Goal: Task Accomplishment & Management: Complete application form

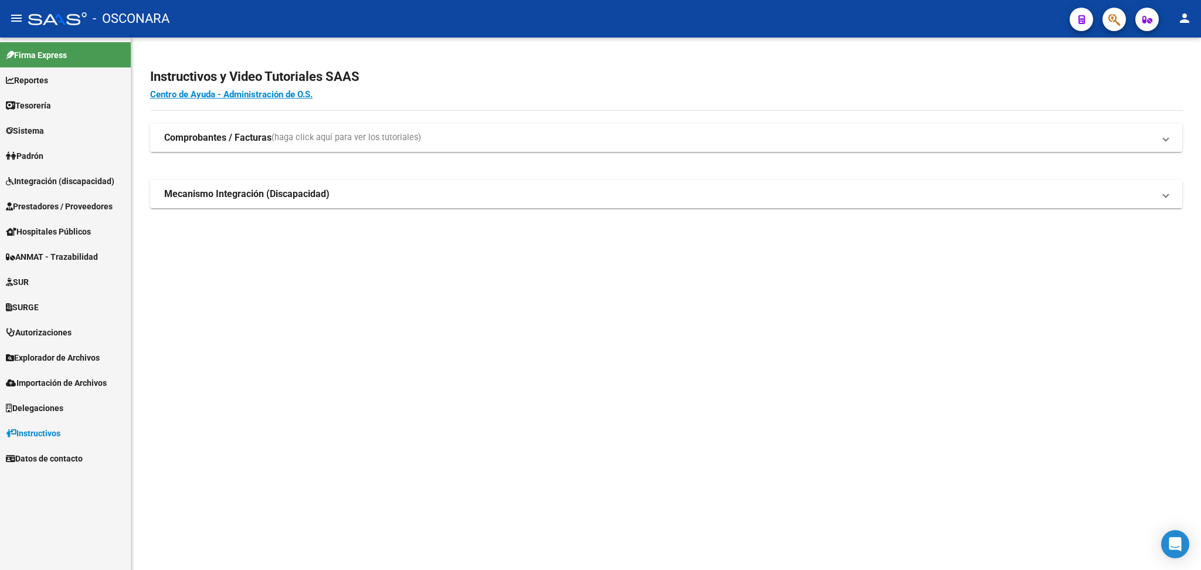
click at [303, 135] on span "(haga click aquí para ver los tutoriales)" at bounding box center [346, 137] width 150 height 13
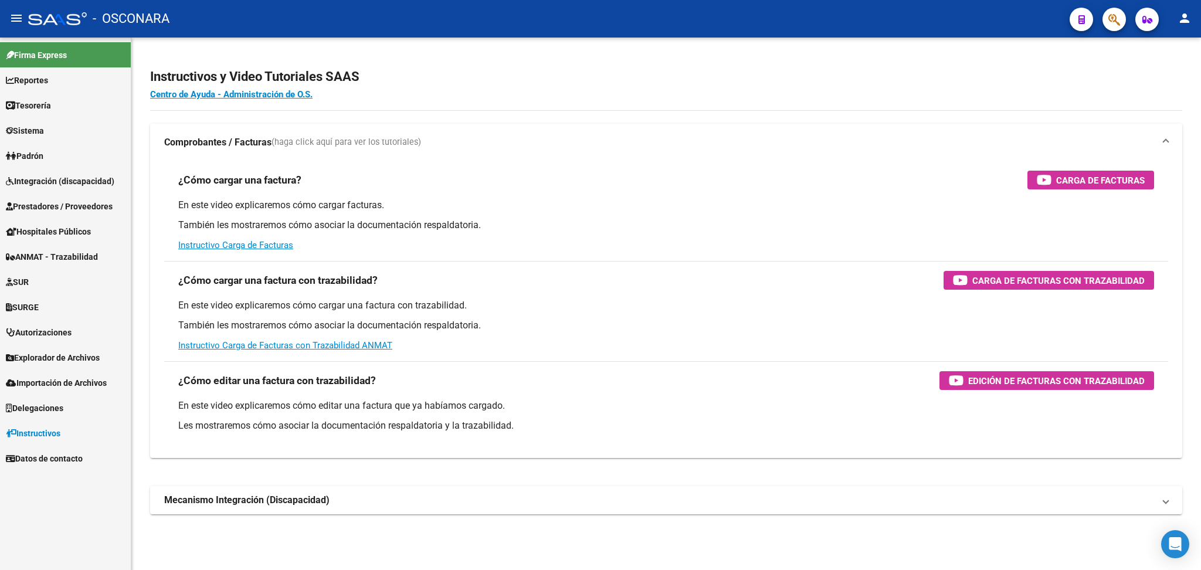
drag, startPoint x: 49, startPoint y: 213, endPoint x: 54, endPoint y: 247, distance: 34.4
click at [49, 214] on link "Prestadores / Proveedores" at bounding box center [65, 206] width 131 height 25
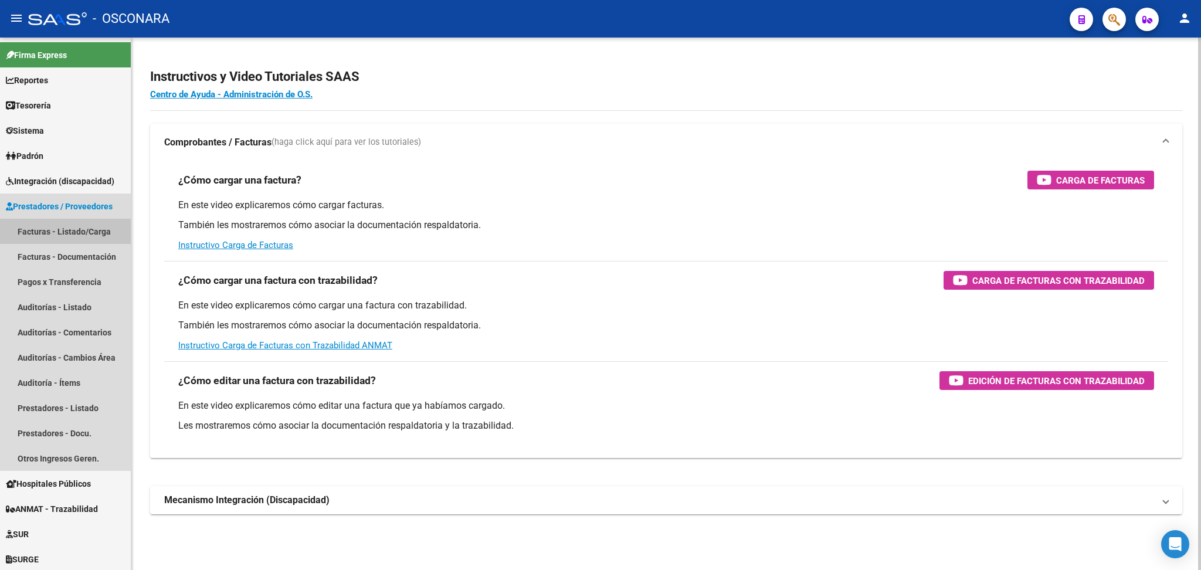
drag, startPoint x: 59, startPoint y: 236, endPoint x: 230, endPoint y: 181, distance: 179.9
click at [60, 235] on link "Facturas - Listado/Carga" at bounding box center [65, 231] width 131 height 25
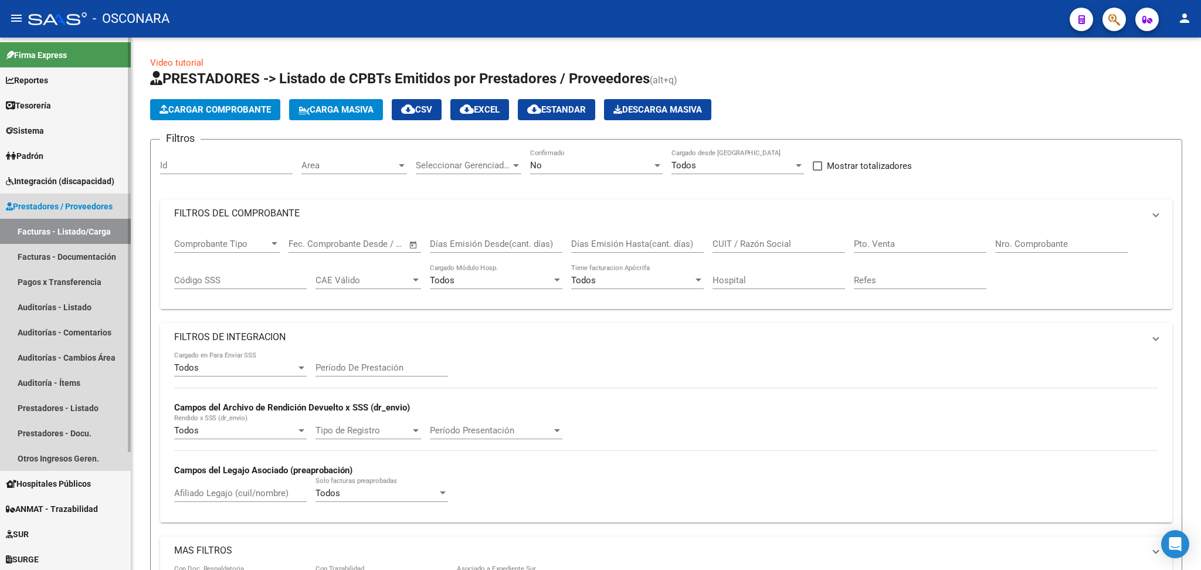
click at [72, 228] on link "Facturas - Listado/Carga" at bounding box center [65, 231] width 131 height 25
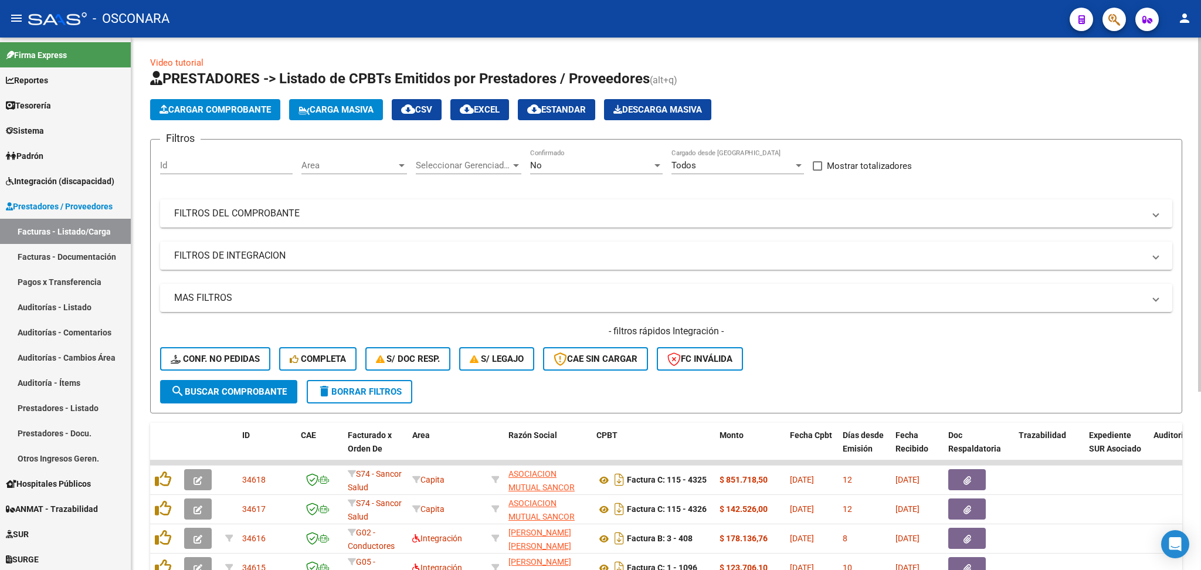
click at [551, 158] on div "No Confirmado" at bounding box center [596, 161] width 133 height 25
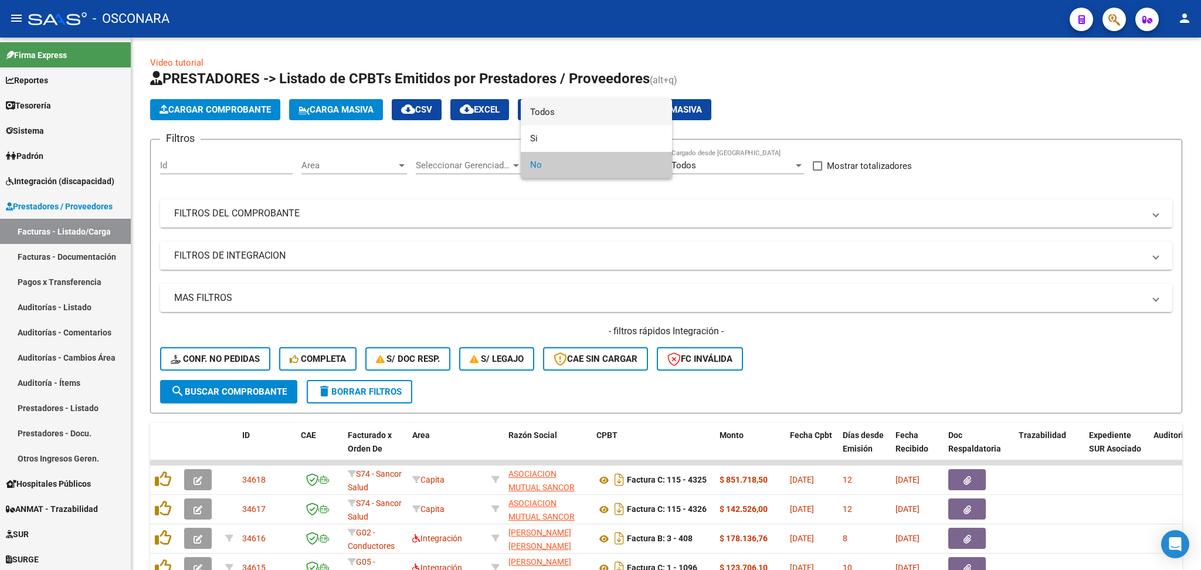
click at [566, 108] on span "Todos" at bounding box center [596, 112] width 133 height 26
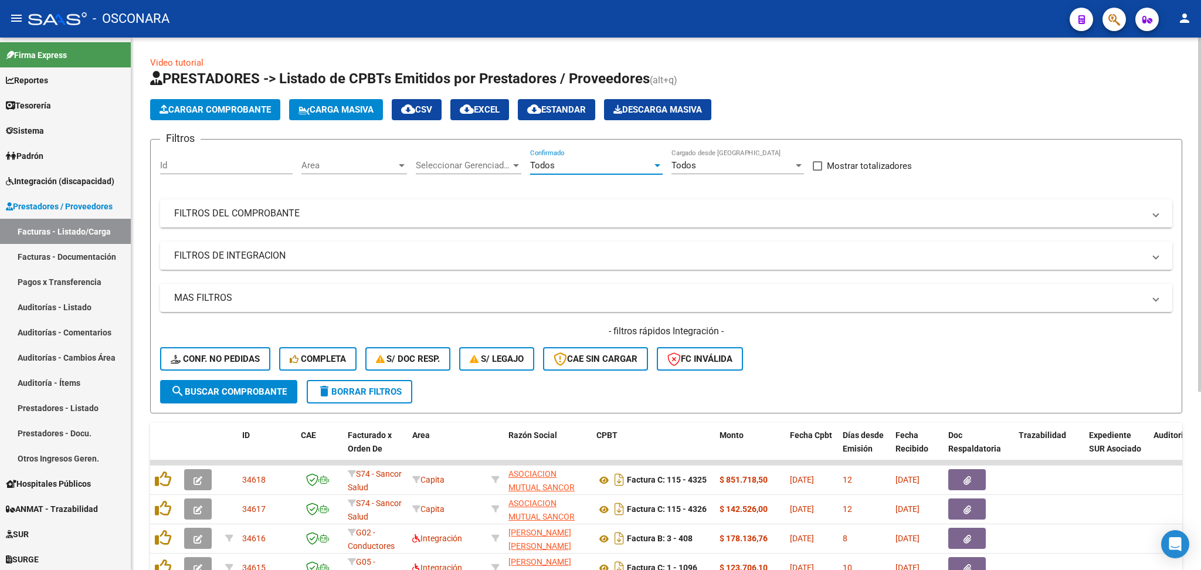
click at [604, 219] on mat-expansion-panel-header "FILTROS DEL COMPROBANTE" at bounding box center [666, 213] width 1012 height 28
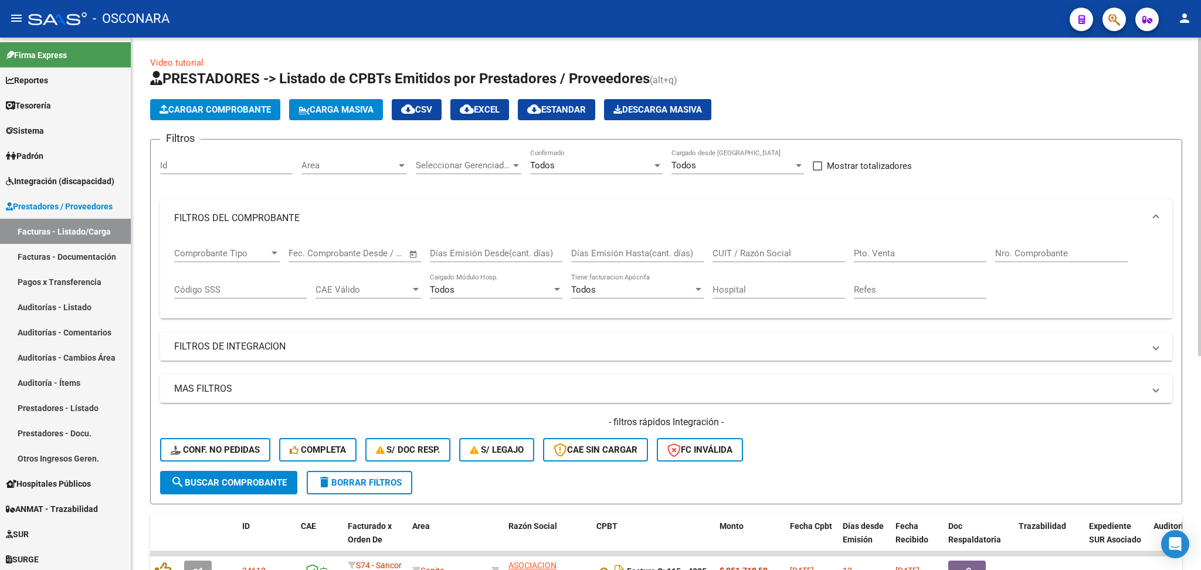
click at [795, 251] on input "CUIT / Razón Social" at bounding box center [778, 253] width 133 height 11
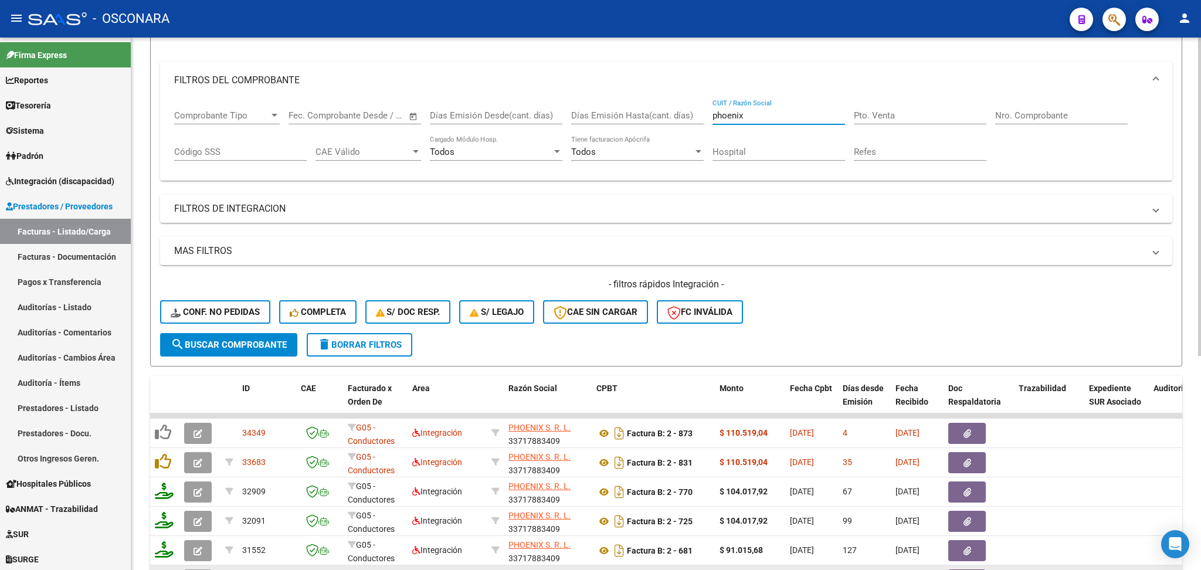
scroll to position [359, 0]
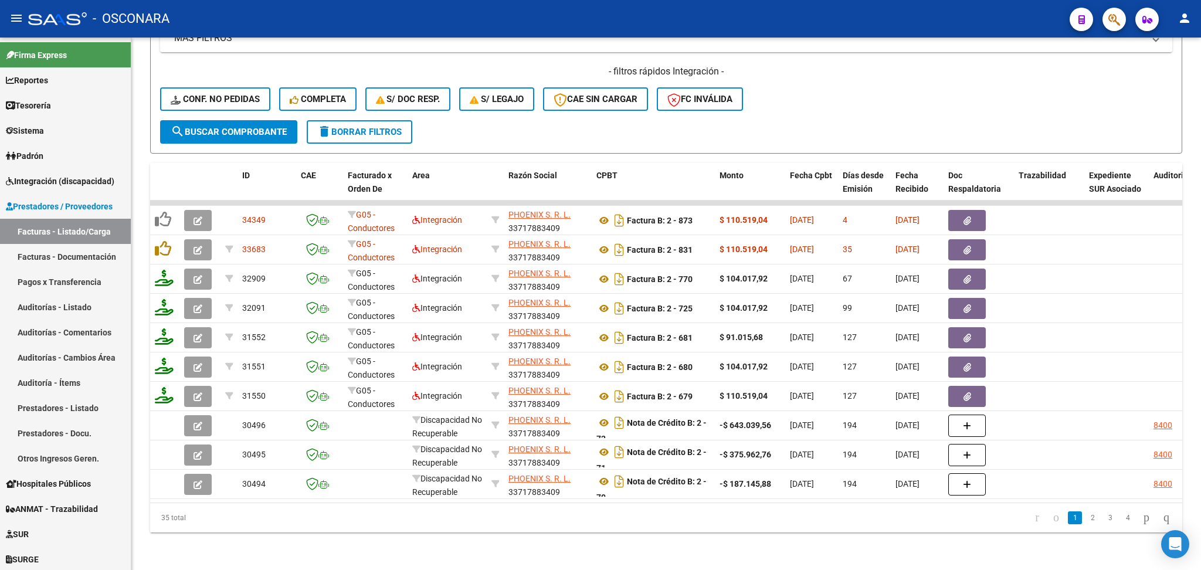
type input "phoenix"
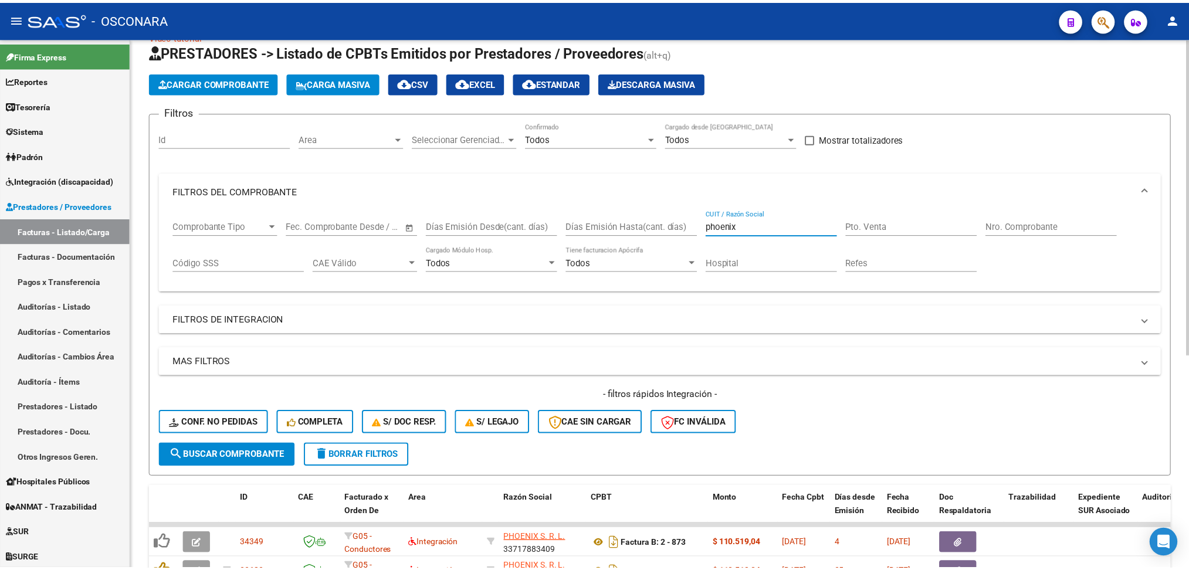
scroll to position [0, 0]
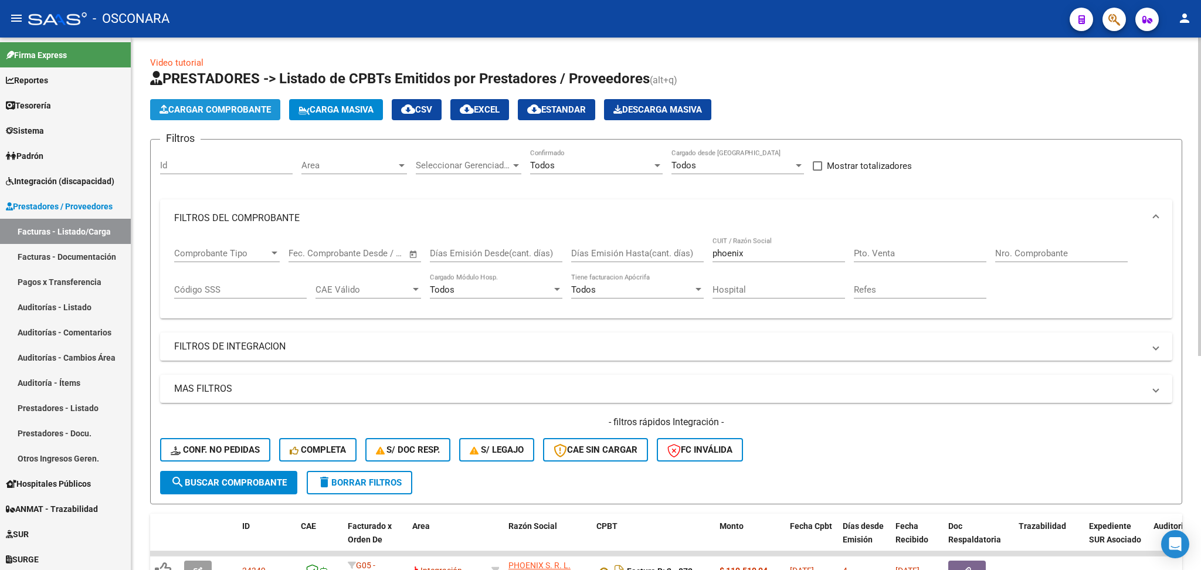
click at [243, 109] on span "Cargar Comprobante" at bounding box center [214, 109] width 111 height 11
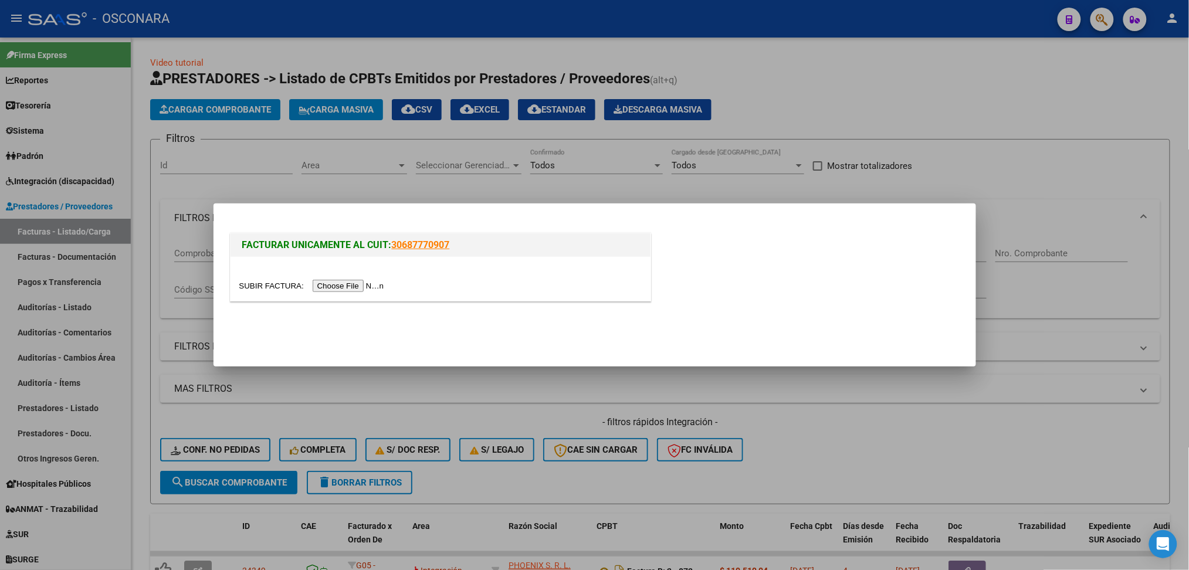
click at [357, 286] on input "file" at bounding box center [313, 286] width 148 height 12
drag, startPoint x: 369, startPoint y: 281, endPoint x: 383, endPoint y: 341, distance: 61.4
click at [369, 281] on input "file" at bounding box center [313, 286] width 148 height 12
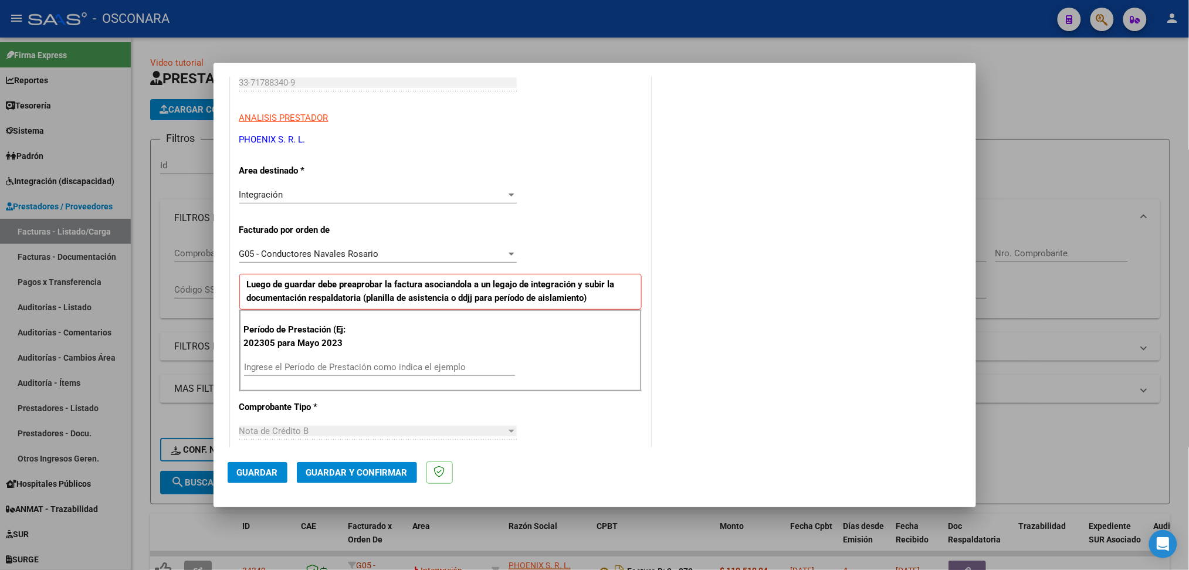
scroll to position [235, 0]
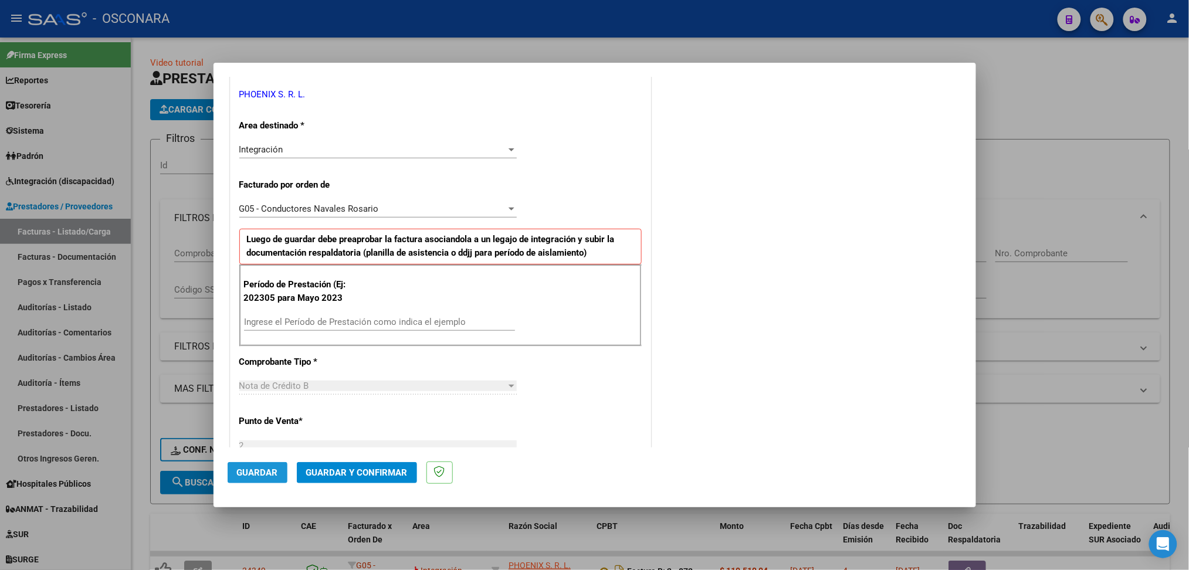
click at [271, 470] on span "Guardar" at bounding box center [257, 472] width 41 height 11
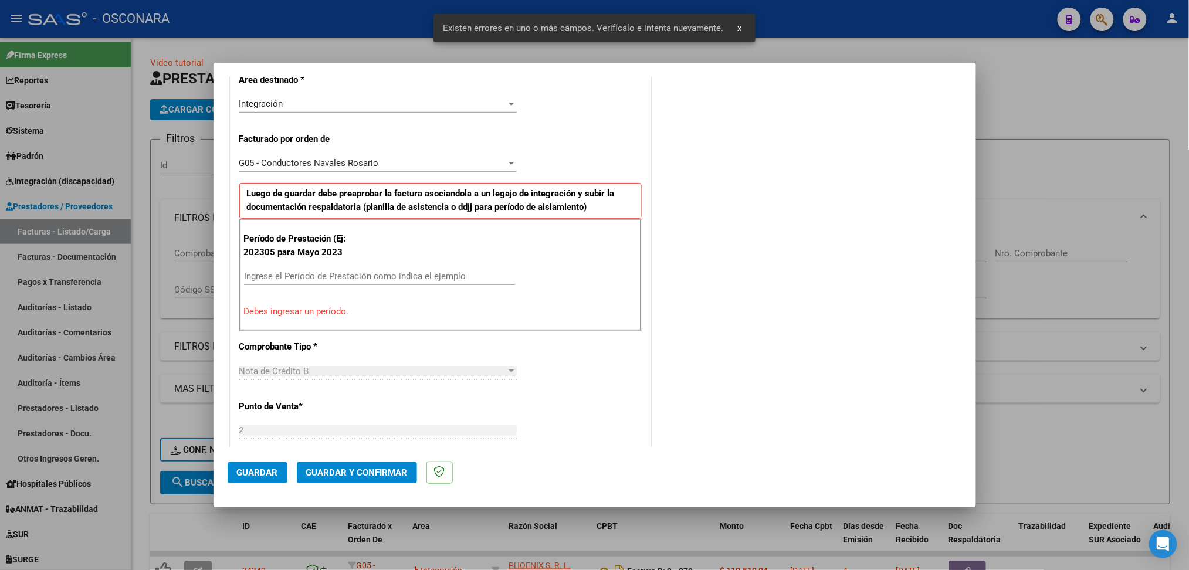
scroll to position [283, 0]
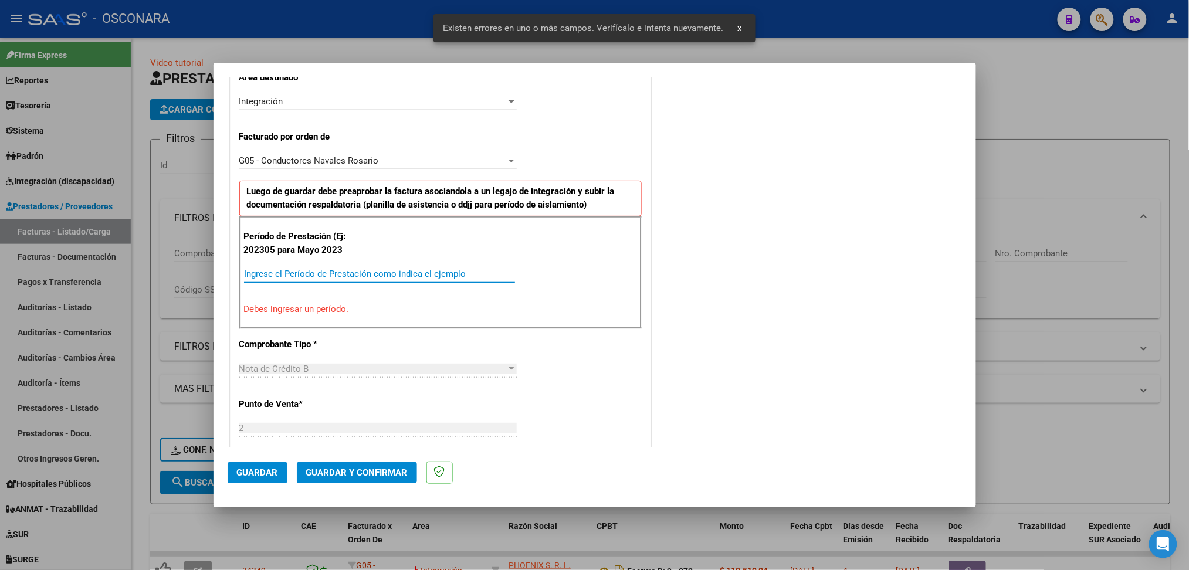
click at [318, 273] on input "Ingrese el Período de Prestación como indica el ejemplo" at bounding box center [379, 274] width 271 height 11
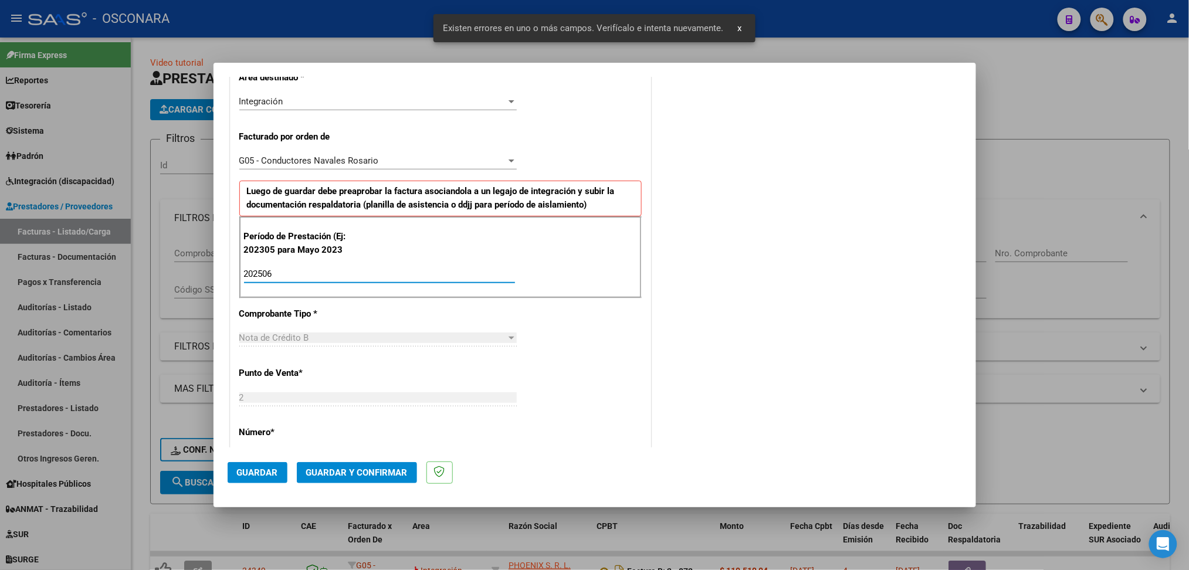
type input "202506"
click at [254, 467] on button "Guardar" at bounding box center [258, 472] width 60 height 21
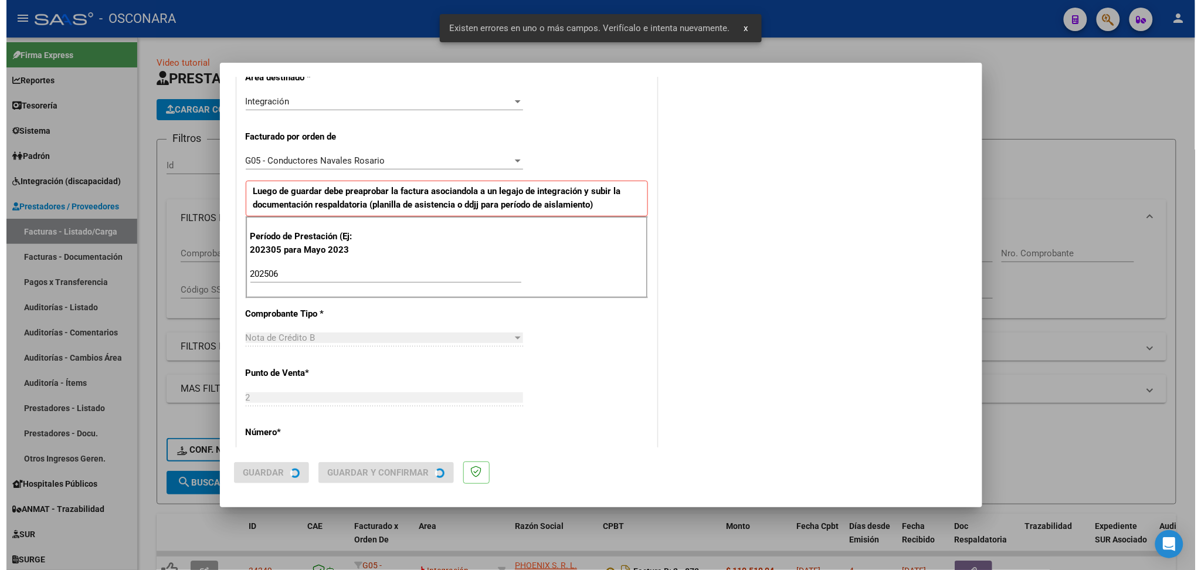
scroll to position [0, 0]
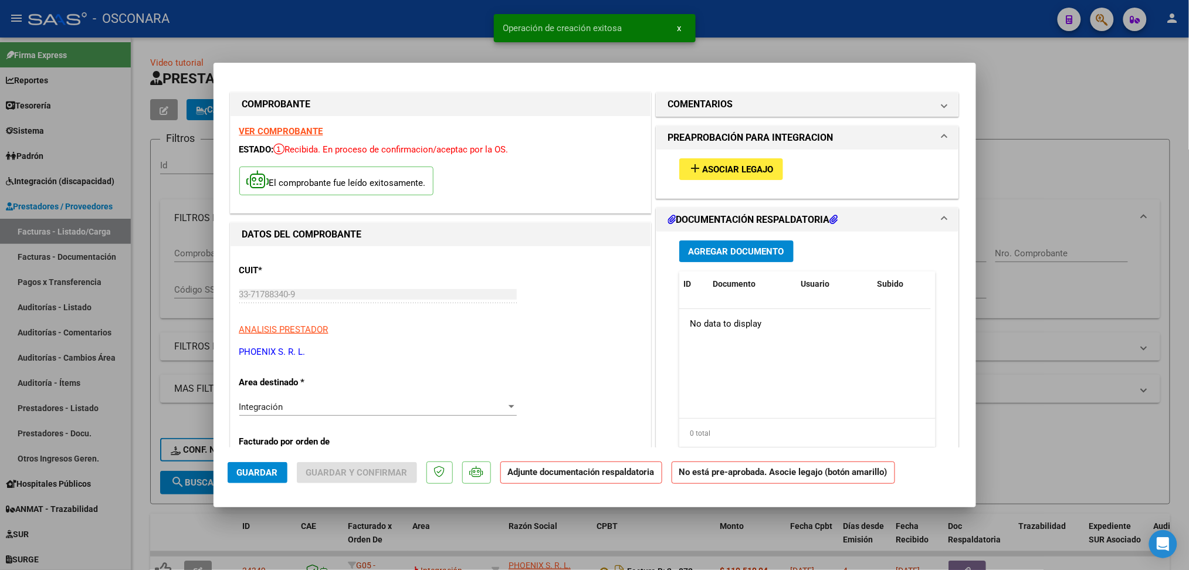
click at [987, 454] on div at bounding box center [594, 285] width 1189 height 570
type input "$ 0,00"
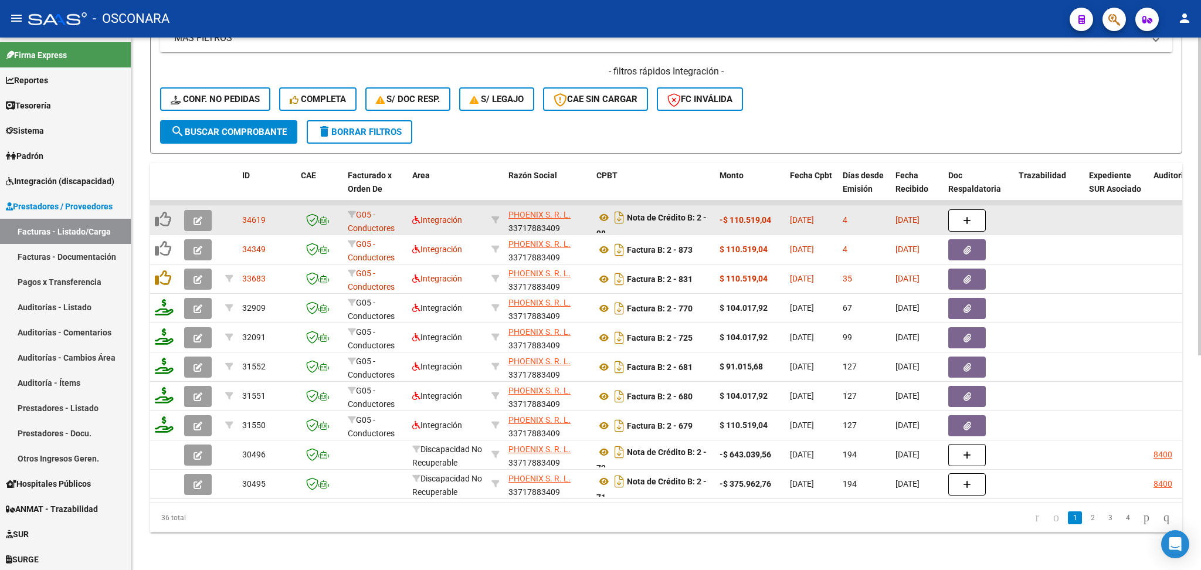
click at [205, 210] on button "button" at bounding box center [198, 220] width 28 height 21
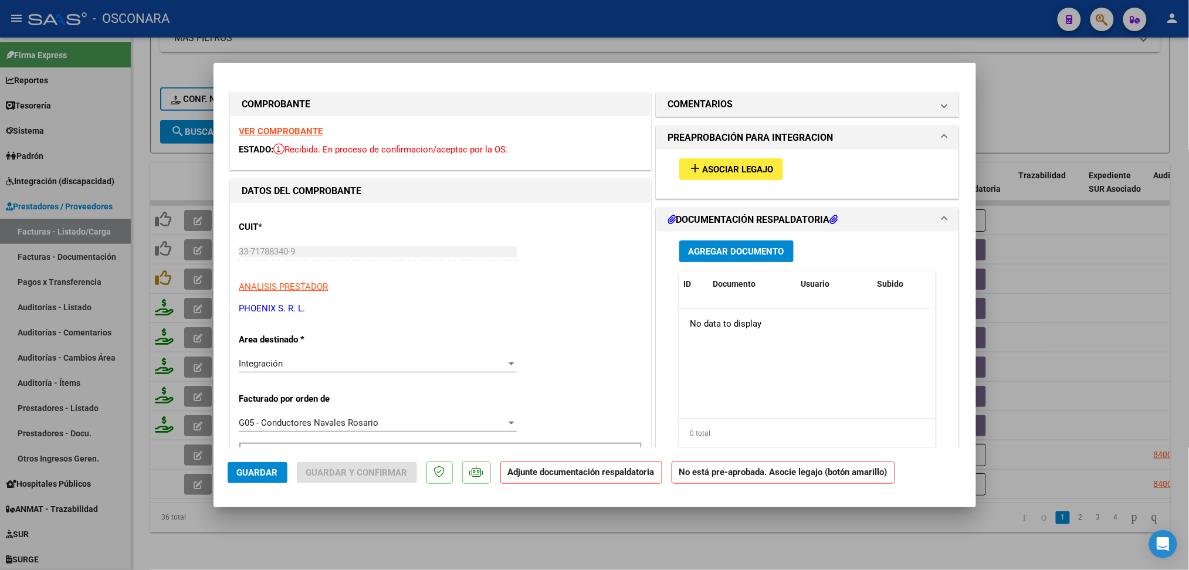
click at [691, 176] on button "add Asociar Legajo" at bounding box center [731, 169] width 104 height 22
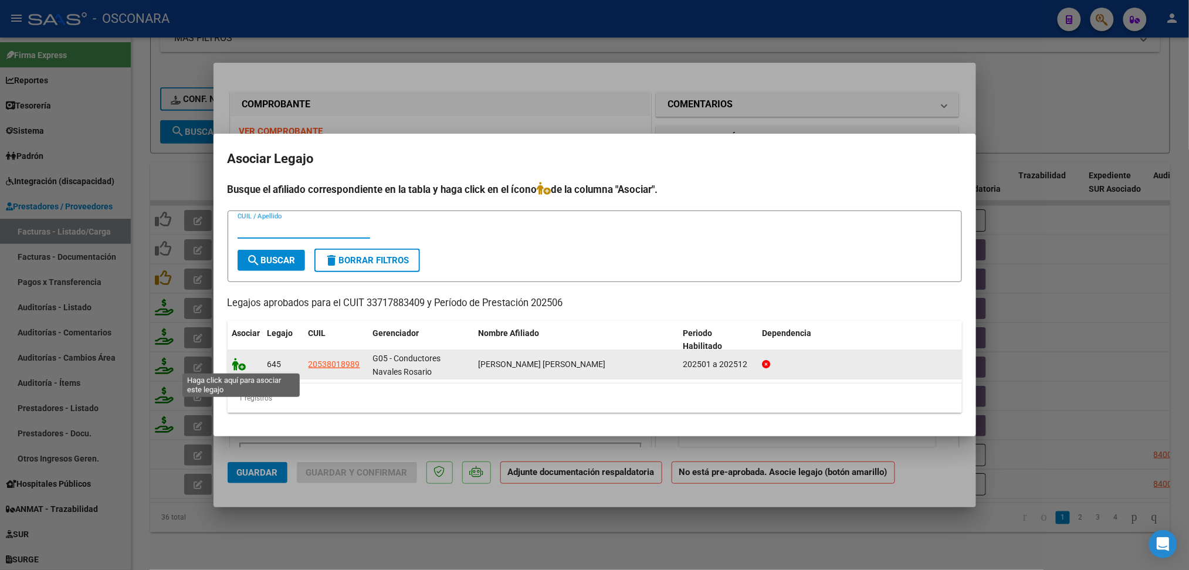
click at [240, 362] on icon at bounding box center [239, 364] width 14 height 13
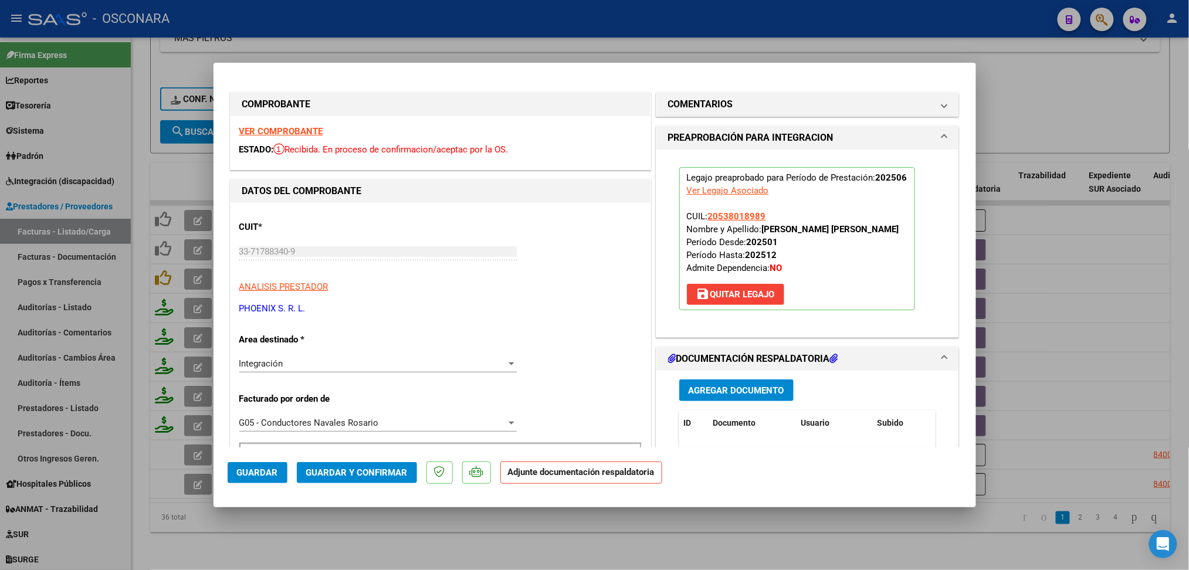
click at [528, 531] on div at bounding box center [594, 285] width 1189 height 570
type input "$ 0,00"
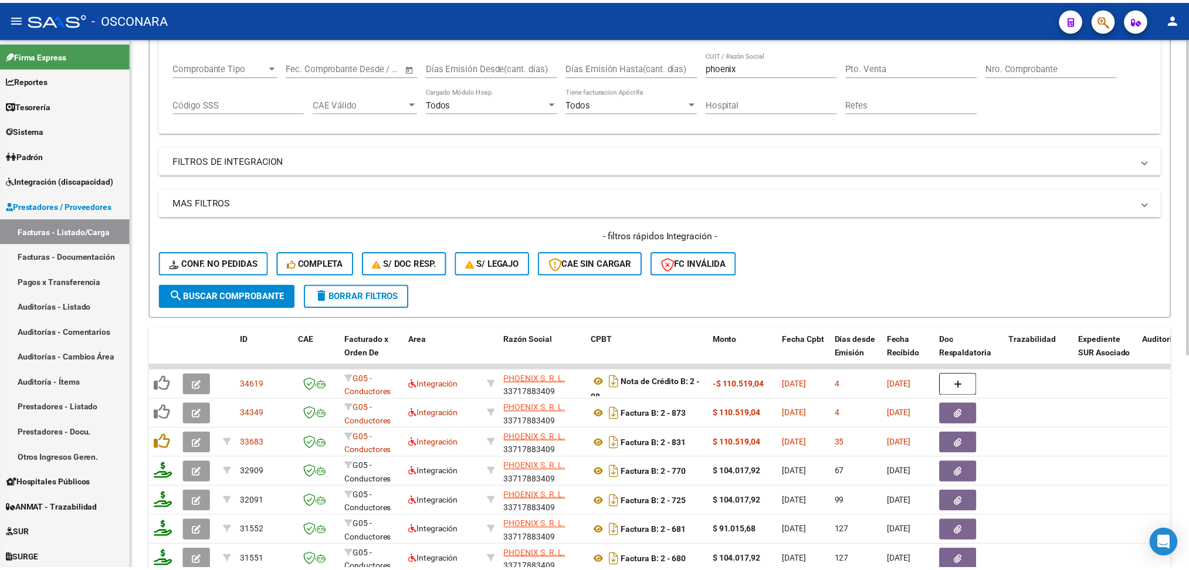
scroll to position [47, 0]
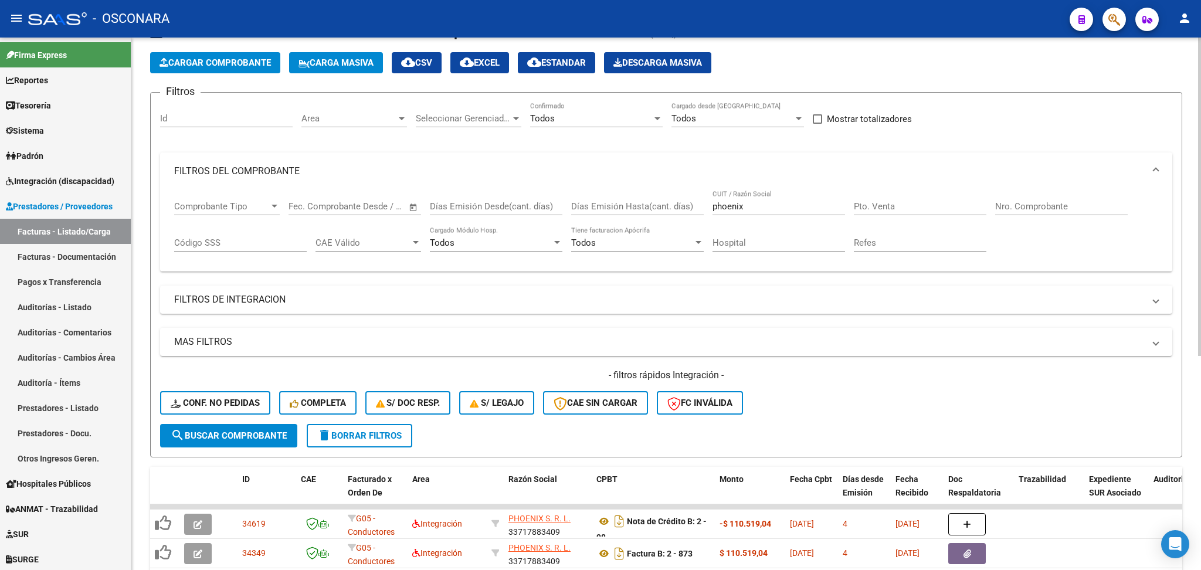
click at [245, 62] on span "Cargar Comprobante" at bounding box center [214, 62] width 111 height 11
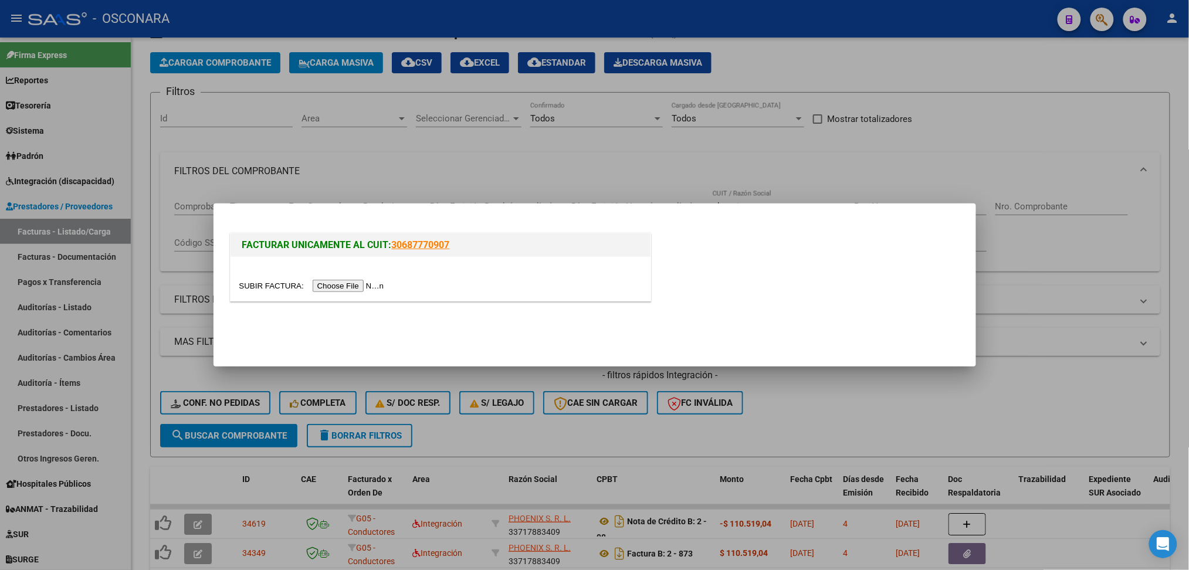
click at [369, 289] on input "file" at bounding box center [313, 286] width 148 height 12
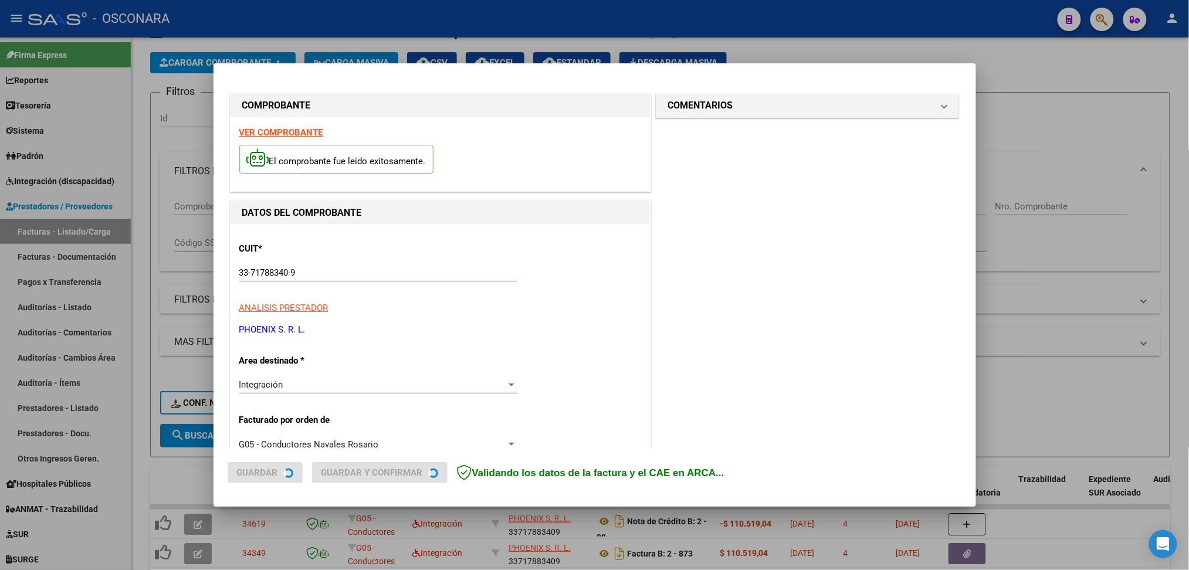
scroll to position [156, 0]
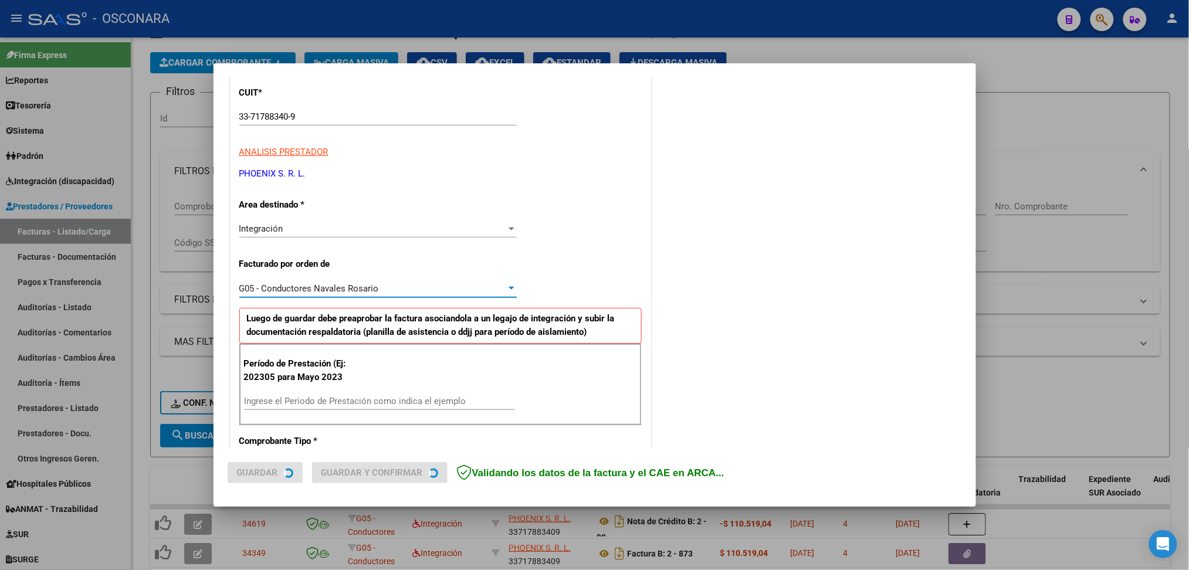
click at [287, 291] on span "G05 - Conductores Navales Rosario" at bounding box center [309, 288] width 140 height 11
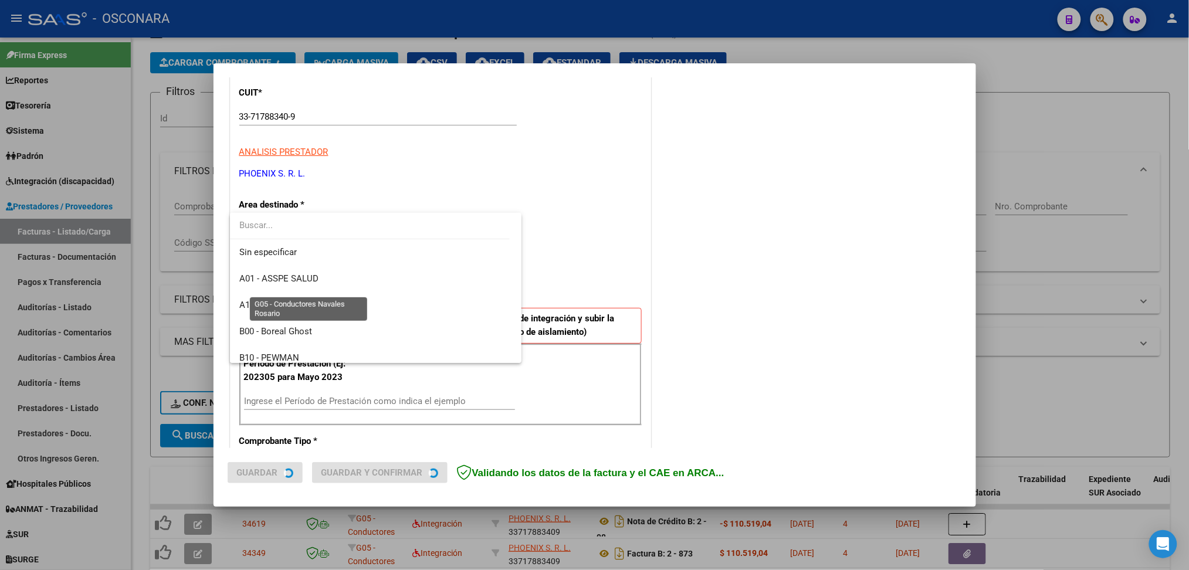
scroll to position [281, 0]
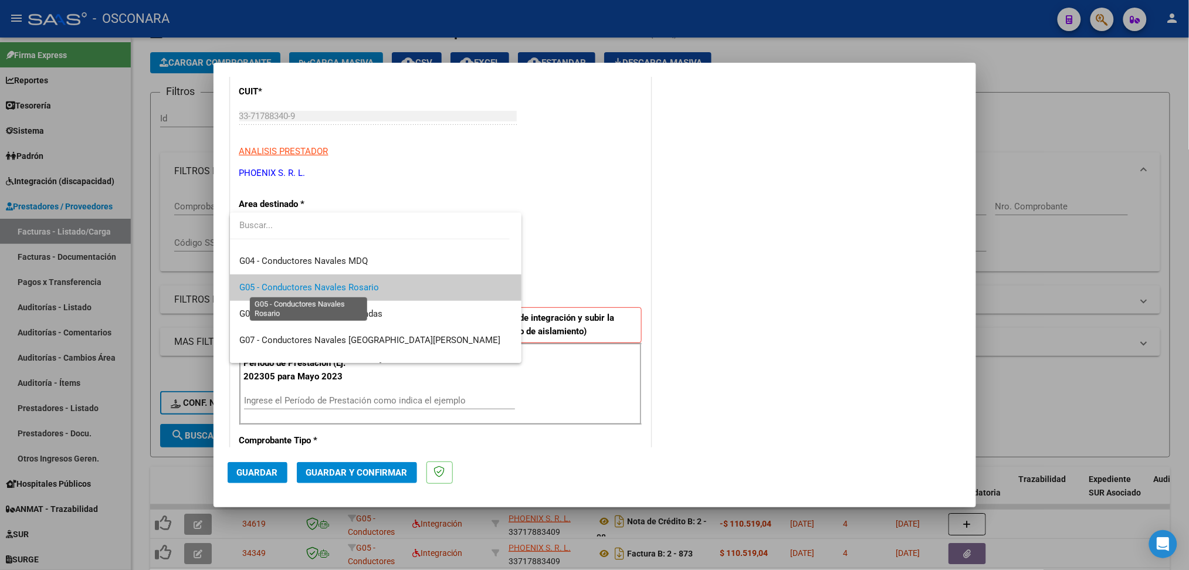
click at [290, 286] on span "G05 - Conductores Navales Rosario" at bounding box center [309, 287] width 140 height 11
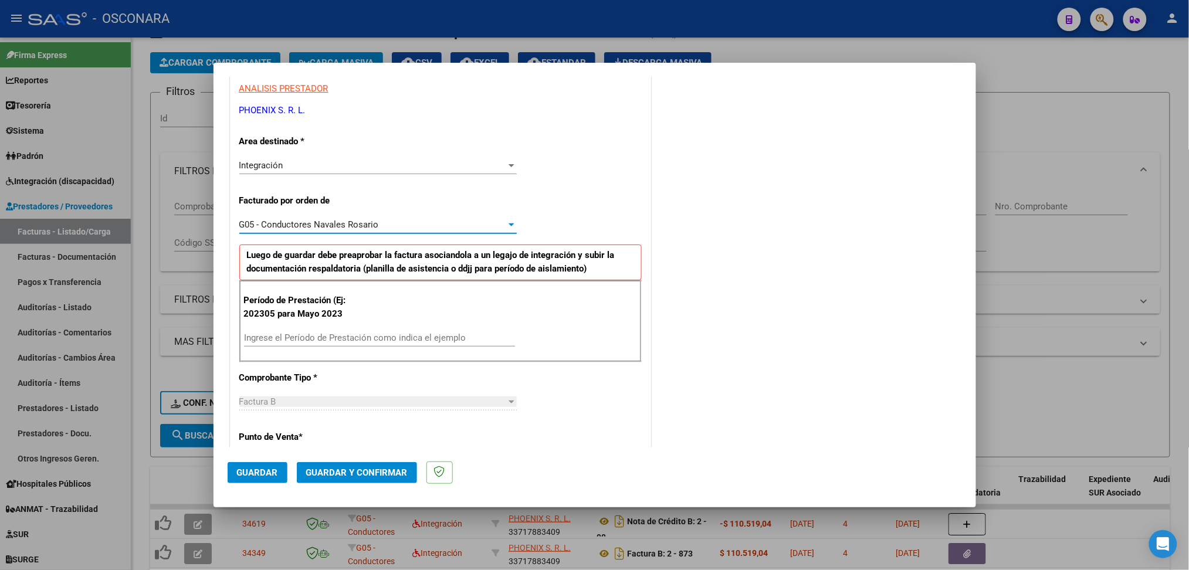
scroll to position [235, 0]
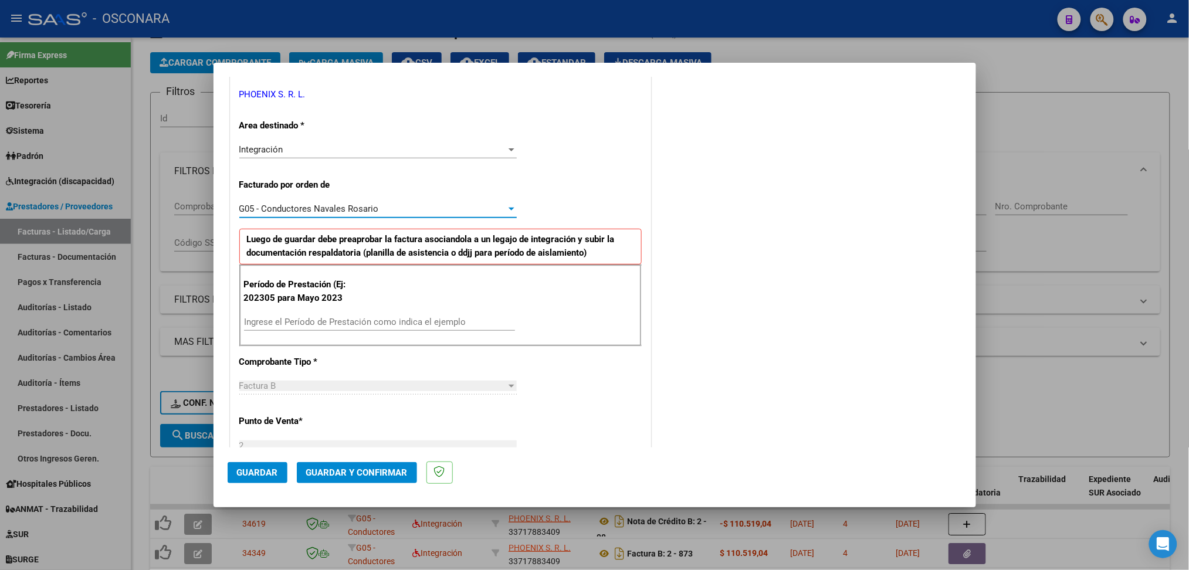
click at [317, 320] on input "Ingrese el Período de Prestación como indica el ejemplo" at bounding box center [379, 322] width 271 height 11
type input "202506"
click at [267, 475] on span "Guardar" at bounding box center [257, 472] width 41 height 11
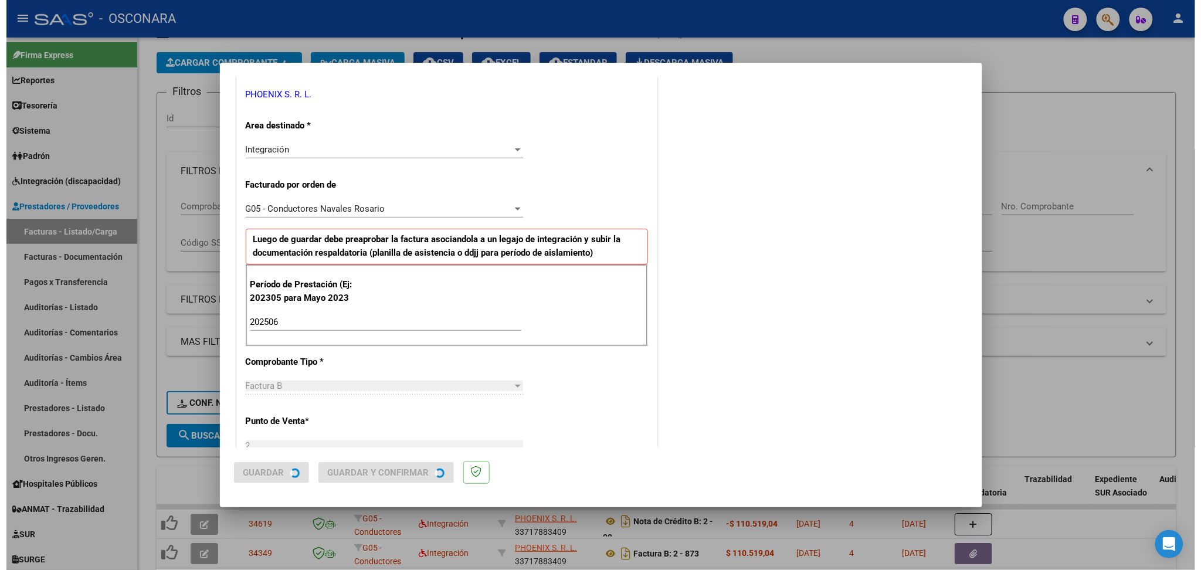
scroll to position [0, 0]
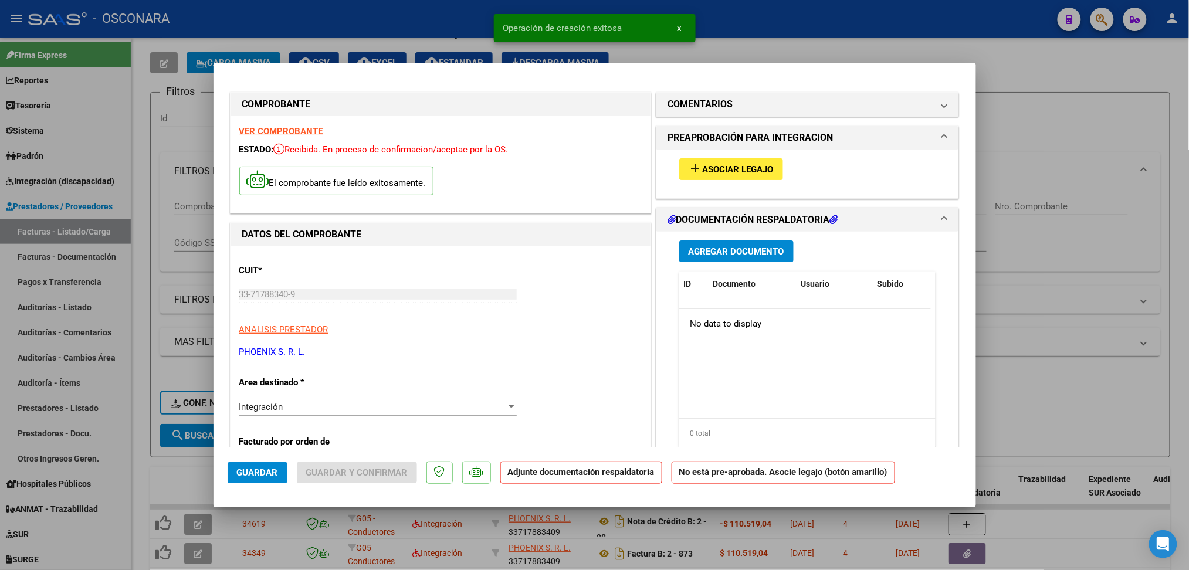
click at [739, 164] on span "Asociar Legajo" at bounding box center [737, 169] width 71 height 11
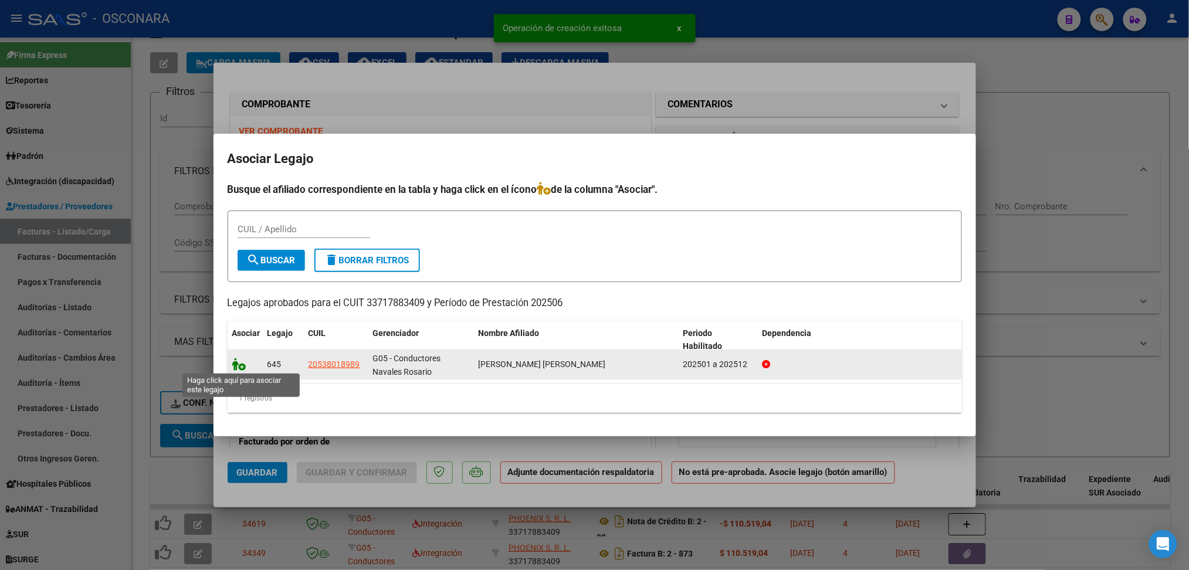
click at [239, 361] on icon at bounding box center [239, 364] width 14 height 13
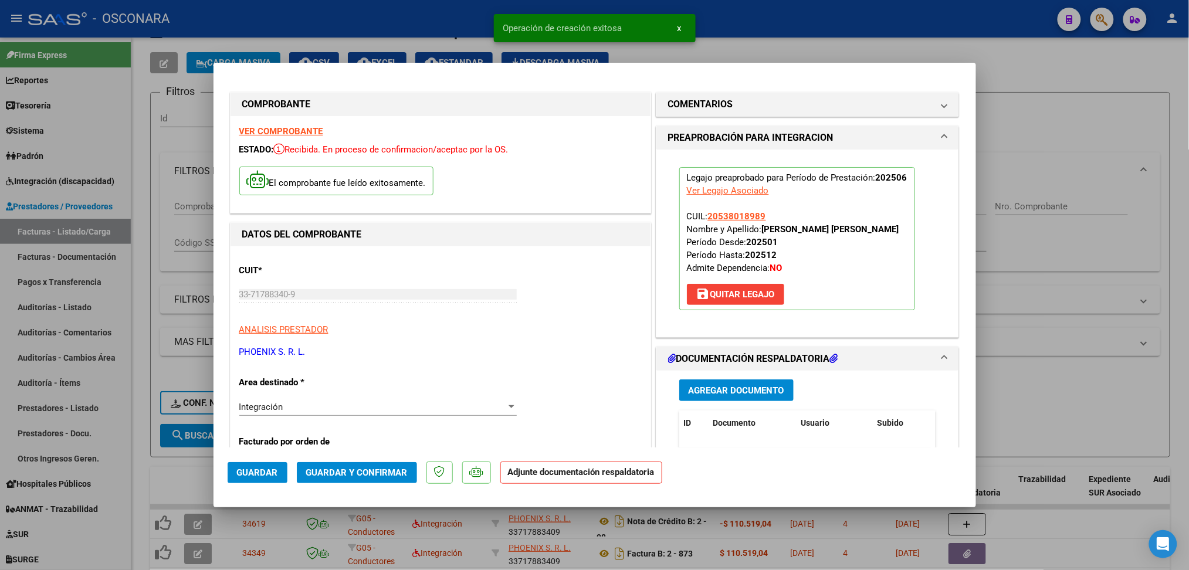
click at [1007, 398] on div at bounding box center [594, 285] width 1189 height 570
type input "$ 0,00"
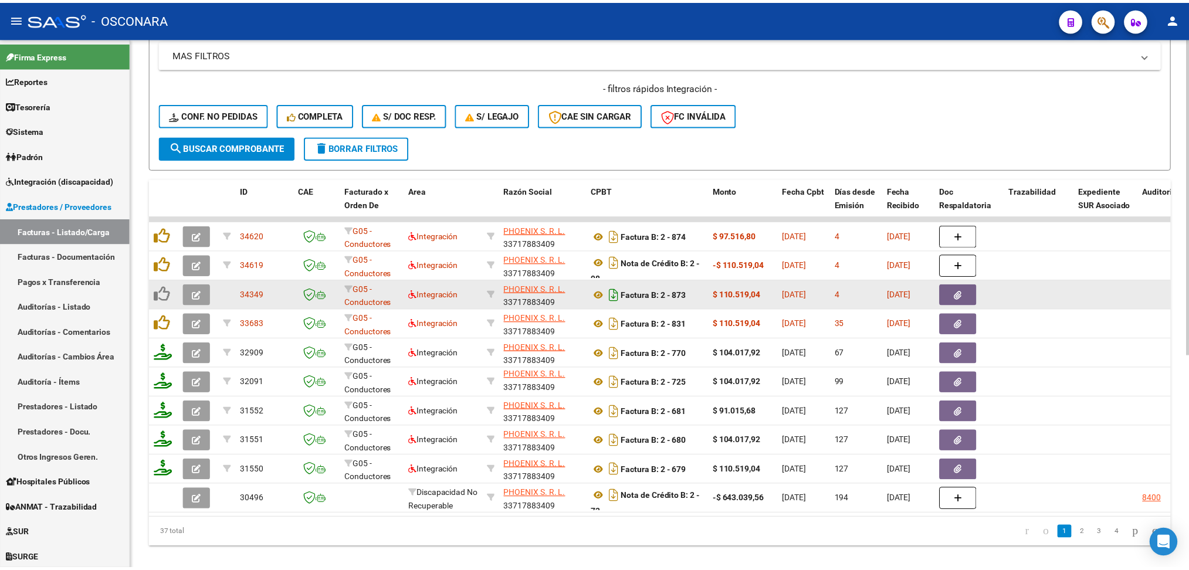
scroll to position [359, 0]
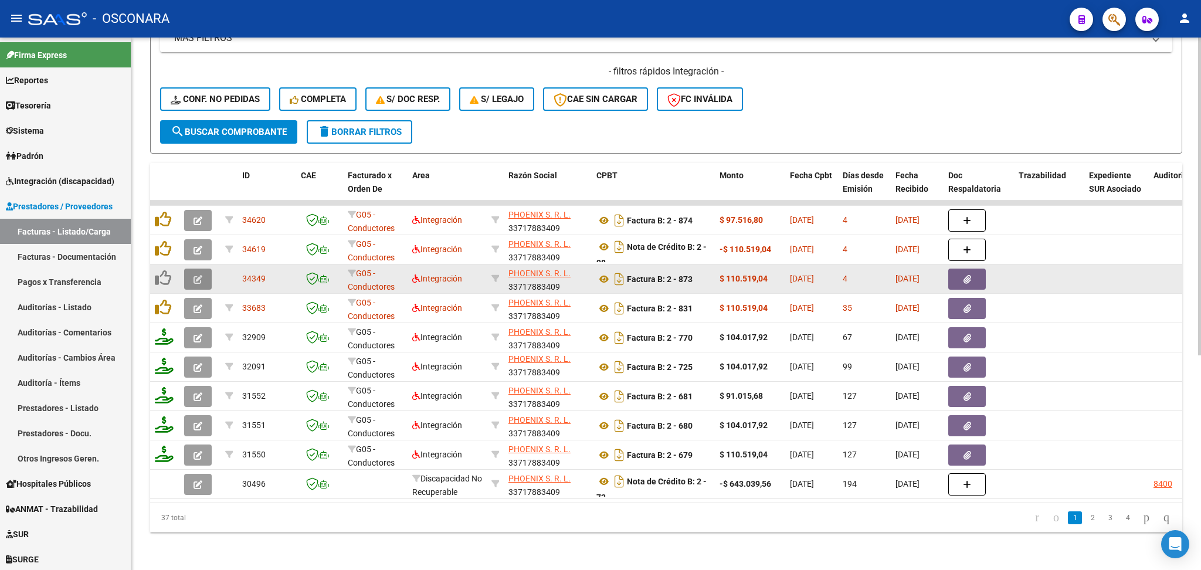
click at [200, 275] on icon "button" at bounding box center [198, 279] width 9 height 9
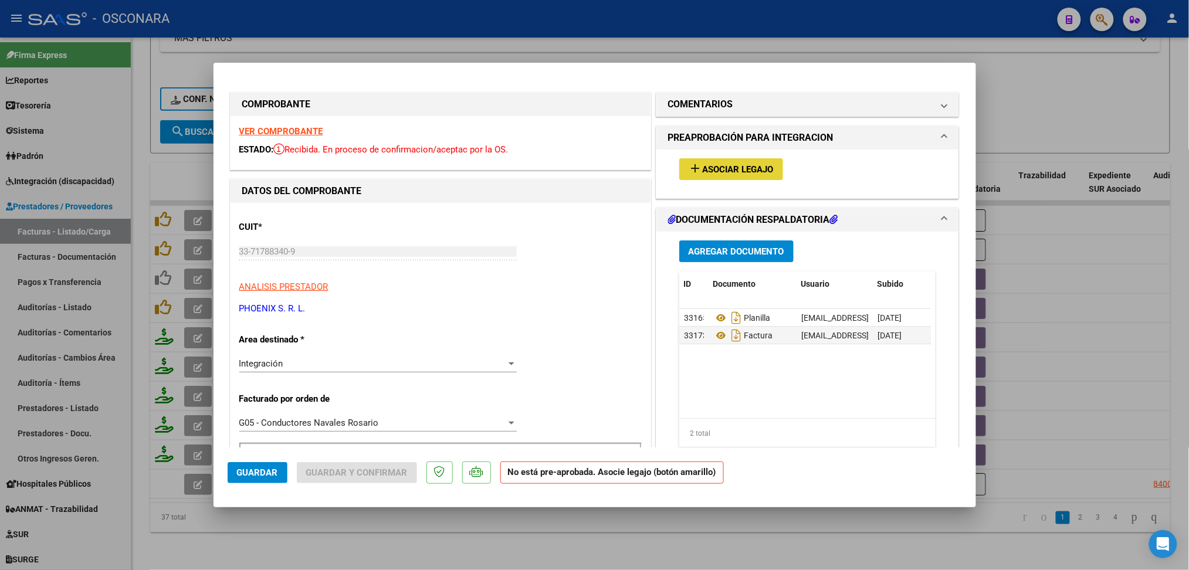
click at [742, 173] on span "Asociar Legajo" at bounding box center [737, 169] width 71 height 11
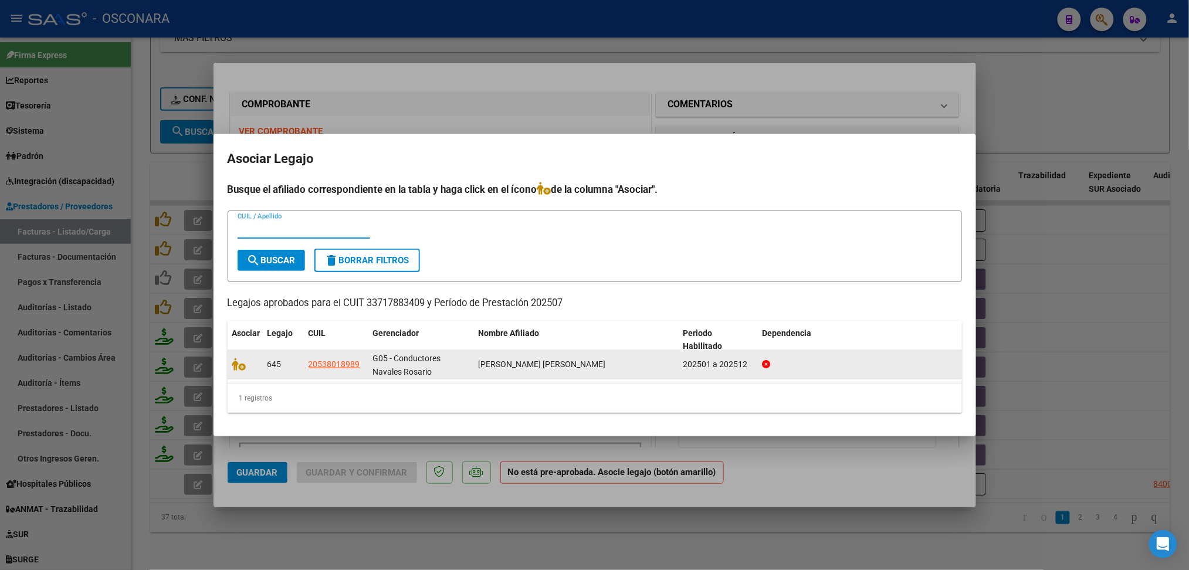
click at [229, 366] on datatable-body-cell at bounding box center [245, 364] width 35 height 29
click at [235, 362] on icon at bounding box center [239, 364] width 14 height 13
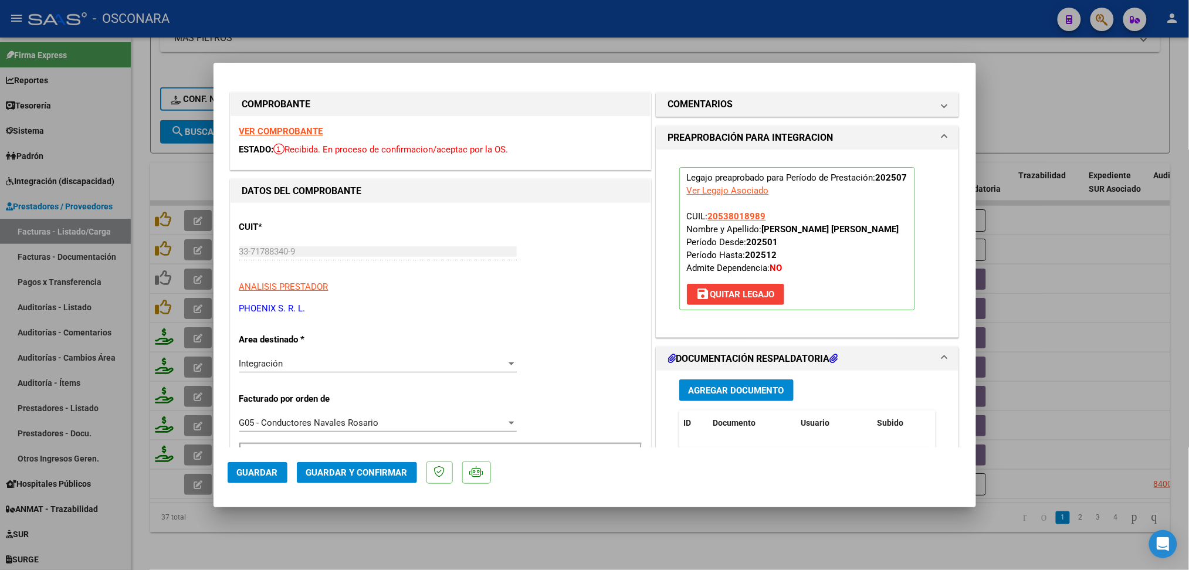
click at [307, 131] on strong "VER COMPROBANTE" at bounding box center [281, 131] width 84 height 11
click at [267, 472] on span "Guardar" at bounding box center [257, 472] width 41 height 11
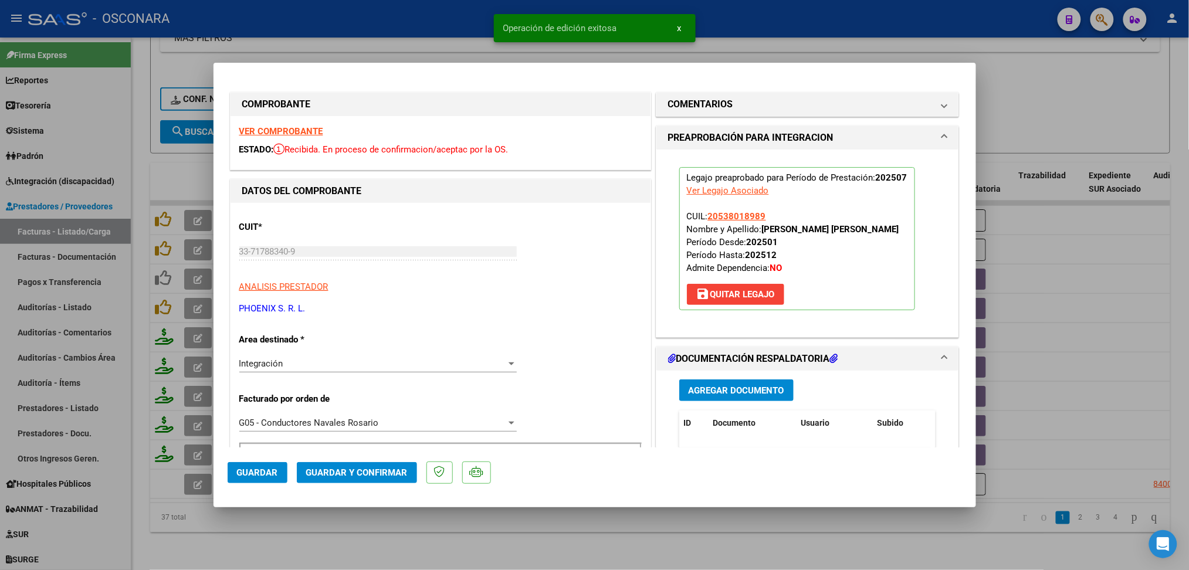
click at [313, 549] on div at bounding box center [594, 285] width 1189 height 570
type input "$ 0,00"
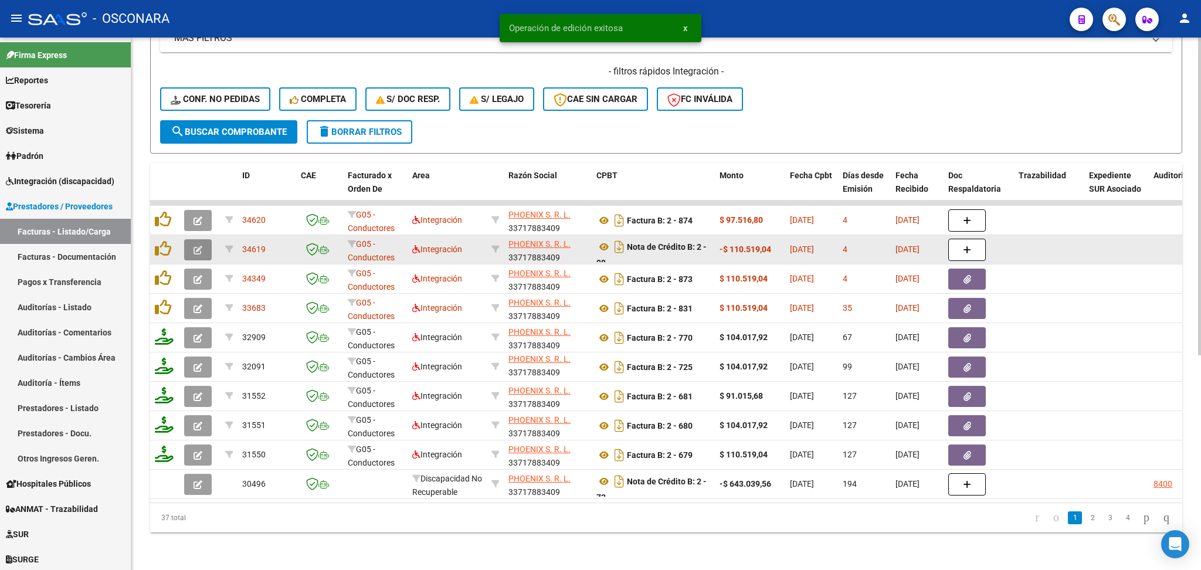
click at [194, 246] on icon "button" at bounding box center [198, 250] width 9 height 9
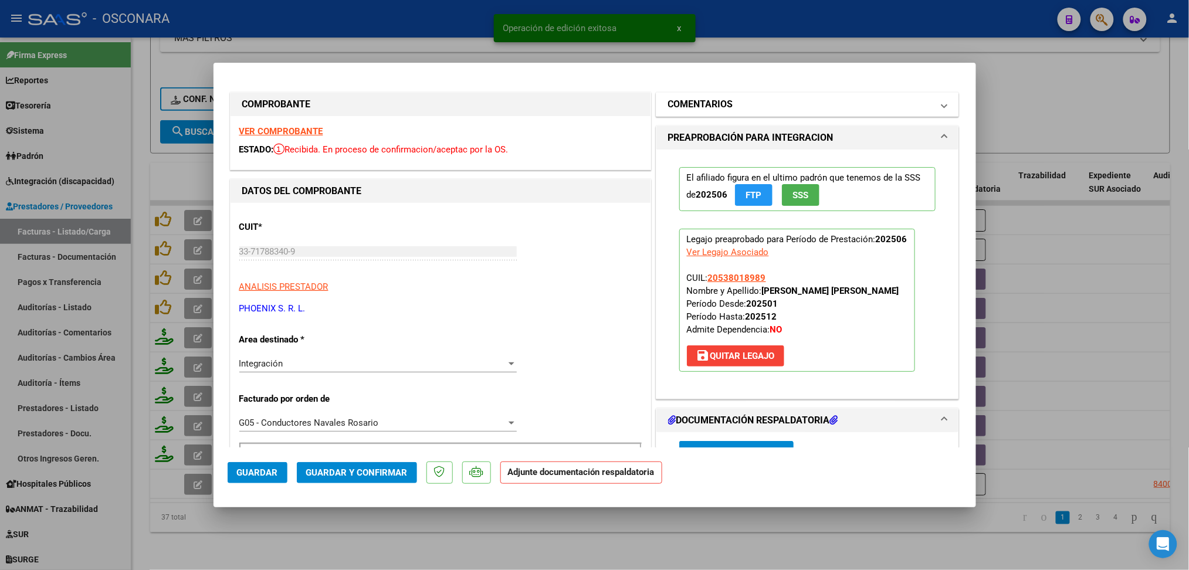
click at [704, 106] on h1 "COMENTARIOS" at bounding box center [700, 104] width 65 height 14
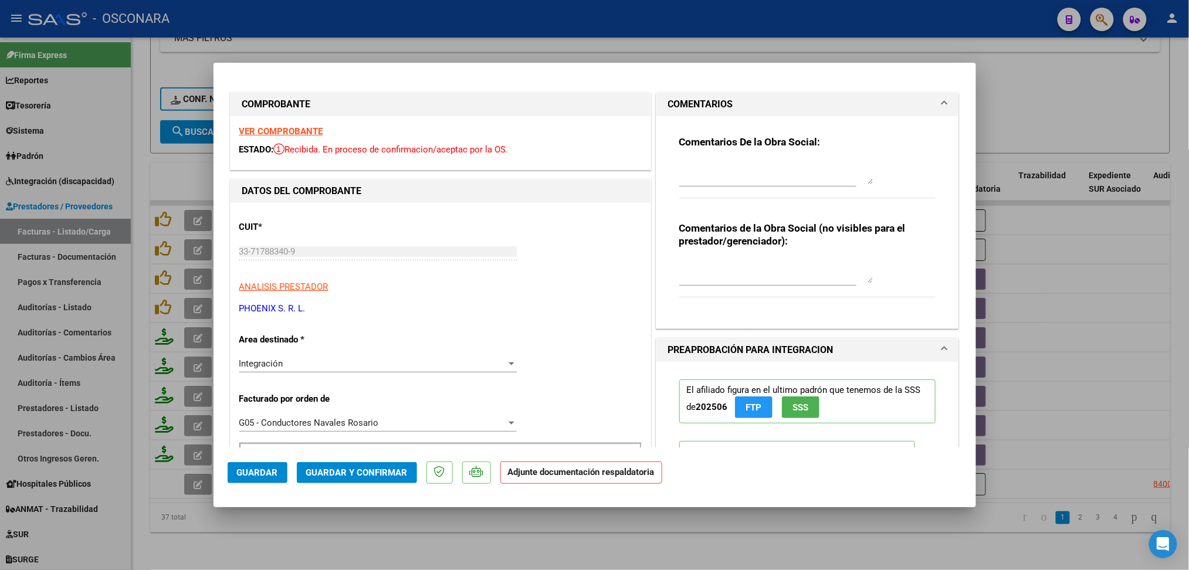
click at [700, 169] on textarea at bounding box center [776, 172] width 194 height 23
type textarea "anula id 33683"
click at [253, 471] on span "Guardar" at bounding box center [257, 472] width 41 height 11
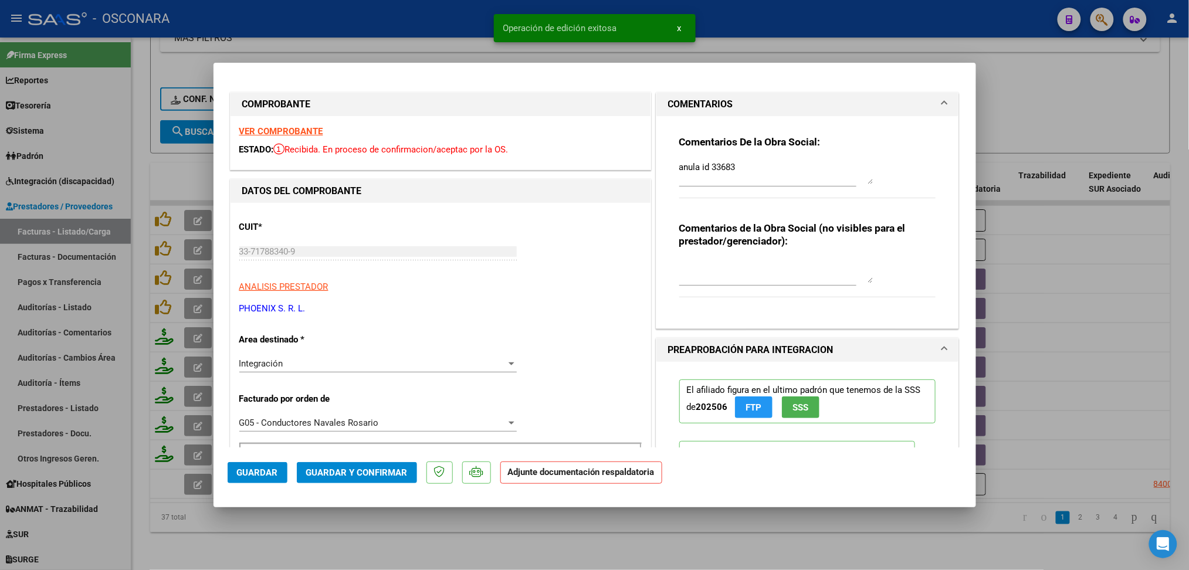
click at [291, 538] on div at bounding box center [594, 285] width 1189 height 570
type input "$ 0,00"
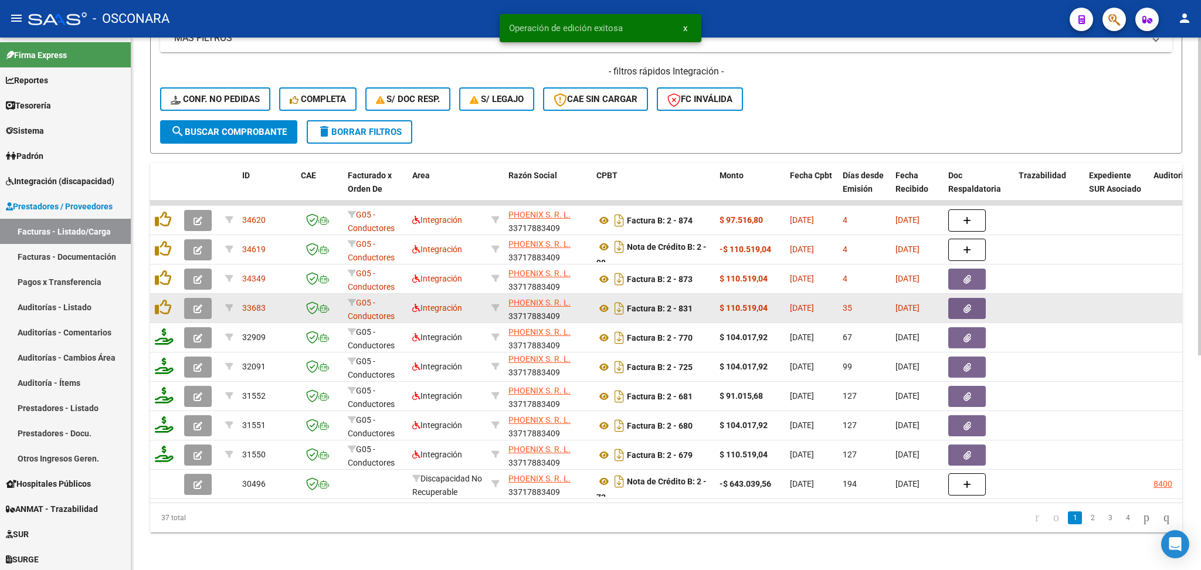
click at [199, 304] on icon "button" at bounding box center [198, 308] width 9 height 9
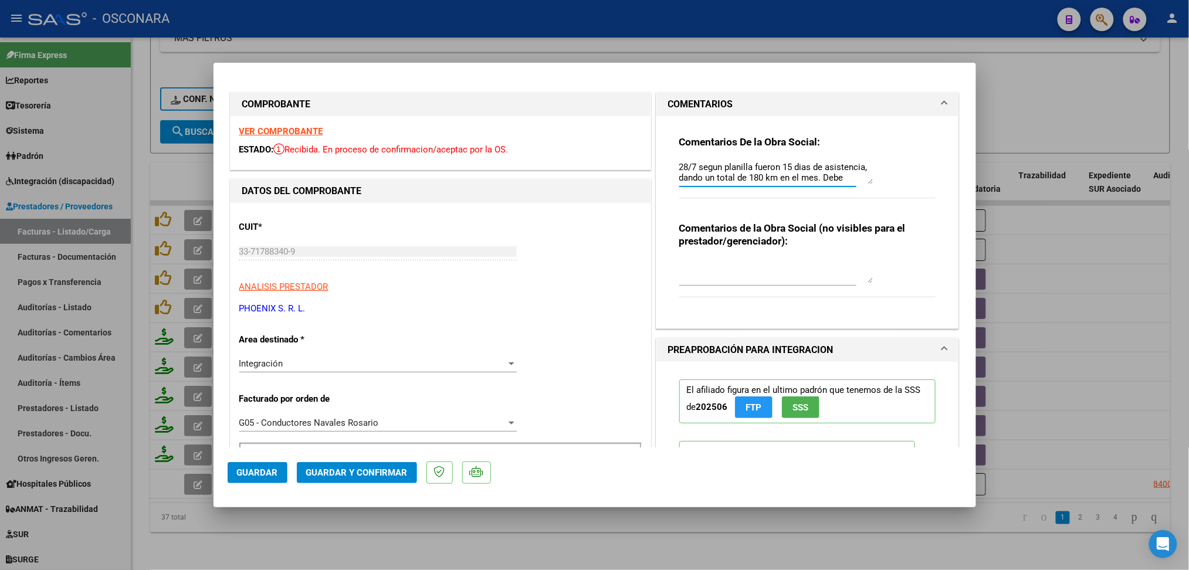
click at [679, 168] on textarea "28/7 segun planilla fueron 15 dias de asistencia, dando un total de 180 km en e…" at bounding box center [776, 172] width 194 height 23
type textarea "anulada con id 34619 28/7 segun planilla fueron 15 dias de asistencia, dando un…"
click at [266, 461] on mat-dialog-actions "Guardar Guardar y Confirmar" at bounding box center [595, 470] width 734 height 46
click at [269, 472] on span "Guardar" at bounding box center [257, 472] width 41 height 11
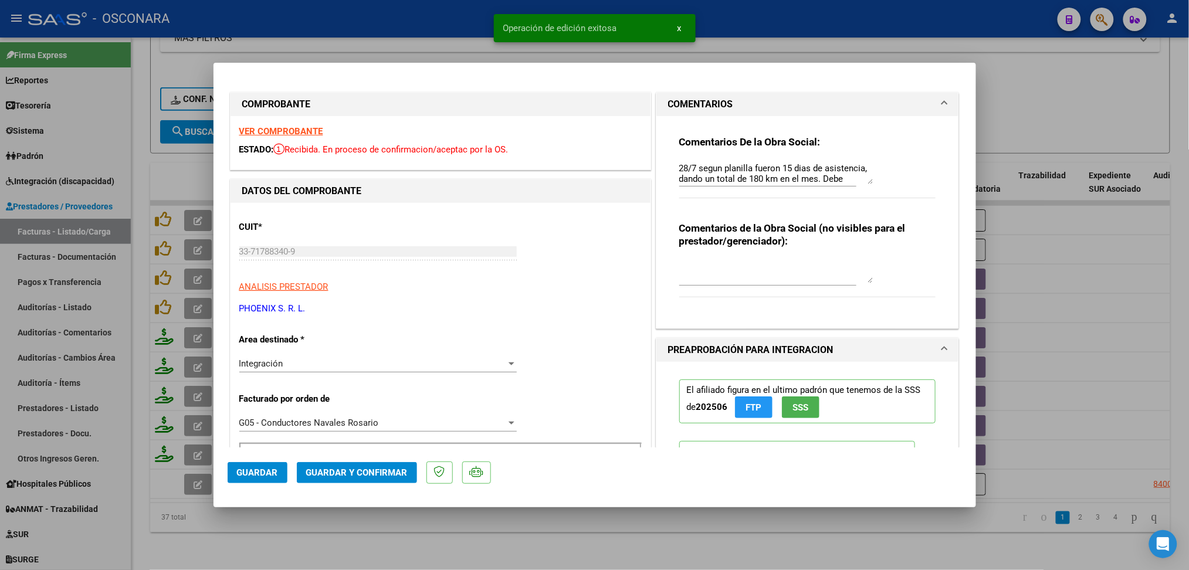
click at [339, 549] on div at bounding box center [594, 285] width 1189 height 570
type input "$ 0,00"
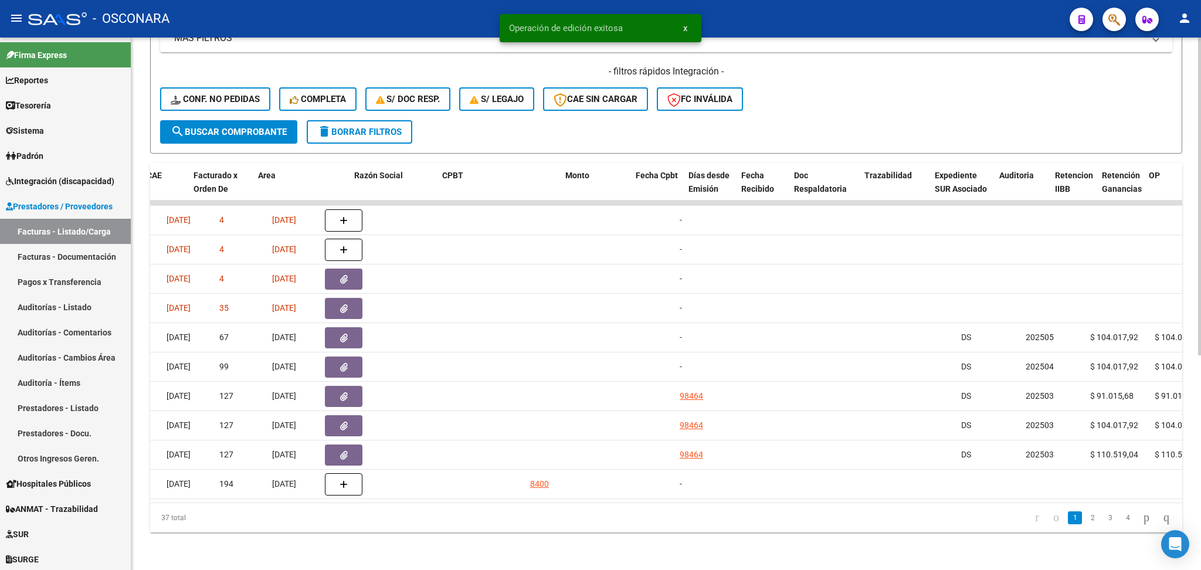
scroll to position [0, 0]
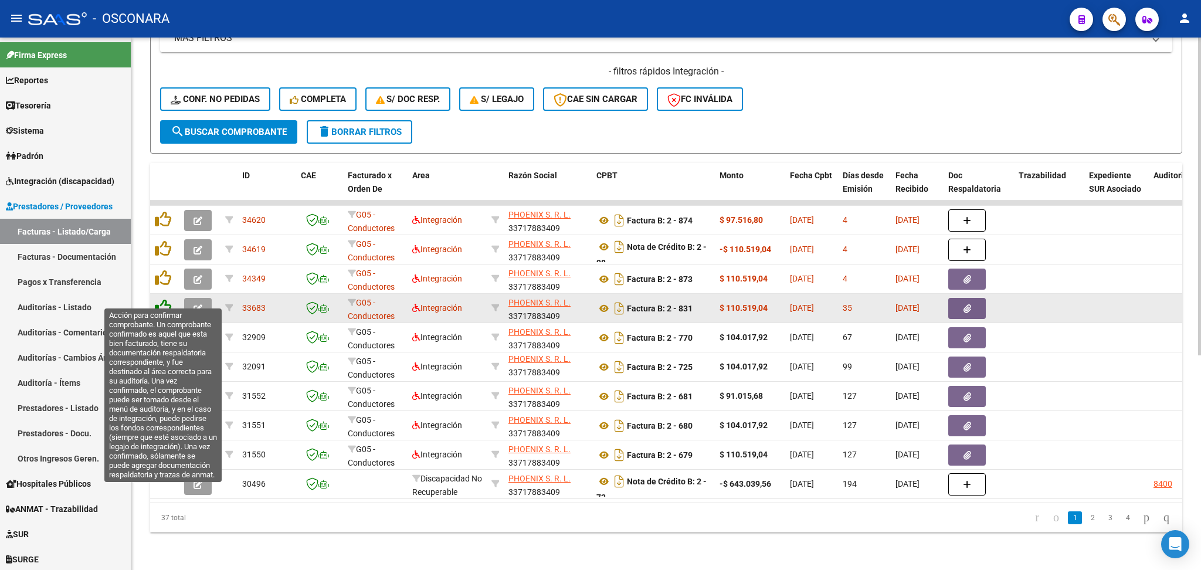
click at [162, 300] on icon at bounding box center [163, 307] width 16 height 16
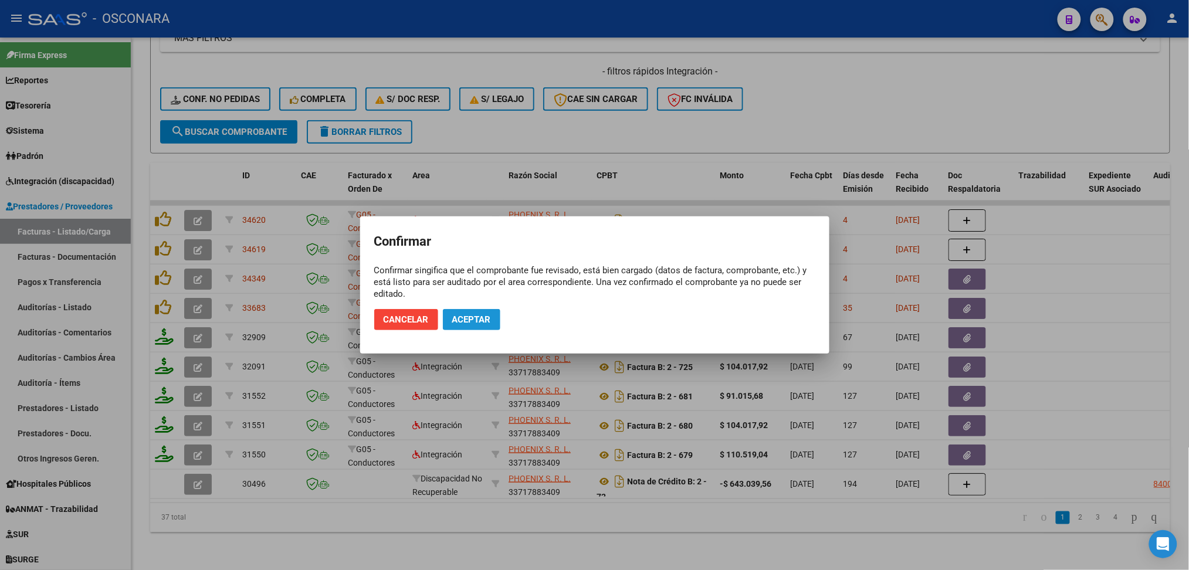
click at [460, 319] on span "Aceptar" at bounding box center [471, 319] width 39 height 11
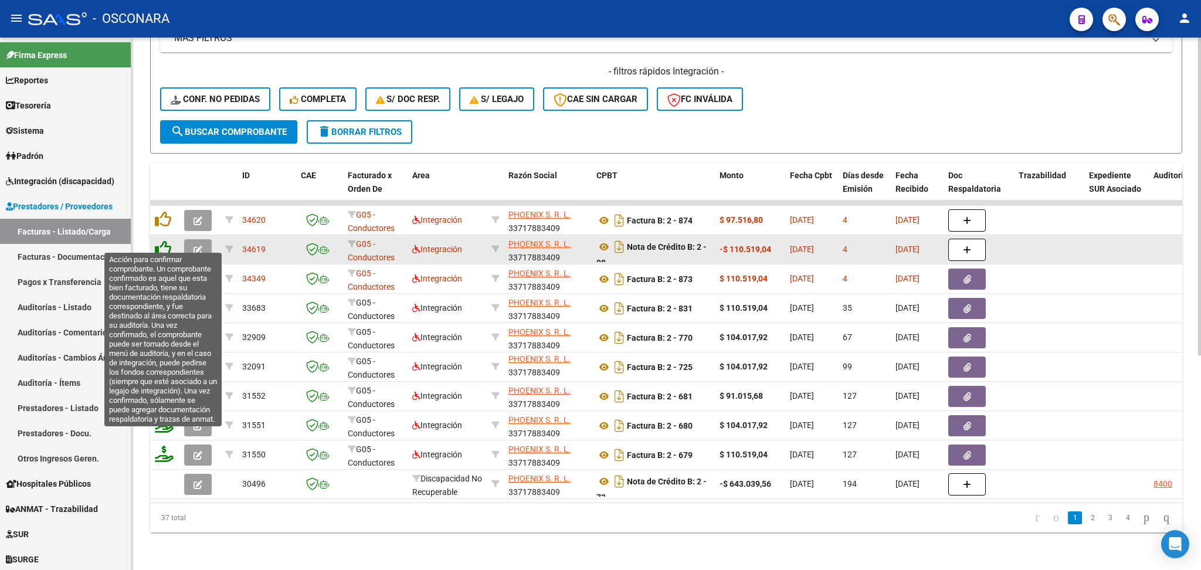
click at [166, 240] on icon at bounding box center [163, 248] width 16 height 16
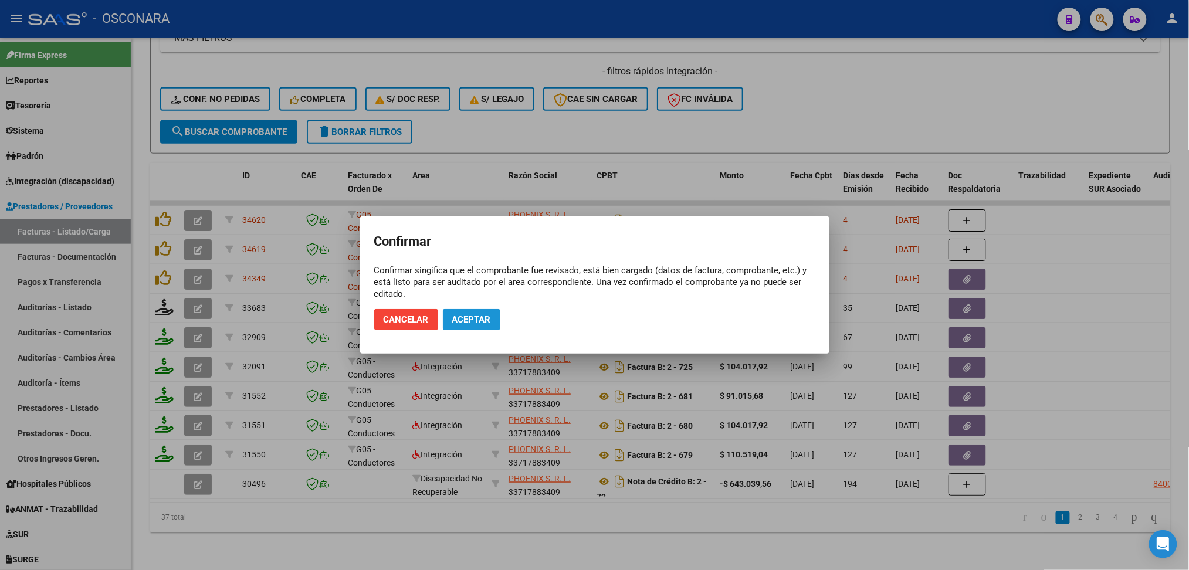
click at [481, 325] on button "Aceptar" at bounding box center [471, 319] width 57 height 21
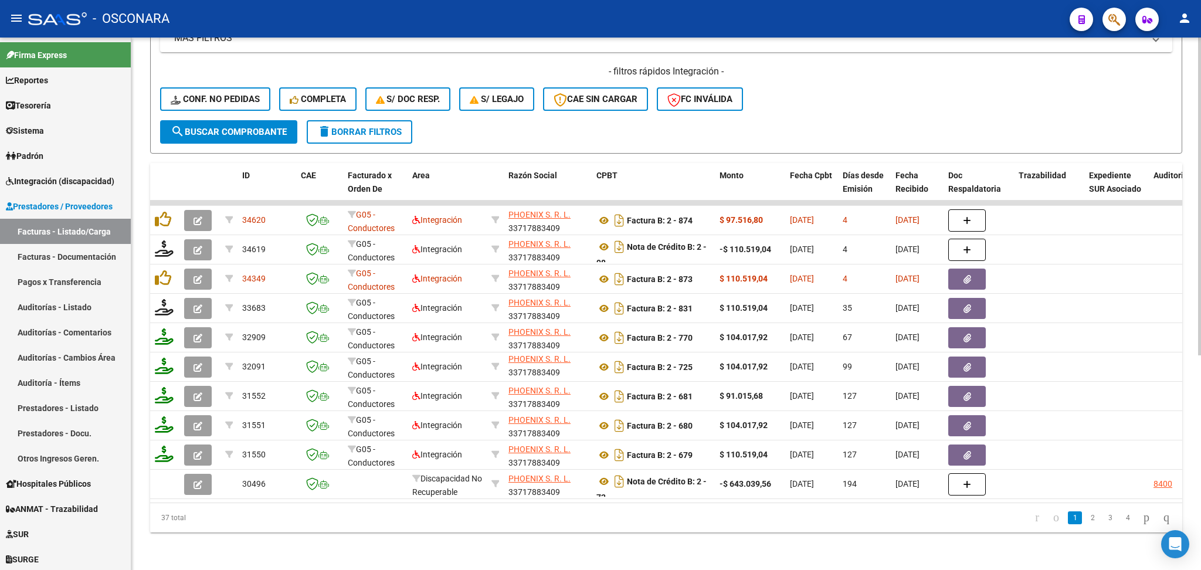
drag, startPoint x: 63, startPoint y: 304, endPoint x: 143, endPoint y: 272, distance: 86.3
click at [63, 304] on link "Auditorías - Listado" at bounding box center [65, 306] width 131 height 25
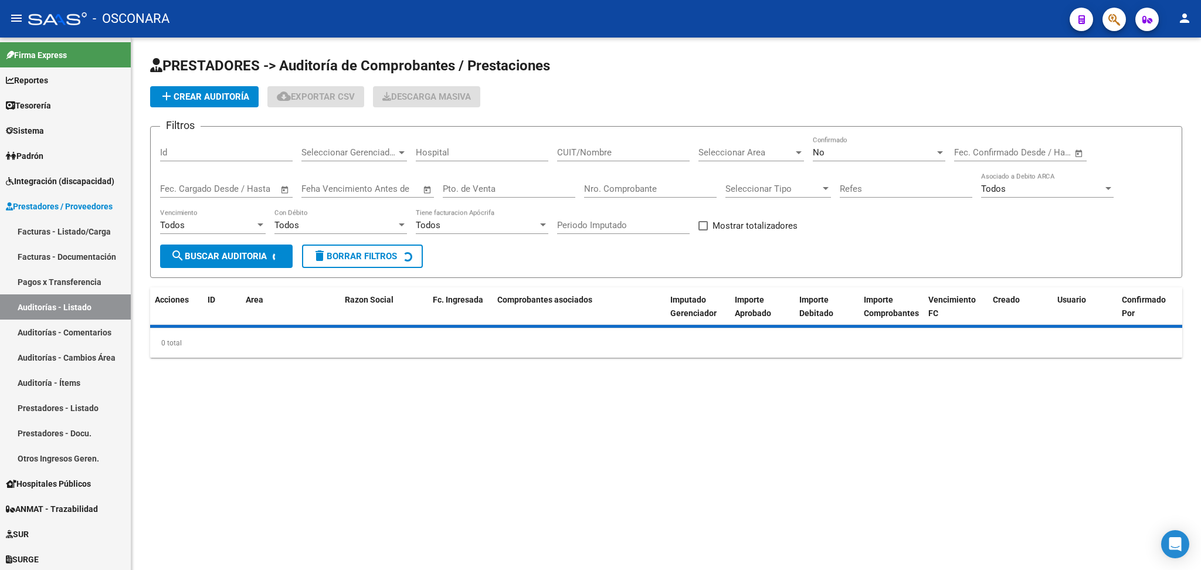
click at [249, 96] on span "add Crear Auditoría" at bounding box center [204, 96] width 90 height 11
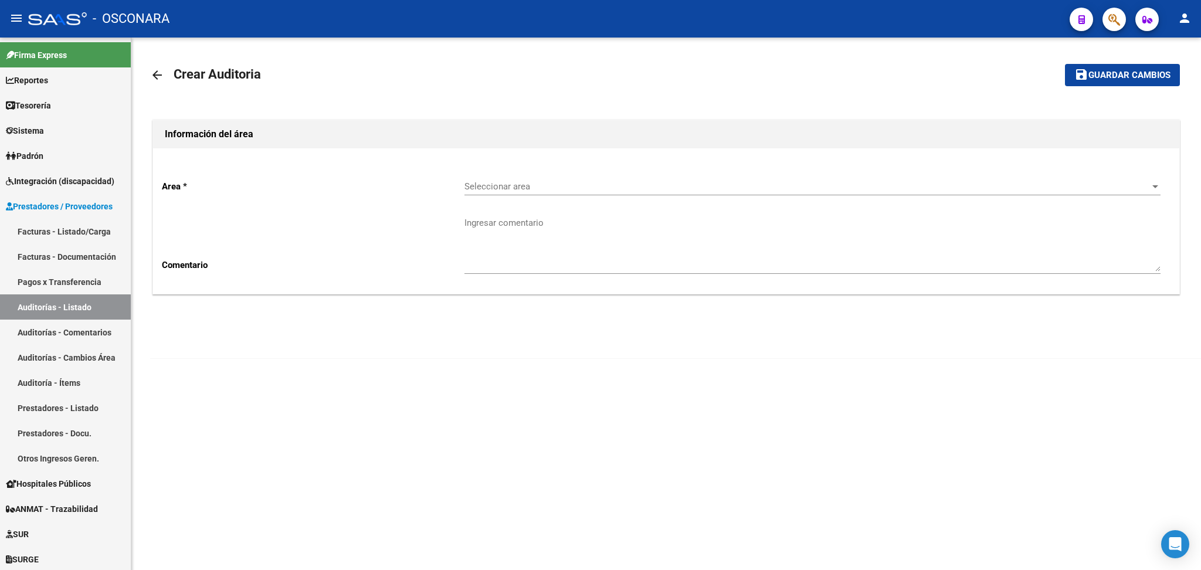
click at [509, 188] on span "Seleccionar area" at bounding box center [806, 186] width 685 height 11
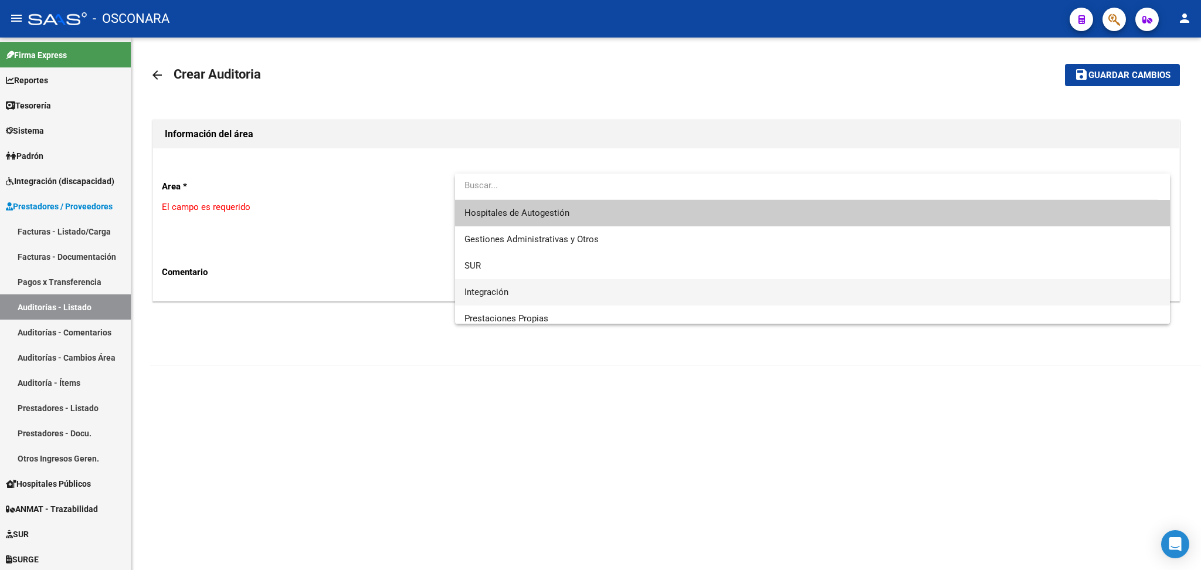
click at [494, 281] on span "Integración" at bounding box center [812, 292] width 696 height 26
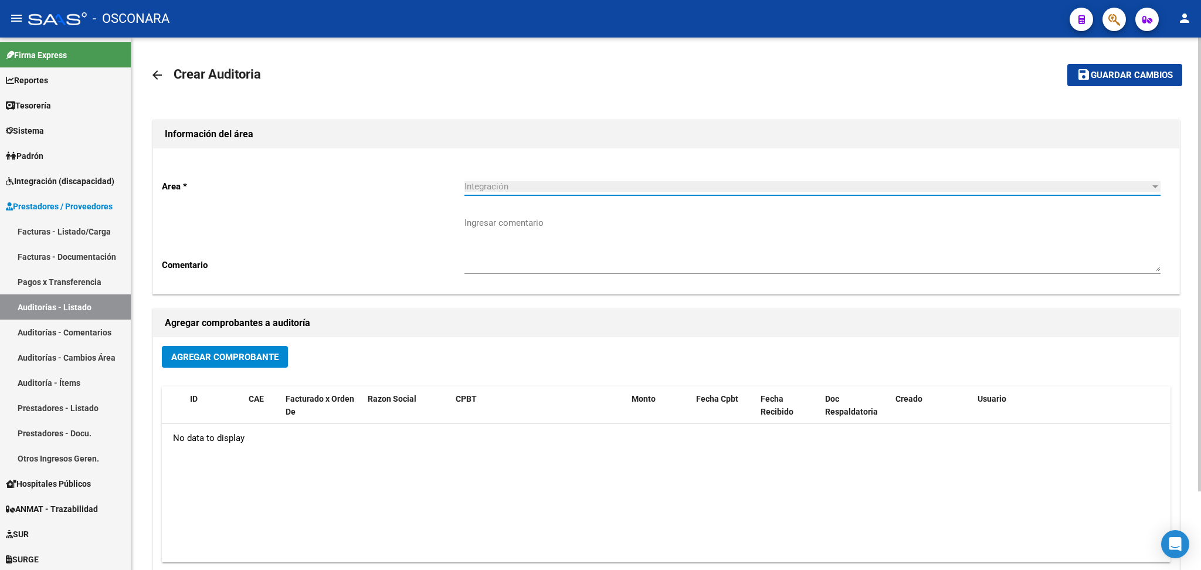
click at [229, 358] on span "Agregar Comprobante" at bounding box center [224, 357] width 107 height 11
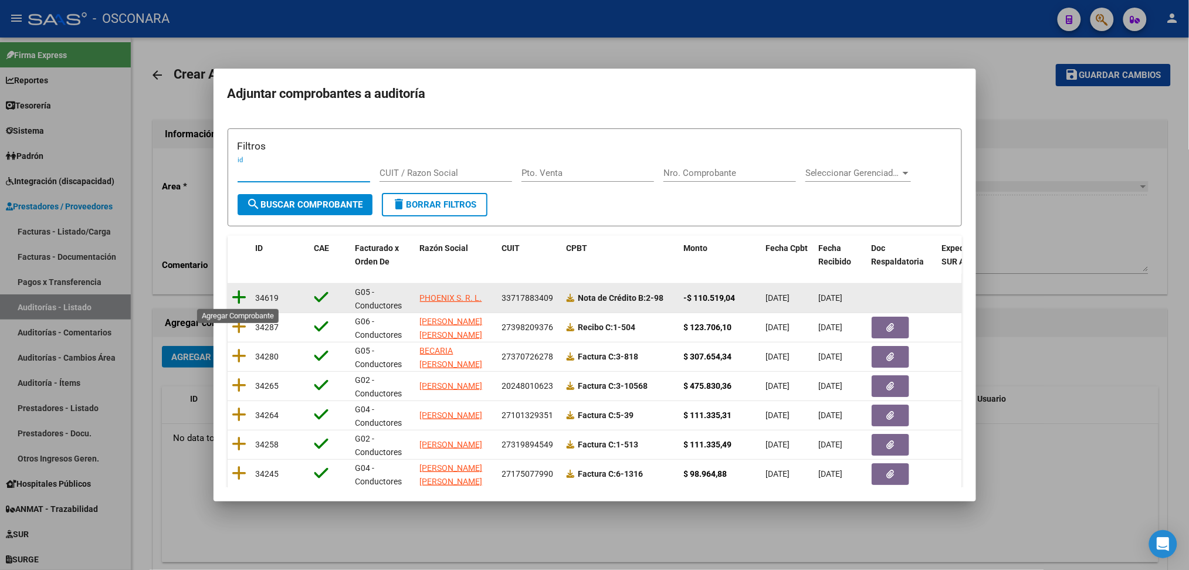
click at [241, 289] on icon at bounding box center [239, 297] width 15 height 16
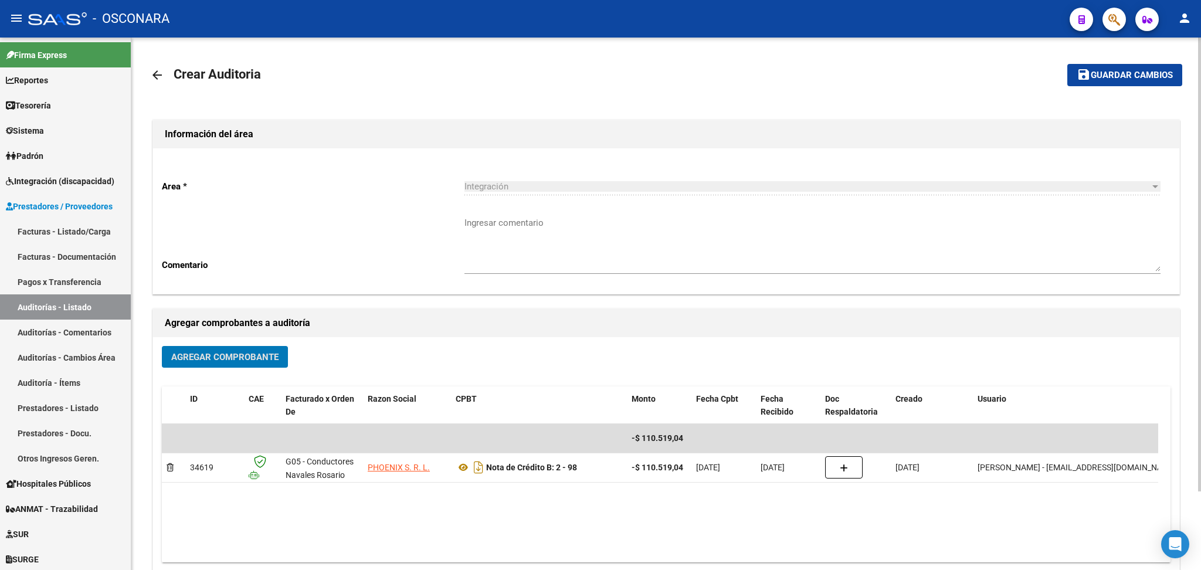
click at [229, 352] on span "Agregar Comprobante" at bounding box center [224, 357] width 107 height 11
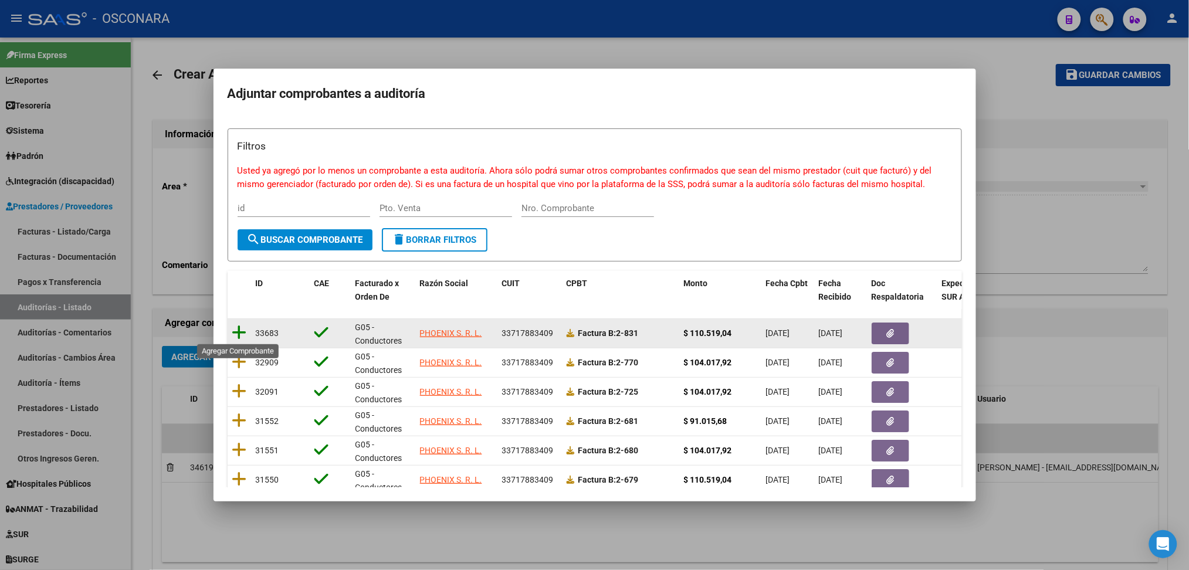
click at [242, 330] on icon at bounding box center [239, 332] width 15 height 16
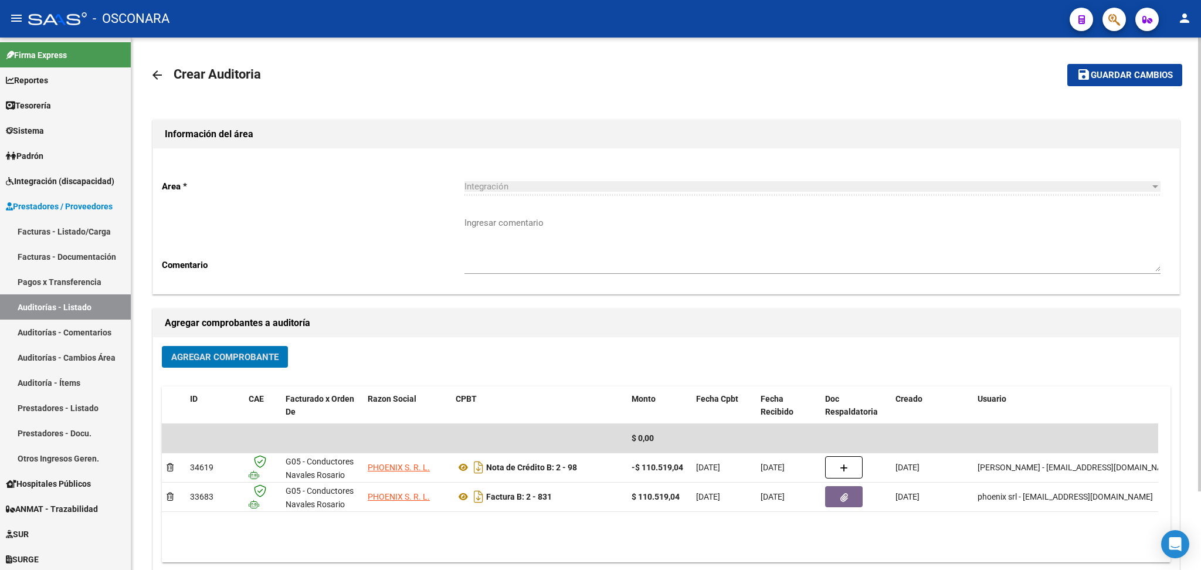
click at [1091, 80] on span "Guardar cambios" at bounding box center [1132, 75] width 82 height 11
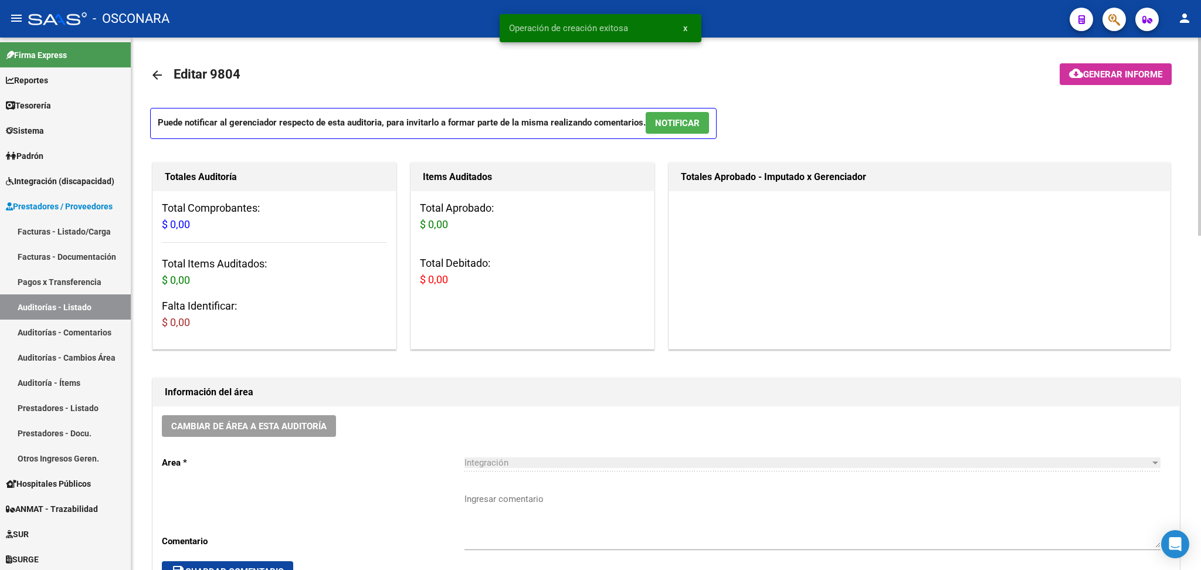
click at [479, 493] on textarea "Ingresar comentario" at bounding box center [812, 520] width 696 height 55
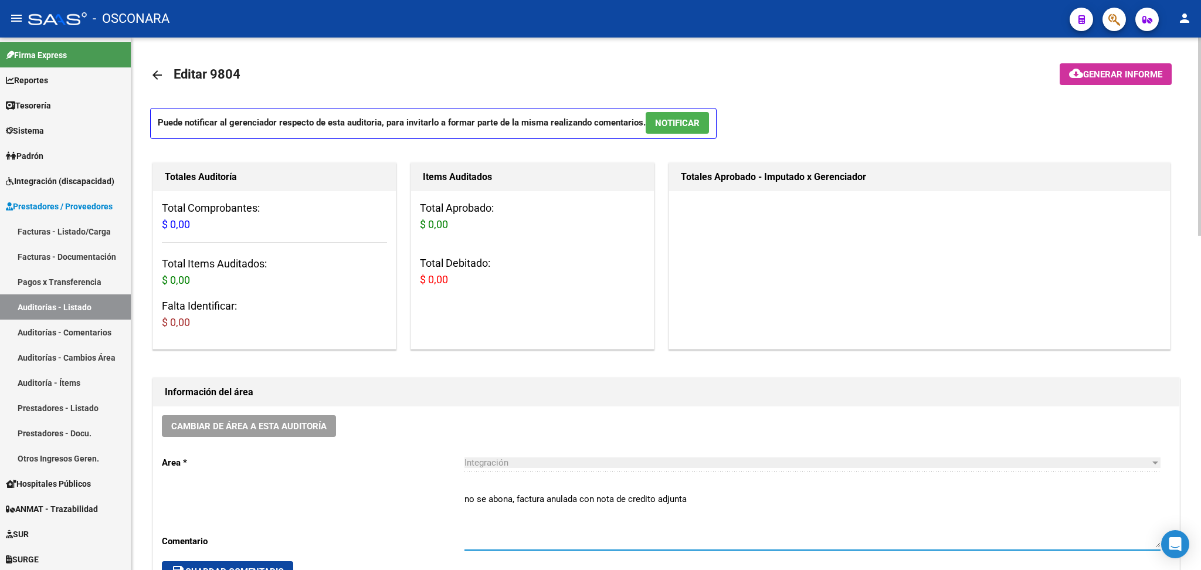
scroll to position [78, 0]
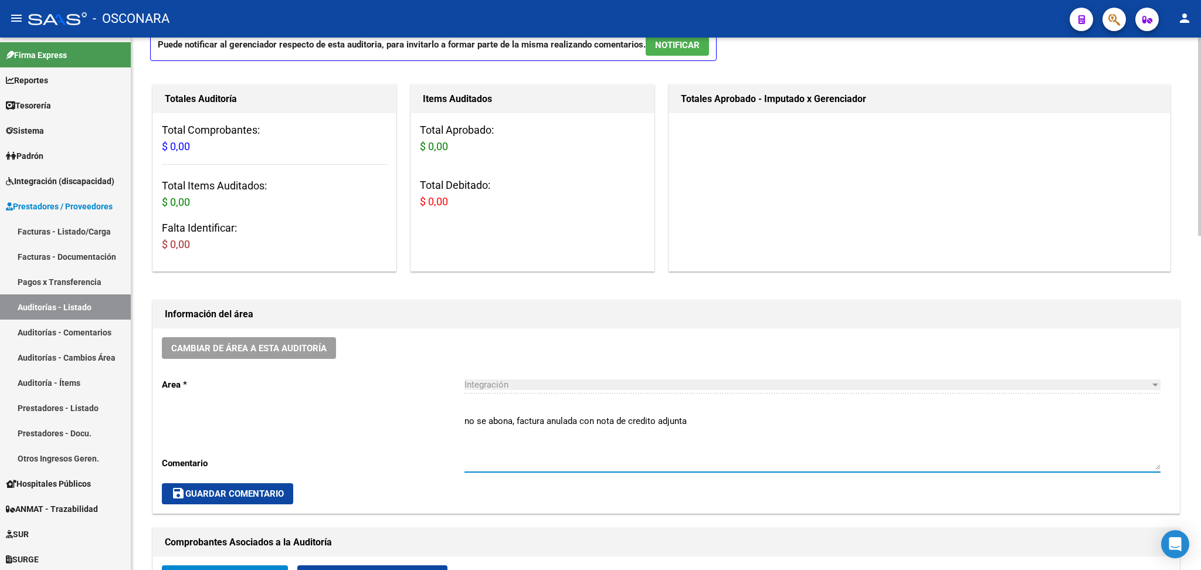
type textarea "no se abona, factura anulada con nota de credito adjunta"
click at [296, 490] on div "save Guardar Comentario" at bounding box center [666, 493] width 1009 height 21
click at [291, 490] on button "save Guardar Comentario" at bounding box center [227, 493] width 131 height 21
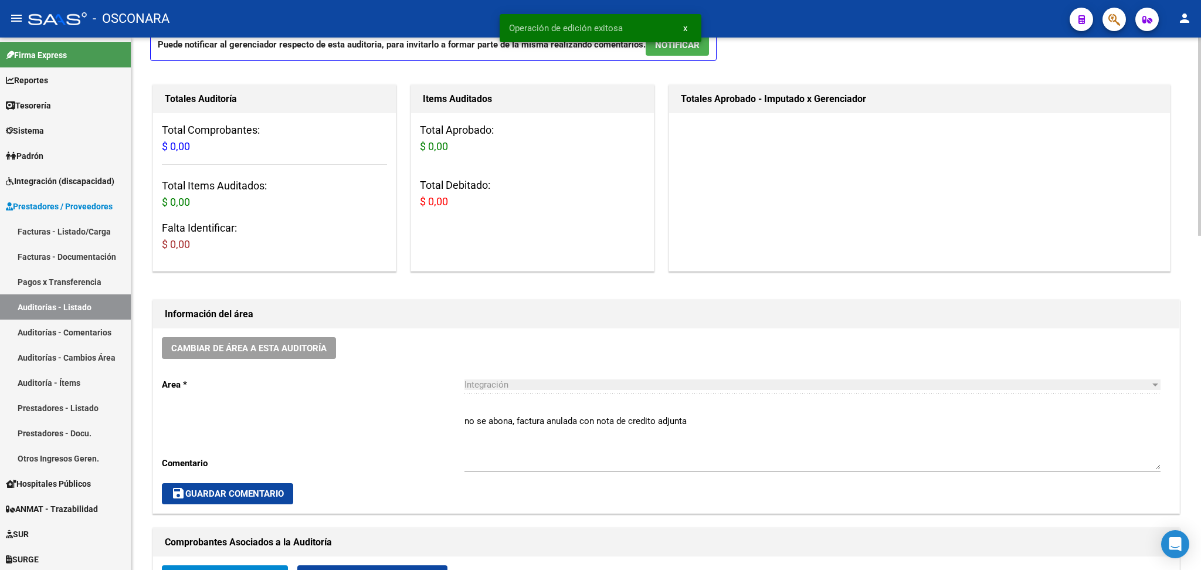
scroll to position [391, 0]
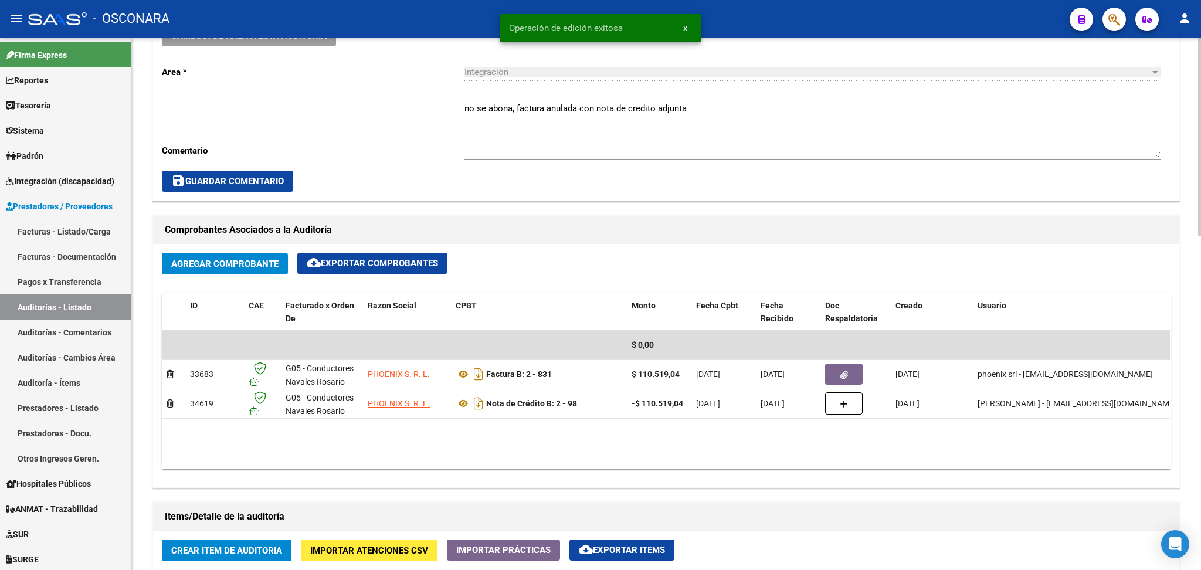
click at [267, 176] on span "save Guardar Comentario" at bounding box center [227, 181] width 113 height 11
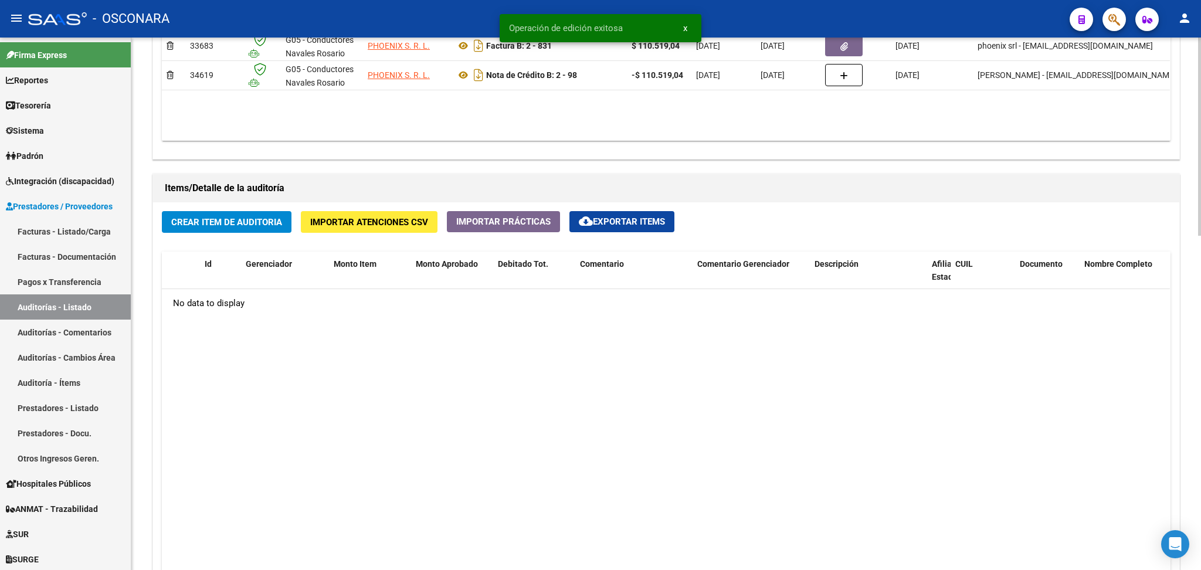
scroll to position [899, 0]
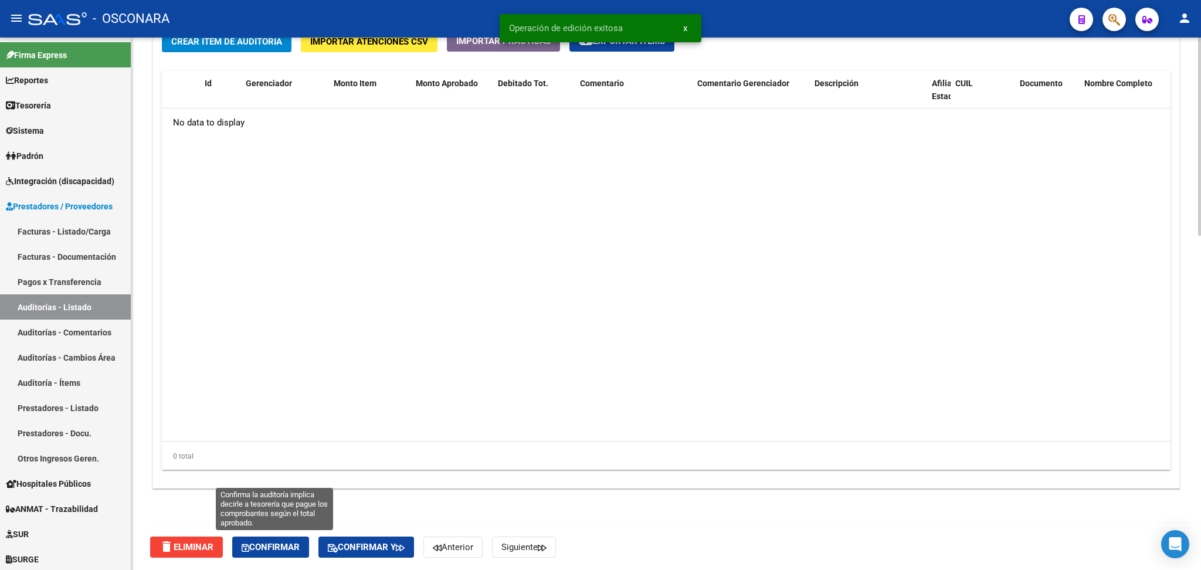
click at [266, 542] on span "Confirmar" at bounding box center [271, 547] width 58 height 11
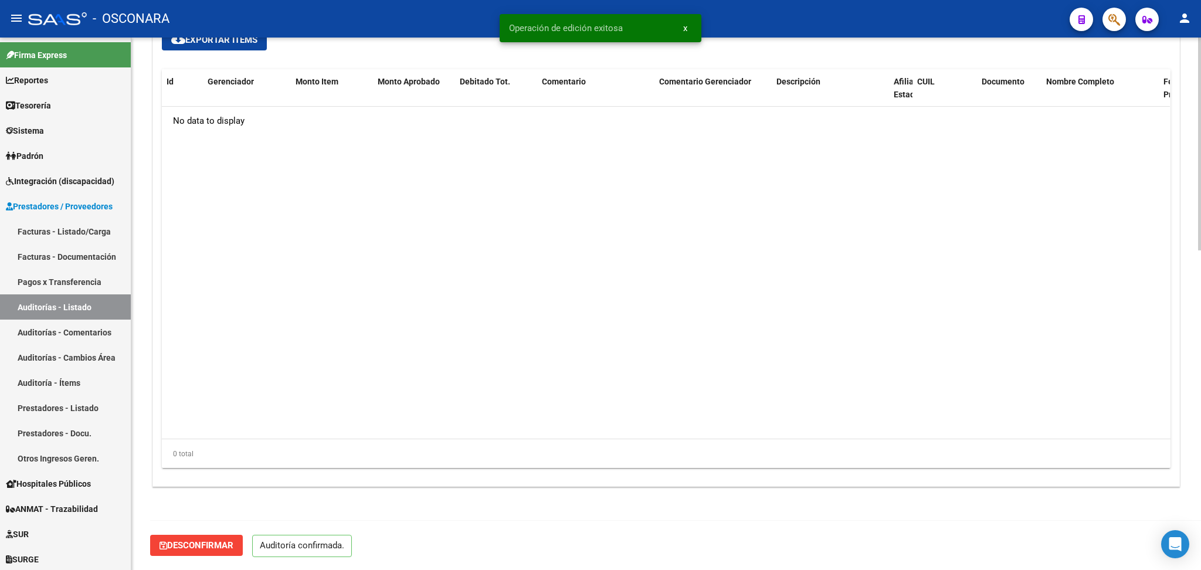
scroll to position [796, 0]
type input "202508"
click at [74, 233] on link "Facturas - Listado/Carga" at bounding box center [65, 231] width 131 height 25
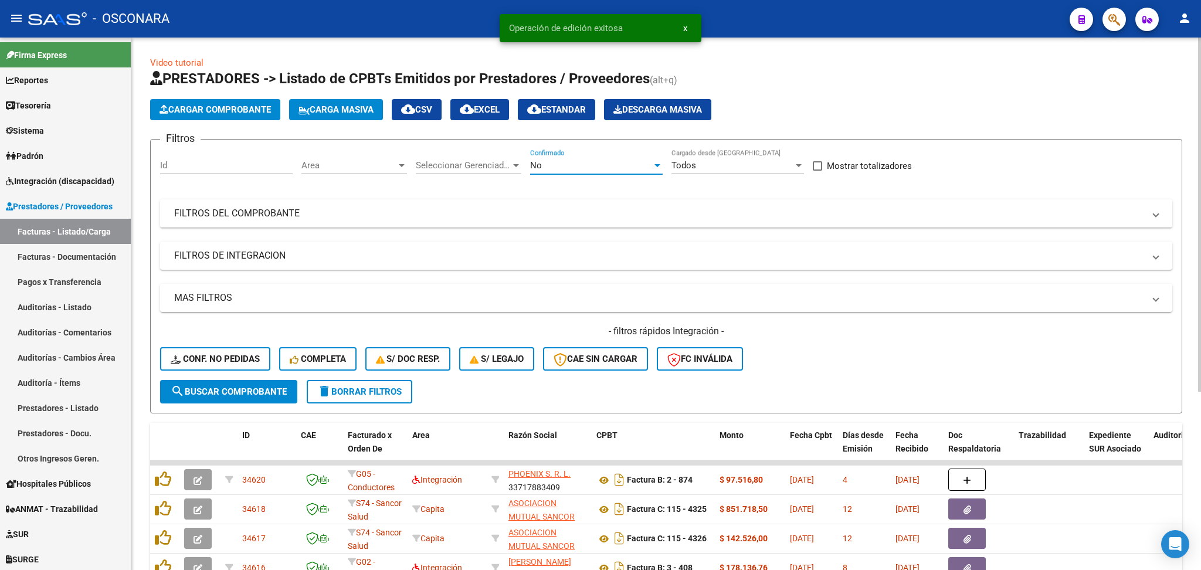
click at [538, 163] on span "No" at bounding box center [536, 165] width 12 height 11
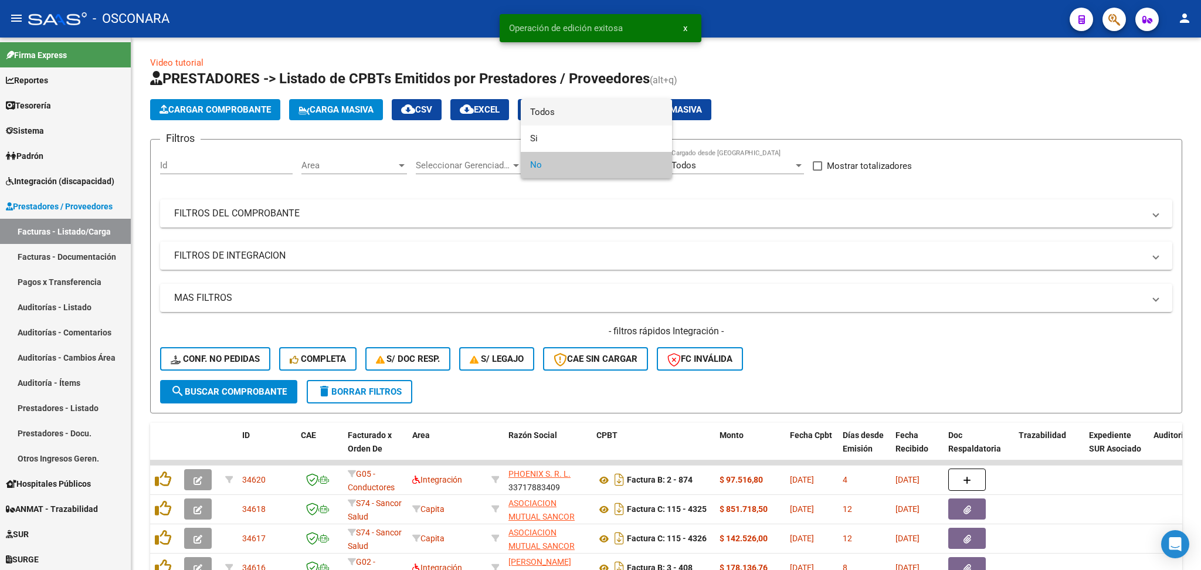
click at [551, 112] on span "Todos" at bounding box center [596, 112] width 133 height 26
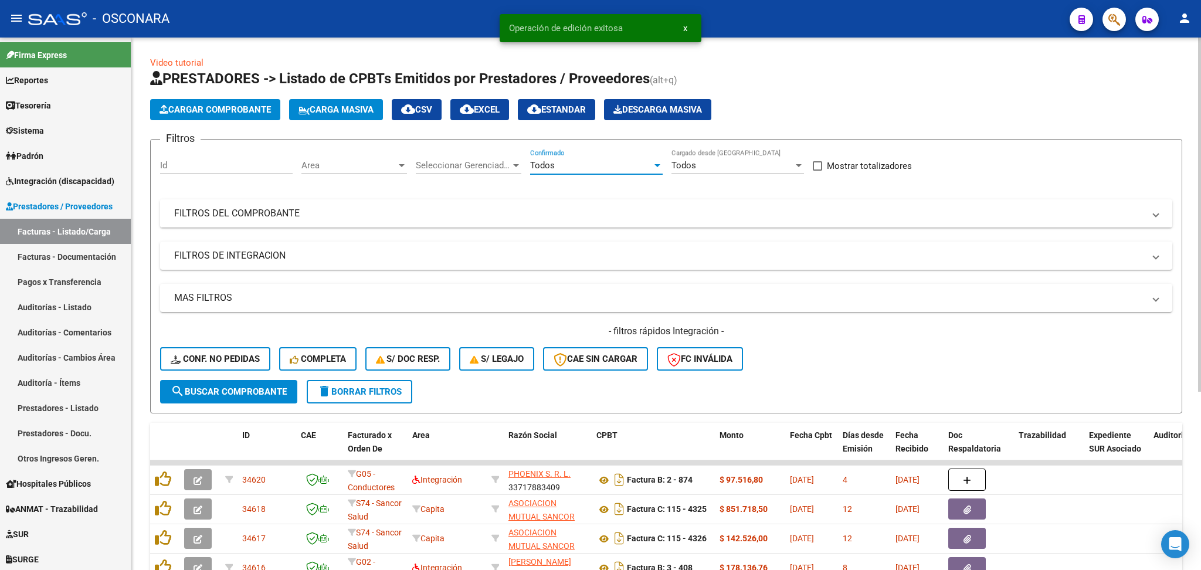
click at [603, 220] on mat-expansion-panel-header "FILTROS DEL COMPROBANTE" at bounding box center [666, 213] width 1012 height 28
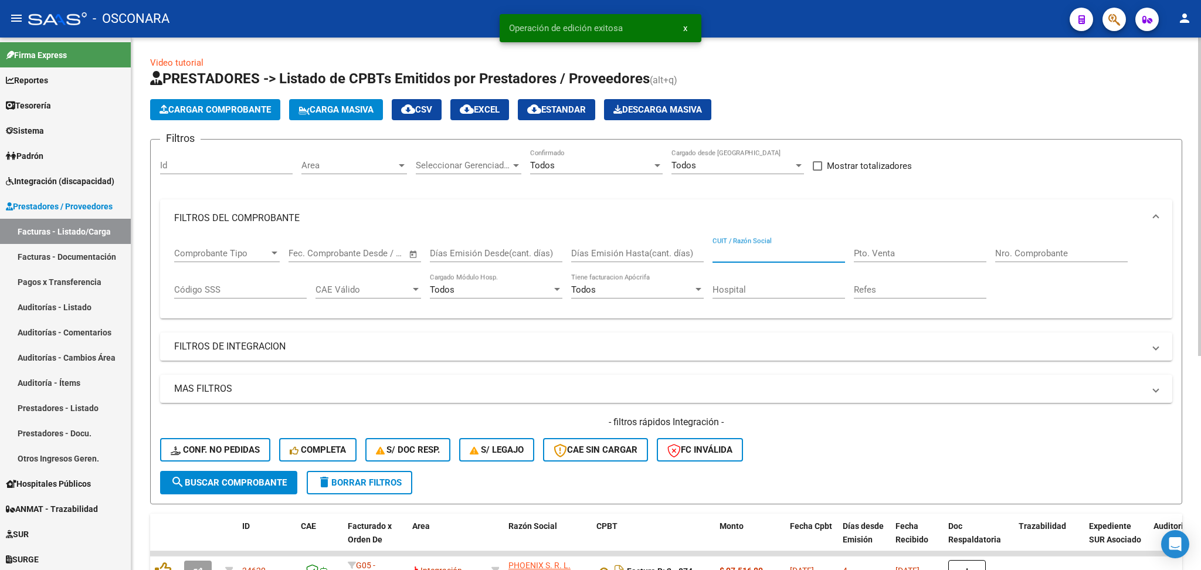
click at [727, 252] on input "CUIT / Razón Social" at bounding box center [778, 253] width 133 height 11
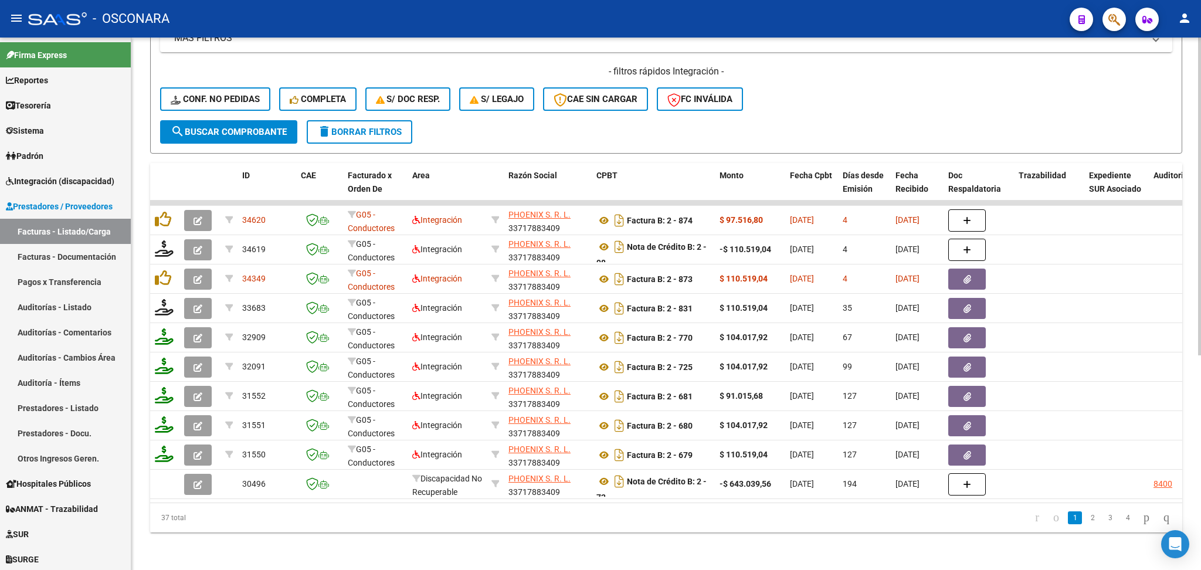
type input "phoe"
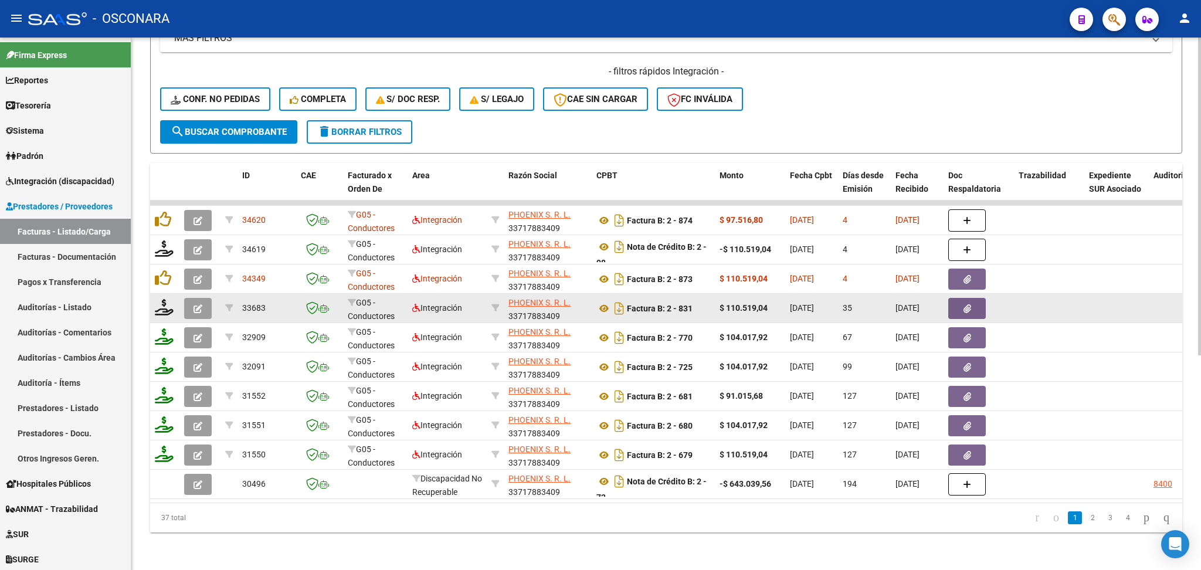
click at [971, 298] on button "button" at bounding box center [967, 308] width 38 height 21
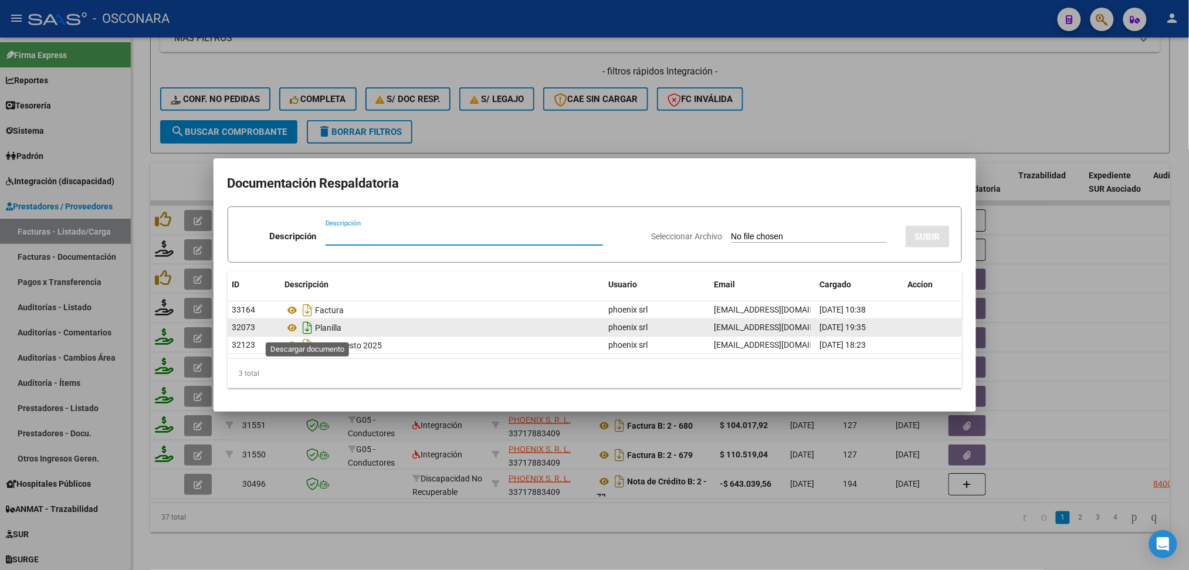
click at [305, 327] on icon "Descargar documento" at bounding box center [307, 327] width 15 height 19
click at [461, 538] on div at bounding box center [594, 285] width 1189 height 570
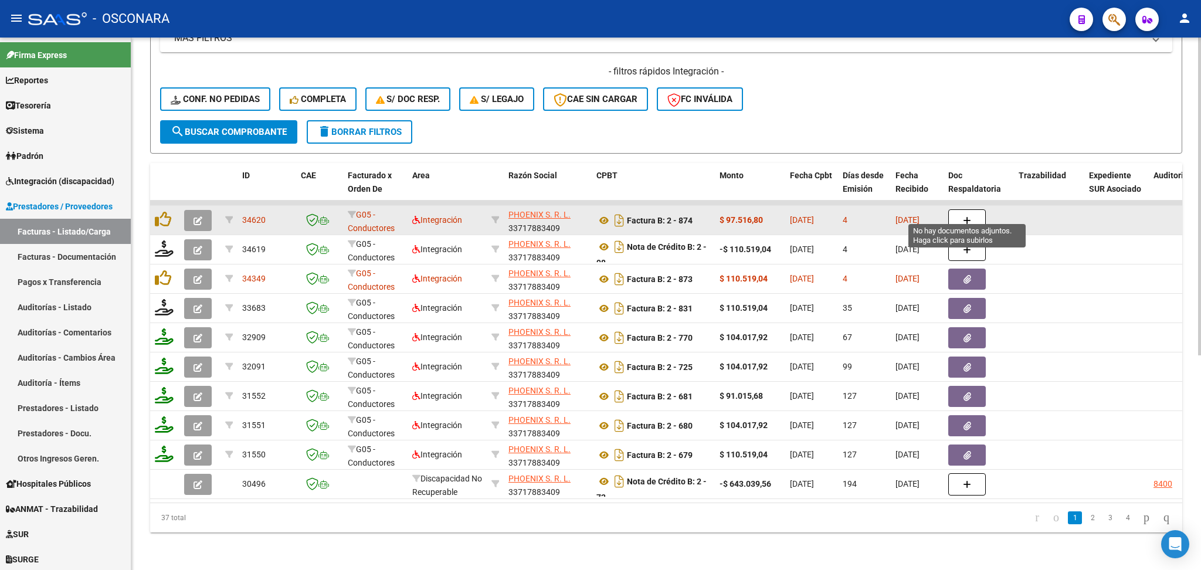
click at [965, 216] on icon "button" at bounding box center [967, 220] width 8 height 9
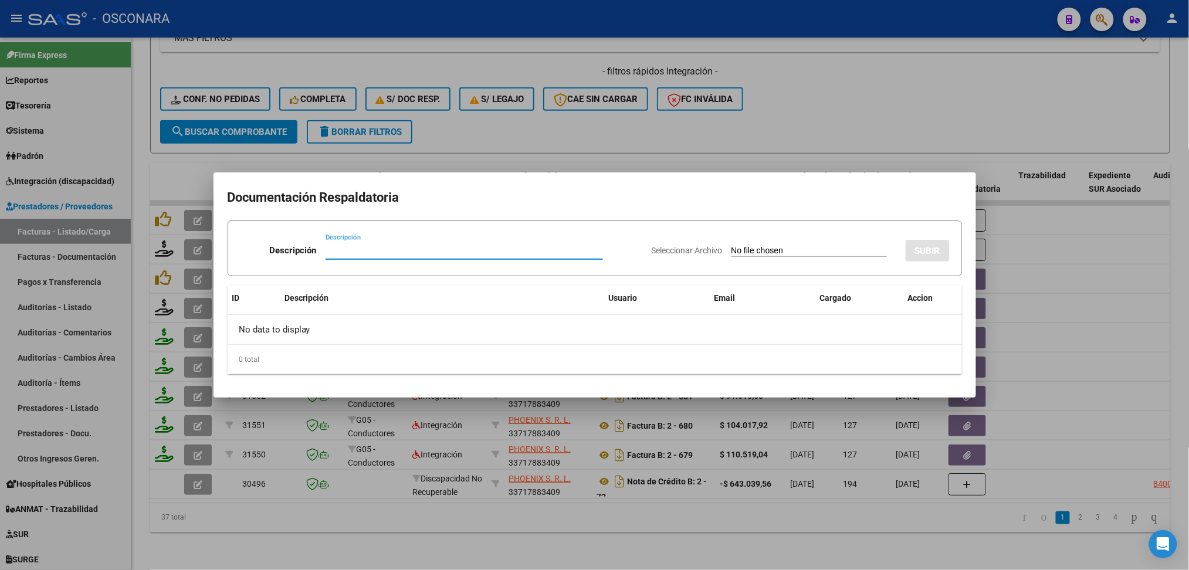
click at [731, 248] on input "Seleccionar Archivo" at bounding box center [808, 251] width 155 height 11
type input "C:\fakepath\33717883409-FACTURA_B-2-831-ANEXO-PLANILLA.pdf"
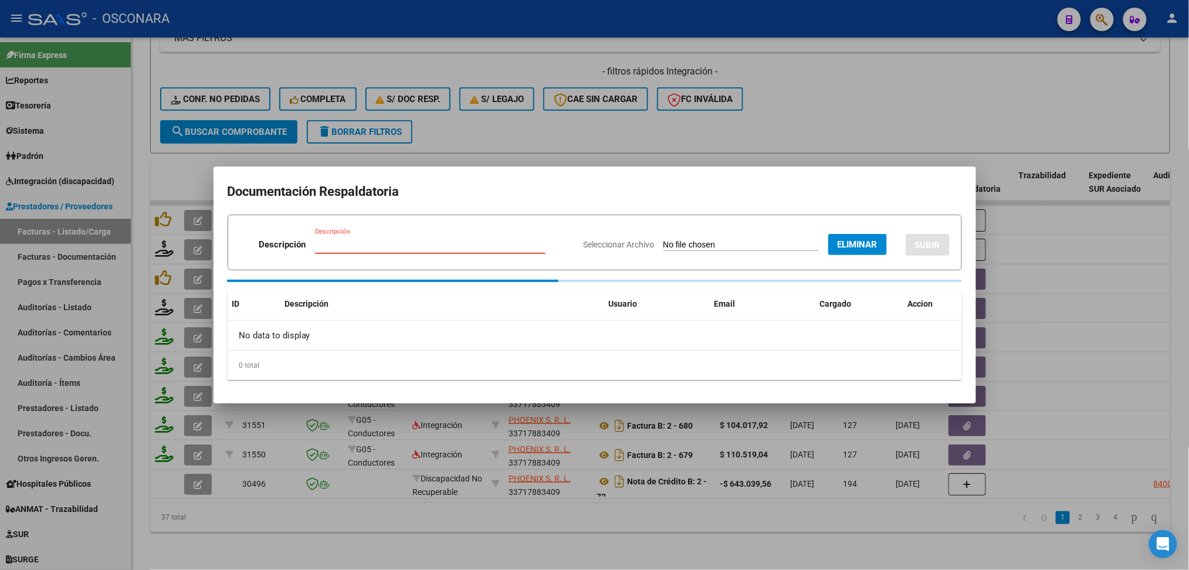
click at [364, 246] on input "Descripción" at bounding box center [430, 244] width 230 height 11
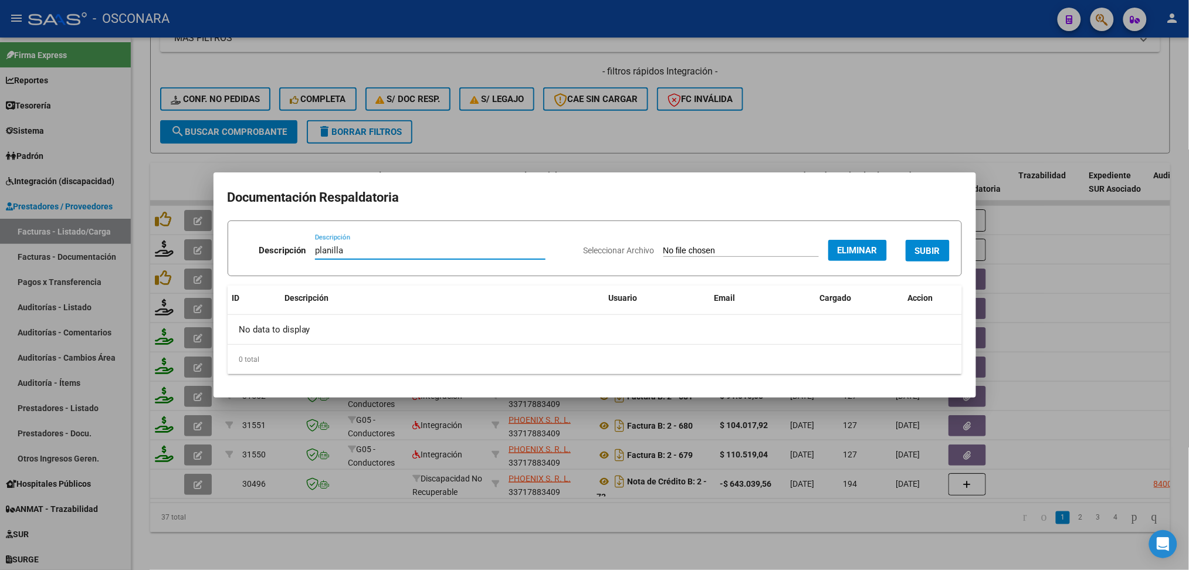
type input "planilla"
click at [921, 240] on button "SUBIR" at bounding box center [927, 251] width 44 height 22
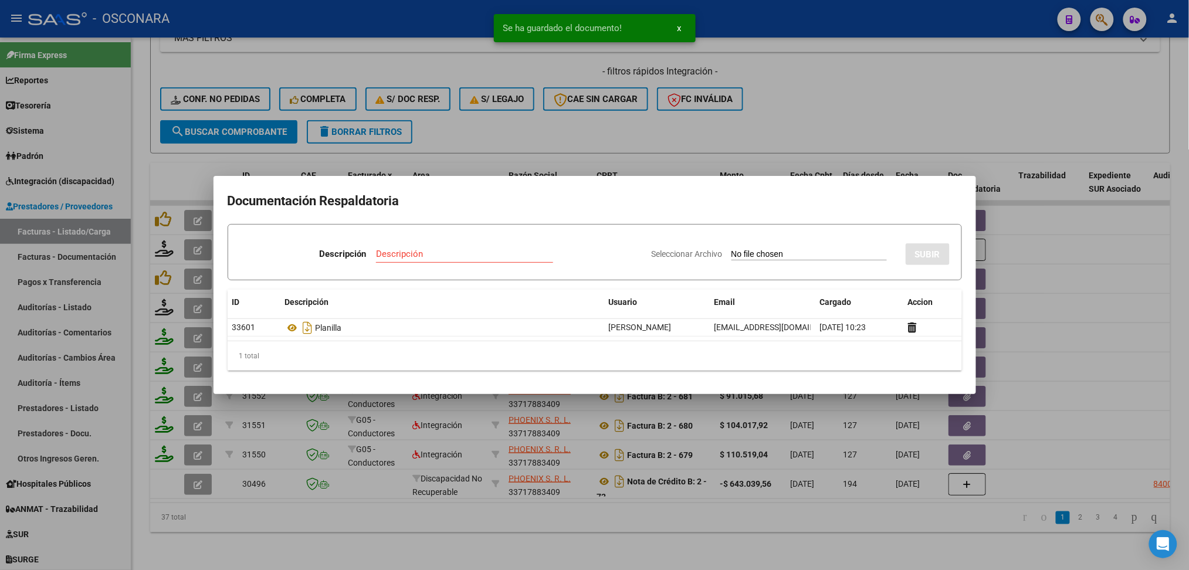
click at [857, 95] on div at bounding box center [594, 285] width 1189 height 570
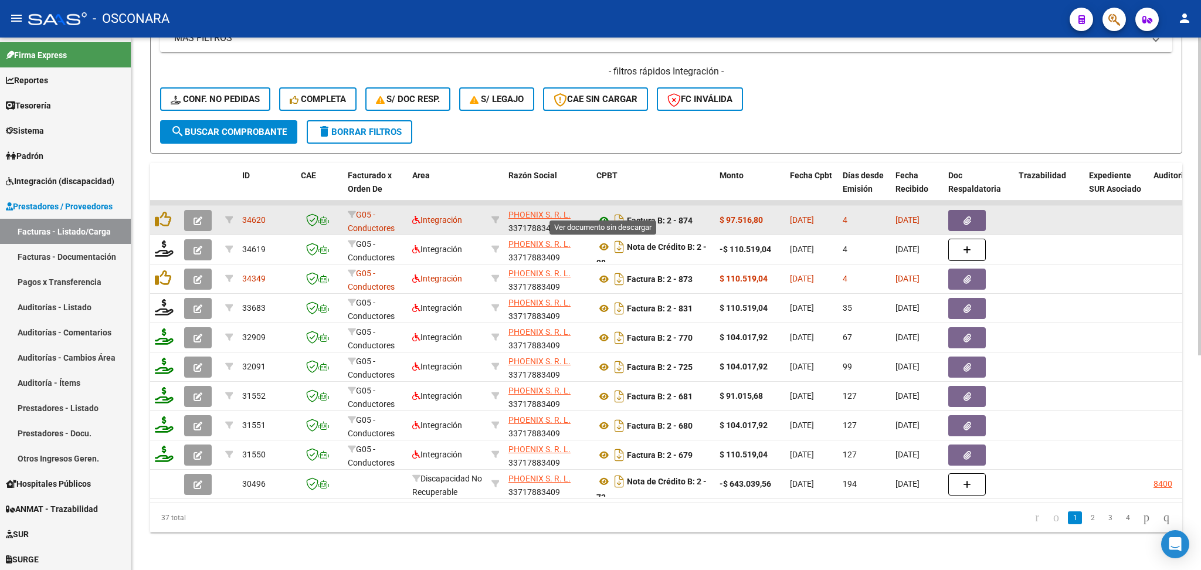
click at [599, 213] on icon at bounding box center [603, 220] width 15 height 14
click at [961, 210] on button "button" at bounding box center [967, 220] width 38 height 21
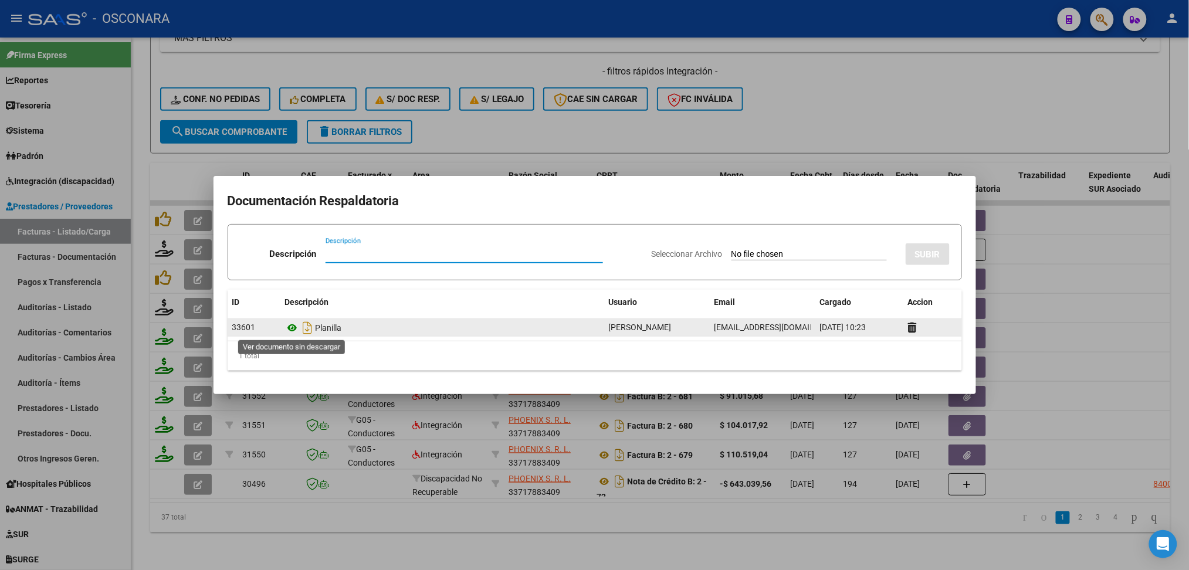
click at [296, 325] on icon at bounding box center [292, 328] width 15 height 14
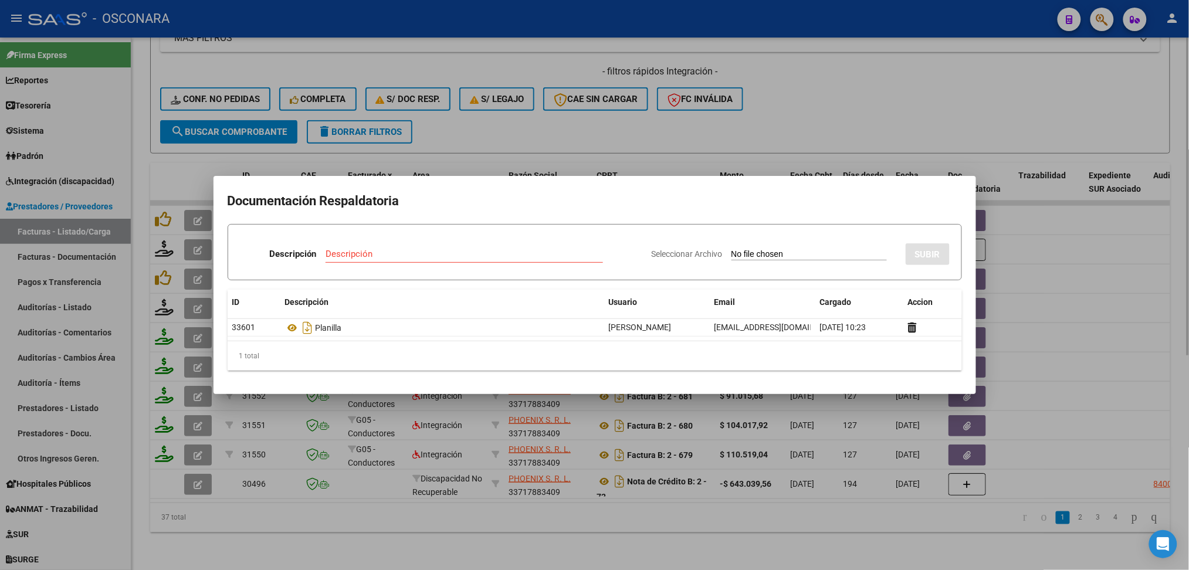
click at [610, 121] on div at bounding box center [594, 285] width 1189 height 570
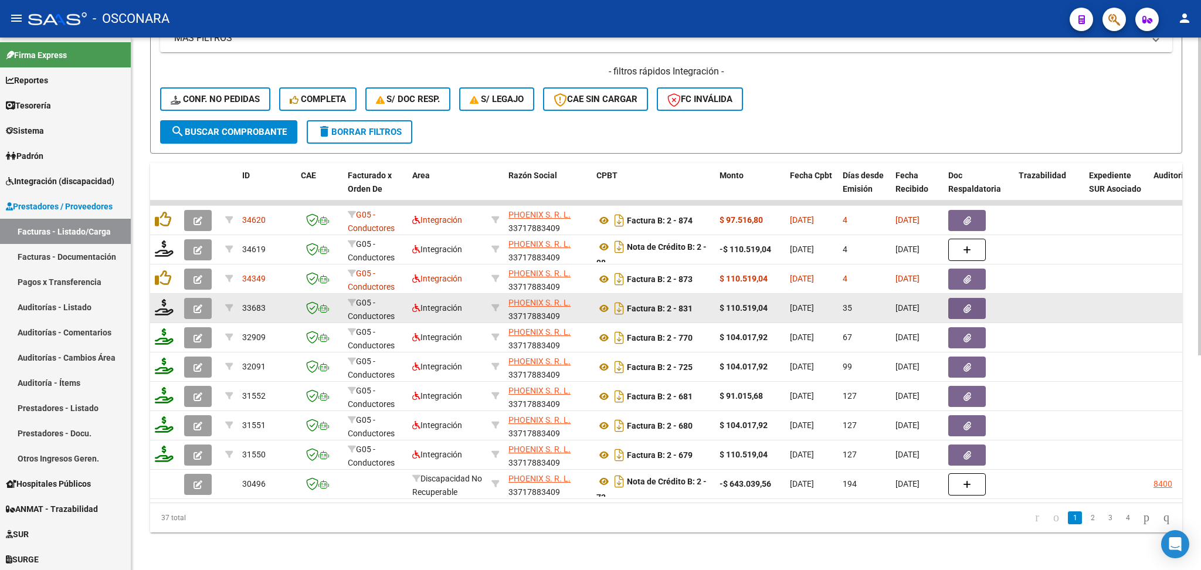
click at [191, 298] on button "button" at bounding box center [198, 308] width 28 height 21
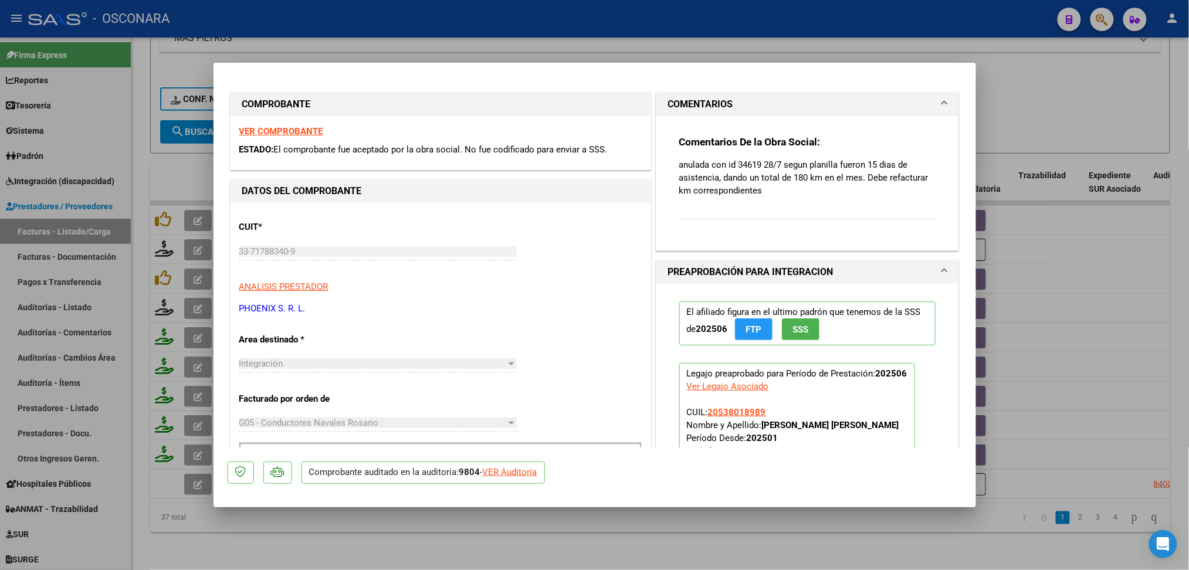
click at [354, 531] on div at bounding box center [594, 285] width 1189 height 570
type input "$ 0,00"
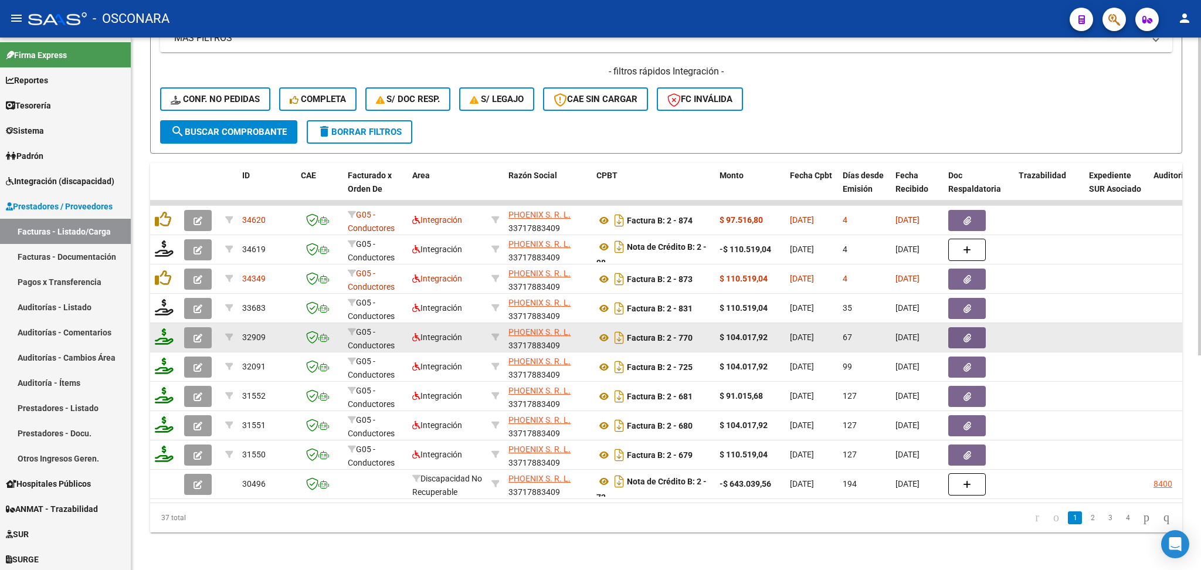
click at [201, 334] on icon "button" at bounding box center [198, 338] width 9 height 9
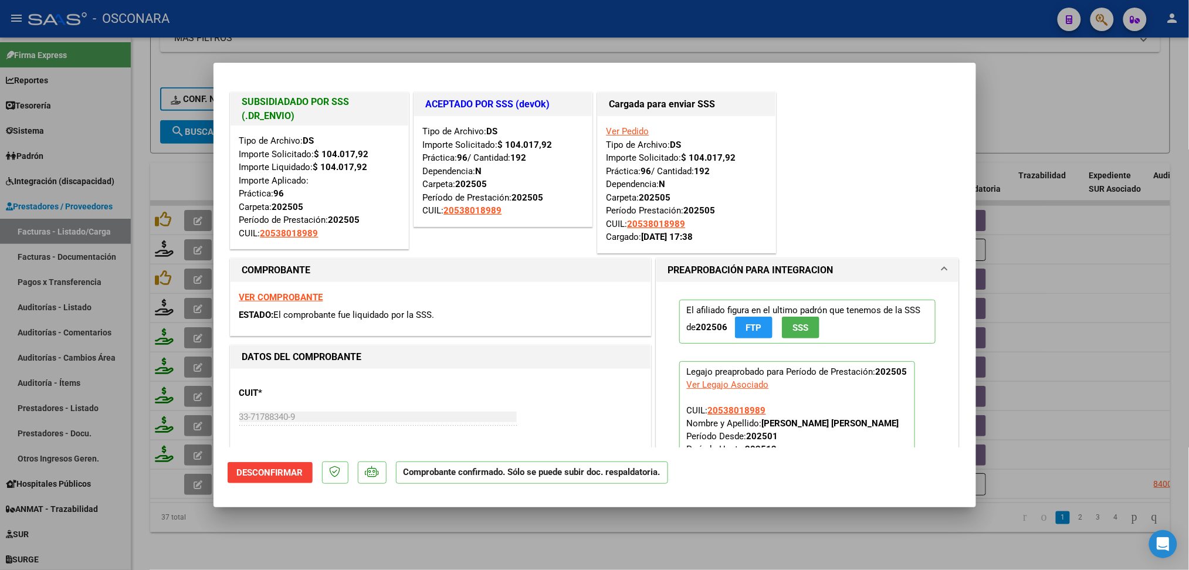
click at [389, 537] on div at bounding box center [594, 285] width 1189 height 570
type input "$ 0,00"
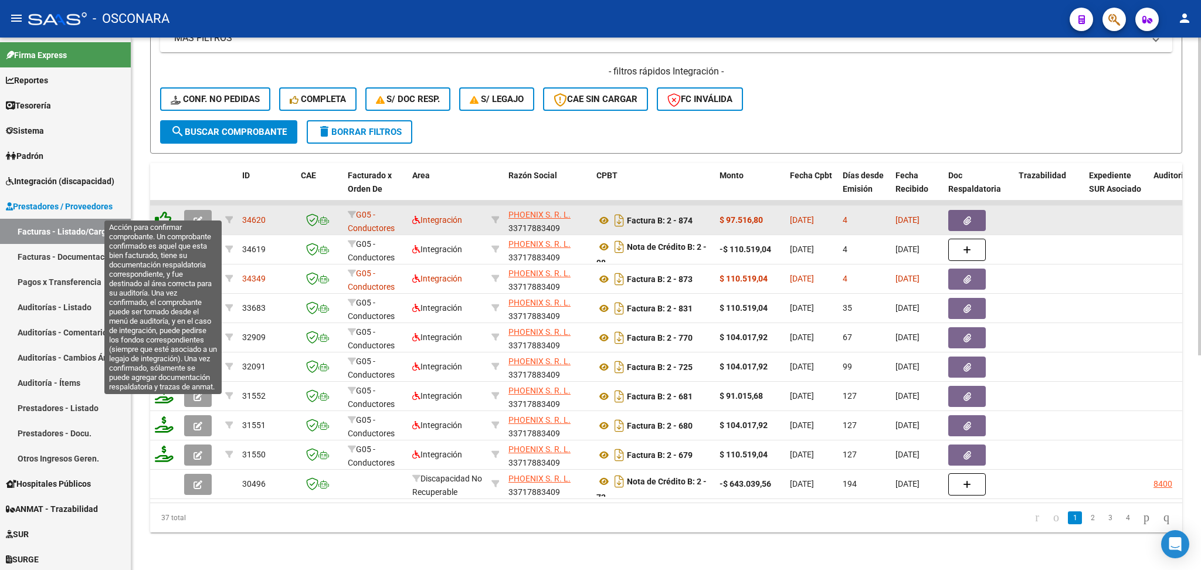
click at [163, 211] on icon at bounding box center [163, 219] width 16 height 16
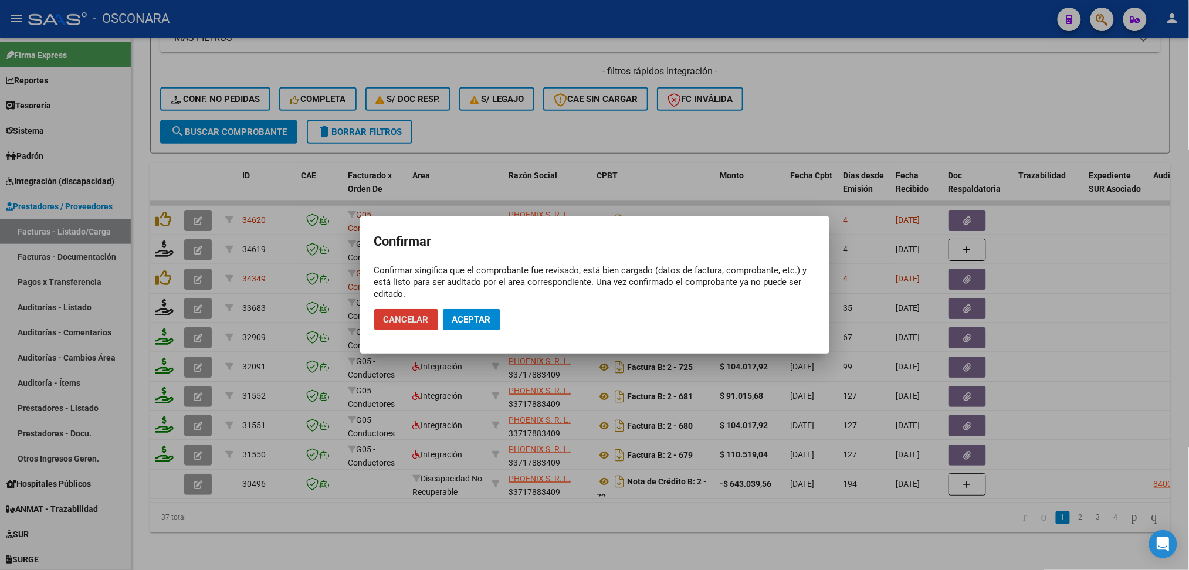
click at [471, 318] on span "Aceptar" at bounding box center [471, 319] width 39 height 11
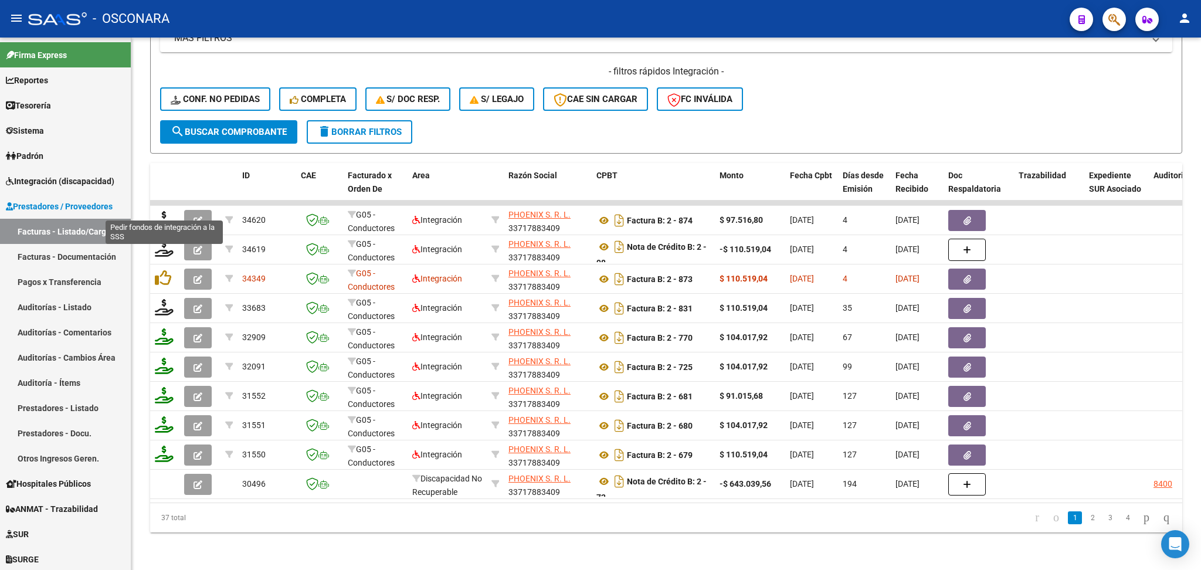
click at [161, 211] on icon at bounding box center [164, 219] width 19 height 16
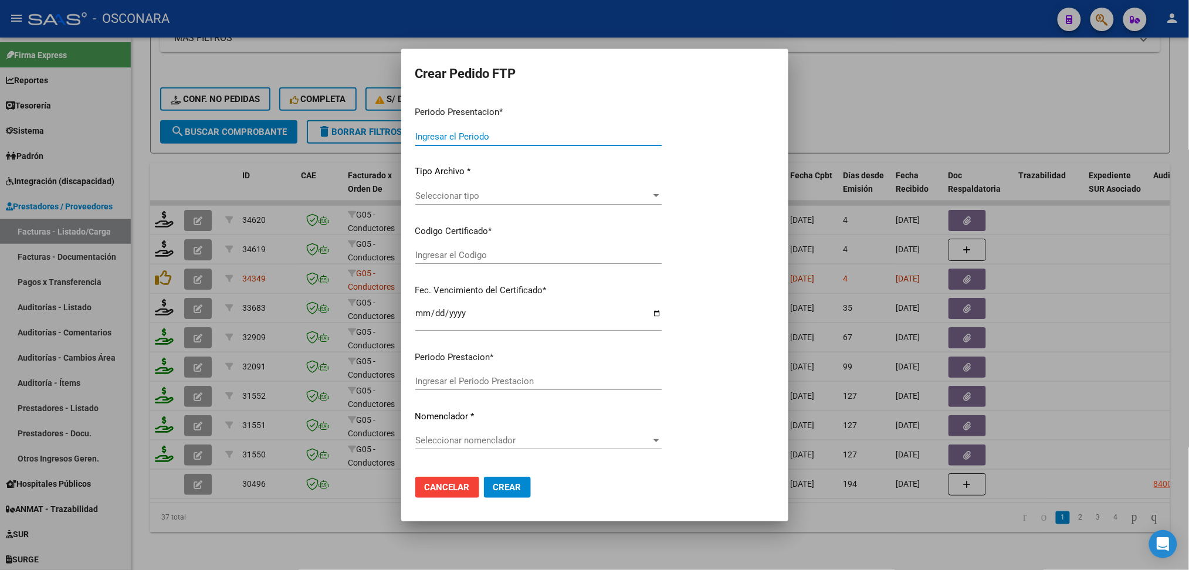
type input "202507"
type input "202506"
type input "$ 97.516,80"
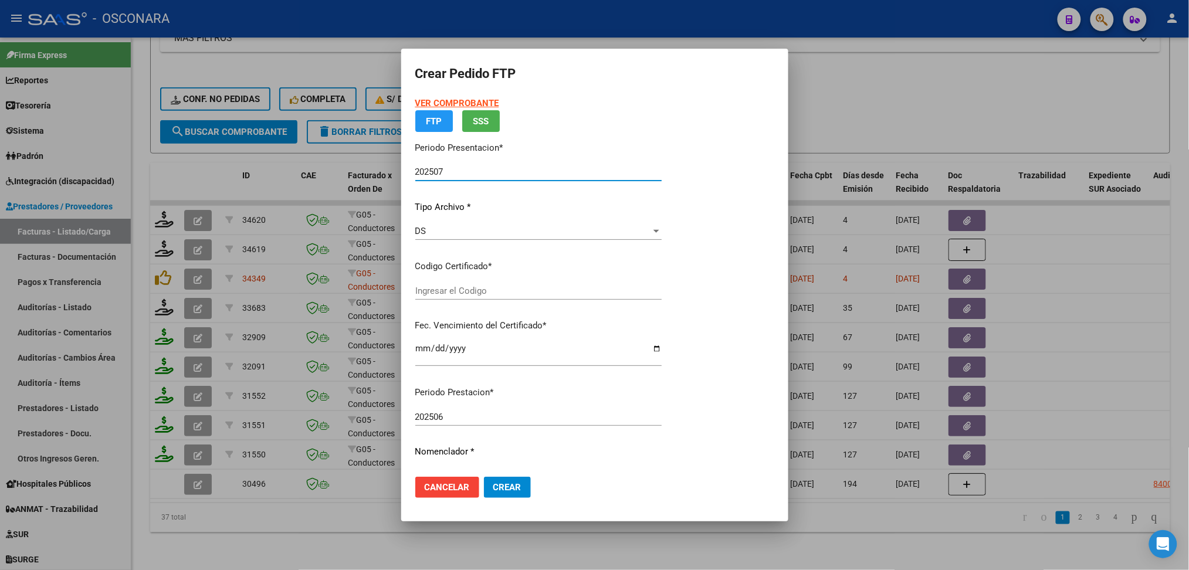
type input "ARG 020053801898202312042311204sfe-152"
type input "2031-04-12"
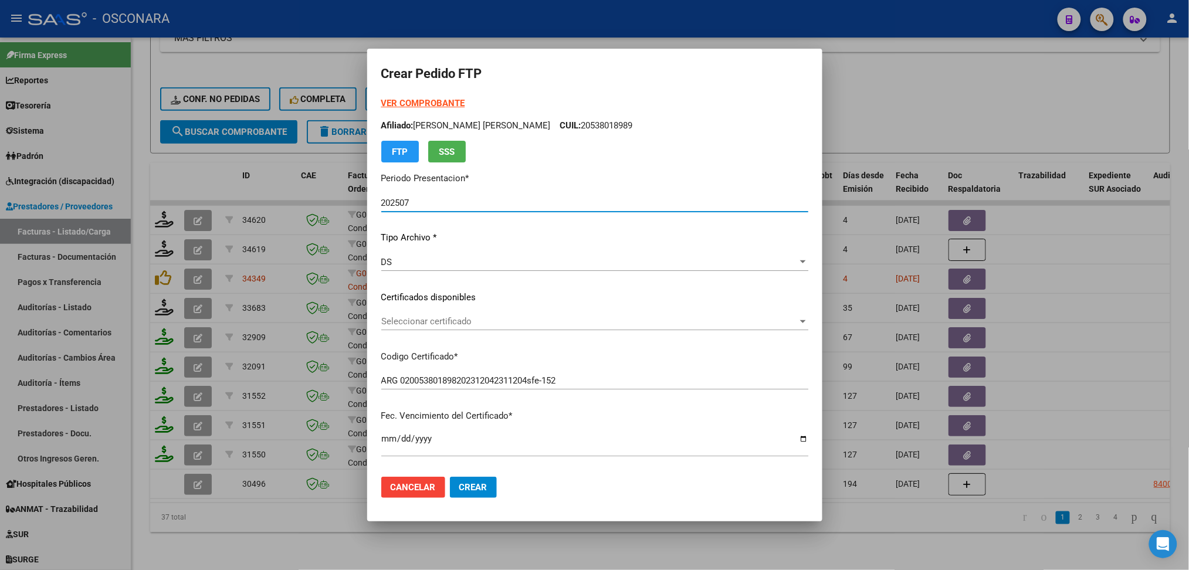
click at [462, 318] on span "Seleccionar certificado" at bounding box center [589, 321] width 416 height 11
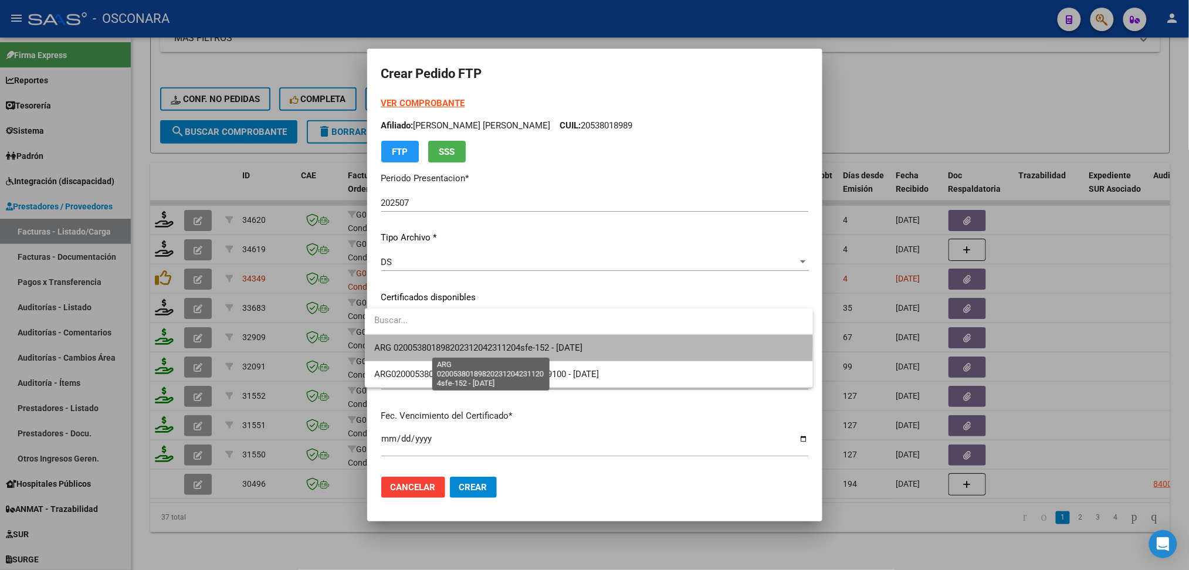
click at [462, 342] on span "ARG 020053801898202312042311204sfe-152 - 2031-04-12" at bounding box center [478, 347] width 208 height 11
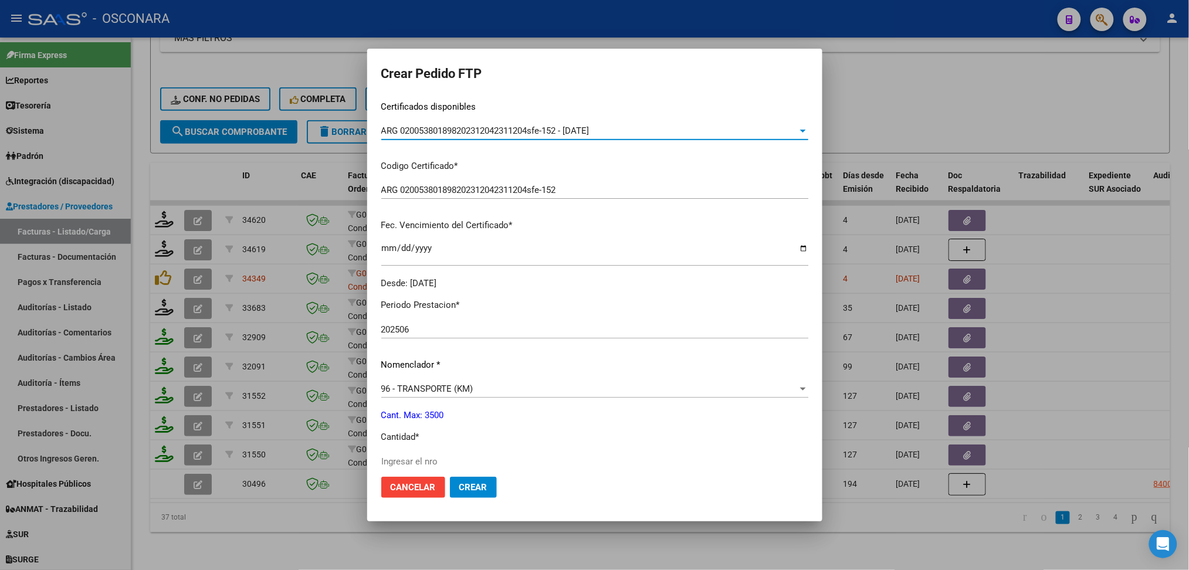
scroll to position [235, 0]
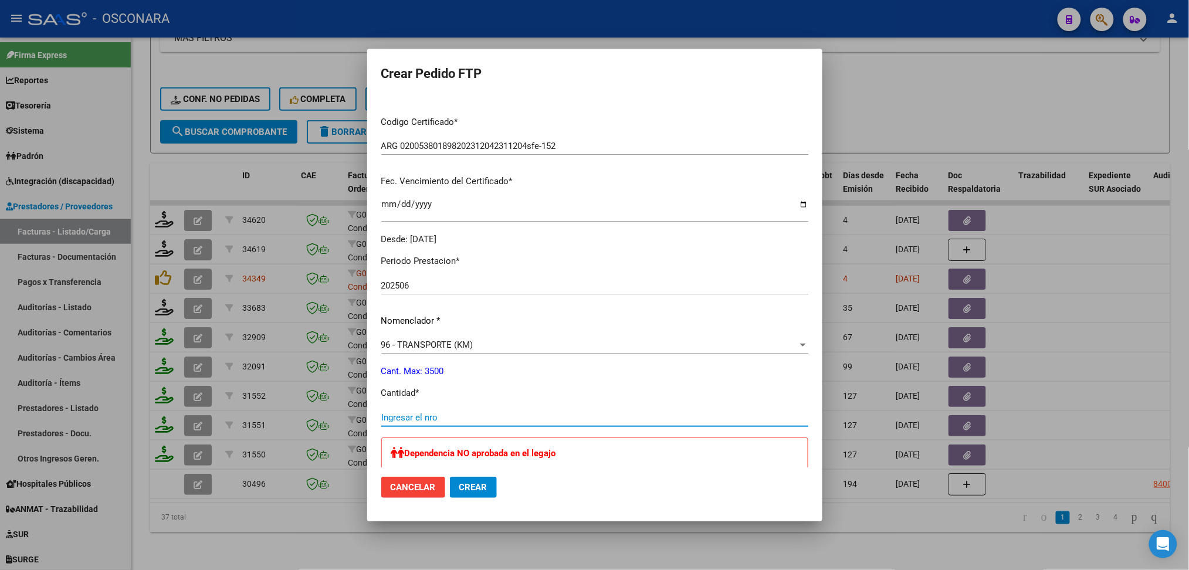
click at [416, 414] on input "Ingresar el nro" at bounding box center [594, 417] width 427 height 11
type input "180"
click at [459, 483] on span "Crear" at bounding box center [473, 487] width 28 height 11
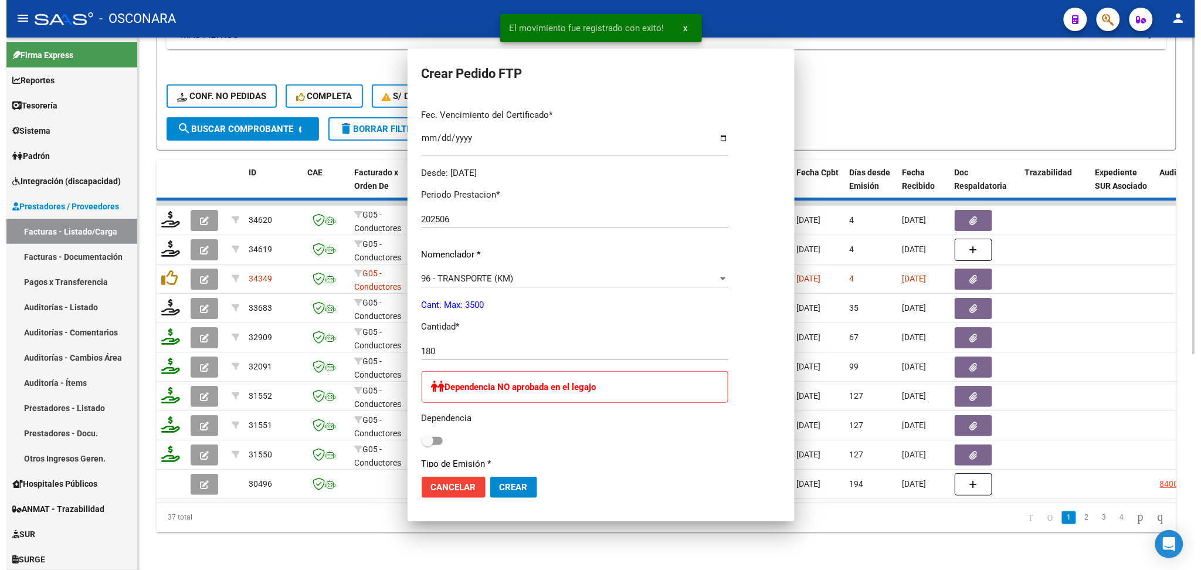
scroll to position [0, 0]
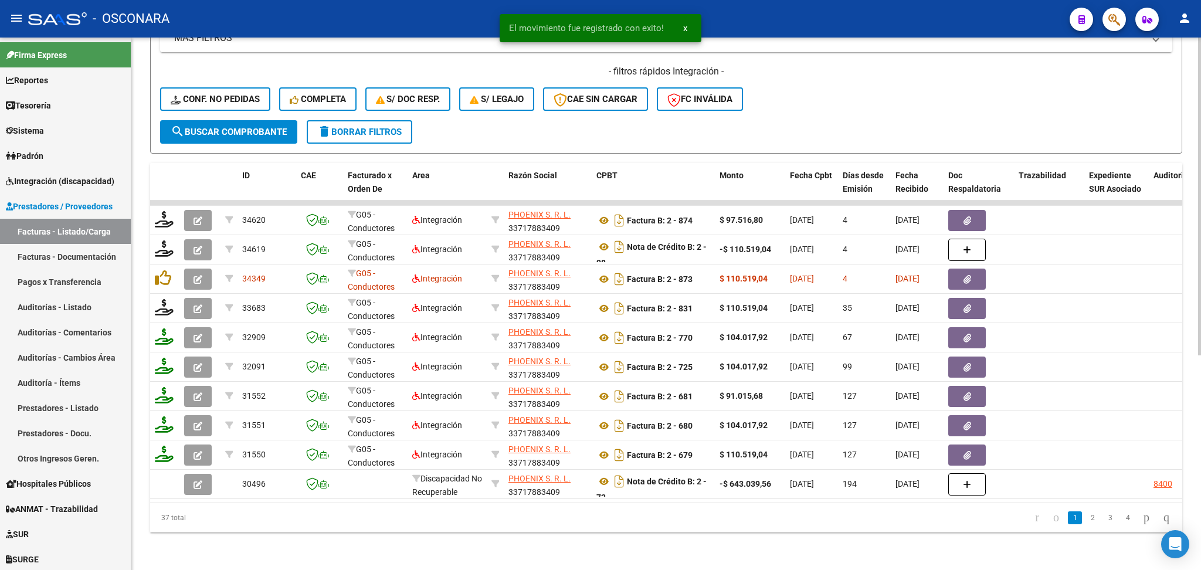
click at [376, 518] on datatable-pager "1 2 3 4" at bounding box center [768, 518] width 816 height 20
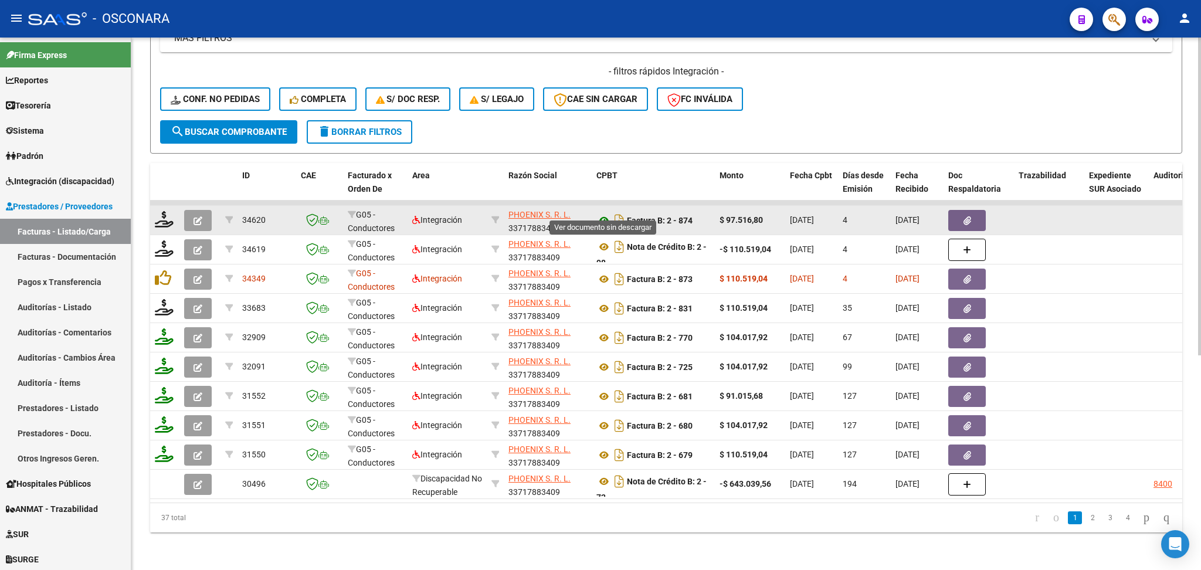
click at [601, 213] on icon at bounding box center [603, 220] width 15 height 14
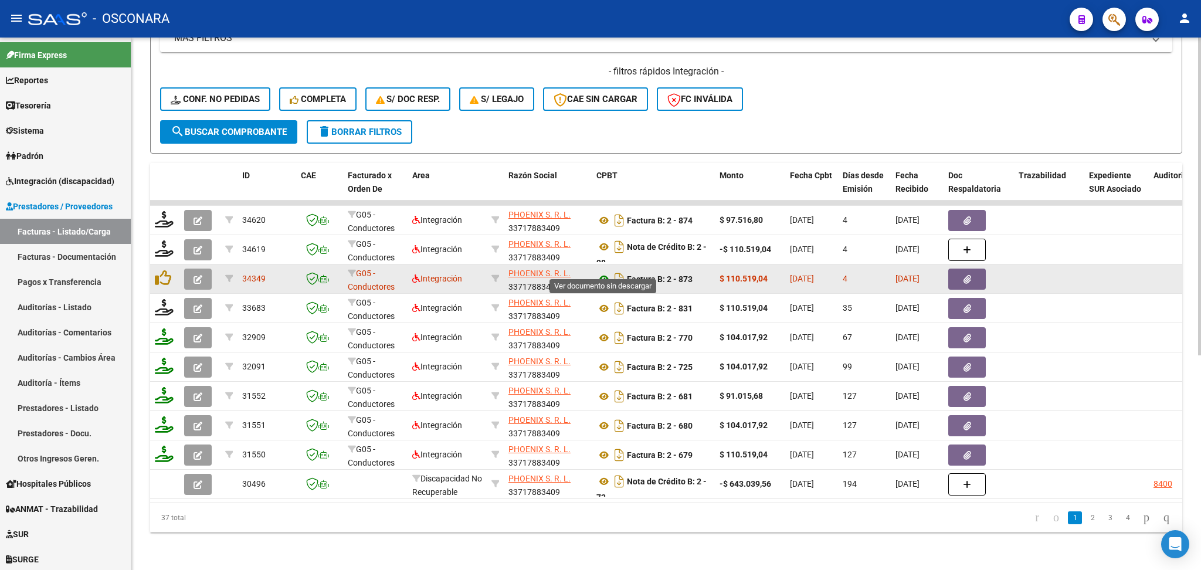
click at [603, 272] on icon at bounding box center [603, 279] width 15 height 14
click at [960, 269] on button "button" at bounding box center [967, 279] width 38 height 21
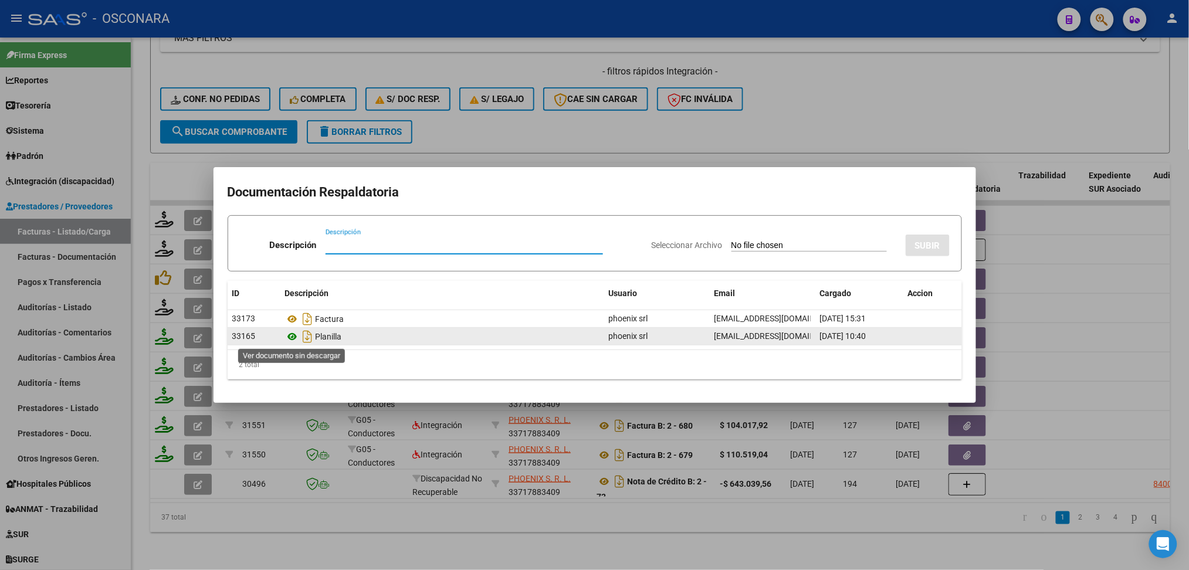
click at [294, 336] on icon at bounding box center [292, 337] width 15 height 14
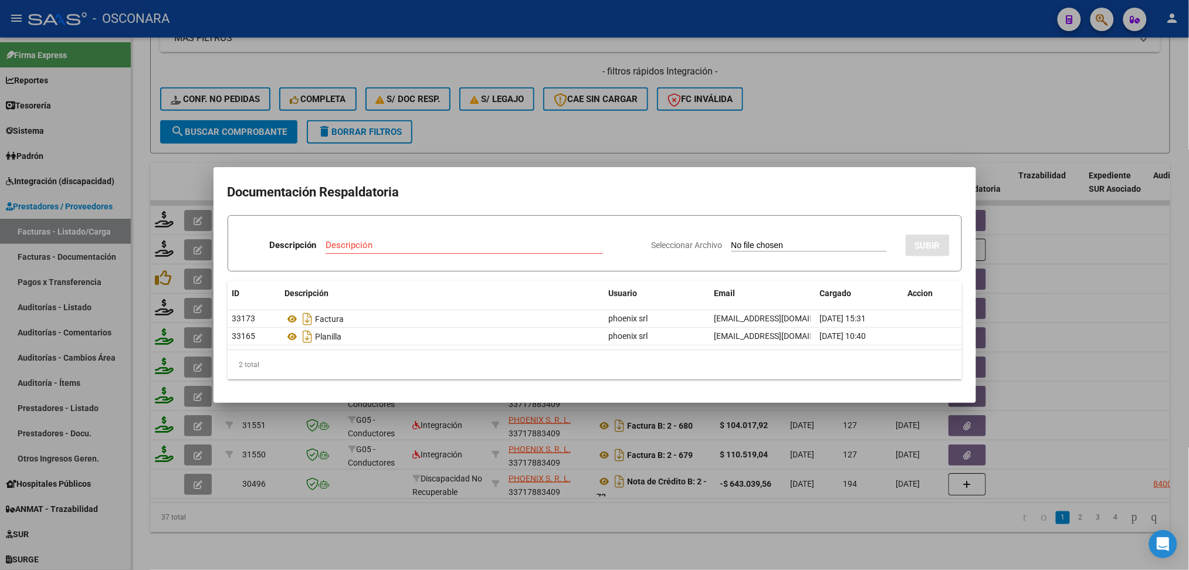
click at [441, 113] on div at bounding box center [594, 285] width 1189 height 570
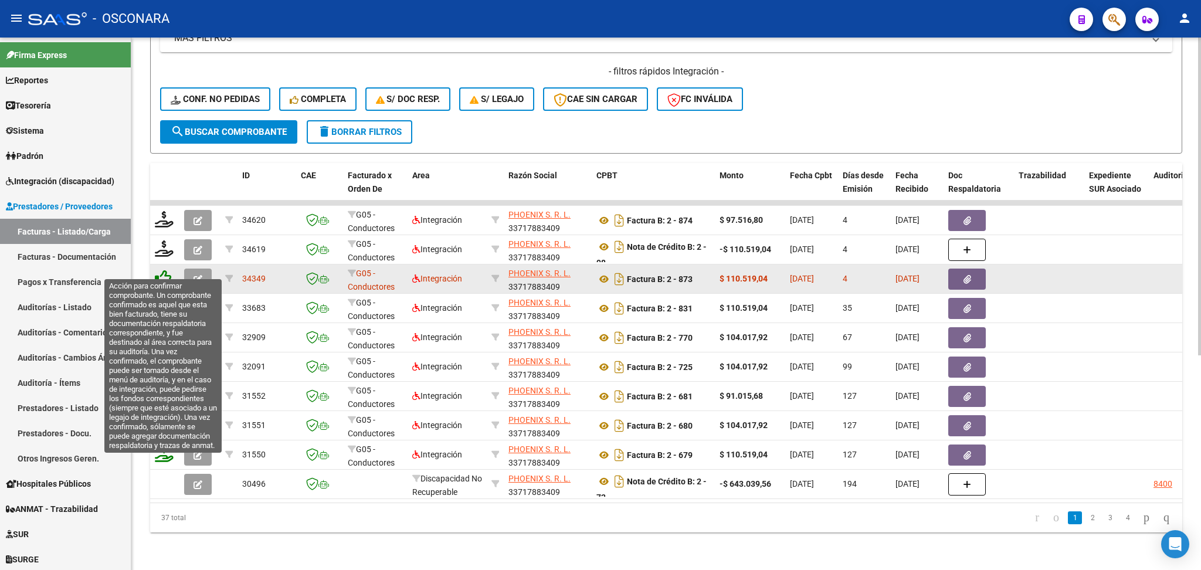
click at [155, 270] on icon at bounding box center [163, 278] width 16 height 16
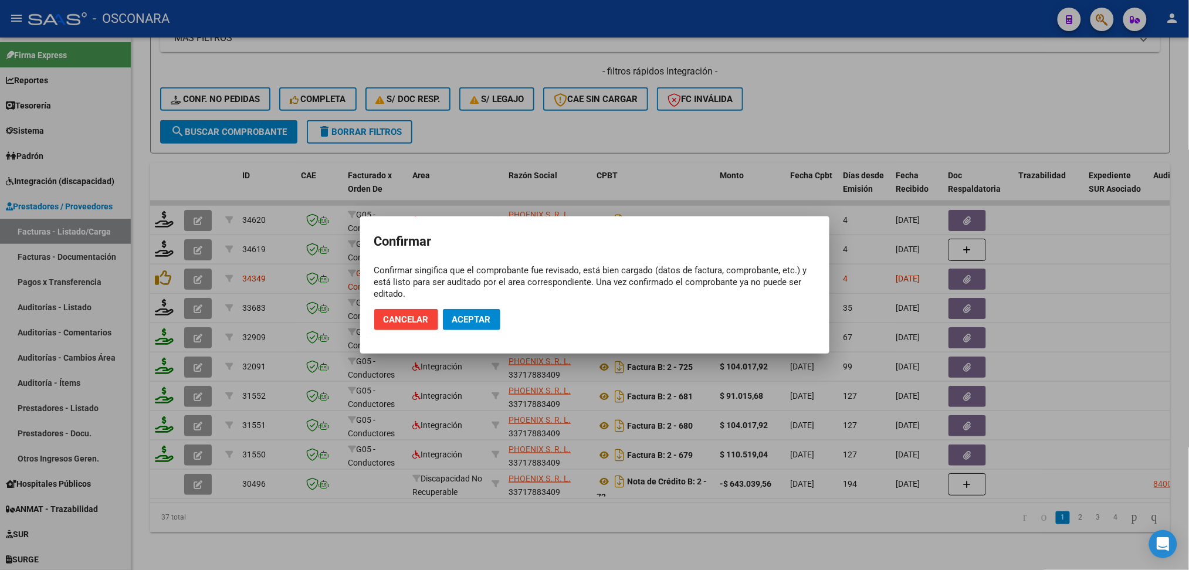
click at [442, 315] on mat-dialog-actions "Cancelar Aceptar" at bounding box center [594, 320] width 441 height 40
click at [451, 318] on button "Aceptar" at bounding box center [471, 319] width 57 height 21
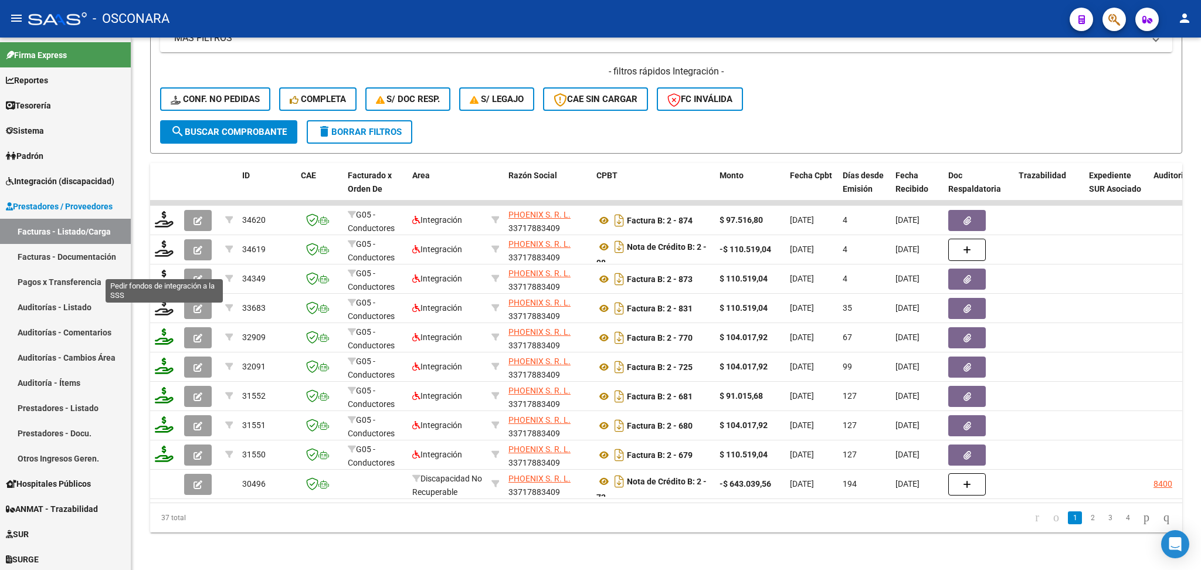
click at [164, 270] on icon at bounding box center [164, 278] width 19 height 16
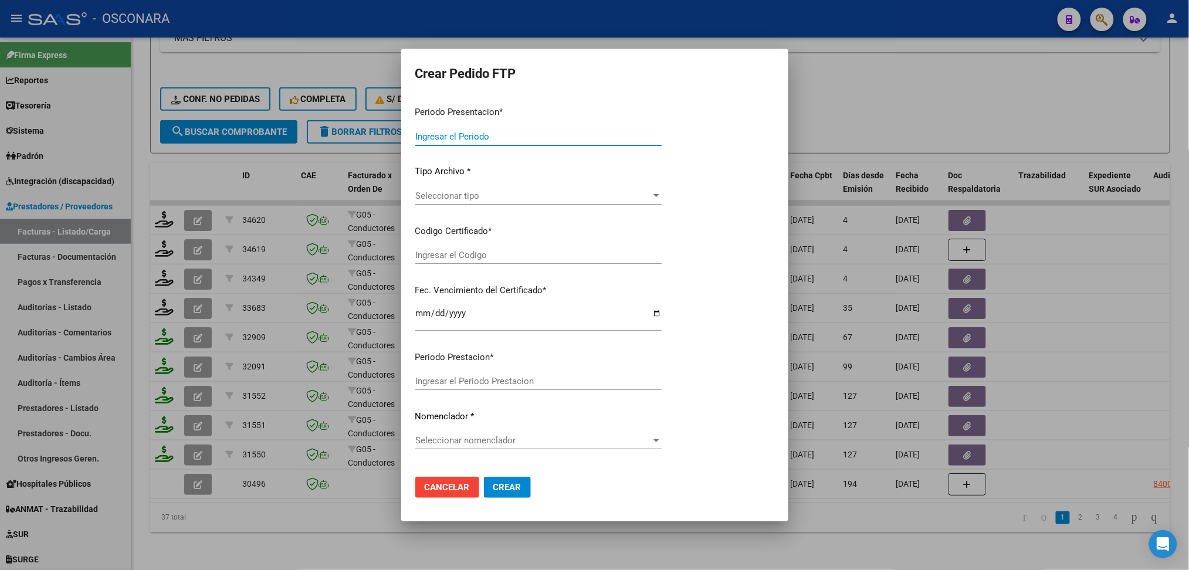
type input "202507"
type input "$ 110.519,04"
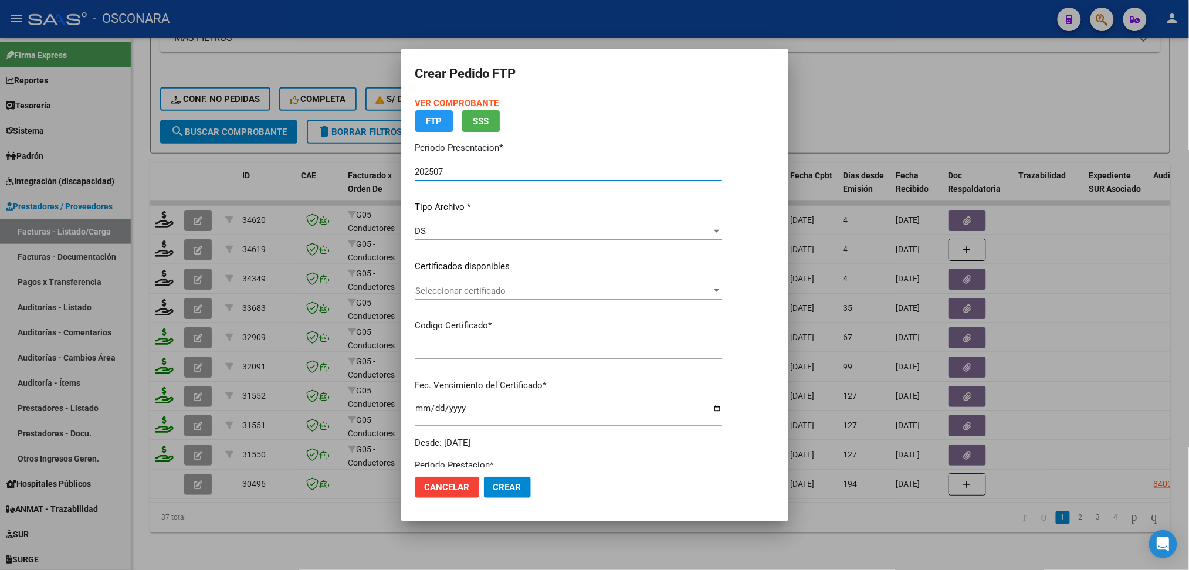
type input "ARG 020053801898202312042311204sfe-152"
type input "2031-04-12"
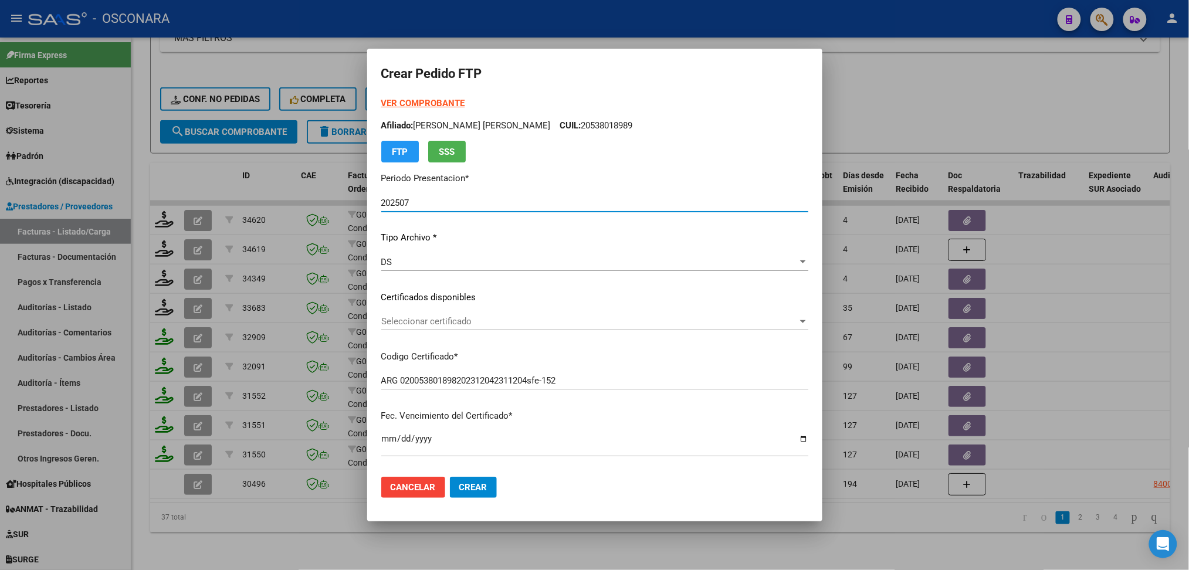
click at [466, 320] on span "Seleccionar certificado" at bounding box center [589, 321] width 416 height 11
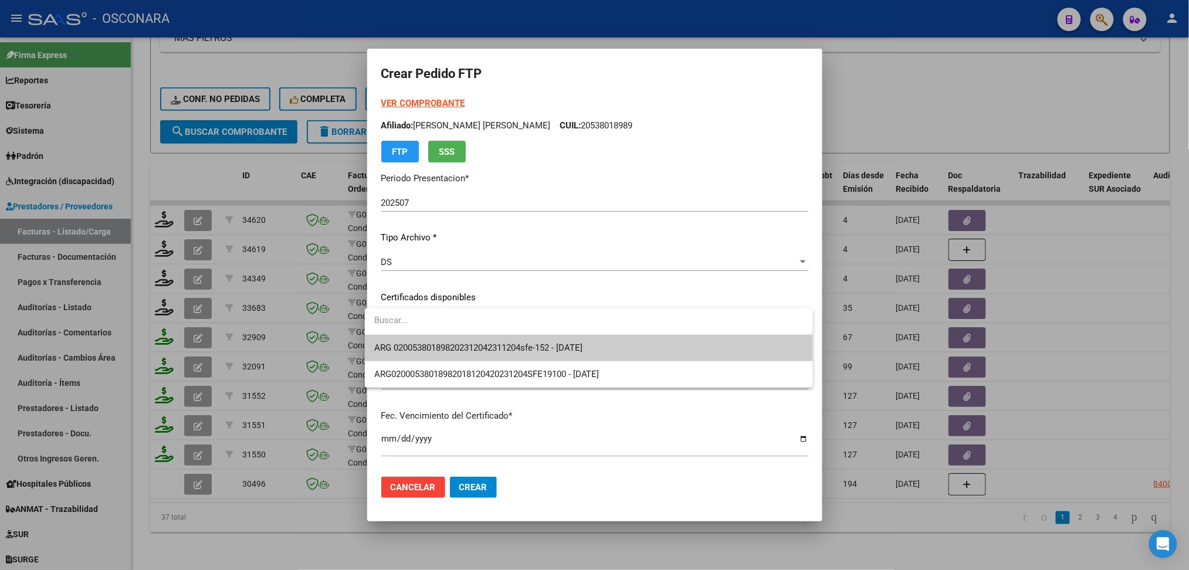
click at [467, 340] on span "ARG 020053801898202312042311204sfe-152 - 2031-04-12" at bounding box center [588, 348] width 429 height 26
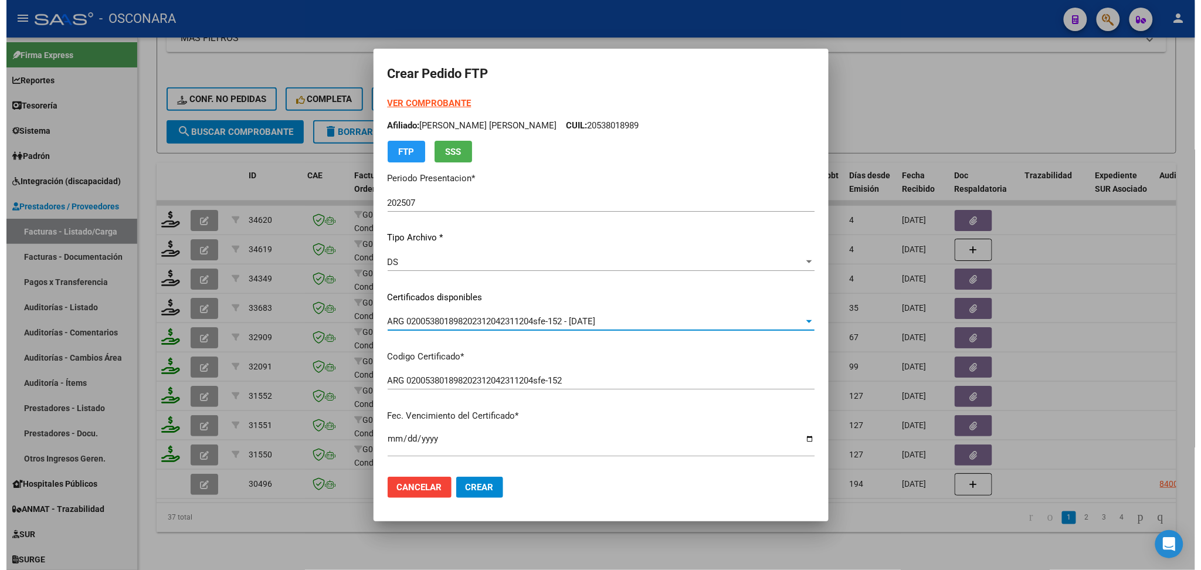
scroll to position [391, 0]
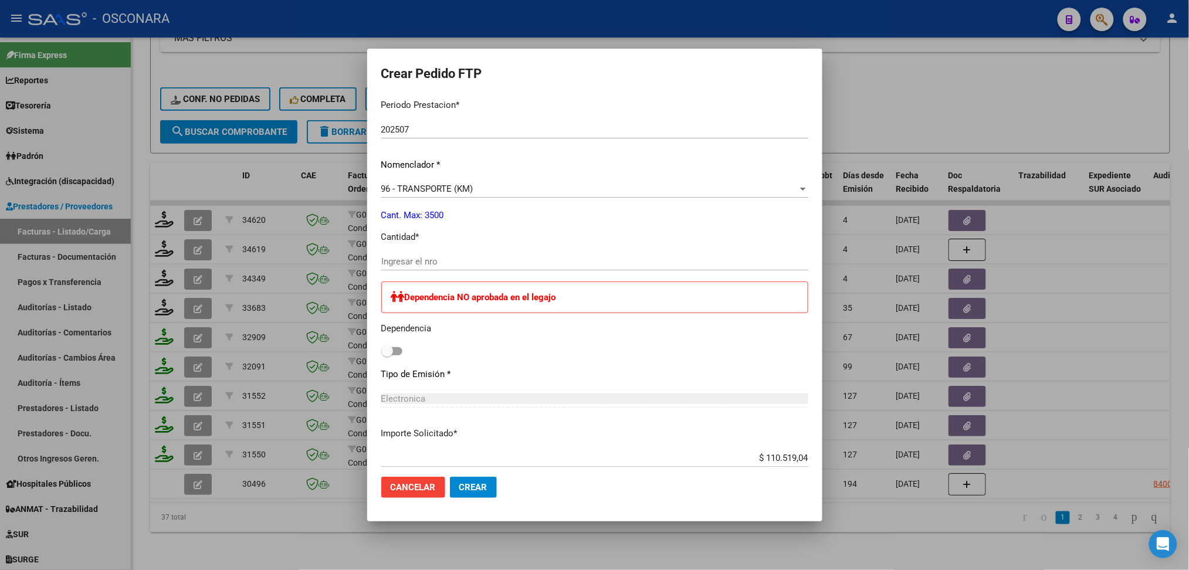
click at [418, 261] on input "Ingresar el nro" at bounding box center [594, 261] width 427 height 11
type input "204"
click at [468, 498] on mat-dialog-actions "Cancelar Crear" at bounding box center [594, 487] width 427 height 40
click at [462, 483] on span "Crear" at bounding box center [473, 487] width 28 height 11
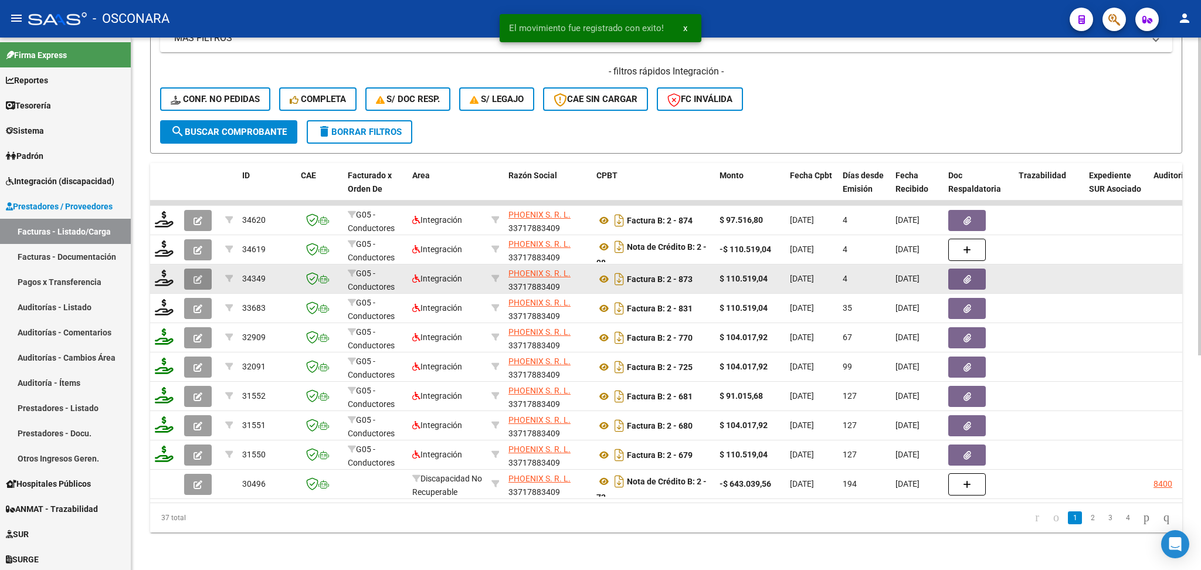
click at [202, 275] on icon "button" at bounding box center [198, 279] width 9 height 9
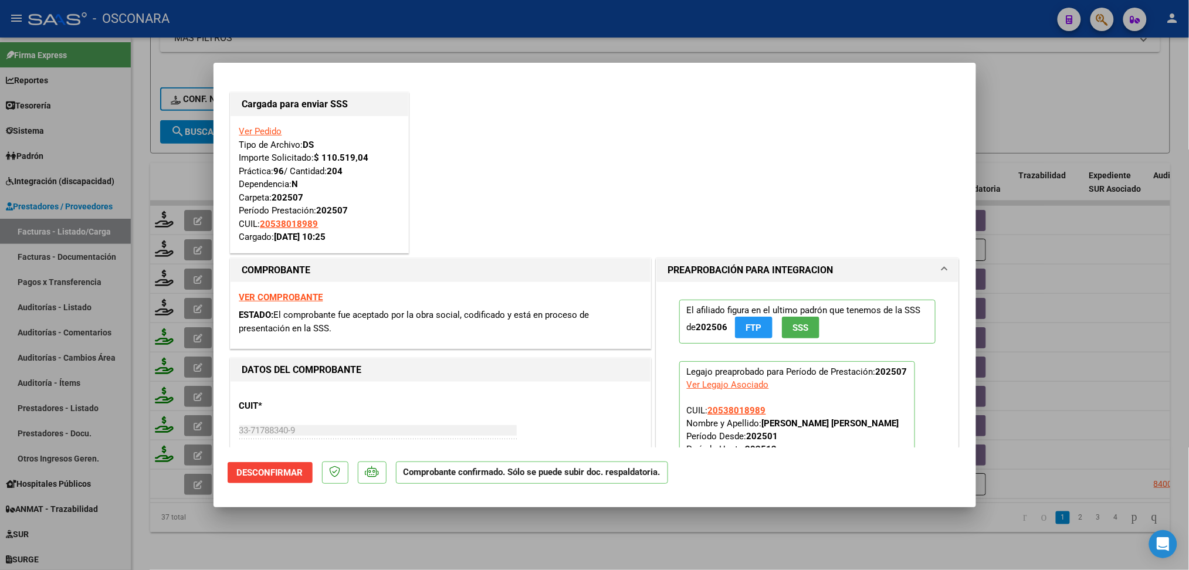
click at [317, 539] on div at bounding box center [594, 285] width 1189 height 570
type input "$ 0,00"
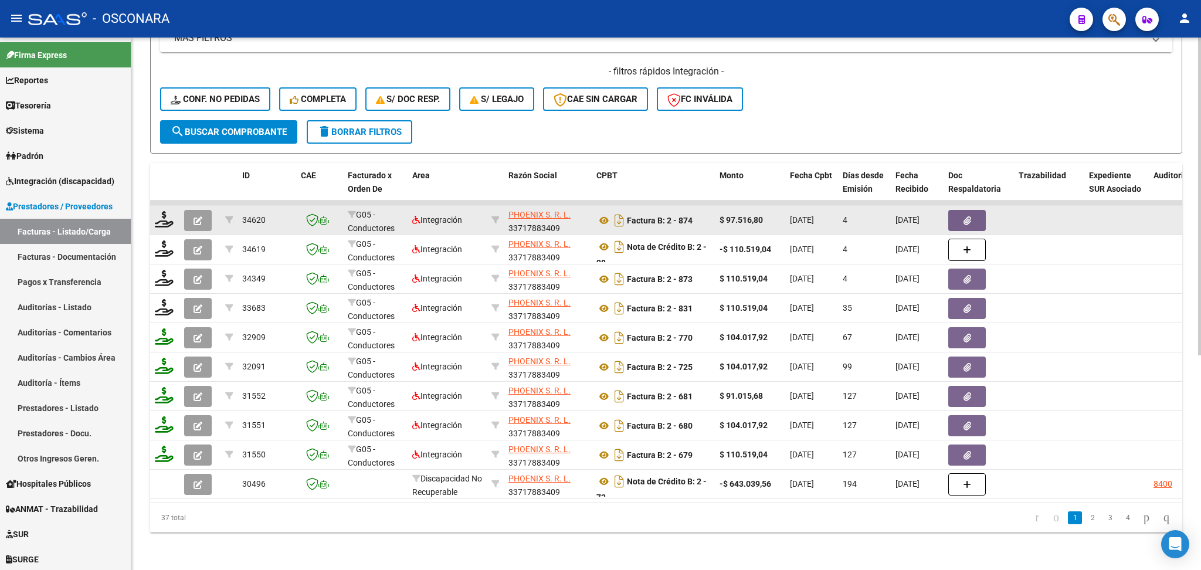
click at [196, 214] on button "button" at bounding box center [198, 220] width 28 height 21
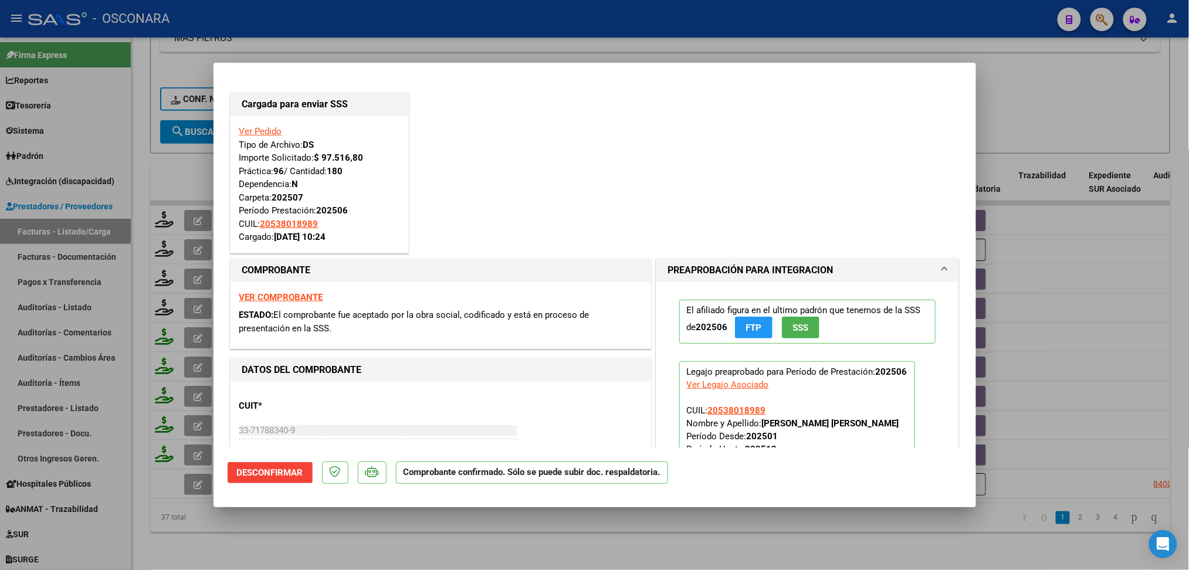
click at [385, 542] on div at bounding box center [594, 285] width 1189 height 570
type input "$ 0,00"
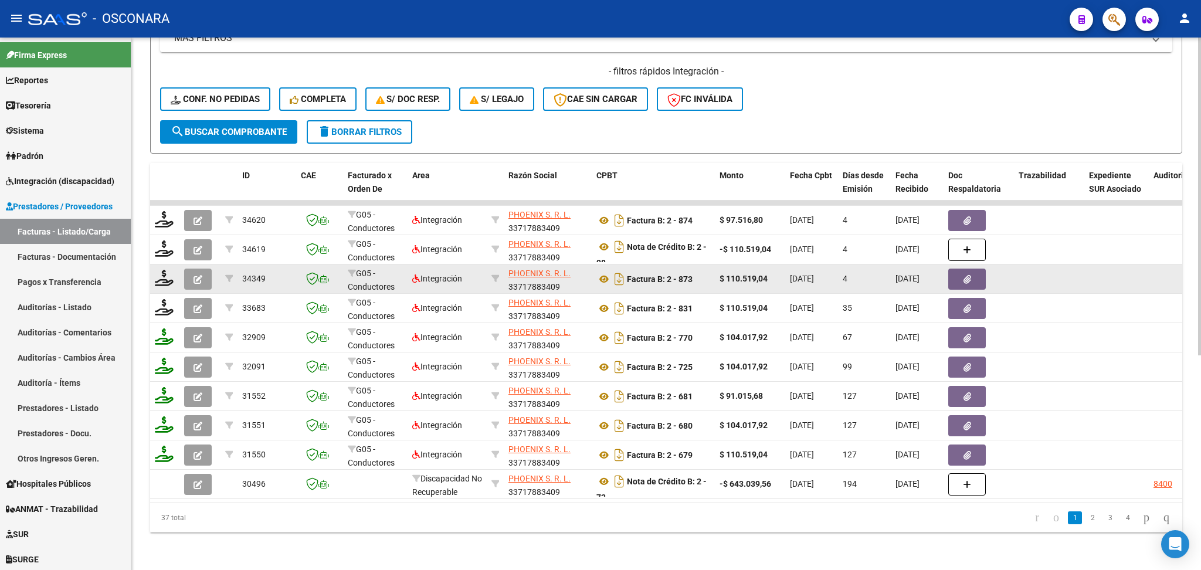
scroll to position [0, 0]
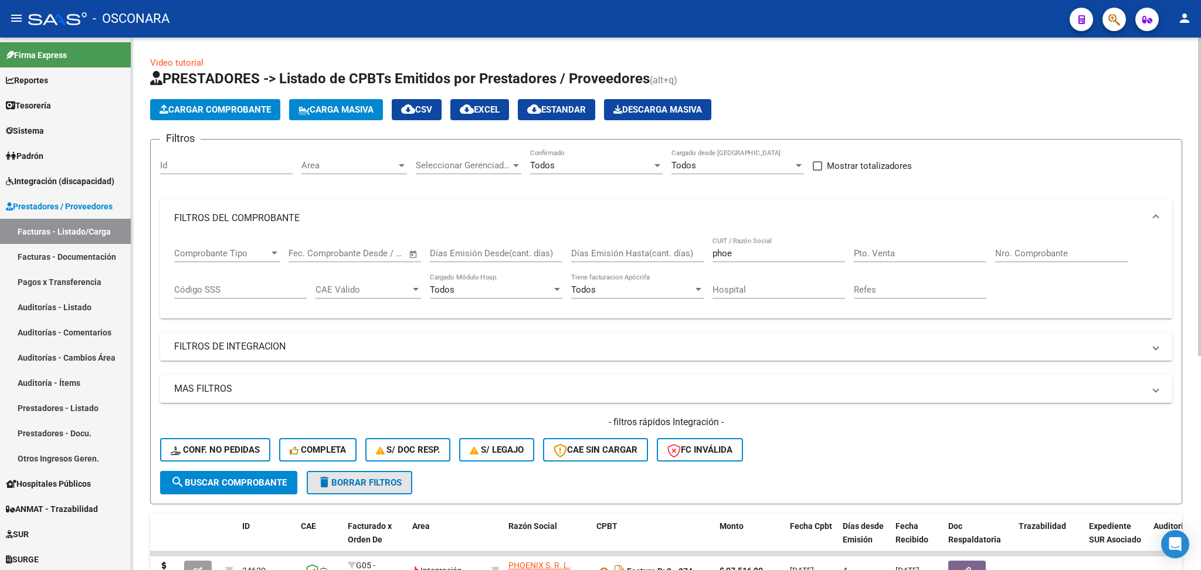
click at [393, 477] on span "delete Borrar Filtros" at bounding box center [359, 482] width 84 height 11
click at [278, 218] on mat-panel-title "FILTROS DEL COMPROBANTE" at bounding box center [659, 218] width 970 height 13
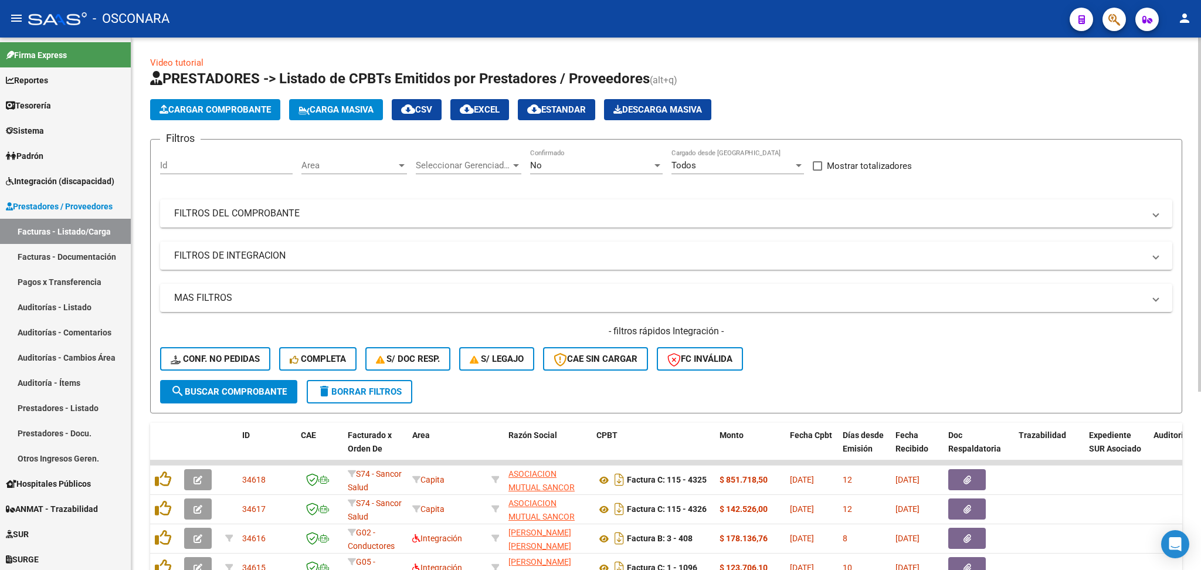
click at [317, 169] on span "Area" at bounding box center [348, 165] width 95 height 11
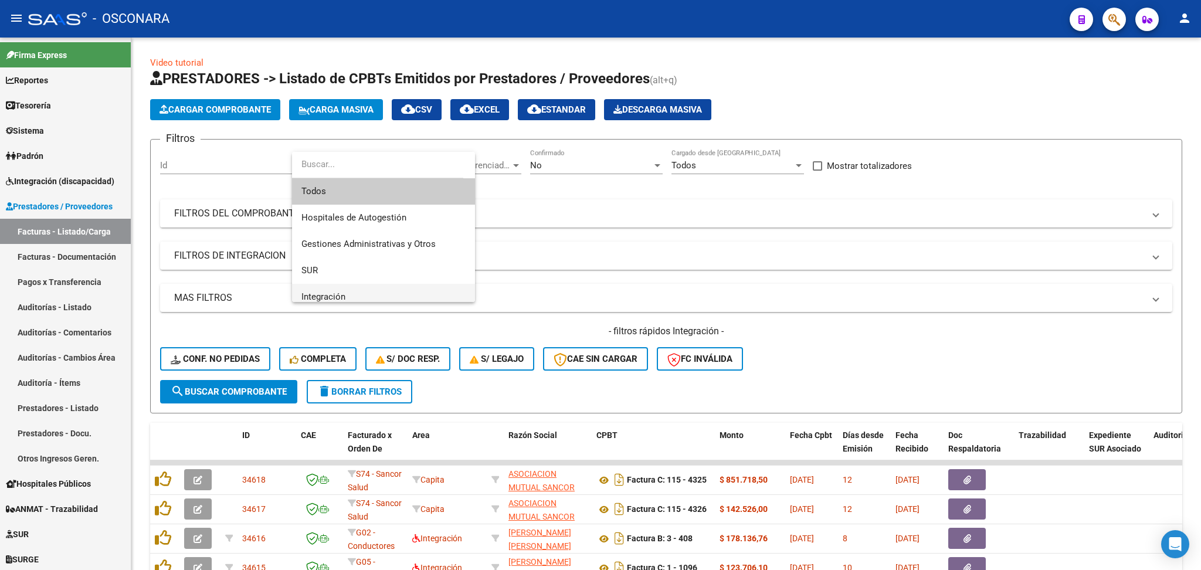
click at [323, 287] on span "Integración" at bounding box center [383, 297] width 164 height 26
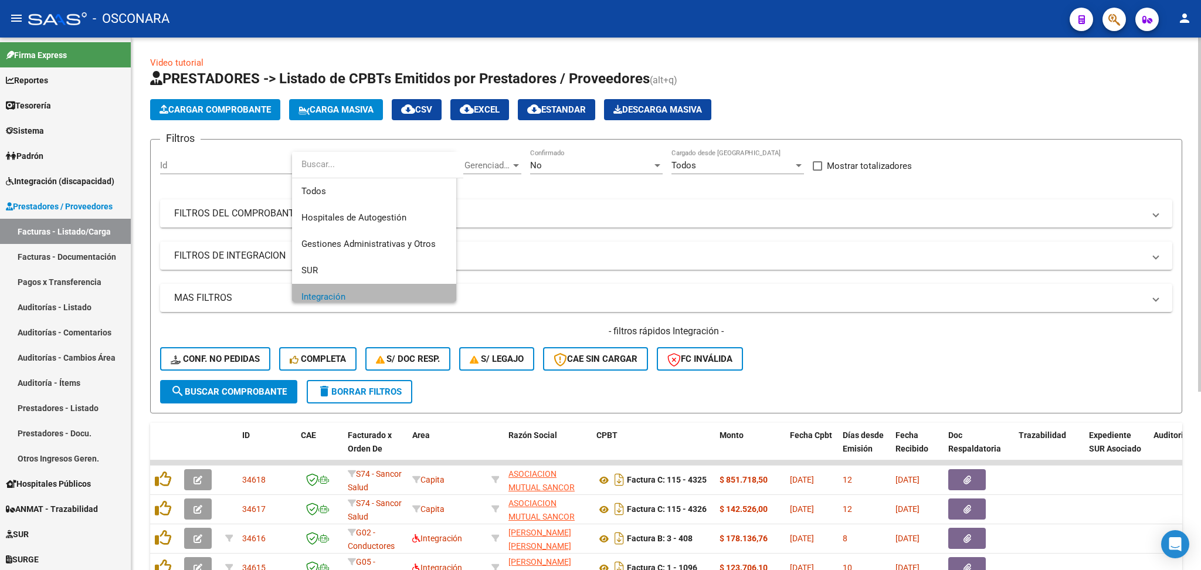
scroll to position [8, 0]
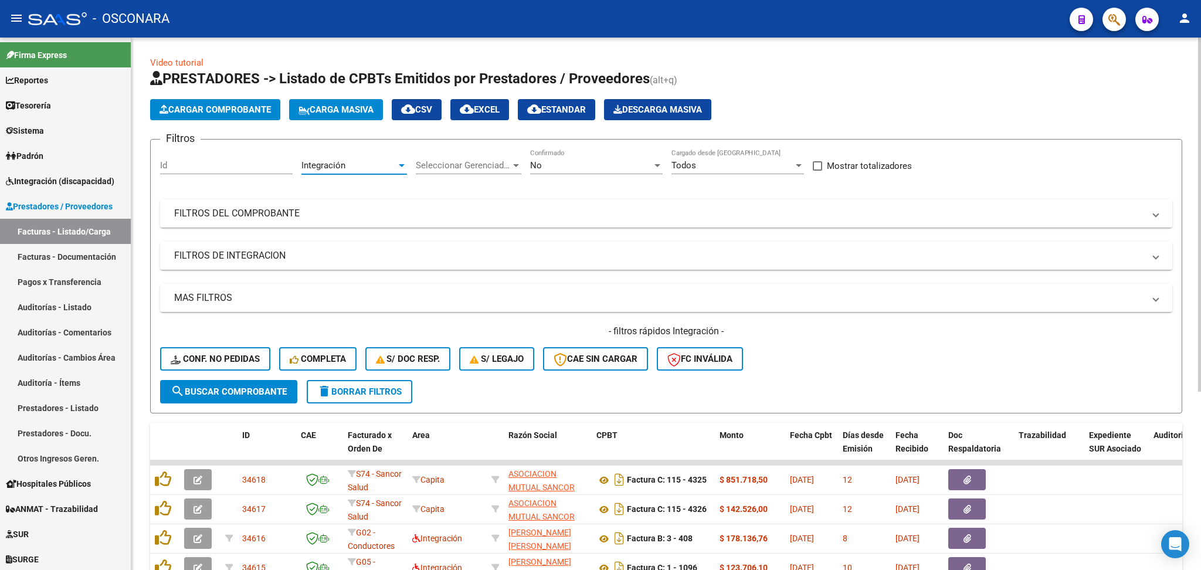
click at [275, 382] on button "search Buscar Comprobante" at bounding box center [228, 391] width 137 height 23
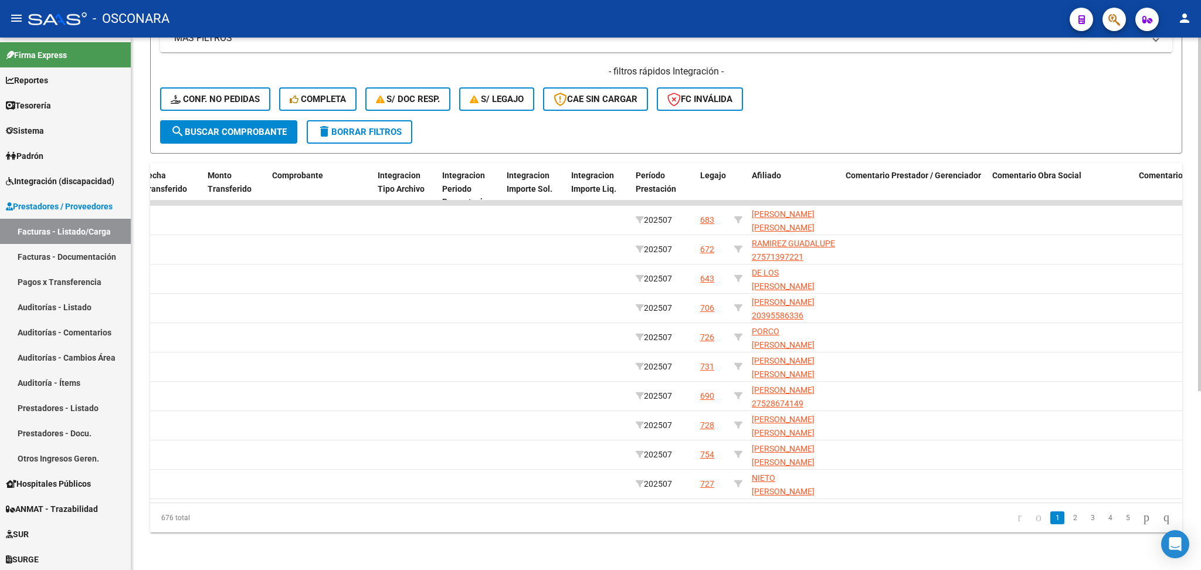
scroll to position [0, 1164]
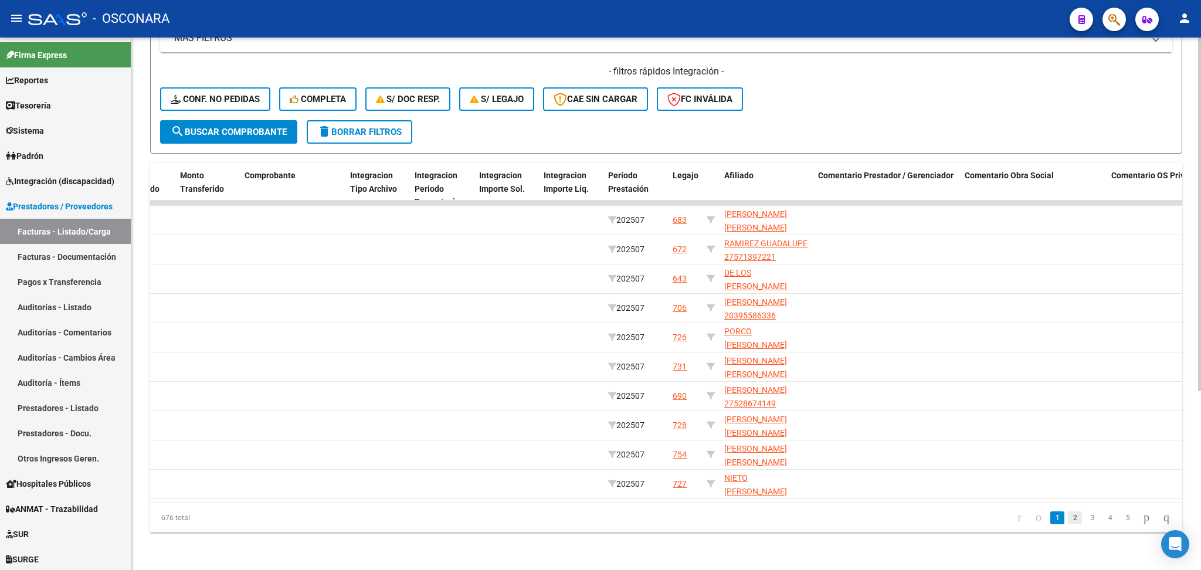
click at [1068, 516] on link "2" at bounding box center [1075, 517] width 14 height 13
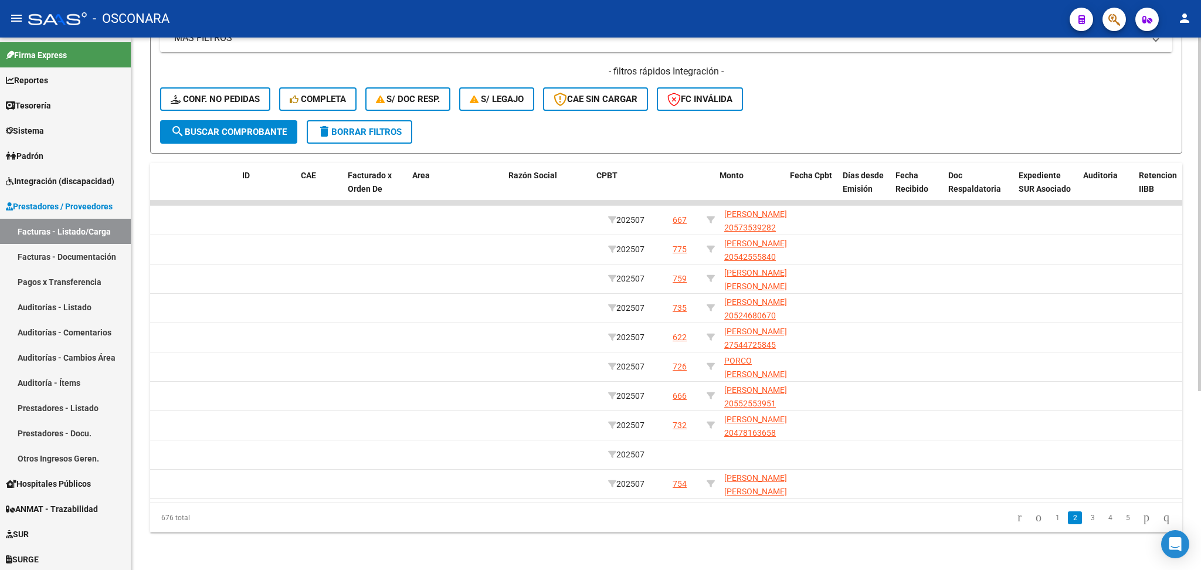
scroll to position [0, 0]
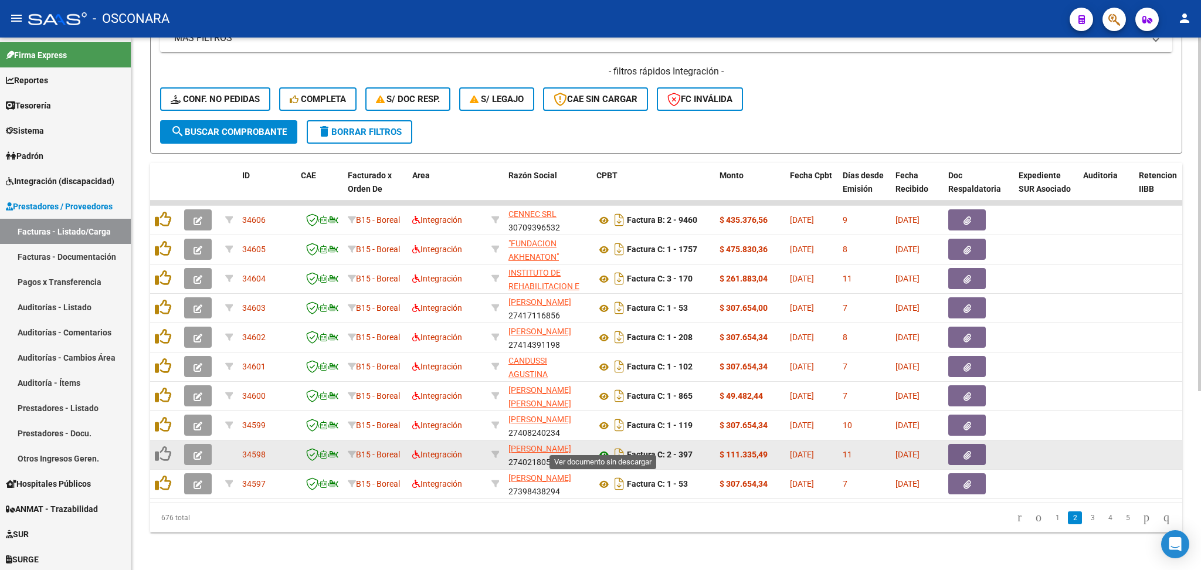
click at [606, 448] on icon at bounding box center [603, 455] width 15 height 14
click at [201, 451] on icon "button" at bounding box center [198, 455] width 9 height 9
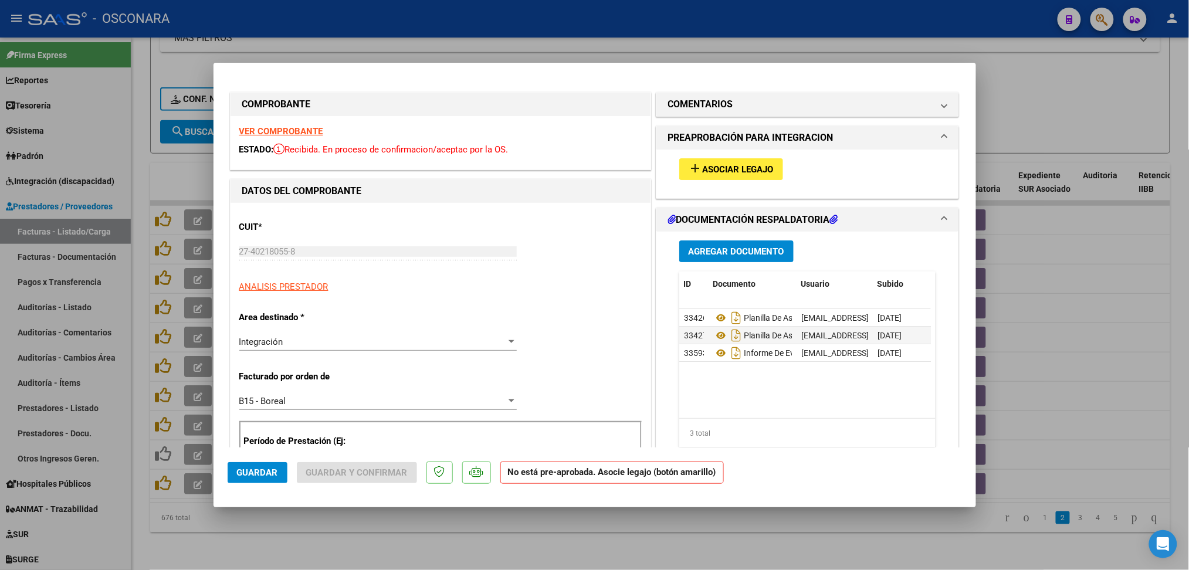
click at [731, 173] on span "Asociar Legajo" at bounding box center [737, 169] width 71 height 11
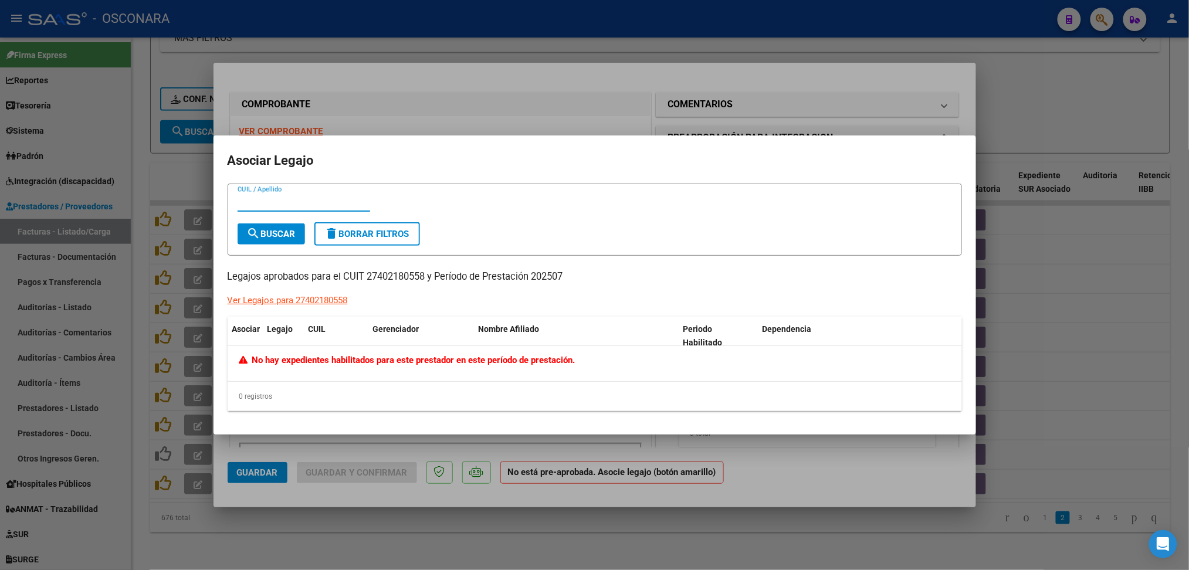
click at [685, 114] on div at bounding box center [594, 285] width 1189 height 570
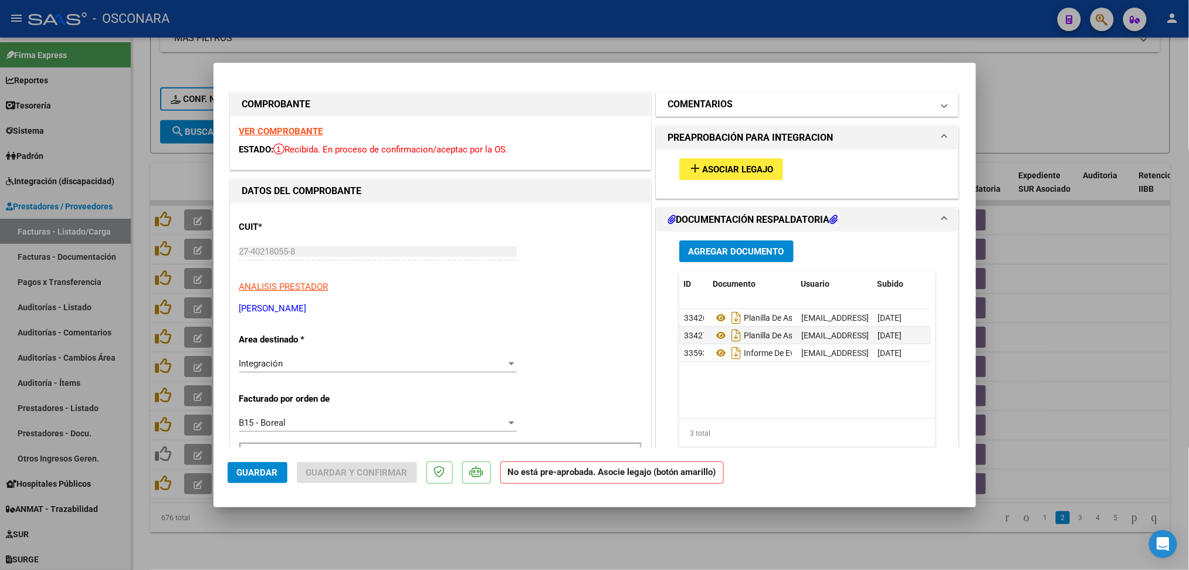
click at [695, 102] on h1 "COMENTARIOS" at bounding box center [700, 104] width 65 height 14
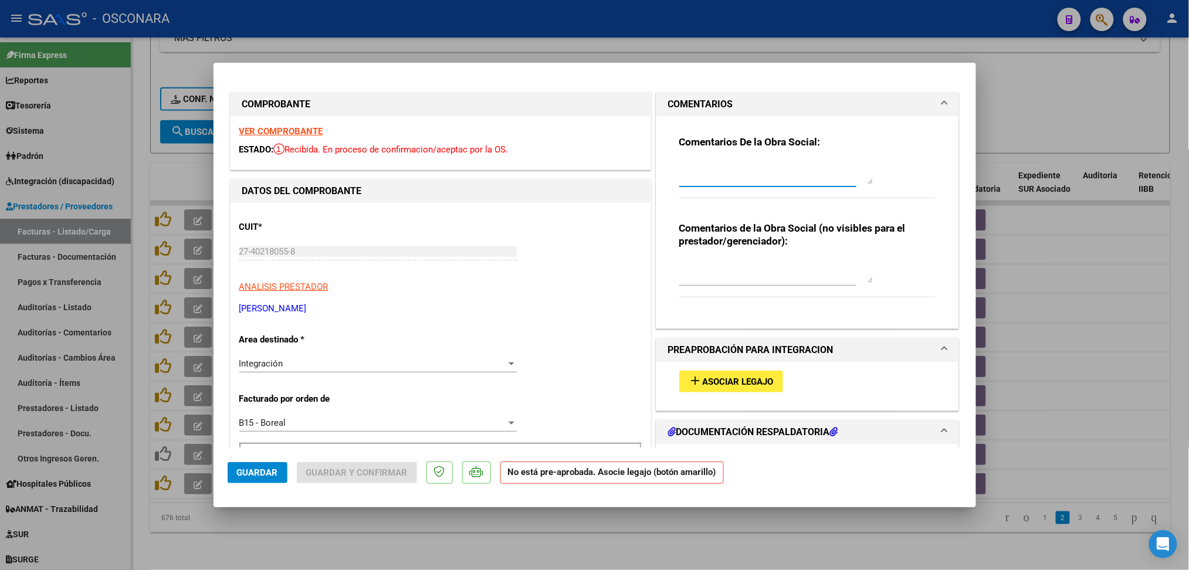
click at [713, 176] on textarea at bounding box center [776, 172] width 194 height 23
type textarea "12/8 no hay legajo habilitado"
click at [248, 467] on button "Guardar" at bounding box center [258, 472] width 60 height 21
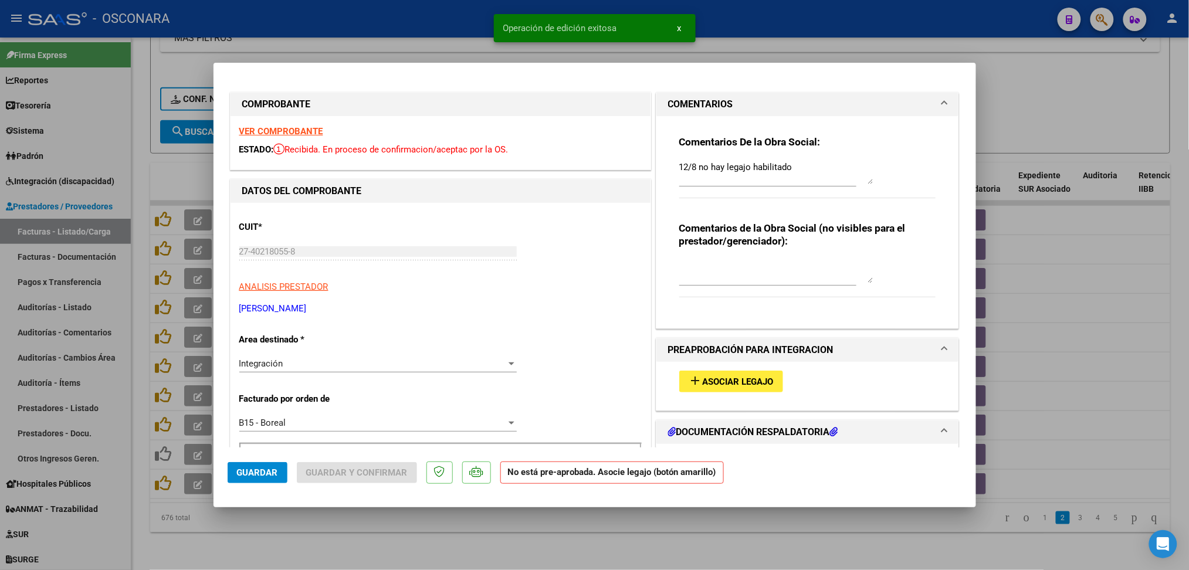
click at [338, 535] on div at bounding box center [594, 285] width 1189 height 570
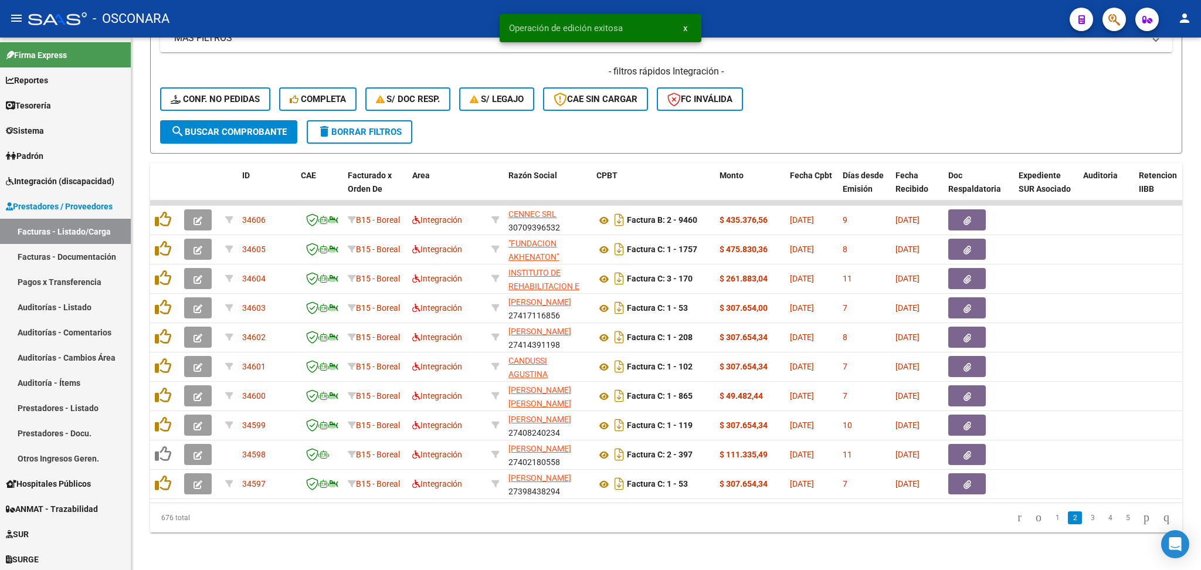
click at [1085, 524] on link "3" at bounding box center [1092, 517] width 14 height 13
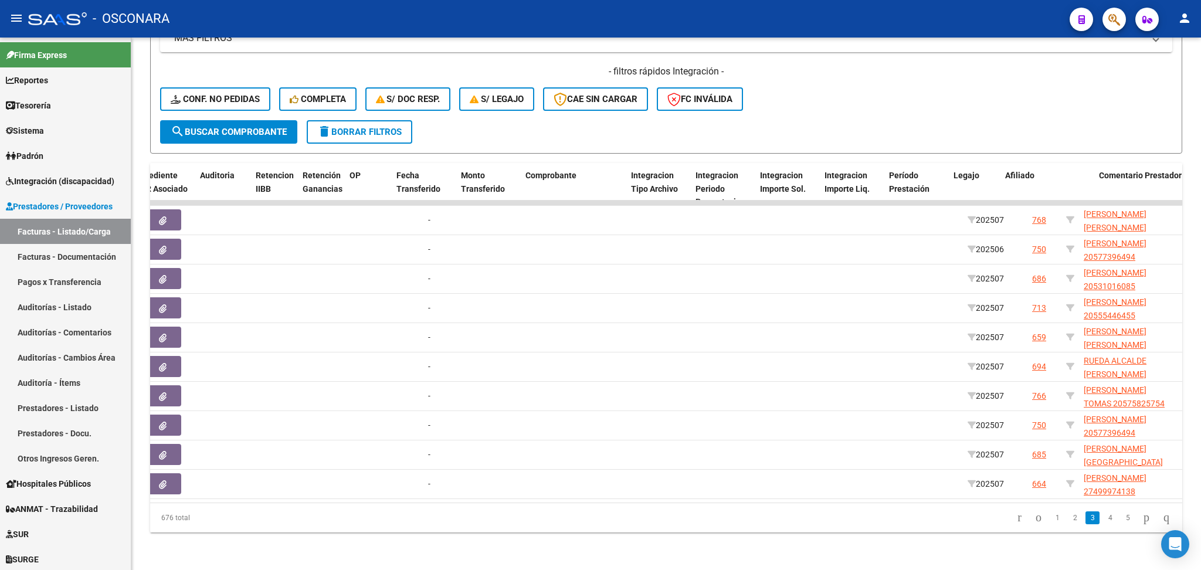
scroll to position [0, 961]
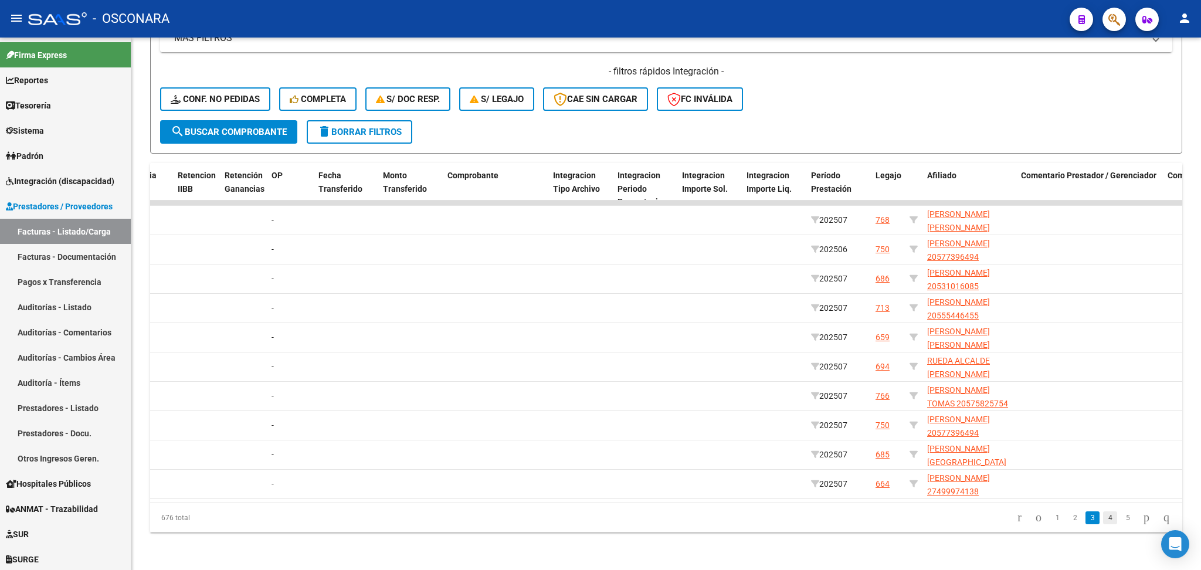
click at [1103, 521] on link "4" at bounding box center [1110, 517] width 14 height 13
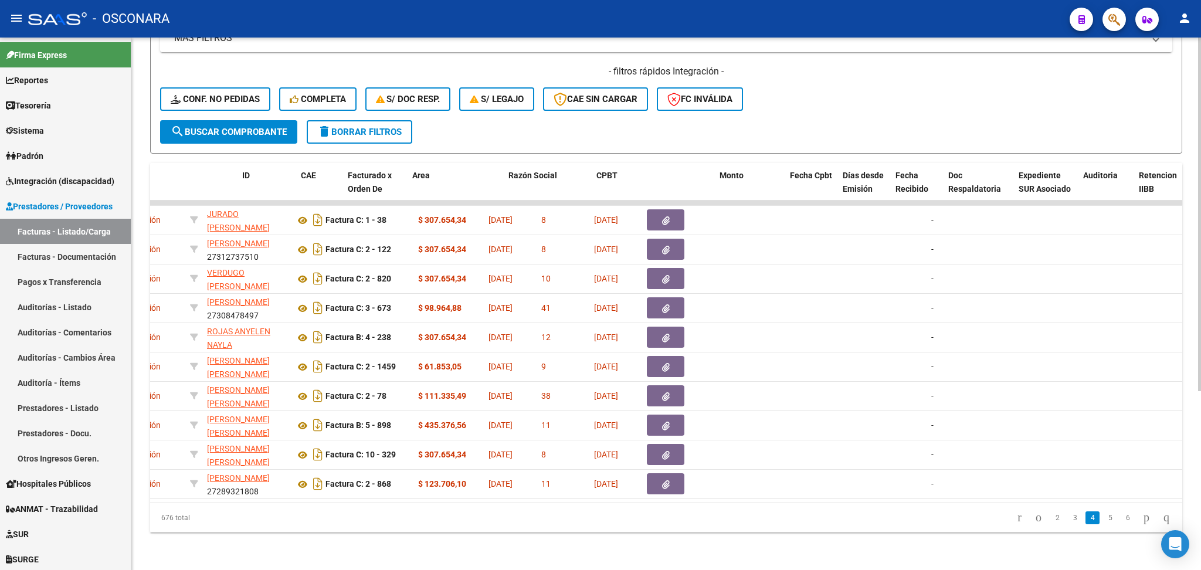
scroll to position [0, 0]
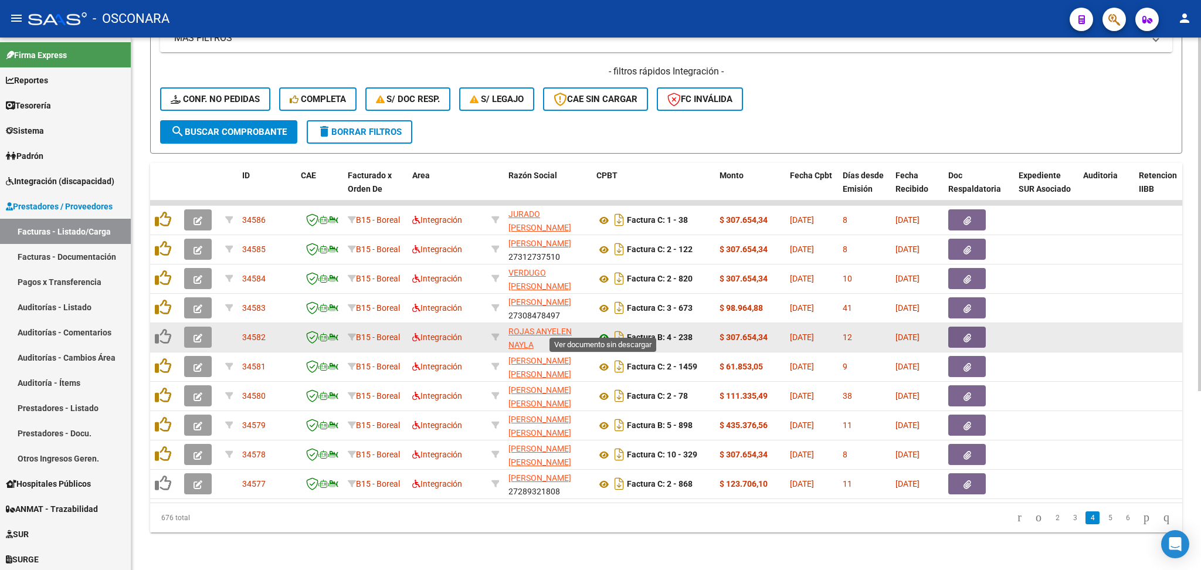
click at [604, 331] on icon at bounding box center [603, 338] width 15 height 14
click at [195, 331] on button "button" at bounding box center [198, 337] width 28 height 21
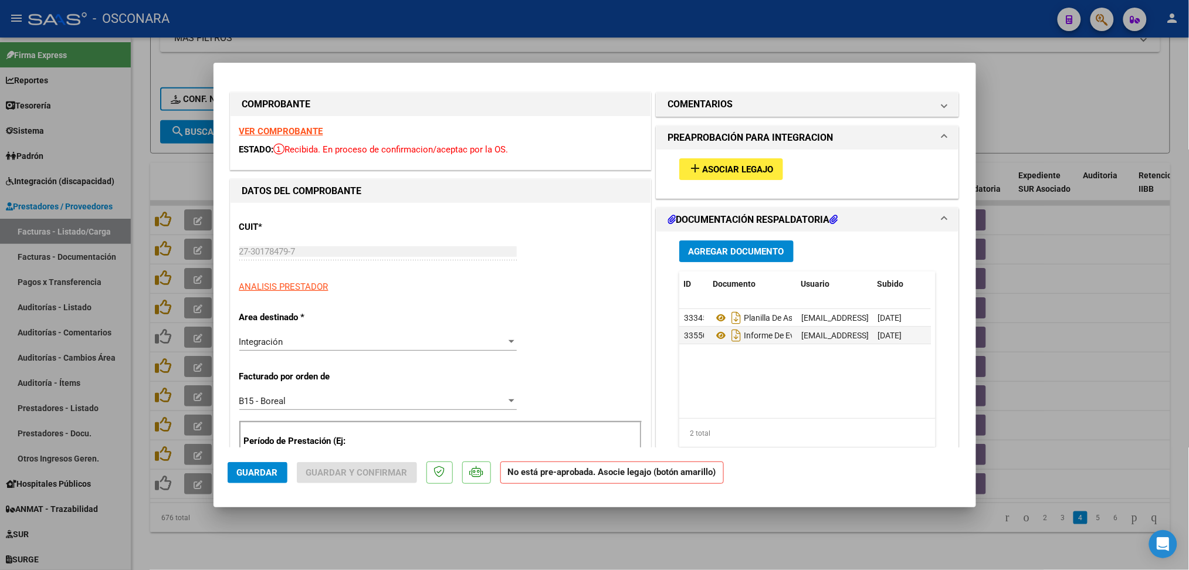
click at [743, 171] on span "Asociar Legajo" at bounding box center [737, 169] width 71 height 11
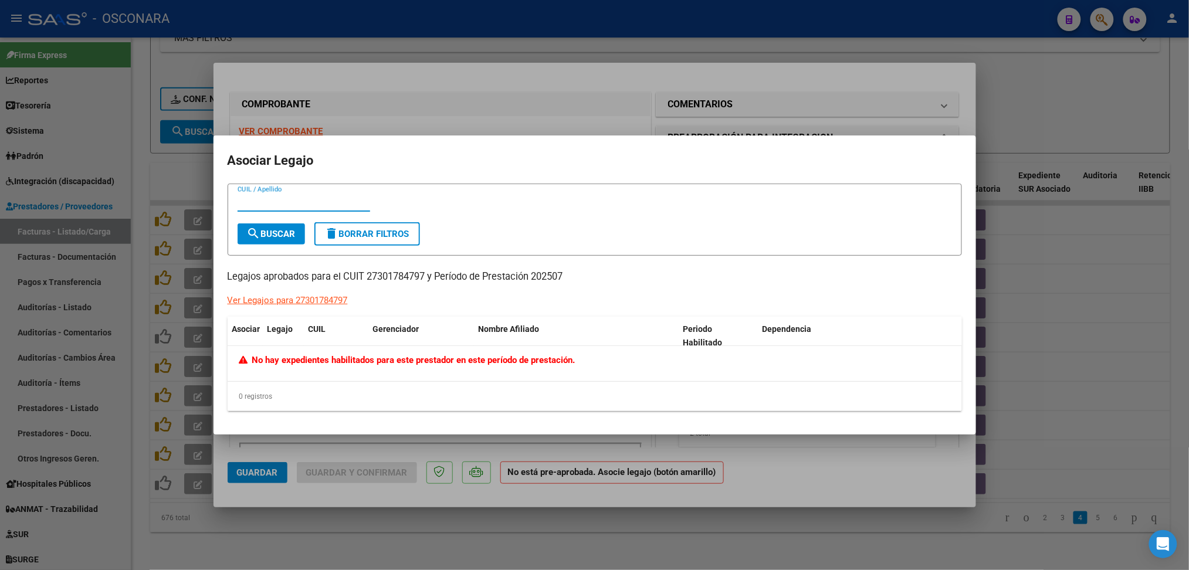
click at [711, 107] on div at bounding box center [594, 285] width 1189 height 570
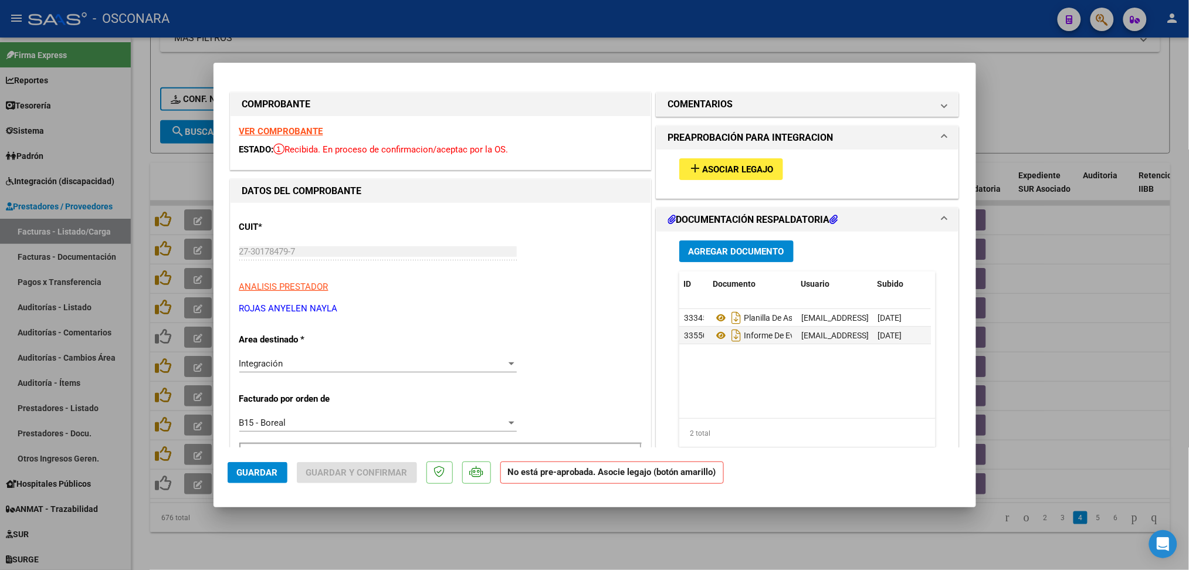
click at [711, 107] on h1 "COMENTARIOS" at bounding box center [700, 104] width 65 height 14
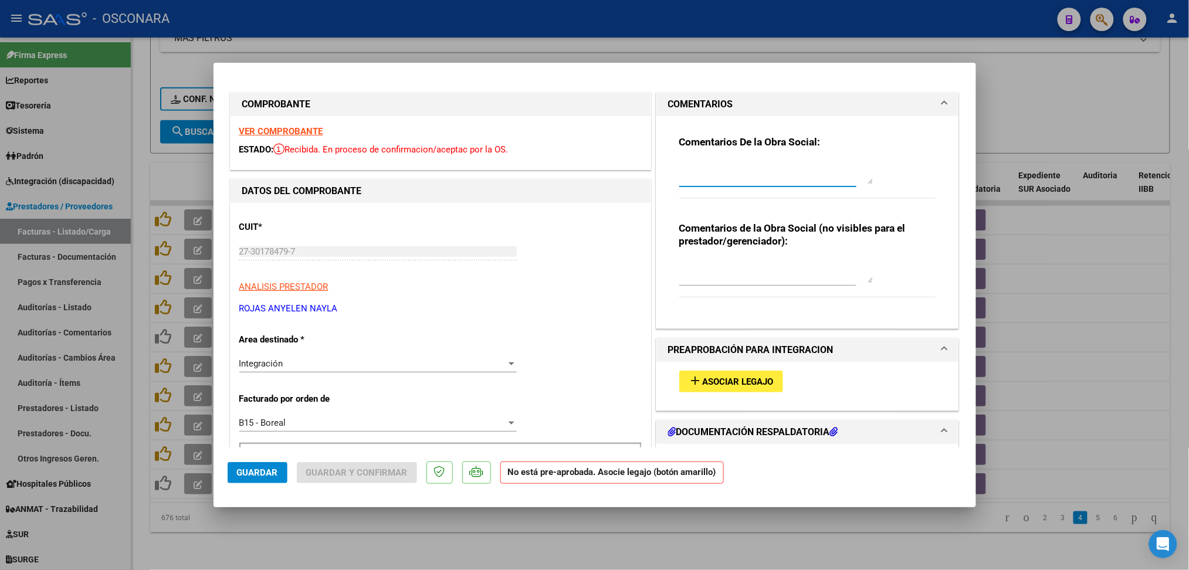
click at [714, 170] on textarea at bounding box center [776, 172] width 194 height 23
click at [726, 164] on textarea "12/8 no hay ñlegajo habilitado" at bounding box center [776, 172] width 194 height 23
type textarea "12/8 no hay legajo habilitado"
click at [271, 467] on button "Guardar" at bounding box center [258, 472] width 60 height 21
click at [270, 474] on span "Guardar" at bounding box center [257, 472] width 41 height 11
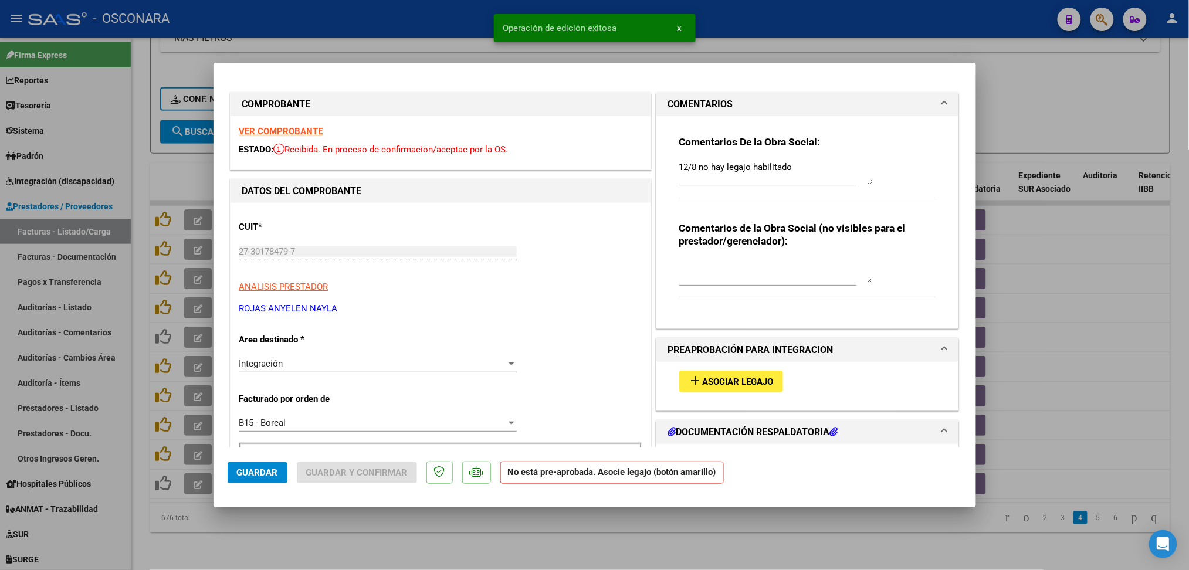
click at [342, 540] on div at bounding box center [594, 285] width 1189 height 570
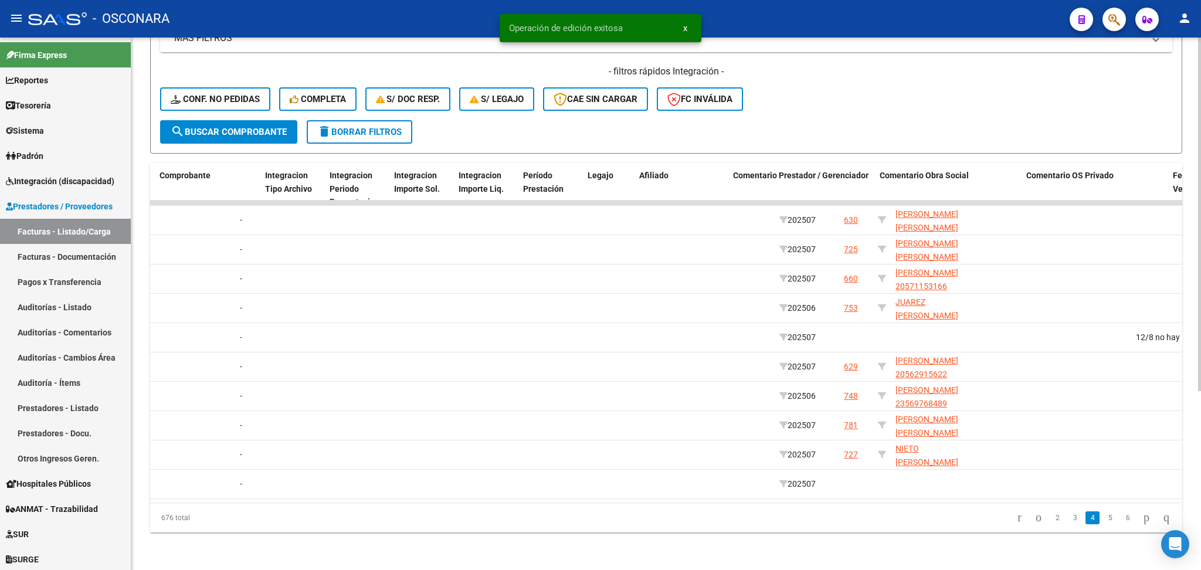
scroll to position [0, 1445]
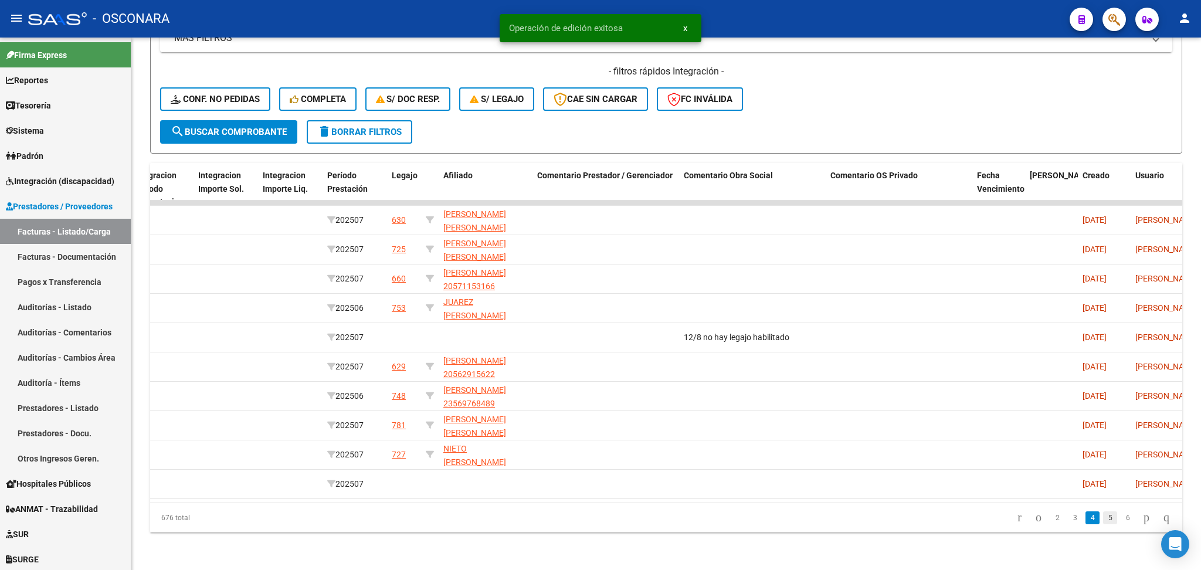
click at [1103, 520] on link "5" at bounding box center [1110, 517] width 14 height 13
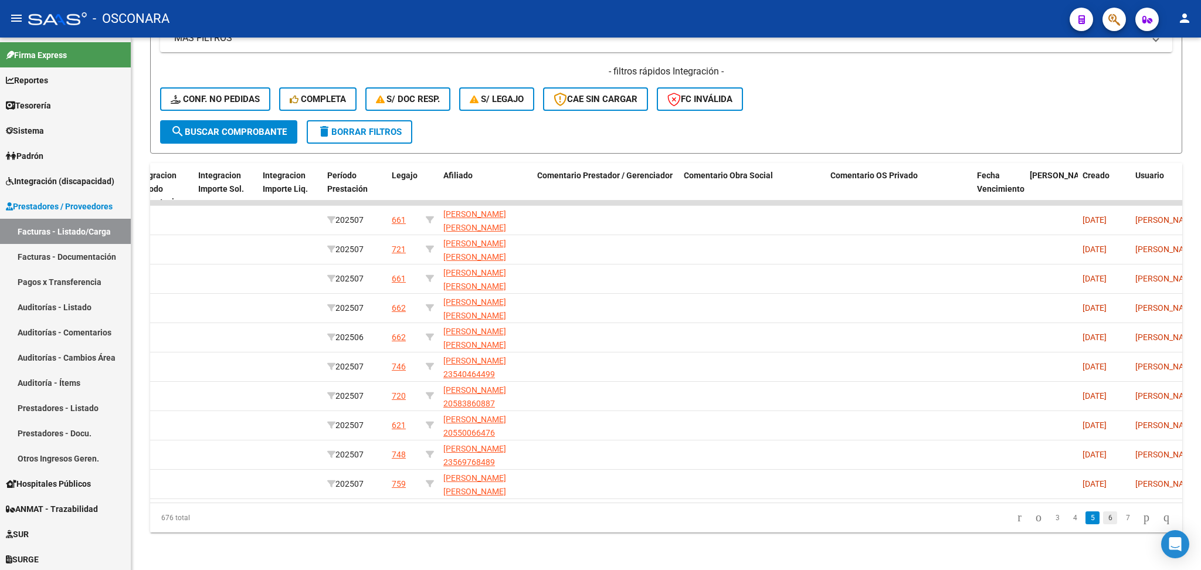
click at [1103, 521] on link "6" at bounding box center [1110, 517] width 14 height 13
click at [1103, 517] on link "7" at bounding box center [1110, 517] width 14 height 13
click at [1103, 518] on link "8" at bounding box center [1110, 517] width 14 height 13
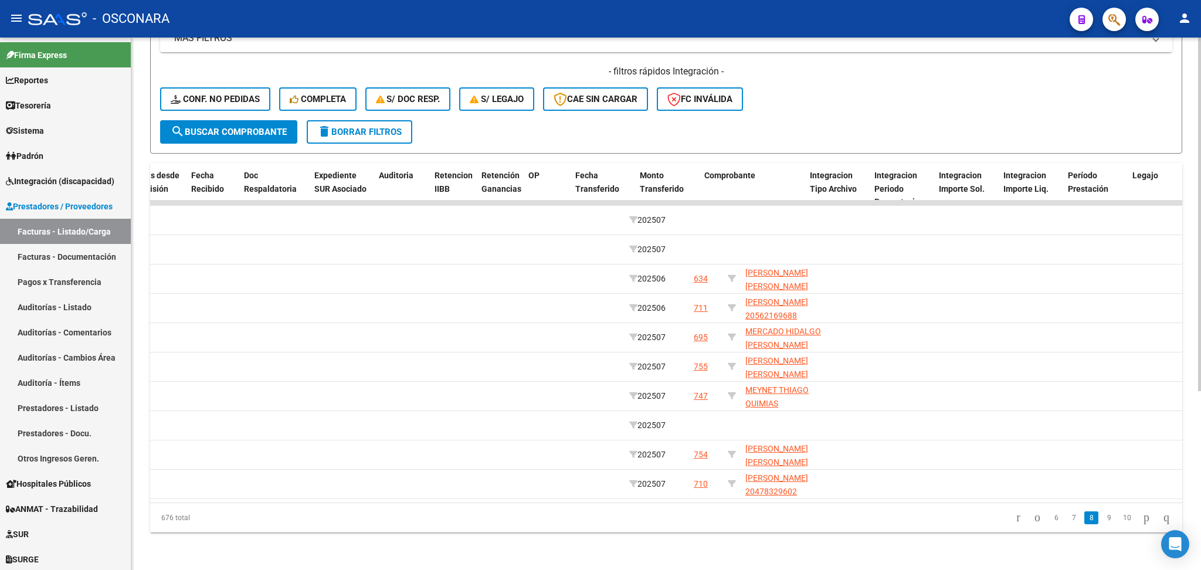
scroll to position [0, 0]
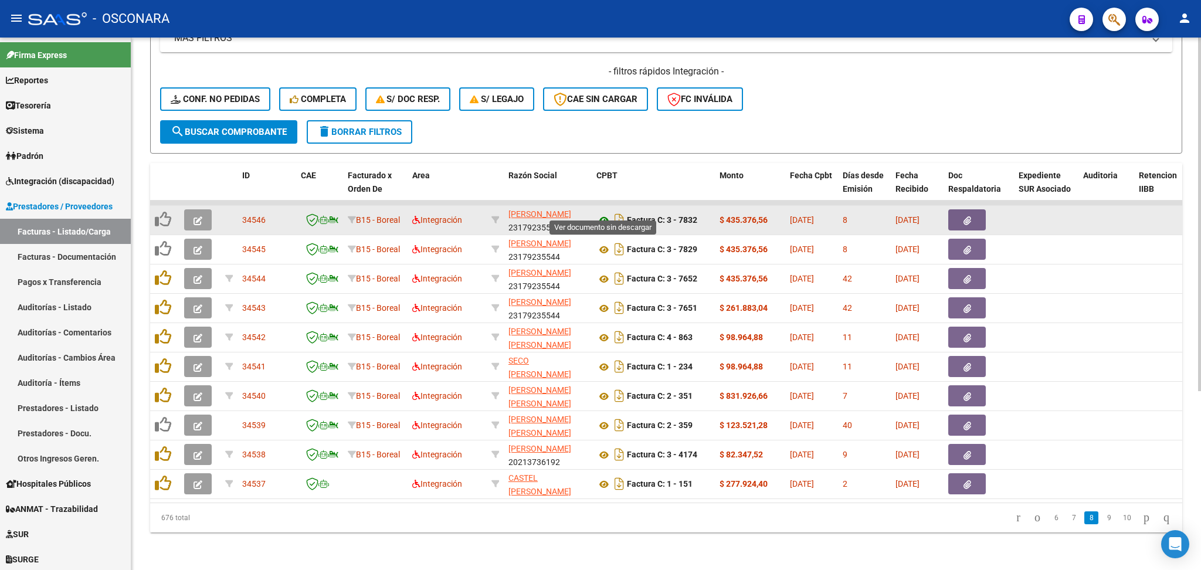
click at [602, 213] on icon at bounding box center [603, 220] width 15 height 14
click at [194, 216] on icon "button" at bounding box center [198, 220] width 9 height 9
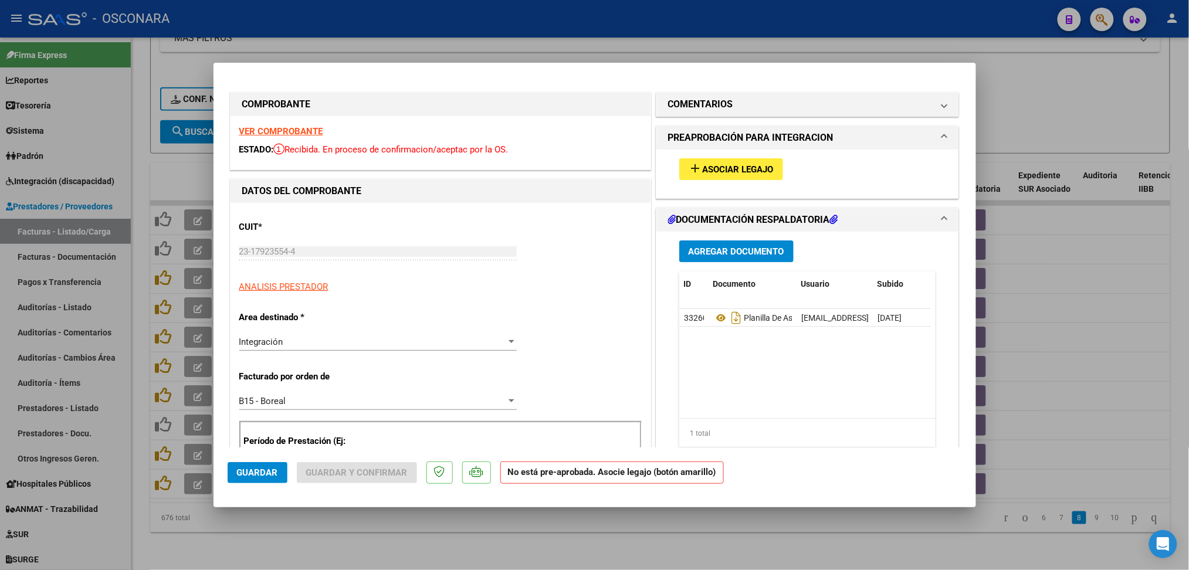
click at [760, 169] on span "Asociar Legajo" at bounding box center [737, 169] width 71 height 11
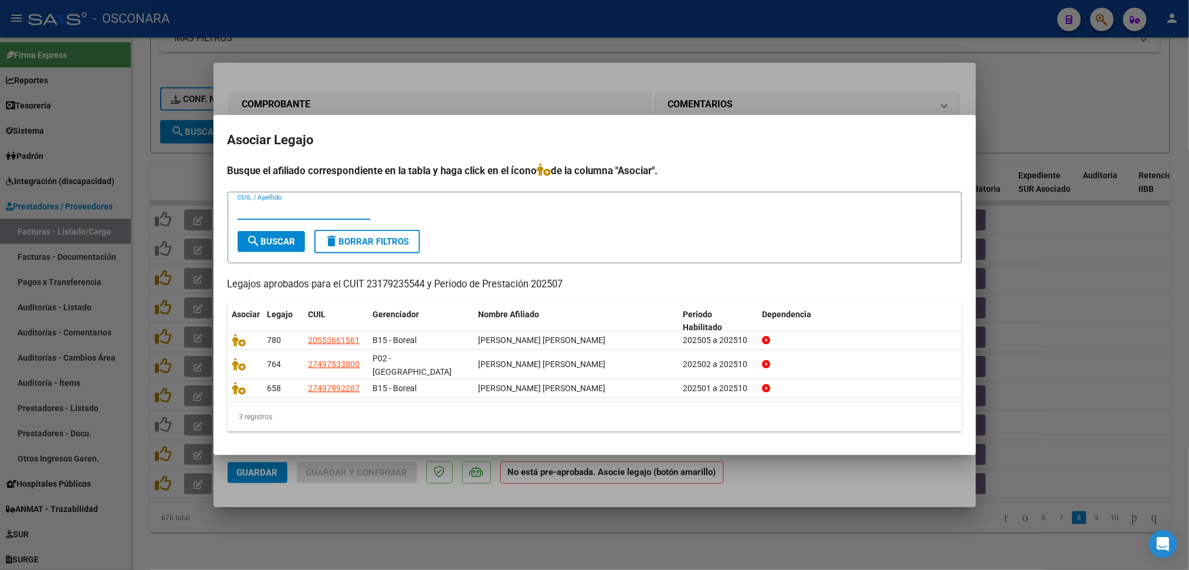
click at [711, 97] on div at bounding box center [594, 285] width 1189 height 570
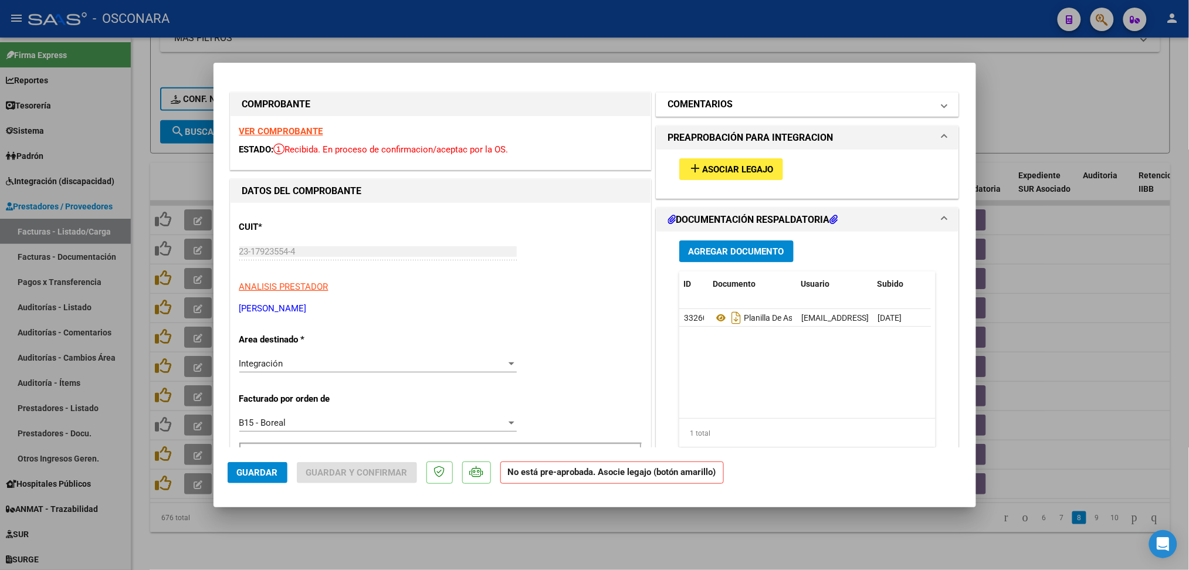
click at [709, 111] on h1 "COMENTARIOS" at bounding box center [700, 104] width 65 height 14
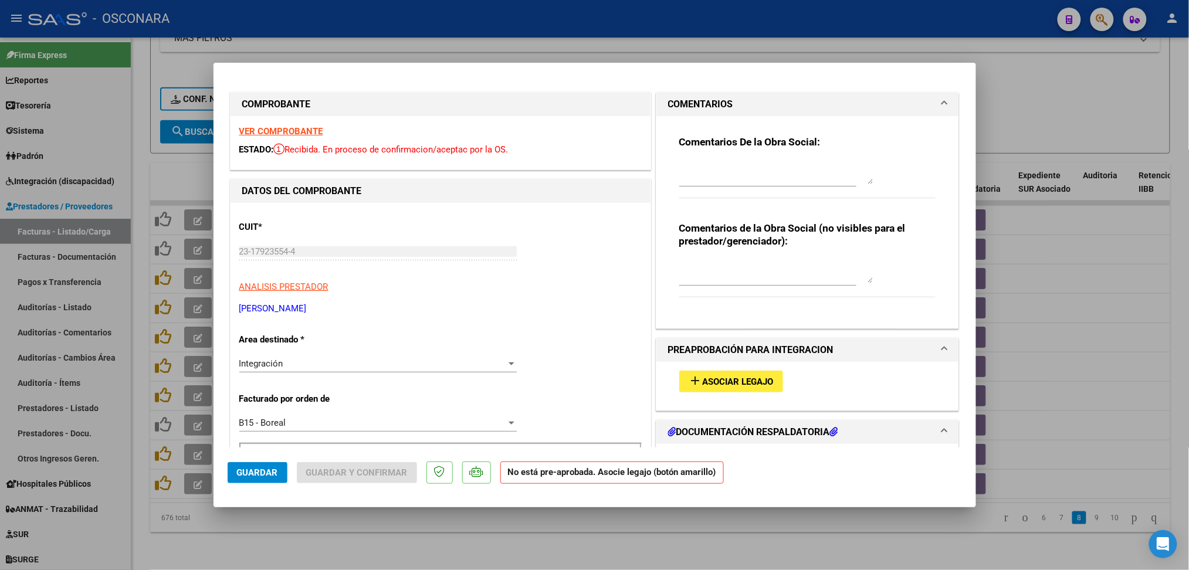
click at [715, 176] on textarea at bounding box center [776, 172] width 194 height 23
type textarea "12/8 no hay legajo habilitado"
click at [256, 474] on span "Guardar" at bounding box center [257, 472] width 41 height 11
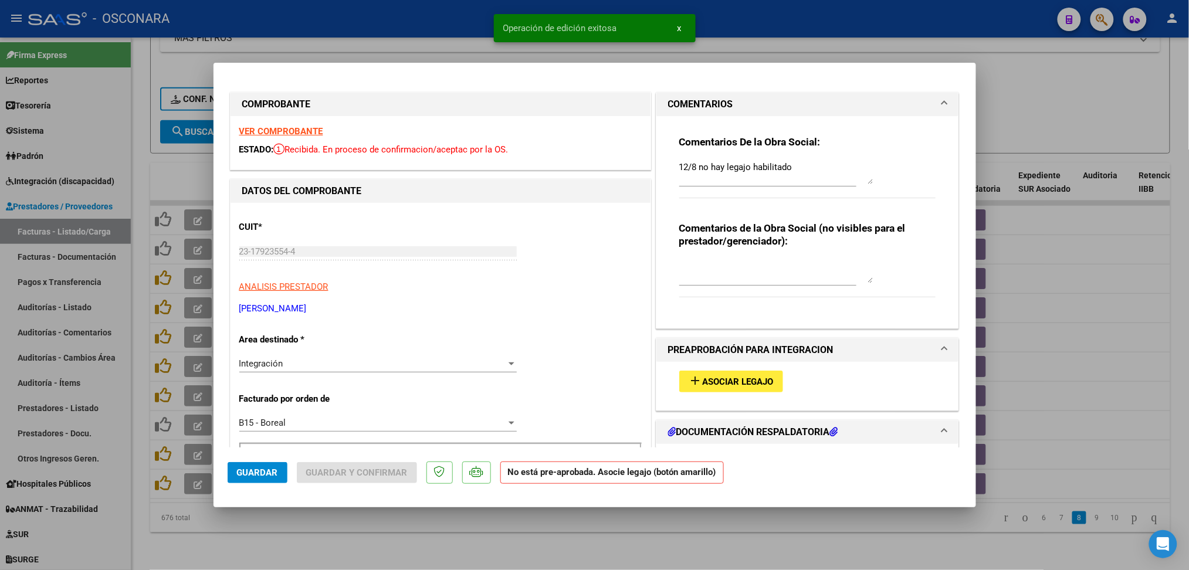
click at [347, 537] on div at bounding box center [594, 285] width 1189 height 570
type input "$ 0,00"
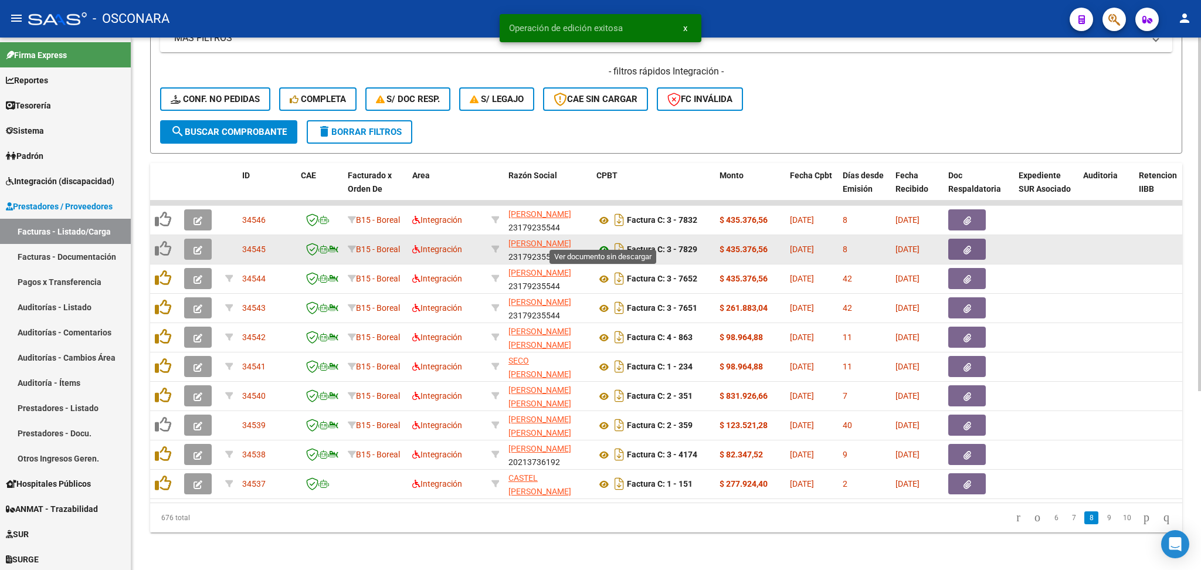
click at [606, 243] on icon at bounding box center [603, 250] width 15 height 14
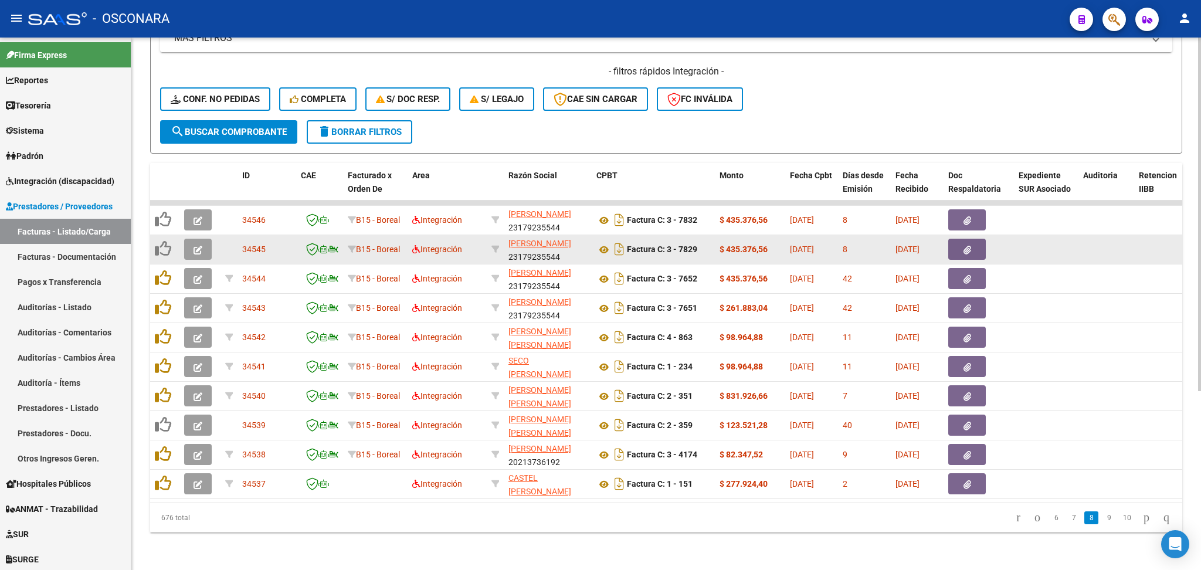
click at [194, 246] on icon "button" at bounding box center [198, 250] width 9 height 9
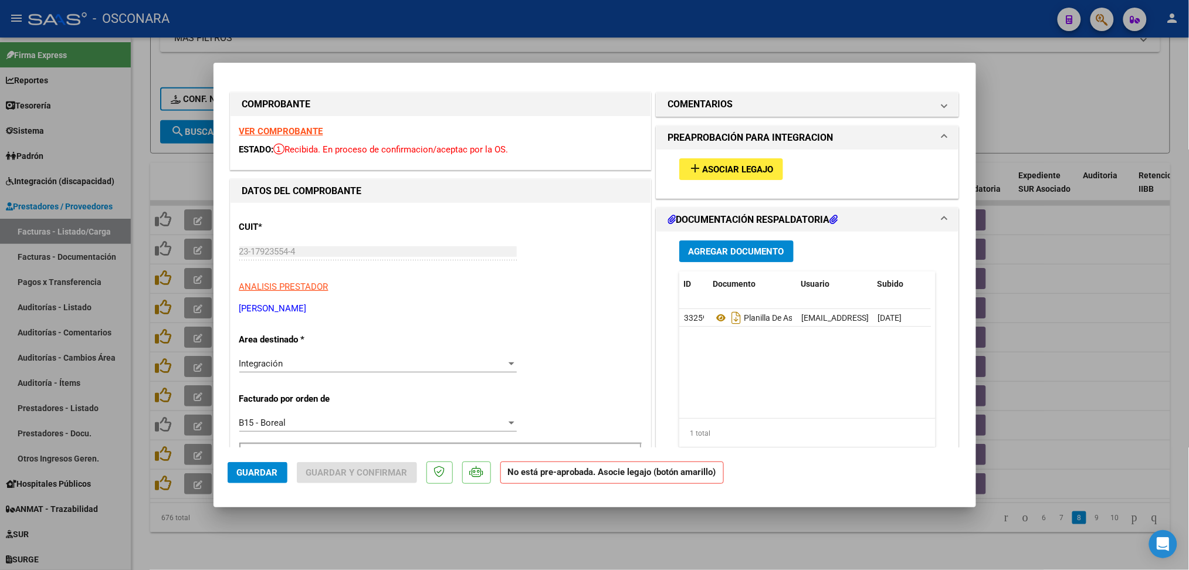
click at [739, 167] on span "Asociar Legajo" at bounding box center [737, 169] width 71 height 11
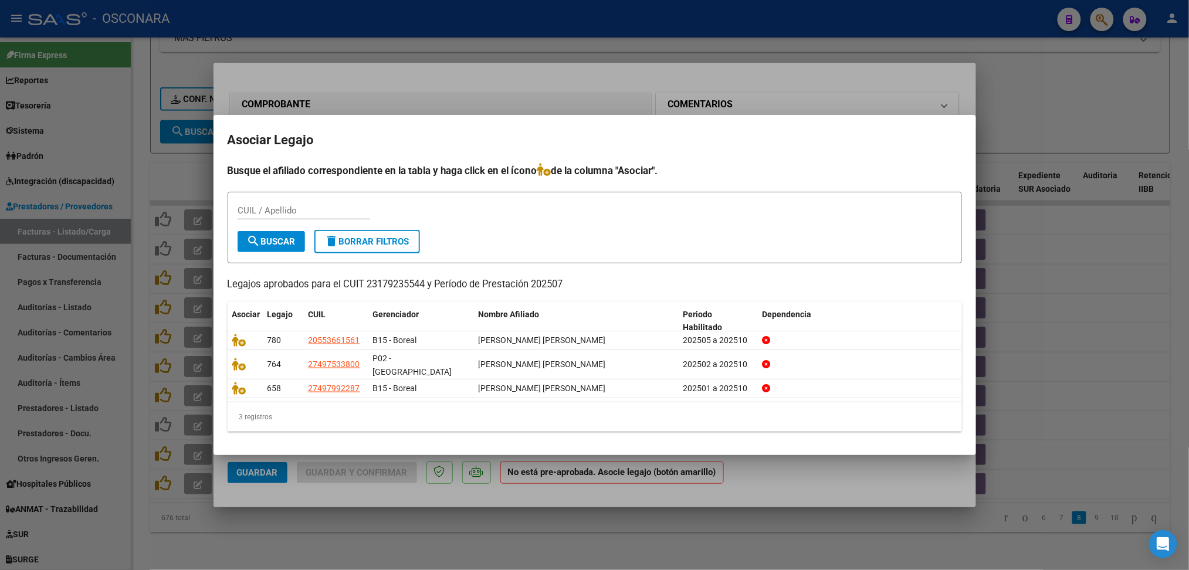
click at [701, 104] on div at bounding box center [594, 285] width 1189 height 570
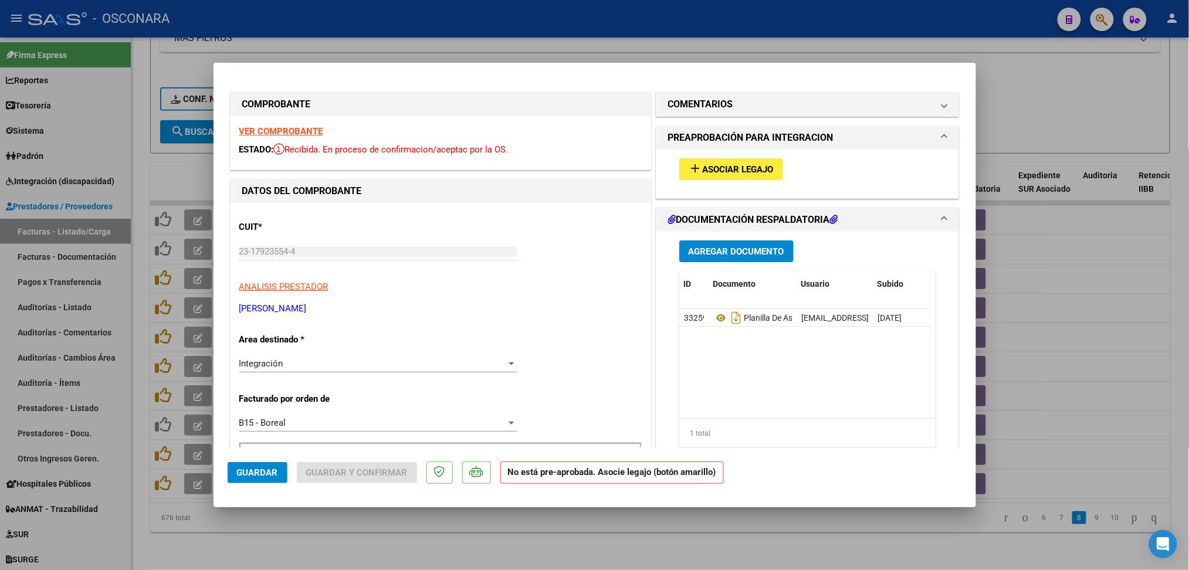
drag, startPoint x: 708, startPoint y: 109, endPoint x: 707, endPoint y: 134, distance: 25.2
click at [709, 109] on h1 "COMENTARIOS" at bounding box center [700, 104] width 65 height 14
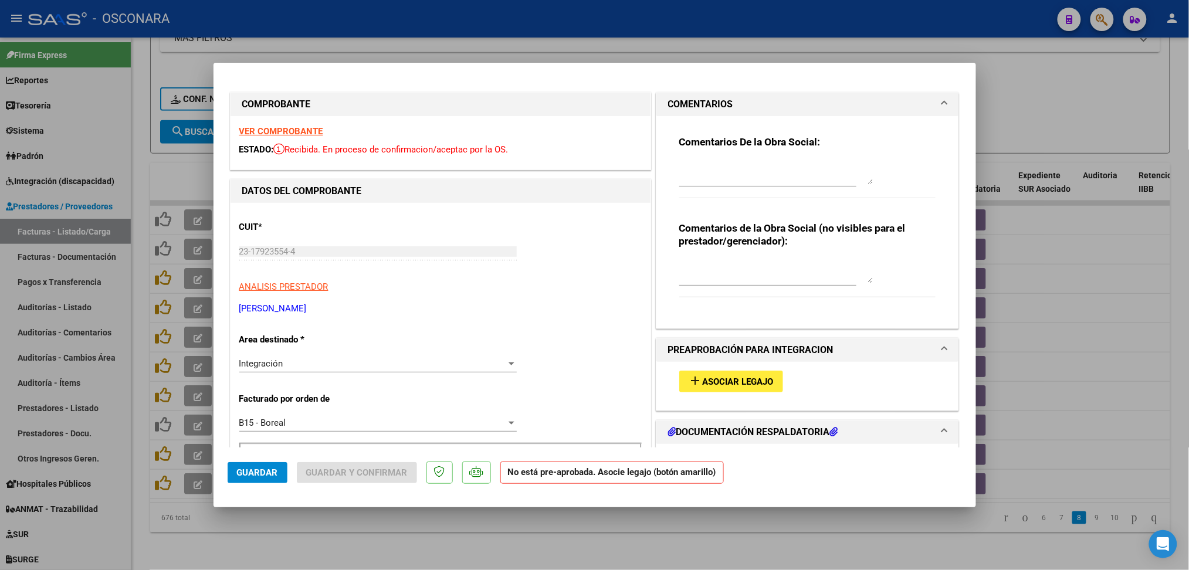
click at [702, 154] on div "Comentarios De la Obra Social:" at bounding box center [807, 173] width 257 height 76
click at [702, 169] on textarea at bounding box center [776, 172] width 194 height 23
type textarea "12/8 no hay legajo habilitado"
click at [286, 483] on mat-dialog-actions "Guardar Guardar y Confirmar No está pre-aprobada. Asocie legajo (botón amarillo)" at bounding box center [595, 470] width 734 height 46
click at [267, 478] on button "Guardar" at bounding box center [258, 472] width 60 height 21
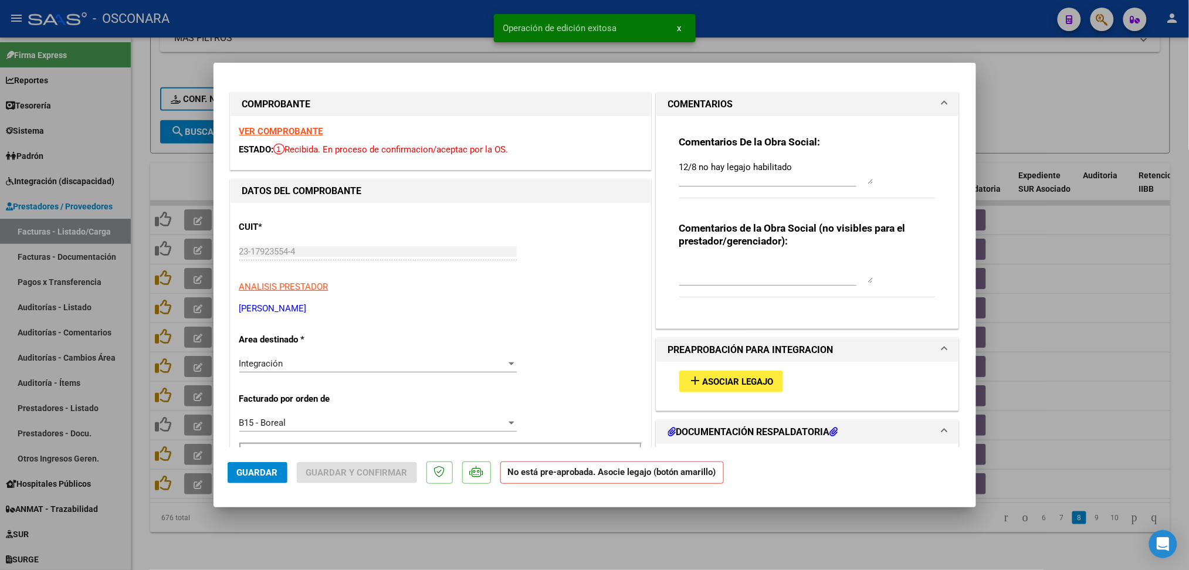
click at [383, 556] on div at bounding box center [594, 285] width 1189 height 570
type input "$ 0,00"
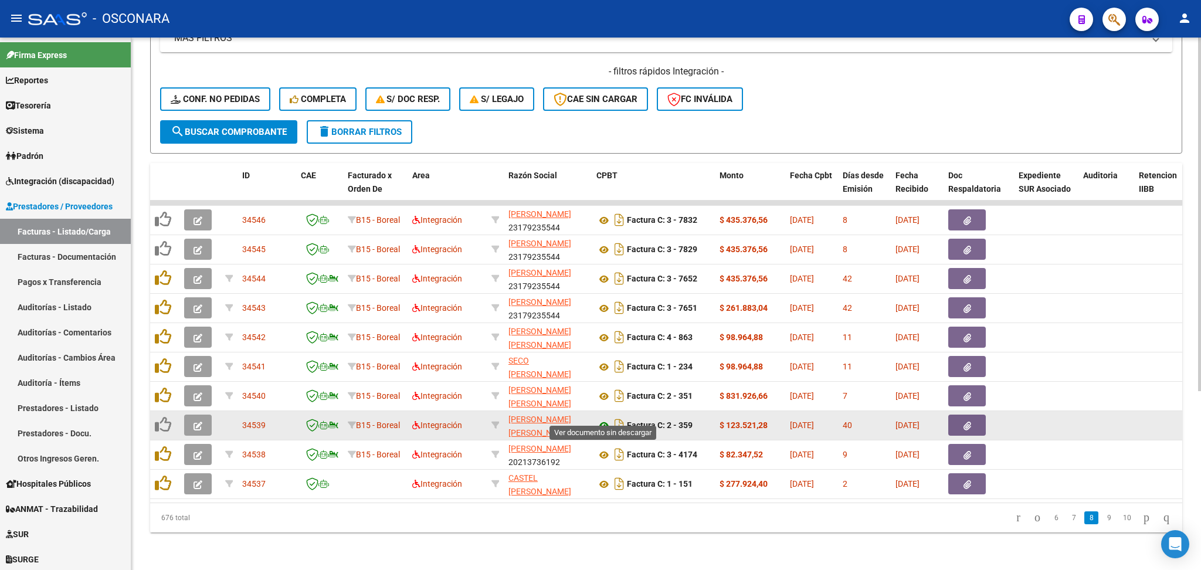
click at [605, 419] on icon at bounding box center [603, 426] width 15 height 14
click at [975, 415] on button "button" at bounding box center [967, 425] width 38 height 21
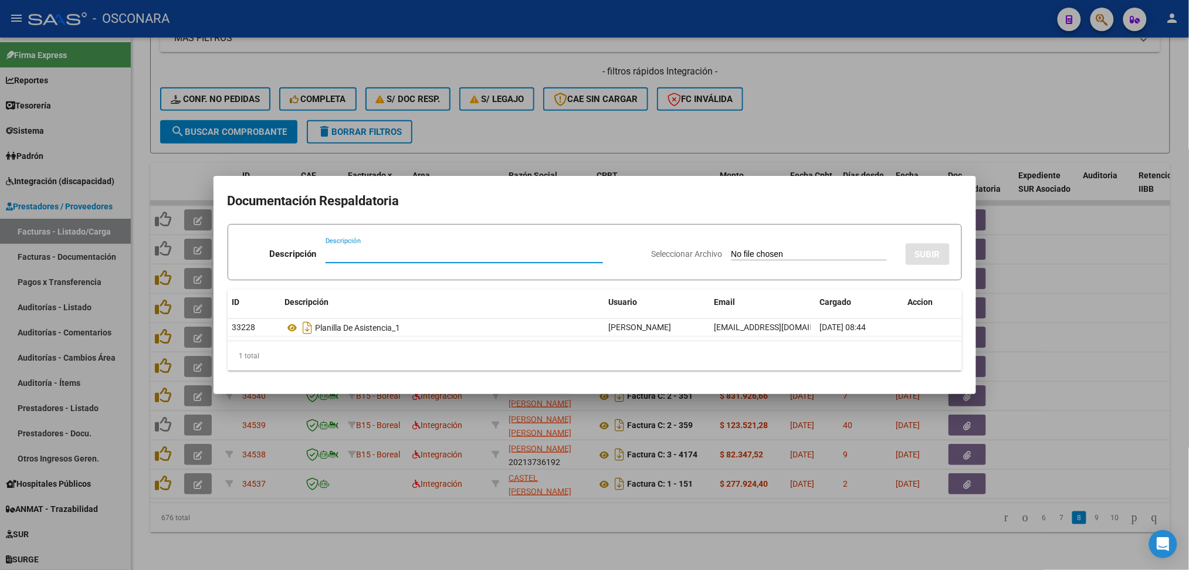
drag, startPoint x: 436, startPoint y: 547, endPoint x: 461, endPoint y: 527, distance: 32.1
click at [437, 547] on div at bounding box center [594, 285] width 1189 height 570
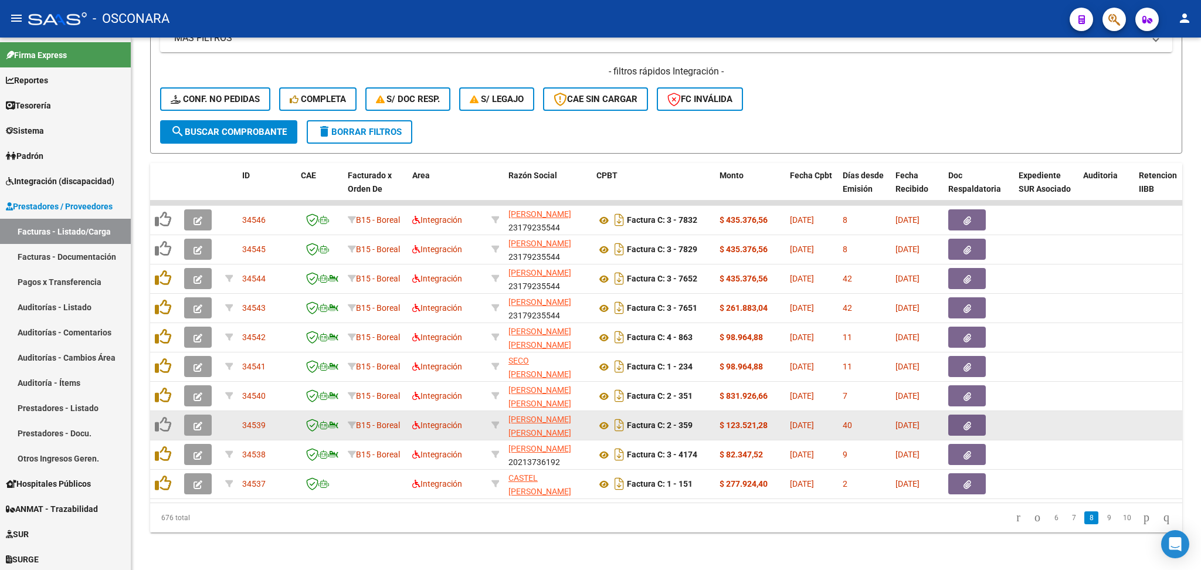
click at [198, 422] on icon "button" at bounding box center [198, 426] width 9 height 9
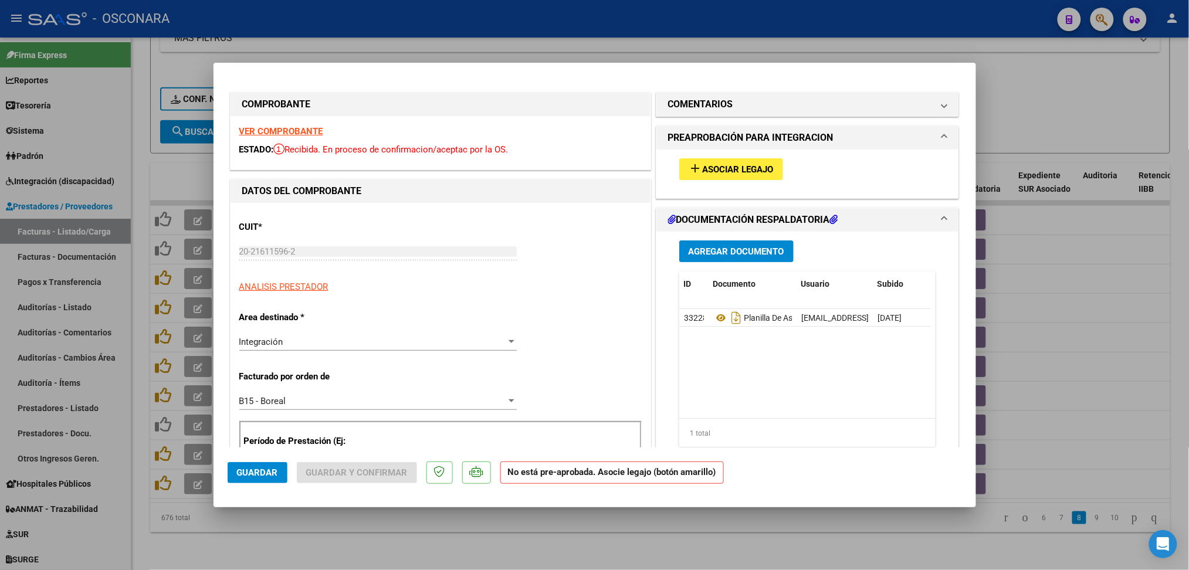
click at [726, 174] on span "Asociar Legajo" at bounding box center [737, 169] width 71 height 11
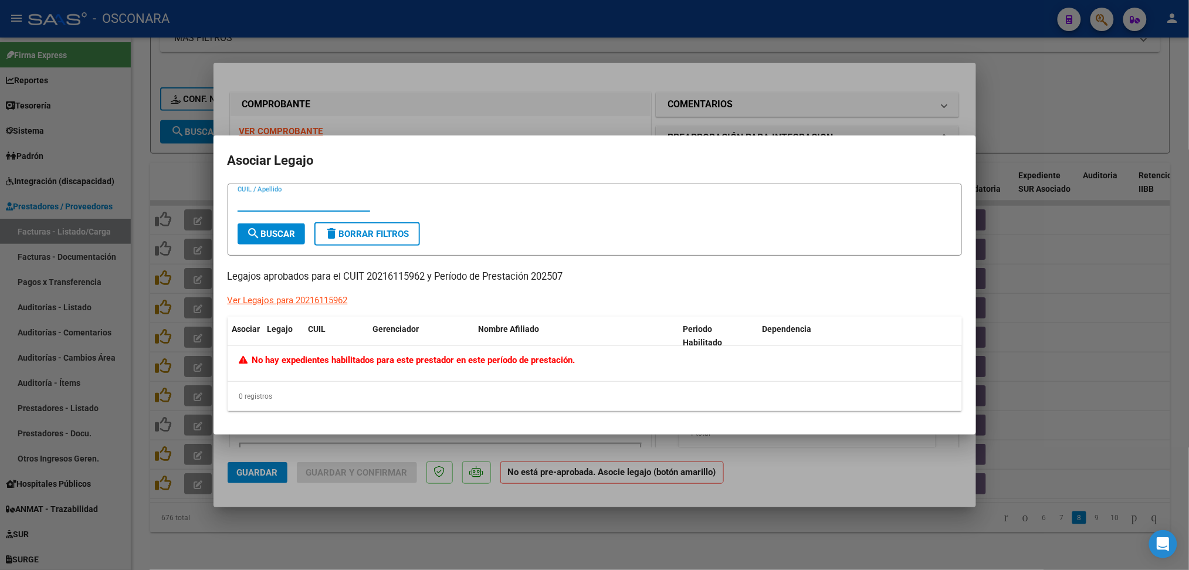
click at [709, 131] on div at bounding box center [594, 285] width 1189 height 570
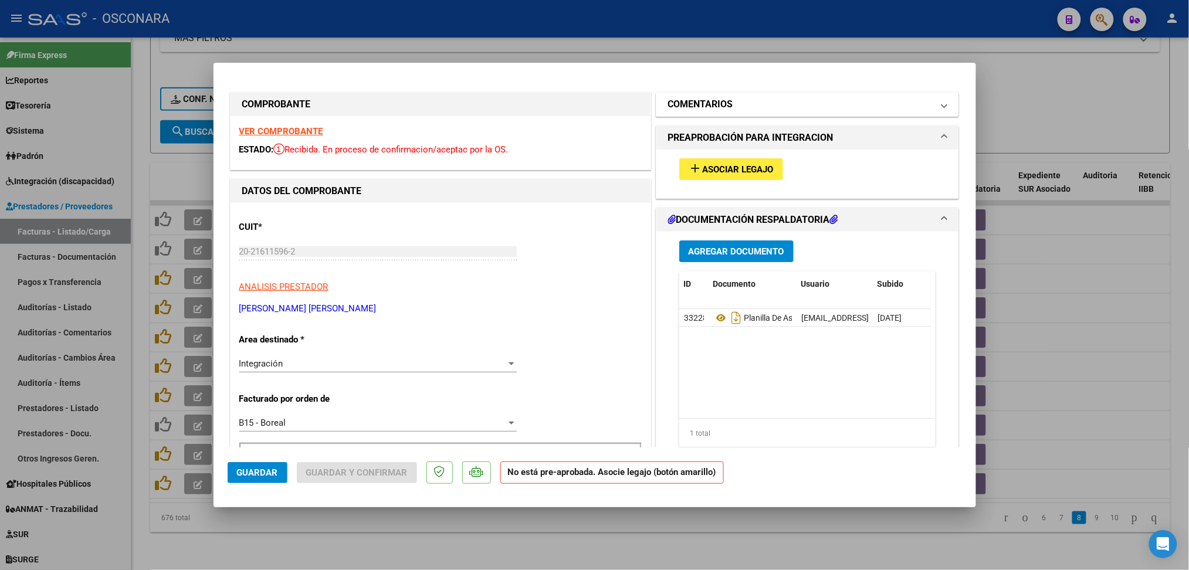
click at [711, 103] on h1 "COMENTARIOS" at bounding box center [700, 104] width 65 height 14
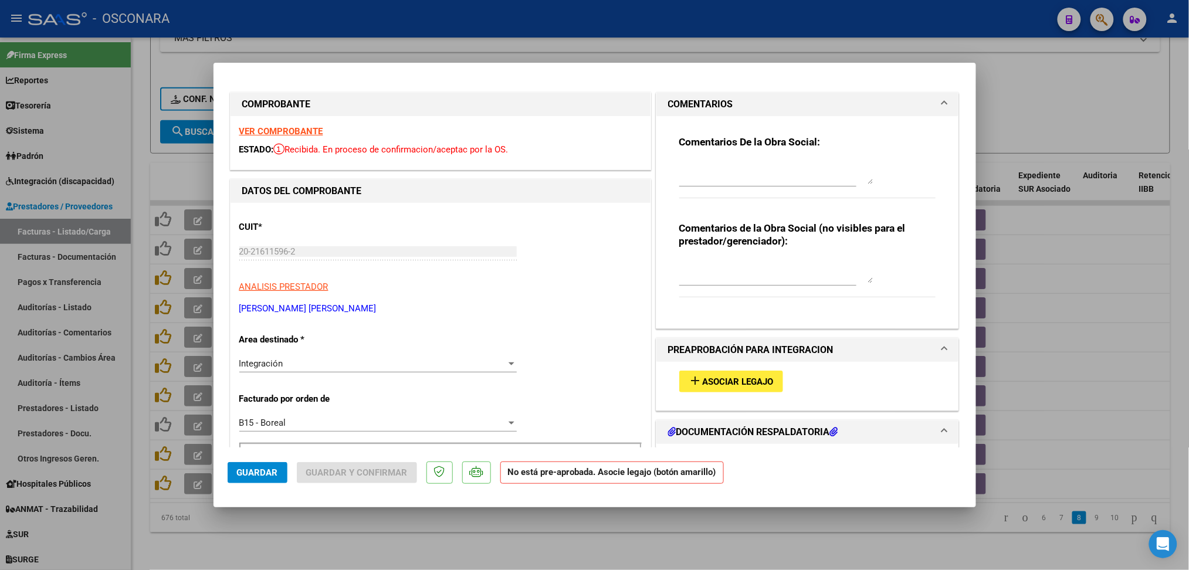
click at [704, 171] on textarea at bounding box center [776, 172] width 194 height 23
type textarea "12/8 no hay legajo habilitado"
click at [237, 483] on mat-dialog-actions "Guardar Guardar y Confirmar No está pre-aprobada. Asocie legajo (botón amarillo)" at bounding box center [595, 470] width 734 height 46
click at [244, 474] on span "Guardar" at bounding box center [257, 472] width 41 height 11
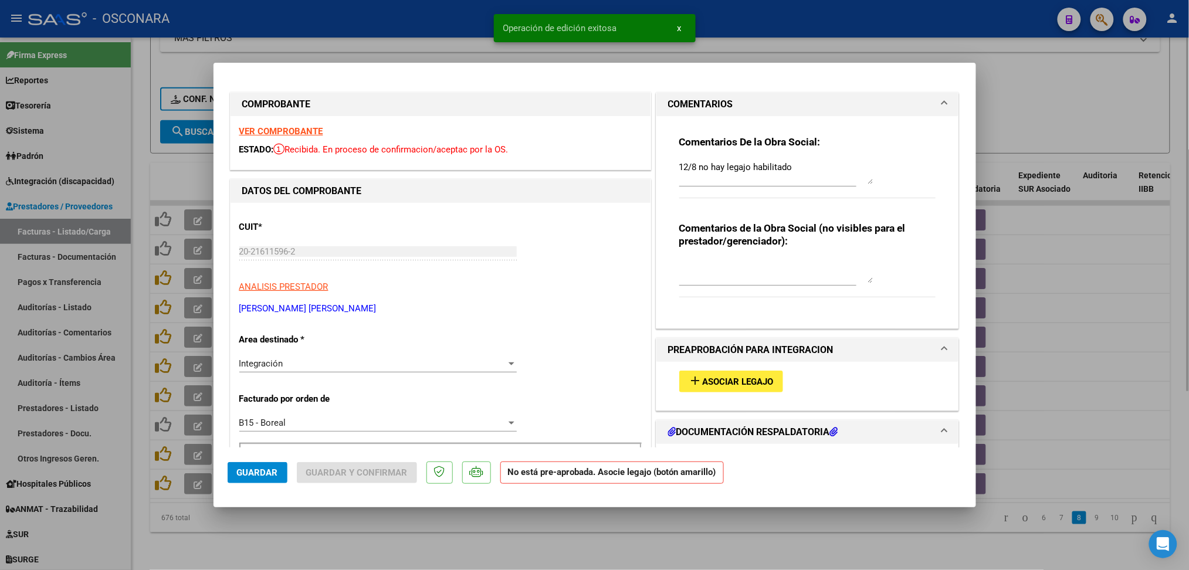
click at [340, 534] on div at bounding box center [594, 285] width 1189 height 570
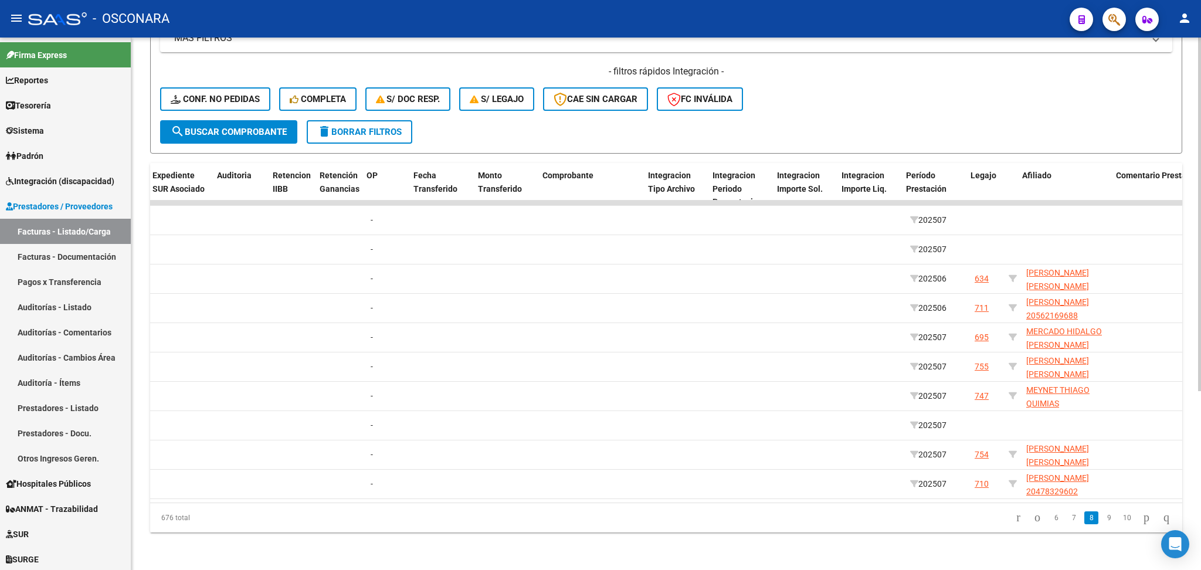
scroll to position [0, 866]
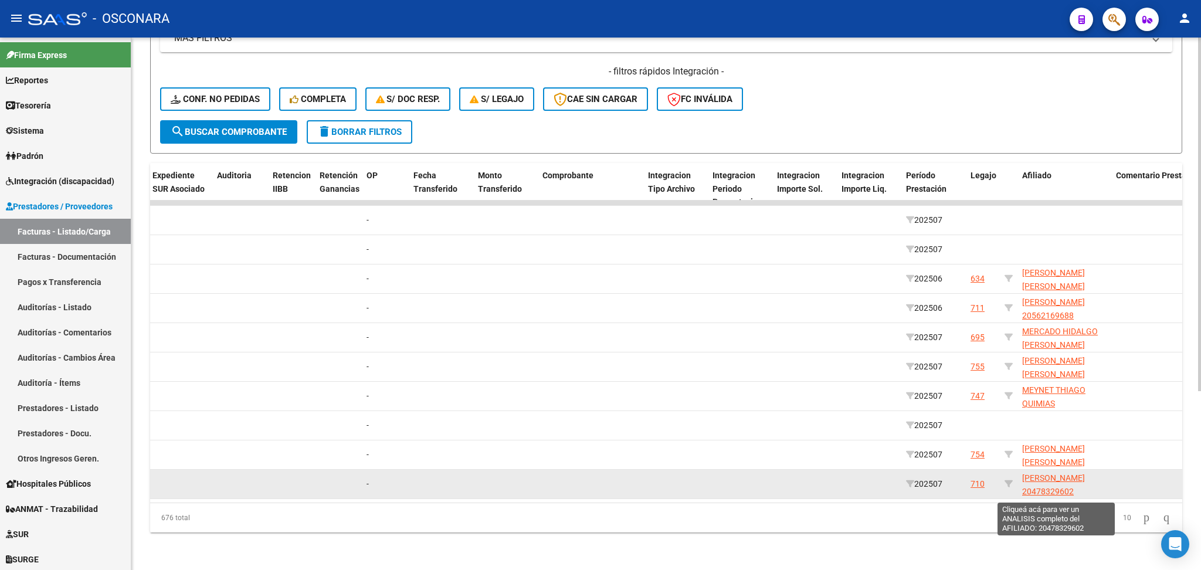
click at [1044, 473] on span "MOLERO MARCOS FABRICIO 20478329602" at bounding box center [1053, 484] width 63 height 23
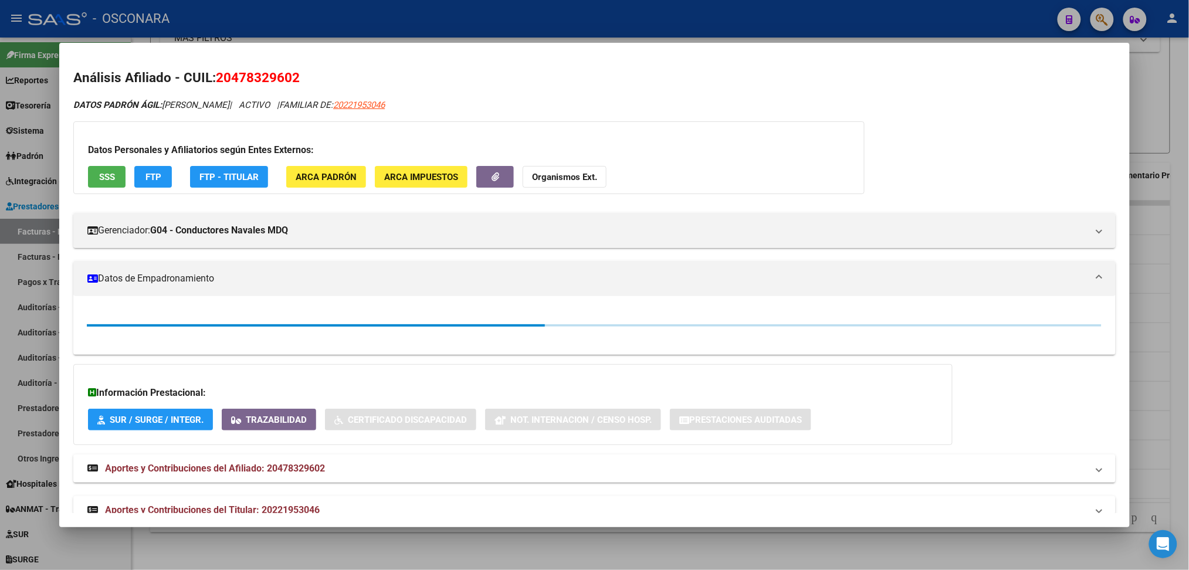
click at [758, 548] on div at bounding box center [594, 285] width 1189 height 570
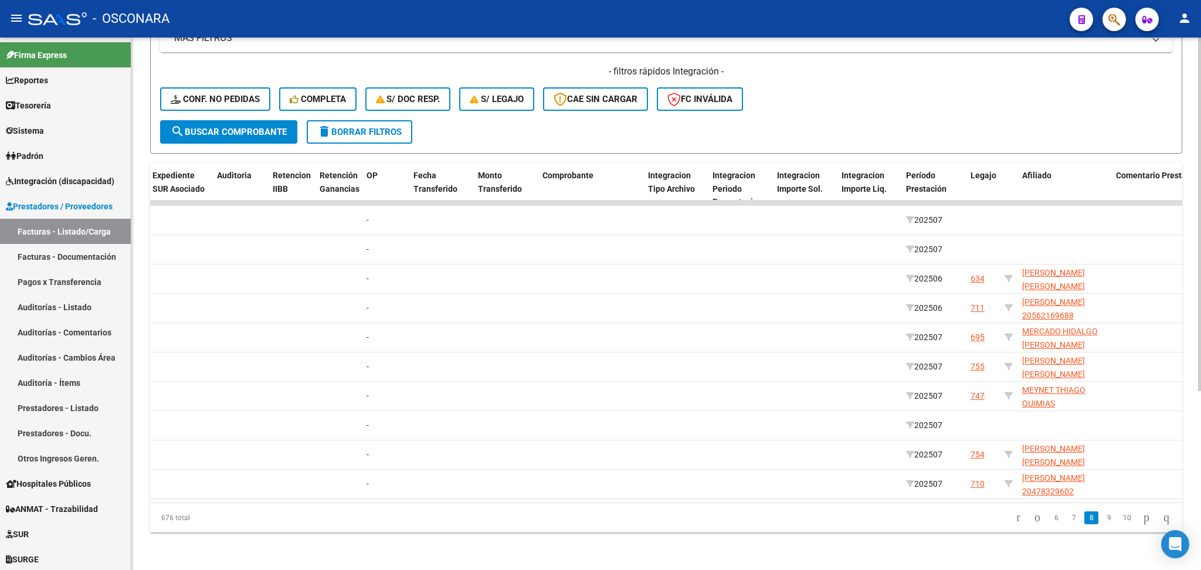
drag, startPoint x: 748, startPoint y: 490, endPoint x: 698, endPoint y: 491, distance: 50.4
click at [698, 491] on datatable-body "34546 B15 - Boreal Integración GIMENEZ SILVIA LILIAN 23179235544 Factura C: 3 -…" at bounding box center [666, 352] width 1032 height 302
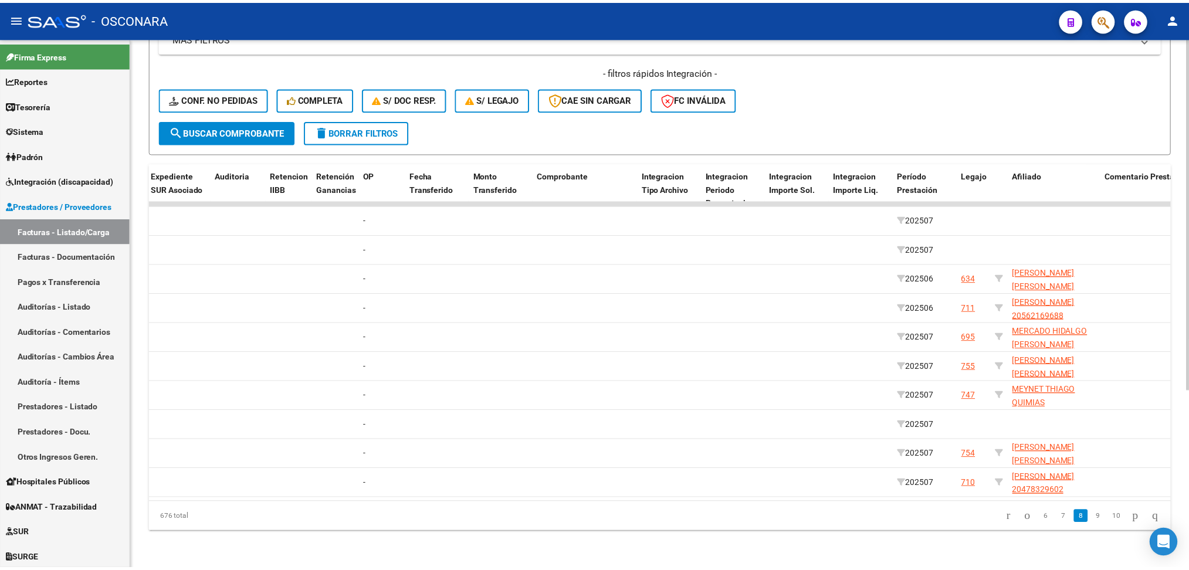
scroll to position [0, 0]
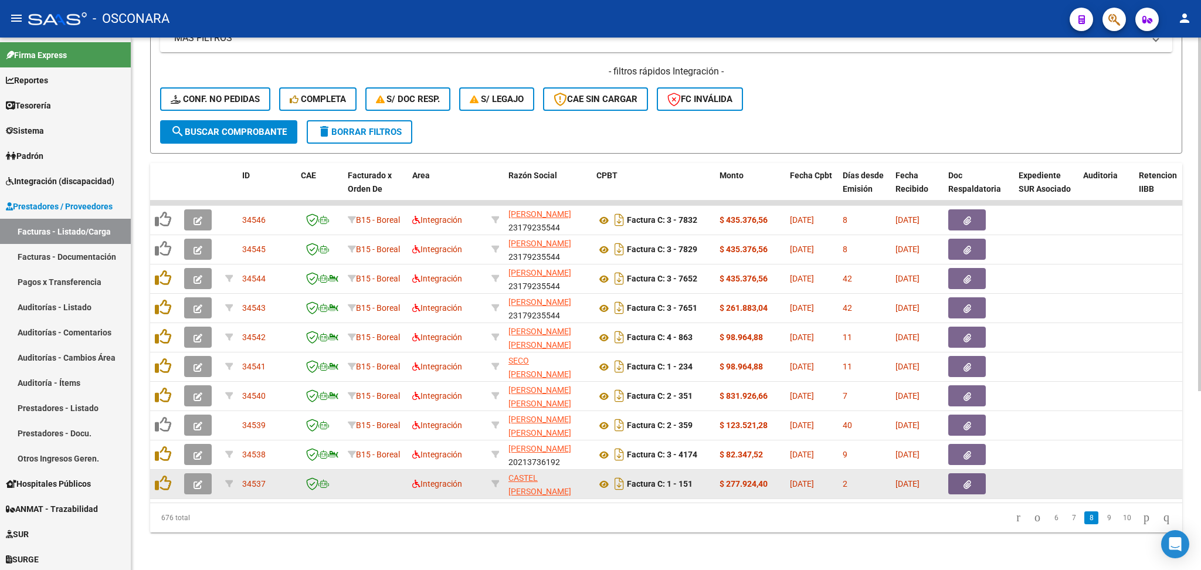
click at [203, 473] on button "button" at bounding box center [198, 483] width 28 height 21
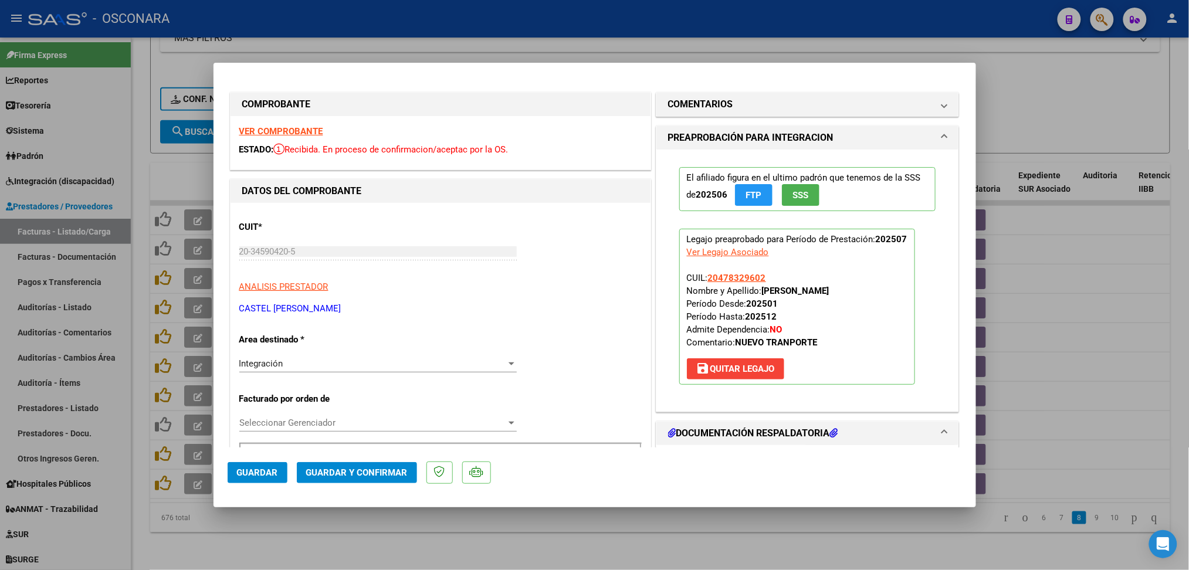
click at [292, 423] on span "Seleccionar Gerenciador" at bounding box center [372, 422] width 267 height 11
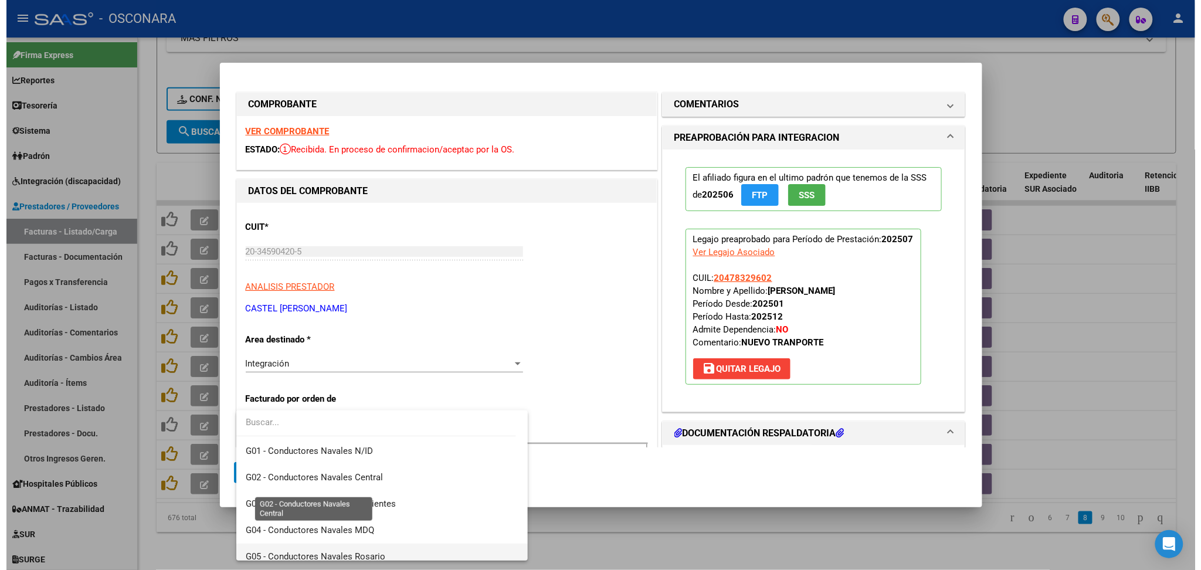
scroll to position [235, 0]
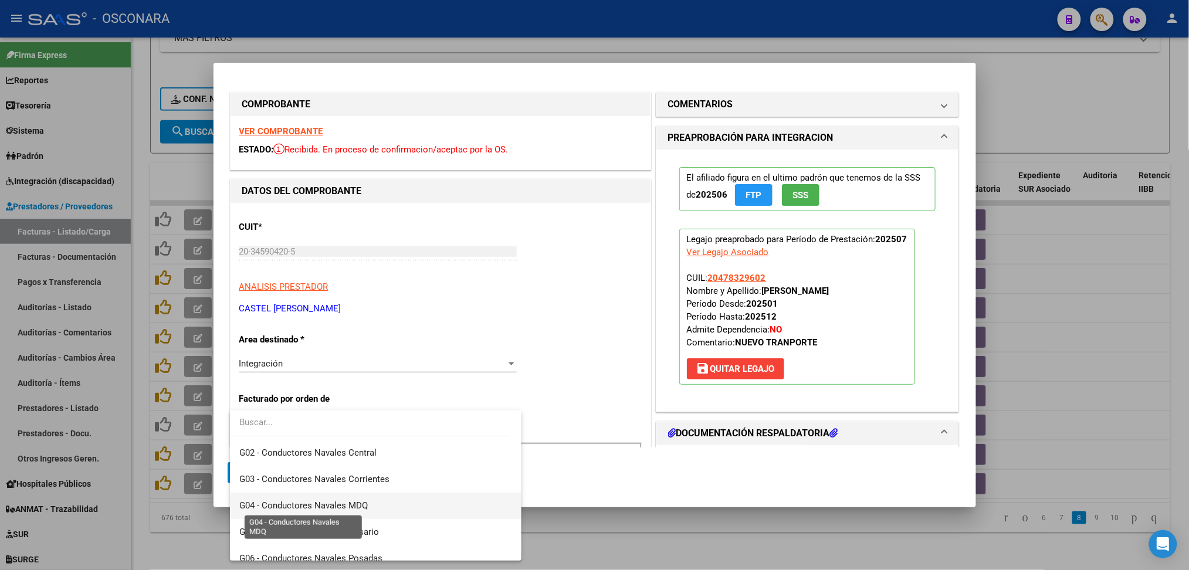
click at [330, 505] on span "G04 - Conductores Navales MDQ" at bounding box center [303, 505] width 128 height 11
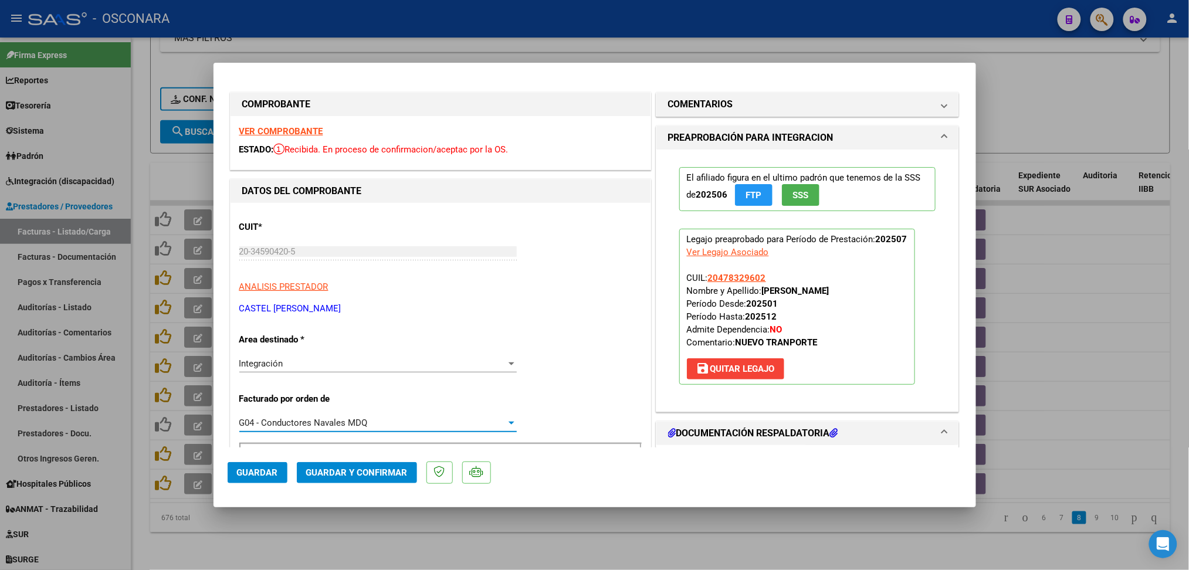
click at [263, 465] on button "Guardar" at bounding box center [258, 472] width 60 height 21
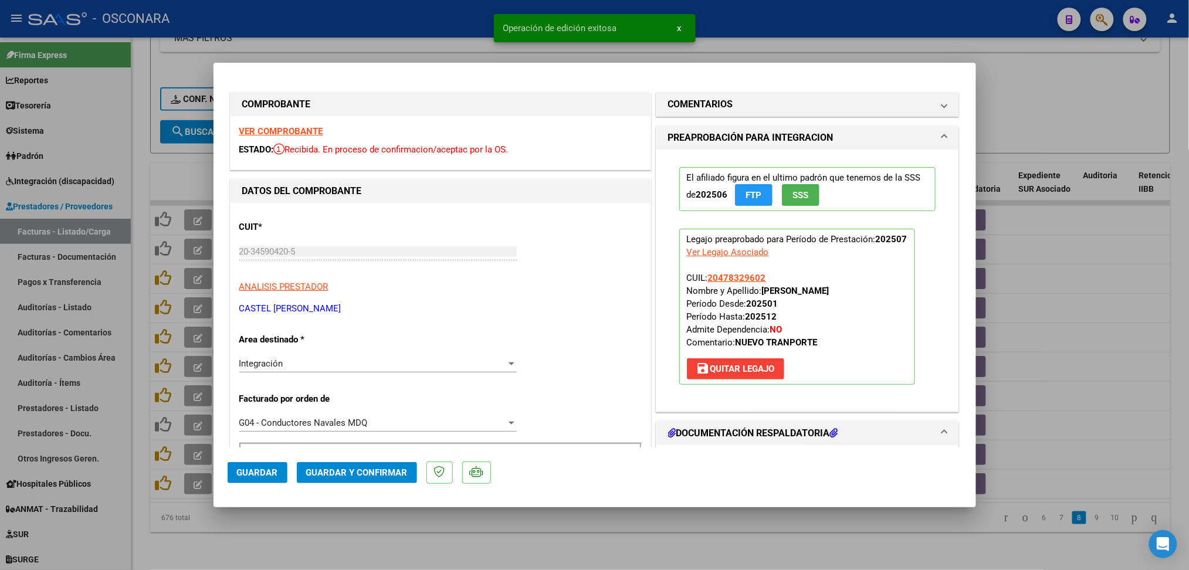
click at [351, 553] on div at bounding box center [594, 285] width 1189 height 570
type input "$ 0,00"
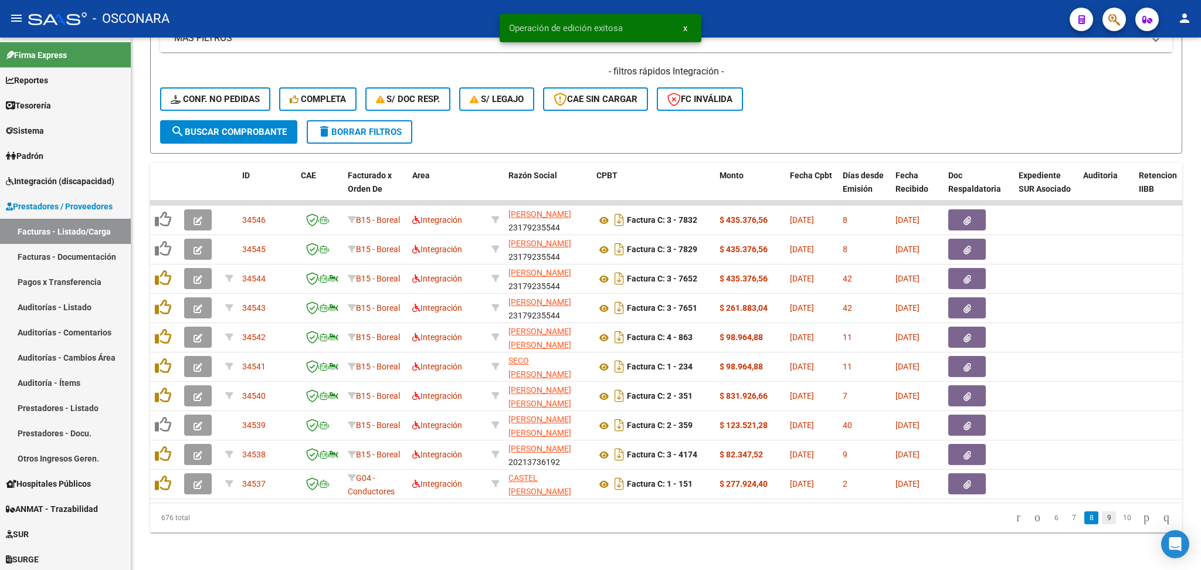
click at [1102, 519] on link "9" at bounding box center [1109, 517] width 14 height 13
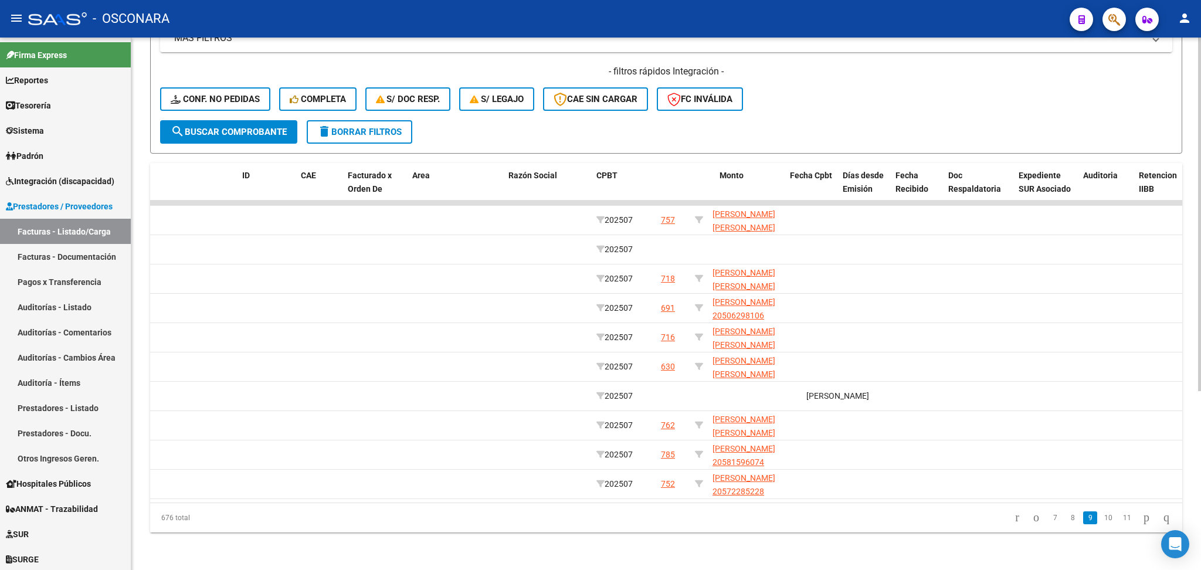
scroll to position [0, 0]
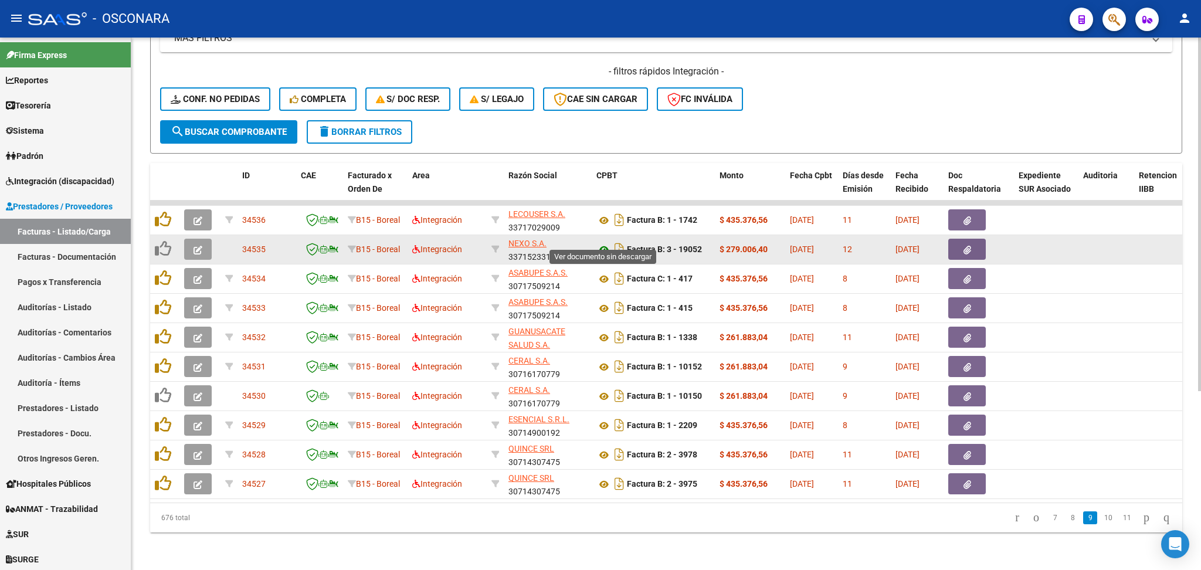
click at [607, 243] on icon at bounding box center [603, 250] width 15 height 14
click at [194, 246] on icon "button" at bounding box center [198, 250] width 9 height 9
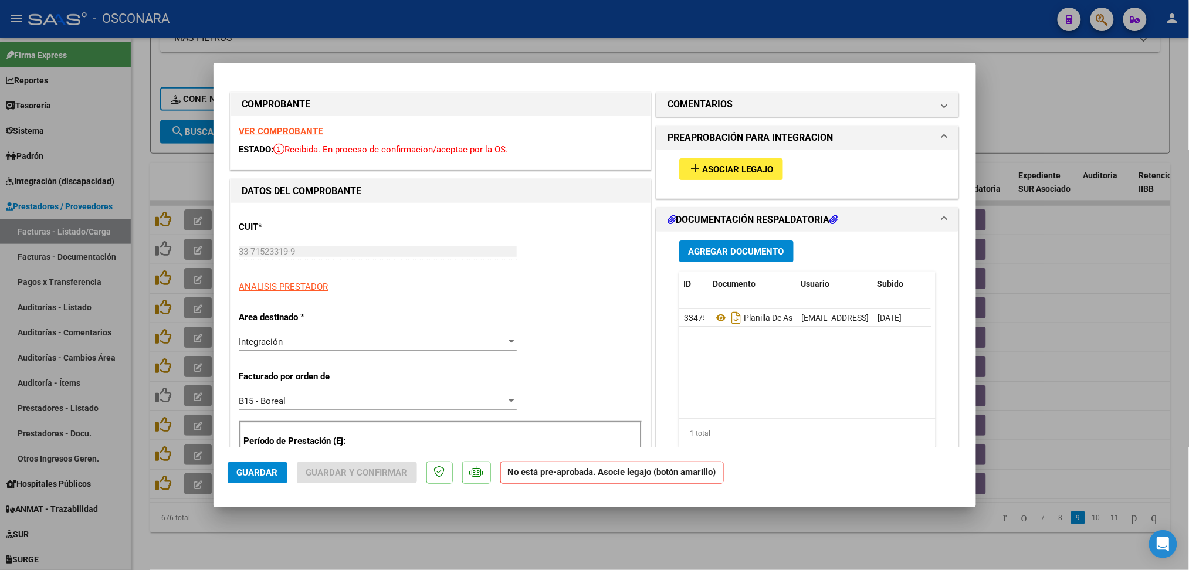
click at [755, 164] on span "Asociar Legajo" at bounding box center [737, 169] width 71 height 11
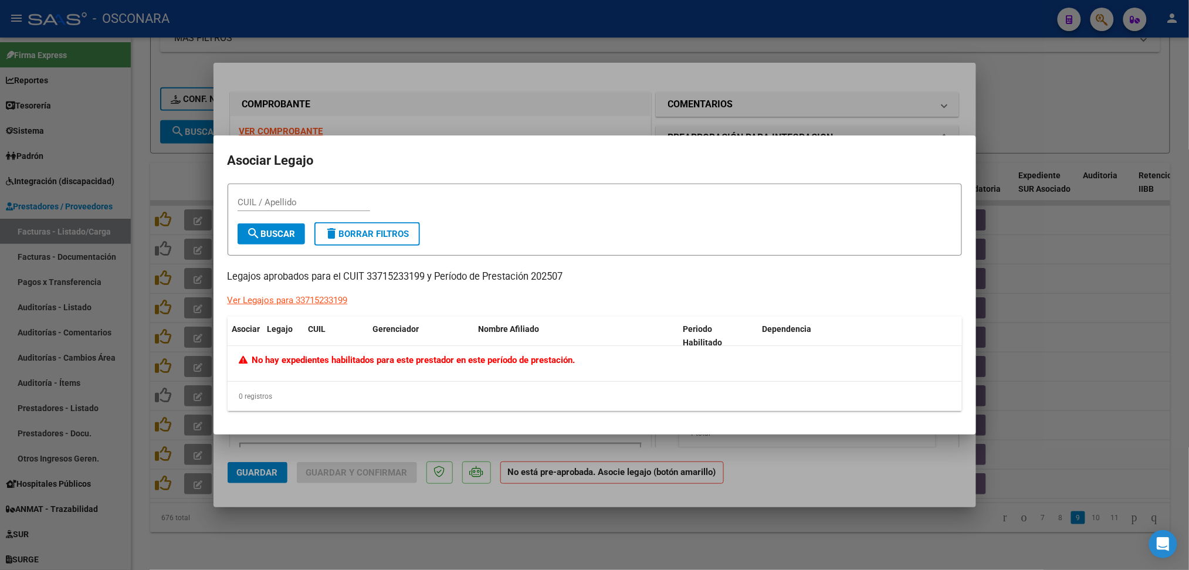
click at [714, 104] on div at bounding box center [594, 285] width 1189 height 570
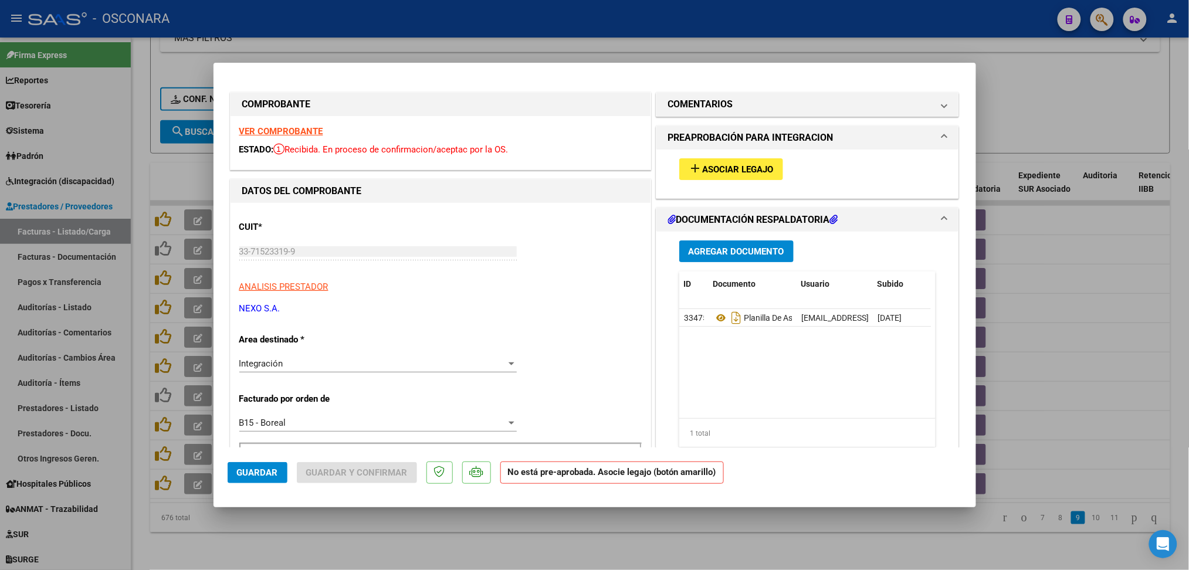
click at [714, 104] on h1 "COMENTARIOS" at bounding box center [700, 104] width 65 height 14
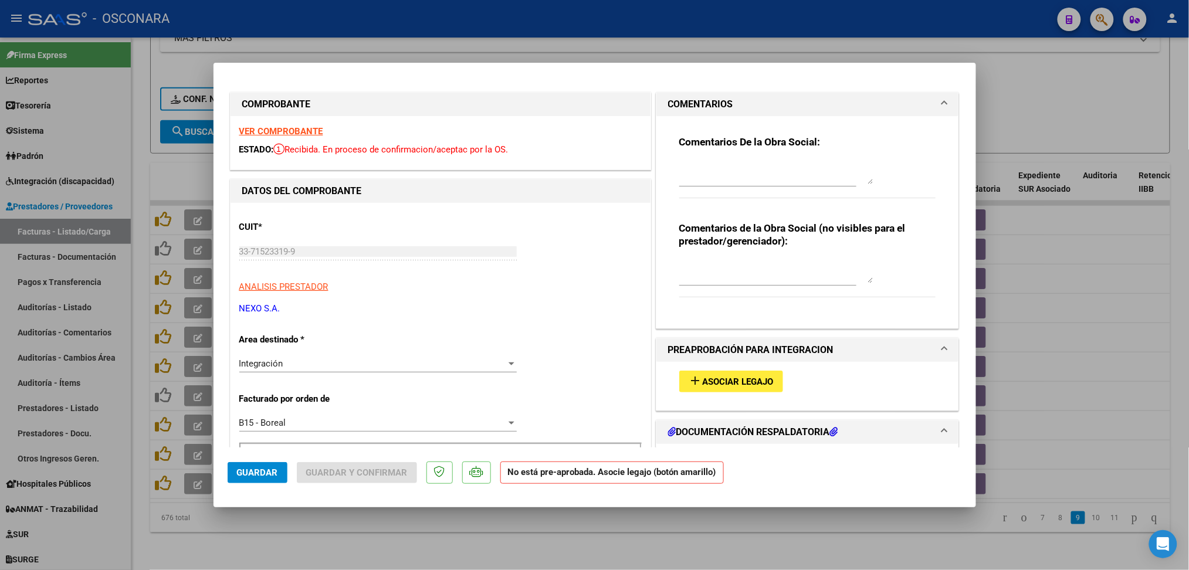
click at [706, 179] on textarea at bounding box center [776, 172] width 194 height 23
click at [718, 161] on textarea "12/8 no hya legajo habilitado" at bounding box center [776, 172] width 194 height 23
type textarea "12/8 no hay legajo habilitado"
click at [266, 474] on span "Guardar" at bounding box center [257, 472] width 41 height 11
click at [315, 547] on div at bounding box center [594, 285] width 1189 height 570
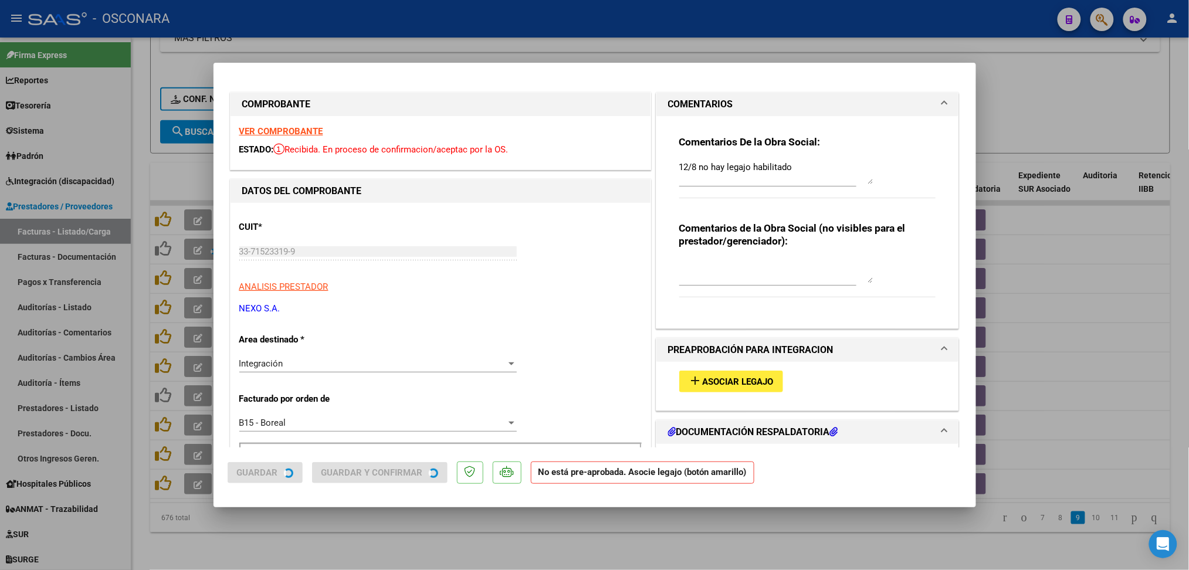
type input "$ 0,00"
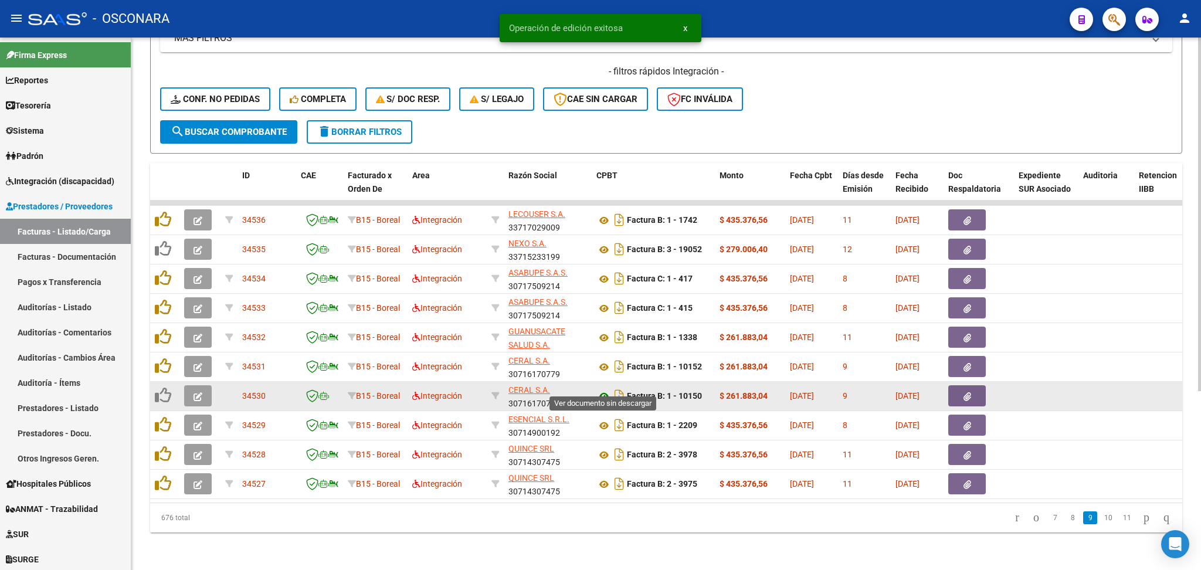
click at [603, 389] on icon at bounding box center [603, 396] width 15 height 14
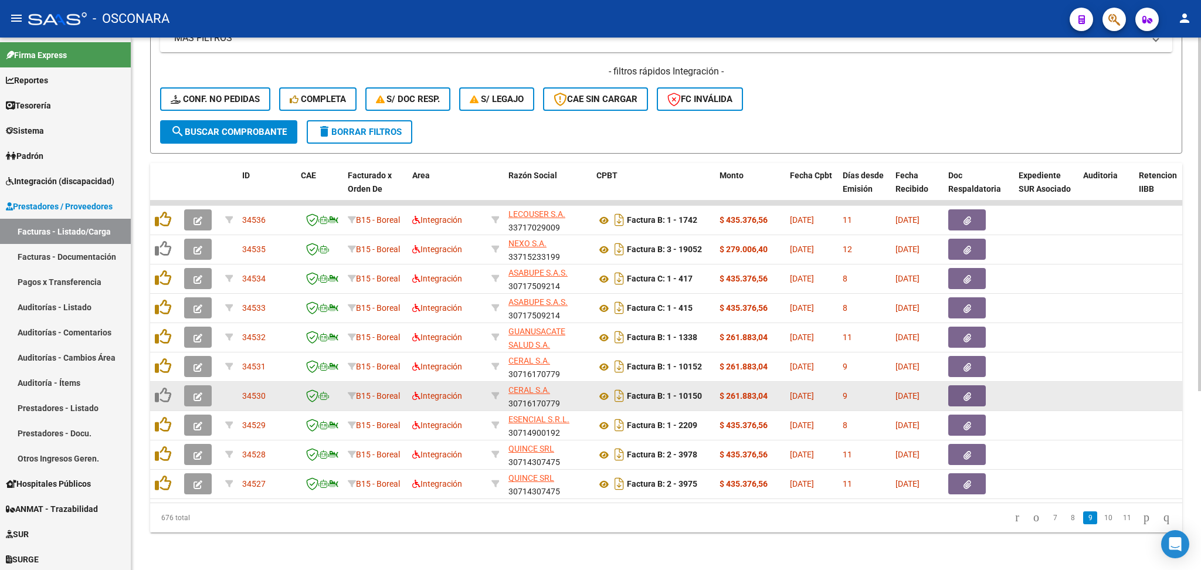
click at [201, 392] on icon "button" at bounding box center [198, 396] width 9 height 9
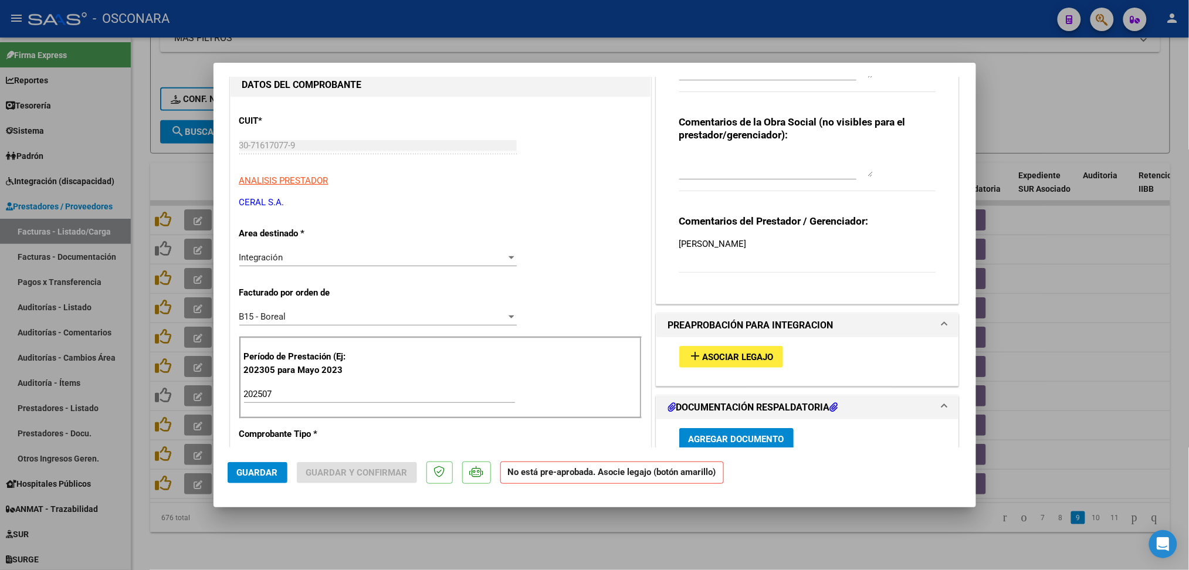
scroll to position [235, 0]
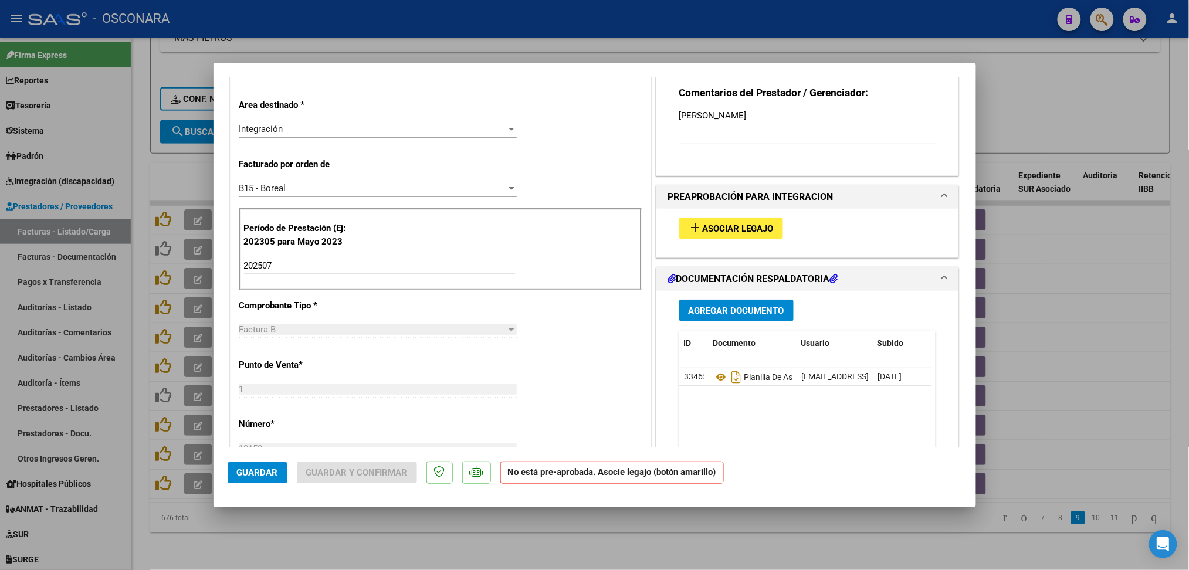
click at [748, 223] on span "Asociar Legajo" at bounding box center [737, 228] width 71 height 11
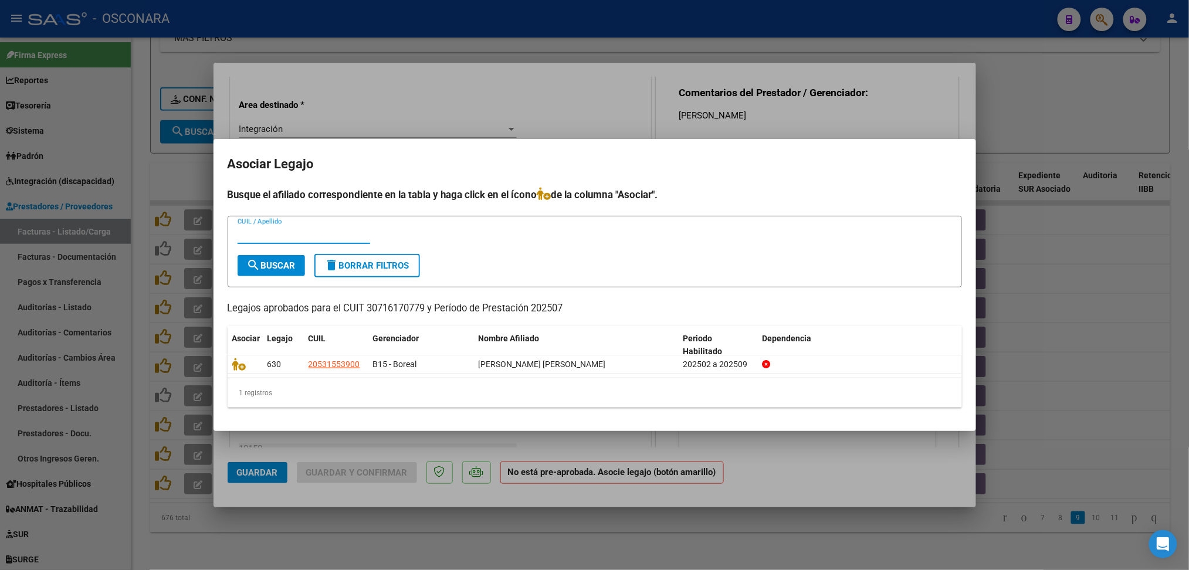
drag, startPoint x: 712, startPoint y: 113, endPoint x: 717, endPoint y: 108, distance: 6.6
click at [713, 113] on div at bounding box center [594, 285] width 1189 height 570
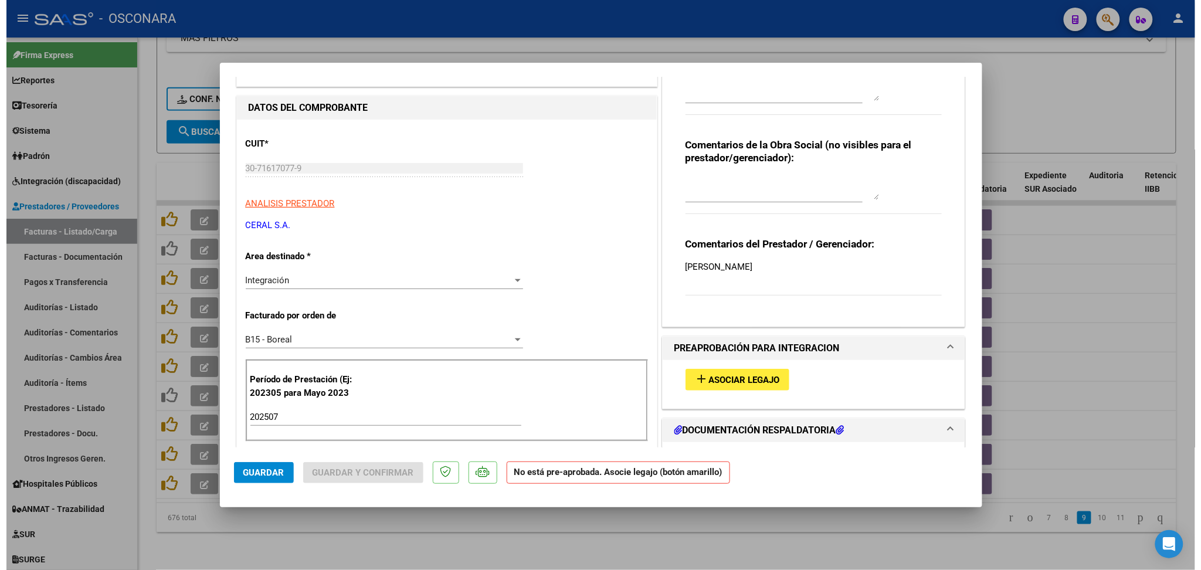
scroll to position [0, 0]
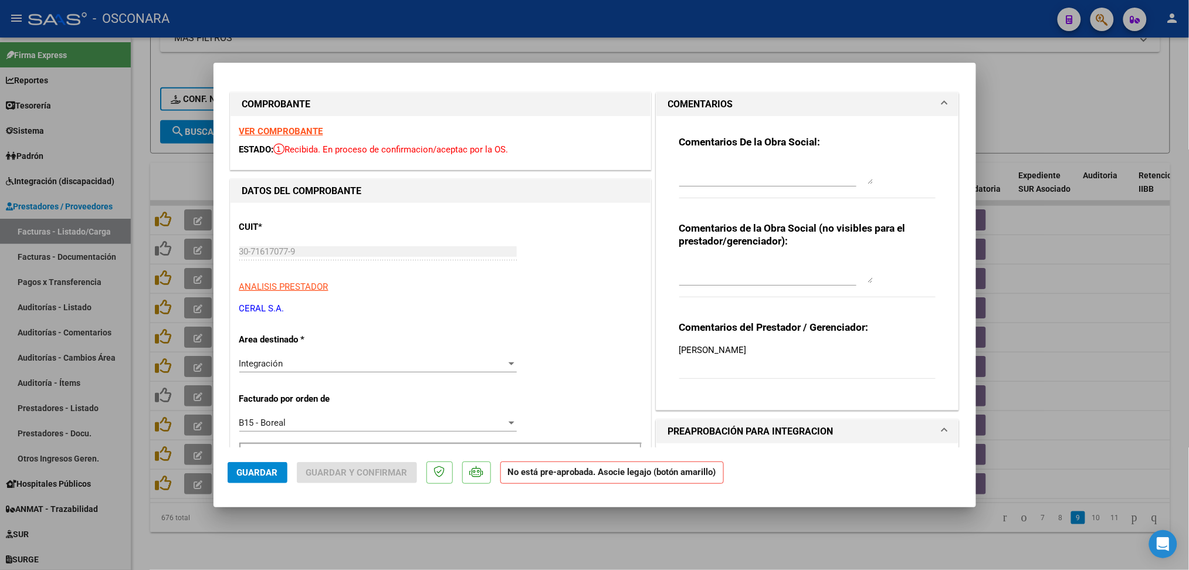
click at [734, 168] on textarea at bounding box center [776, 172] width 194 height 23
type textarea "12/8 no hay legajo habilitado"
click at [259, 479] on button "Guardar" at bounding box center [258, 472] width 60 height 21
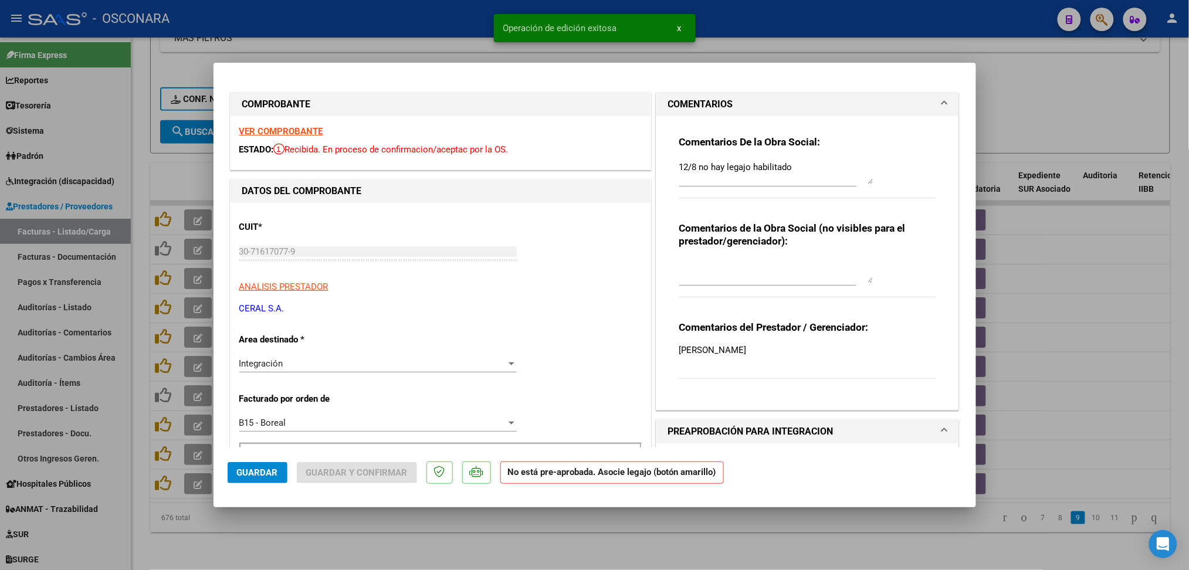
click at [323, 532] on div at bounding box center [594, 285] width 1189 height 570
type input "$ 0,00"
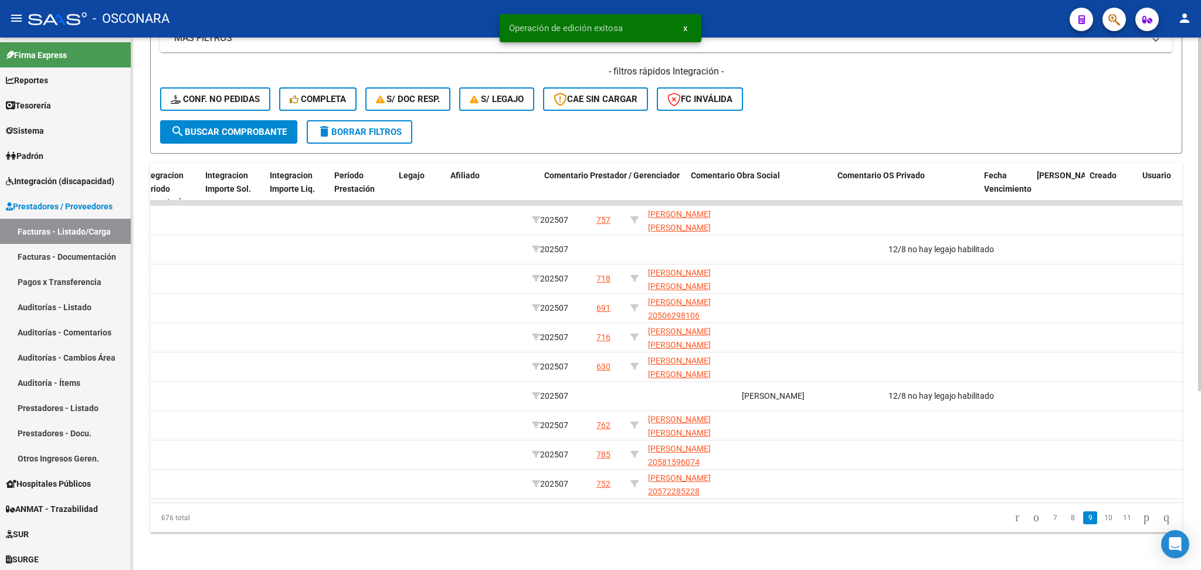
scroll to position [0, 1438]
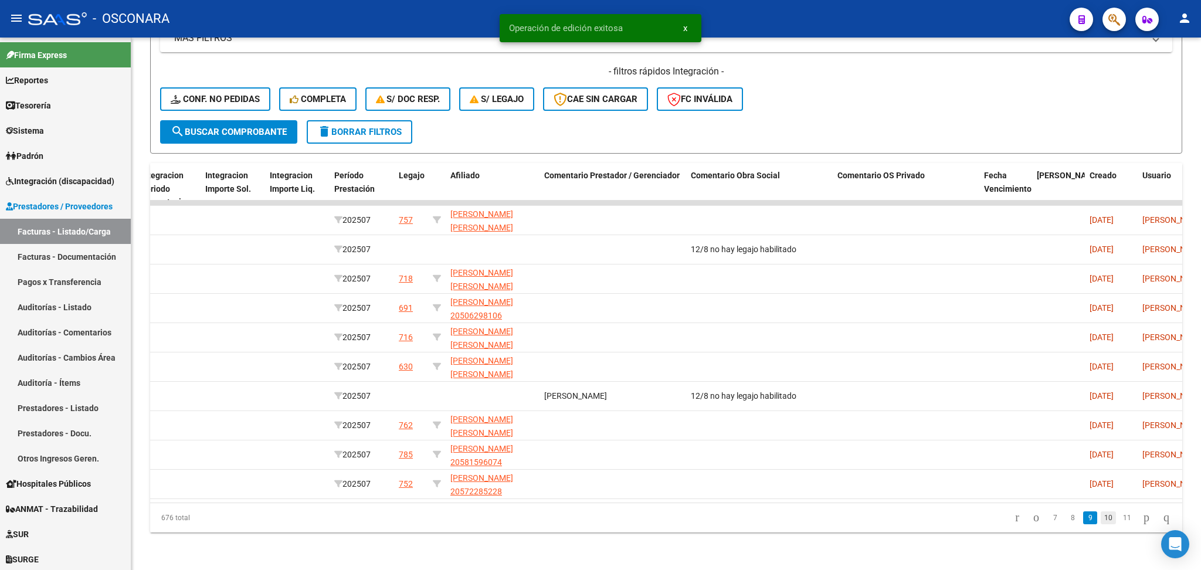
click at [1101, 520] on link "10" at bounding box center [1108, 517] width 15 height 13
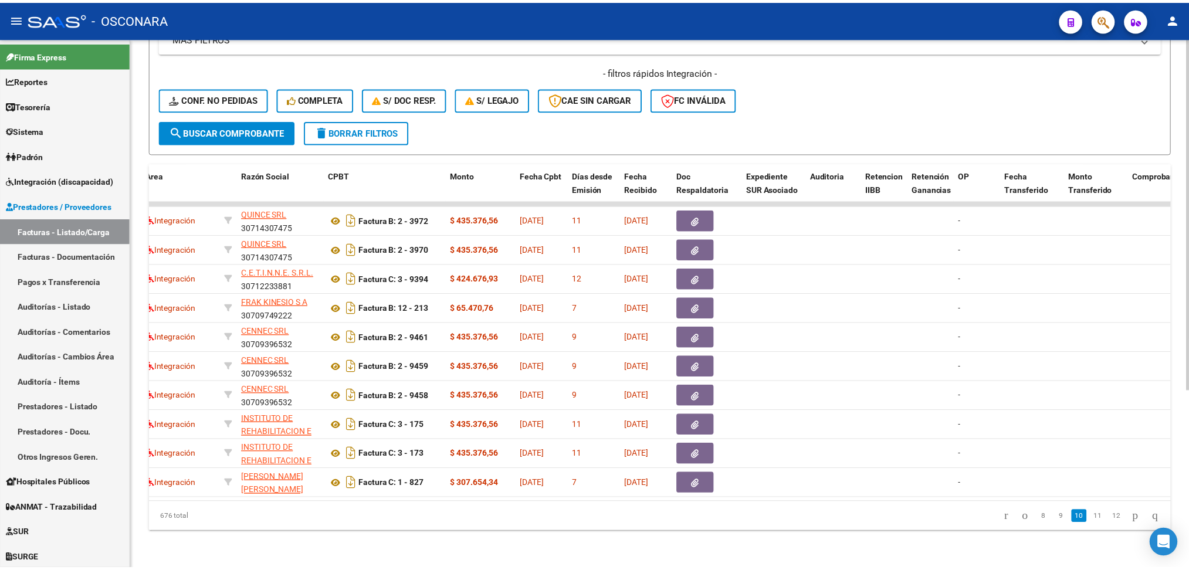
scroll to position [0, 0]
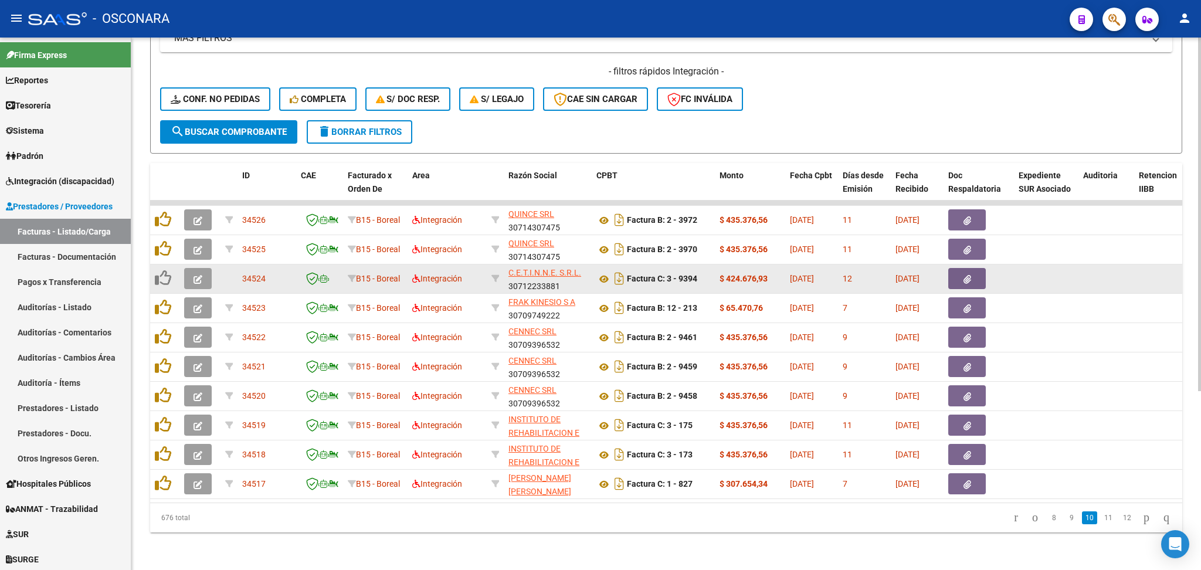
click at [205, 268] on button "button" at bounding box center [198, 278] width 28 height 21
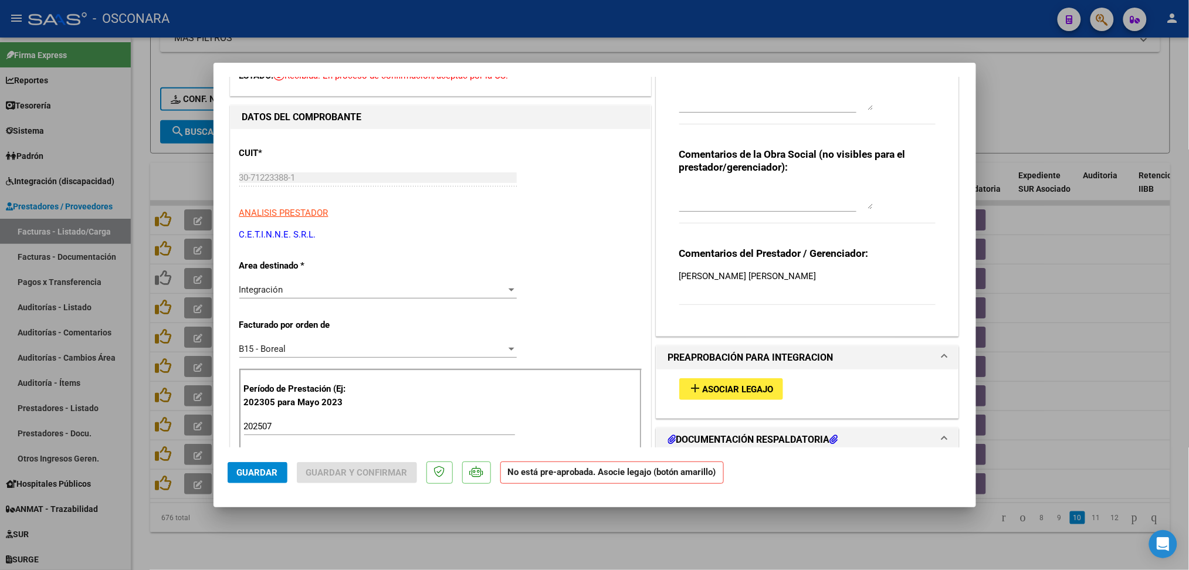
scroll to position [156, 0]
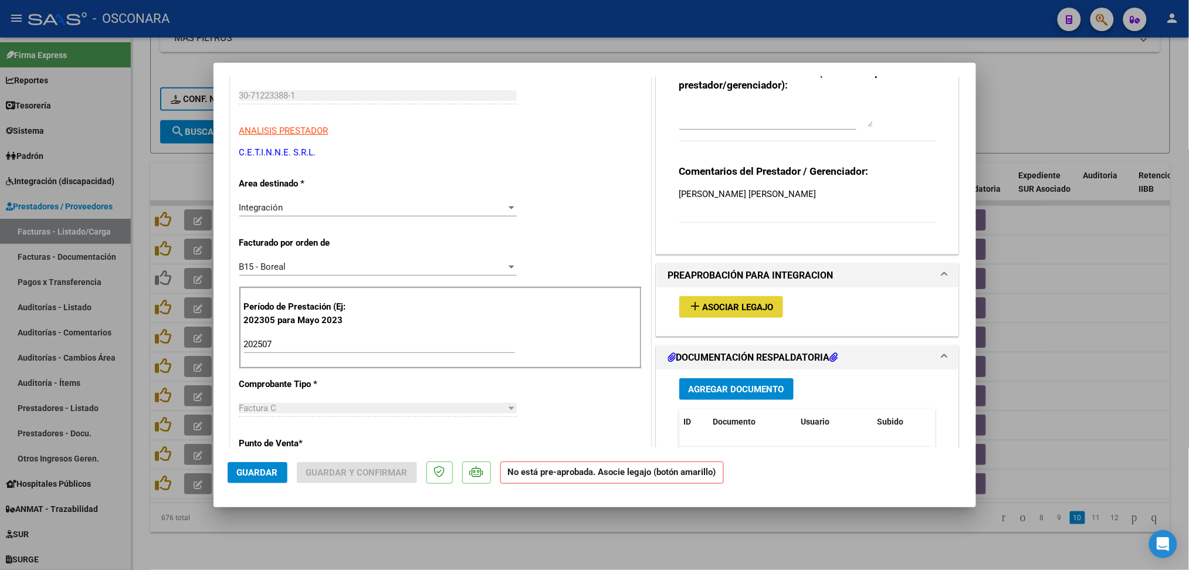
click at [748, 310] on span "Asociar Legajo" at bounding box center [737, 307] width 71 height 11
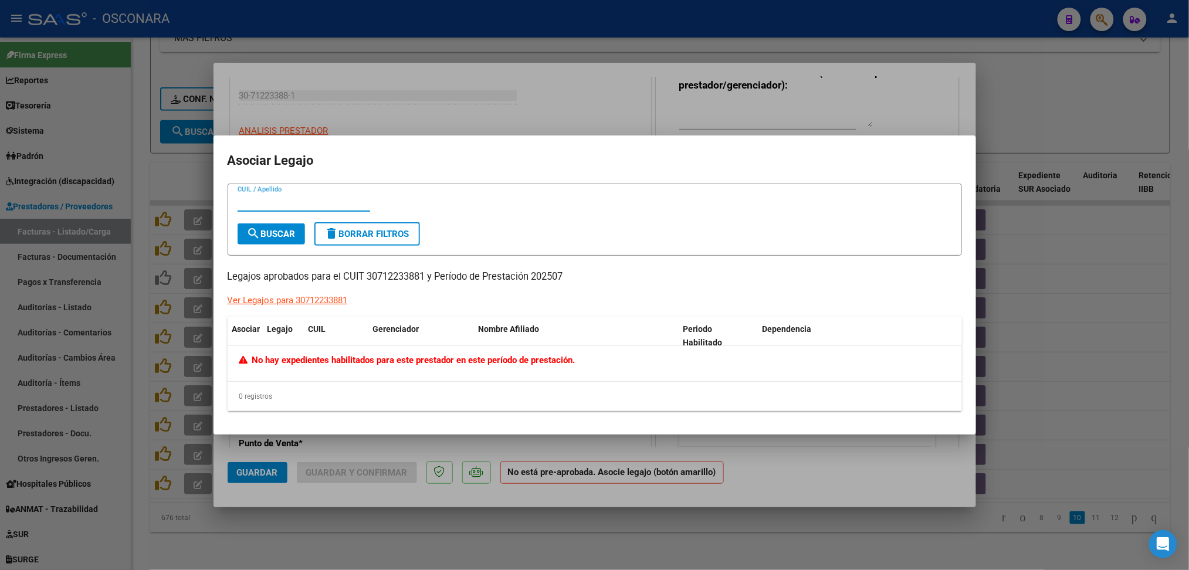
click at [708, 93] on div at bounding box center [594, 285] width 1189 height 570
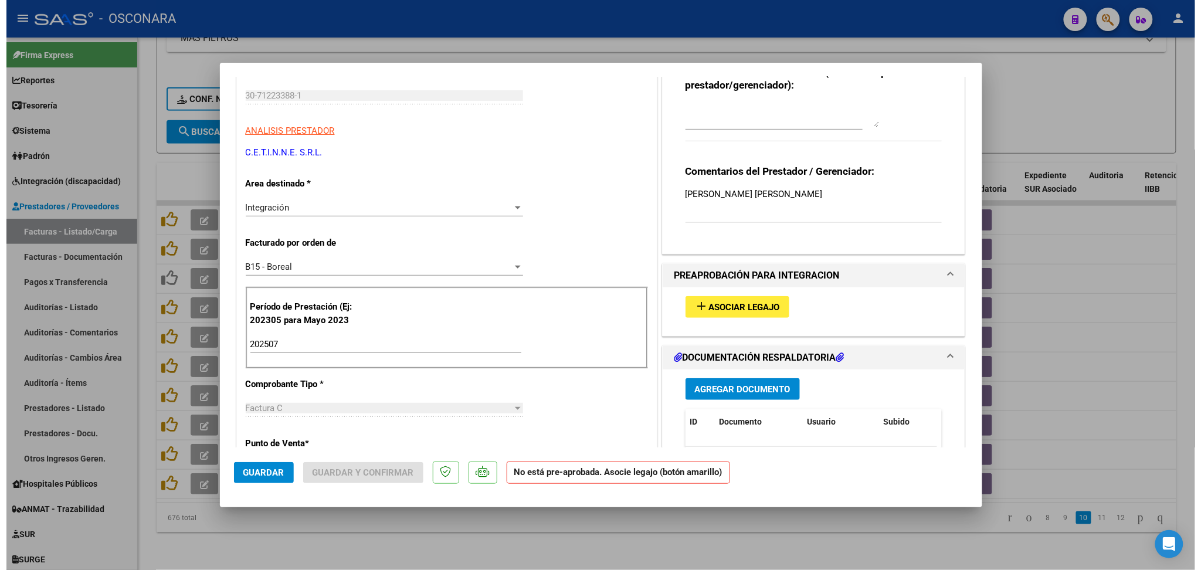
scroll to position [0, 0]
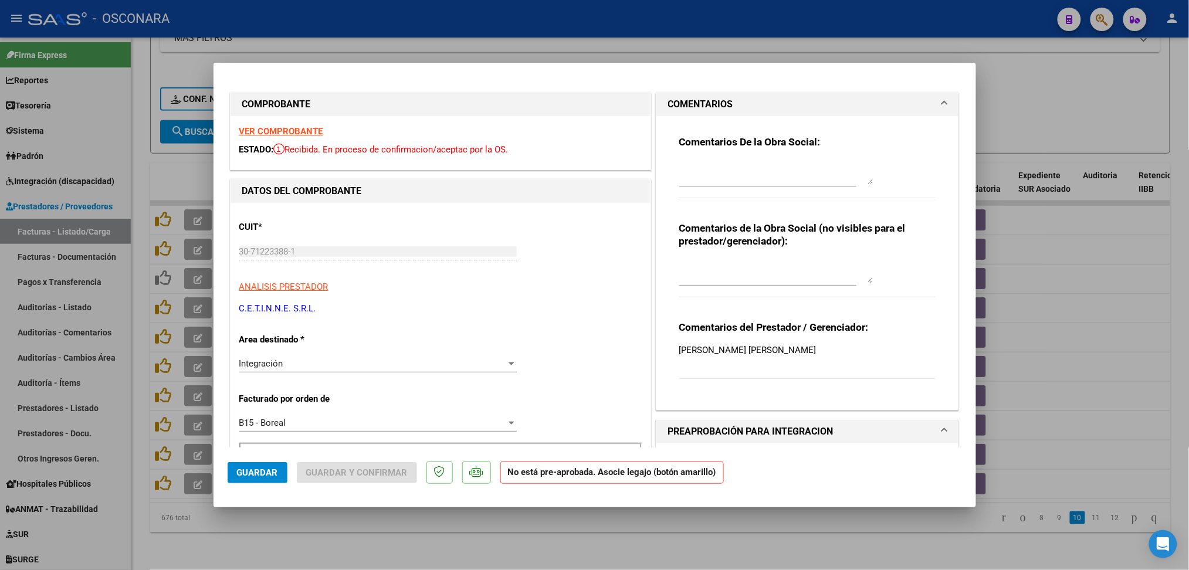
click at [717, 164] on textarea at bounding box center [776, 172] width 194 height 23
type textarea "12/8 no hay legajo habilitado"
click at [259, 478] on button "Guardar" at bounding box center [258, 472] width 60 height 21
click at [264, 473] on span "Guardar" at bounding box center [257, 472] width 41 height 11
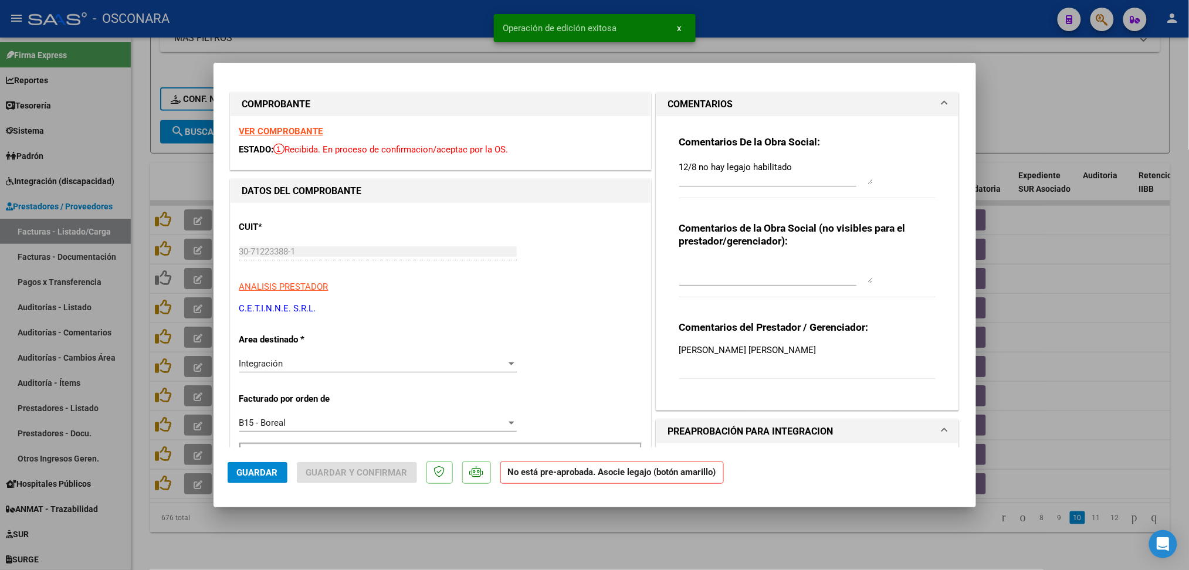
click at [366, 538] on div at bounding box center [594, 285] width 1189 height 570
type input "$ 0,00"
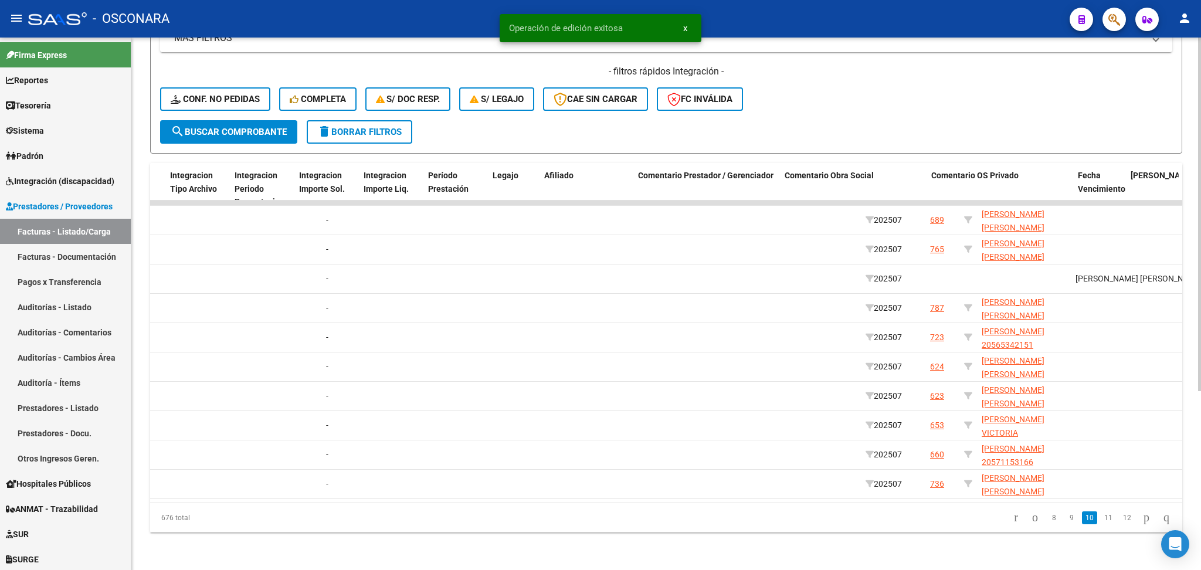
scroll to position [0, 1396]
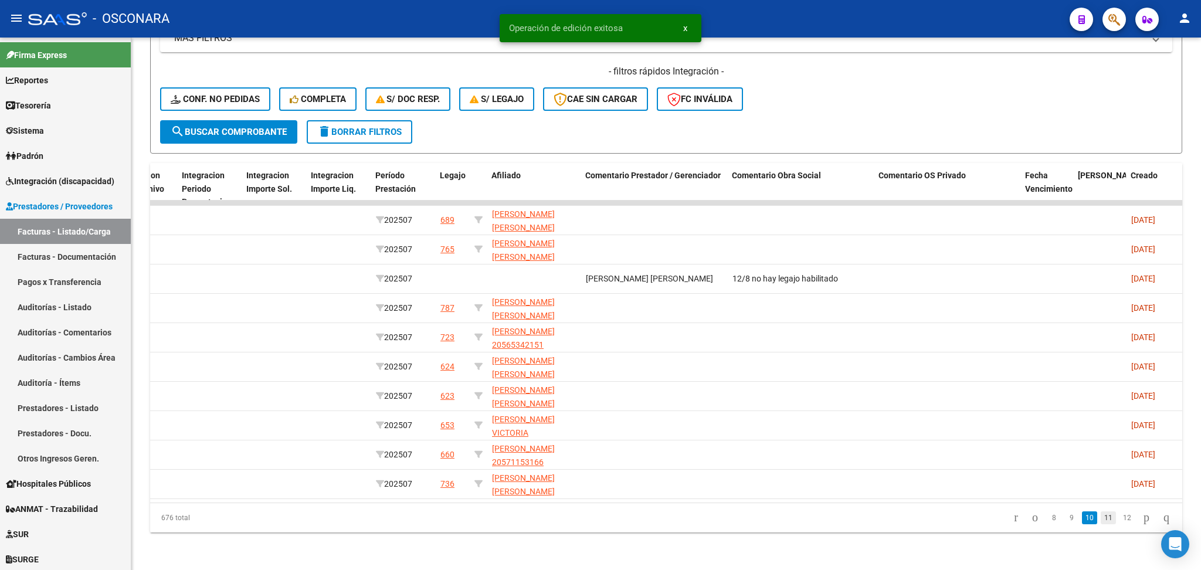
click at [1101, 519] on link "11" at bounding box center [1108, 517] width 15 height 13
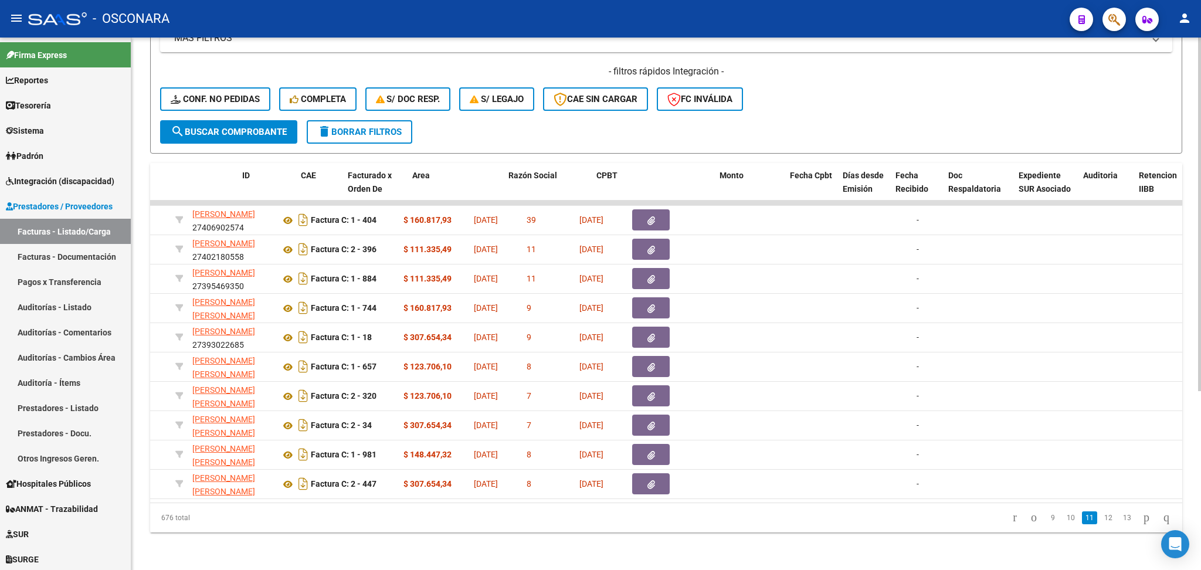
scroll to position [0, 0]
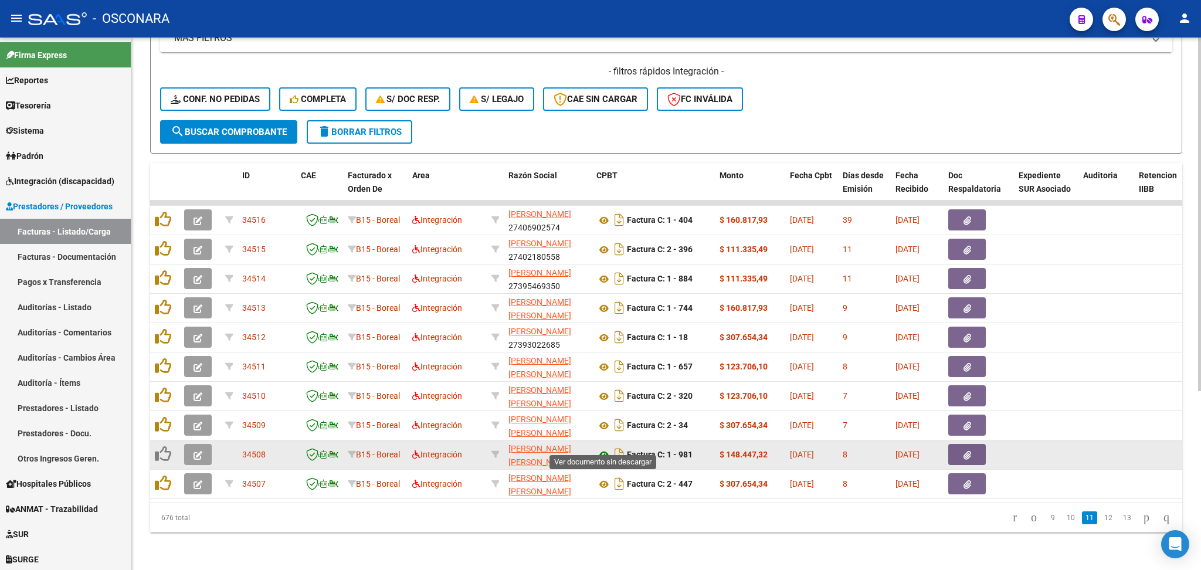
click at [607, 448] on icon at bounding box center [603, 455] width 15 height 14
click at [195, 444] on button "button" at bounding box center [198, 454] width 28 height 21
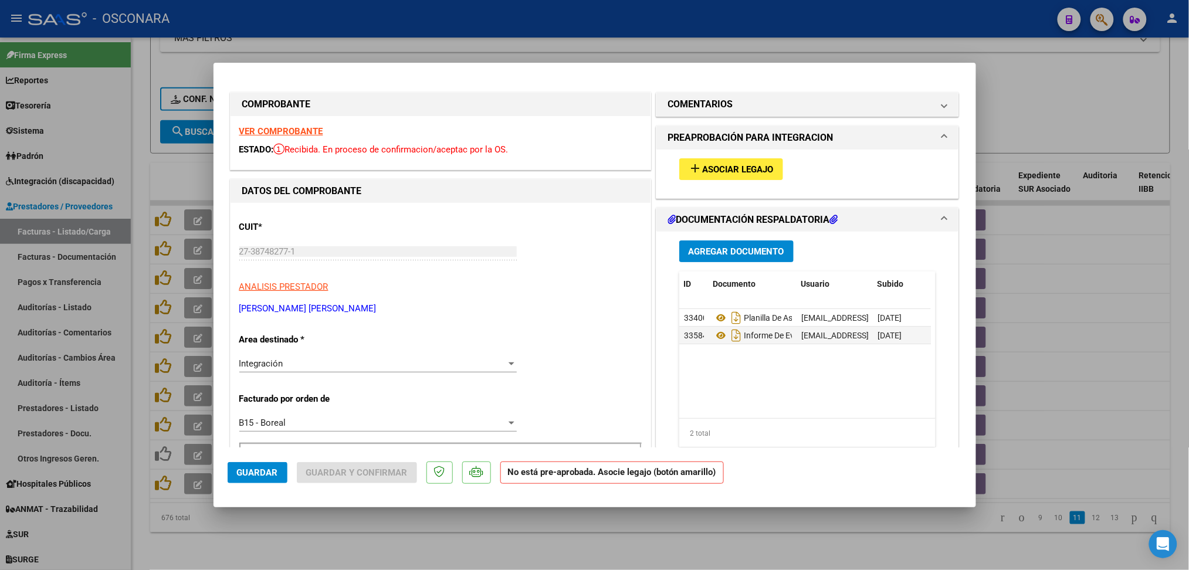
click at [724, 175] on button "add Asociar Legajo" at bounding box center [731, 169] width 104 height 22
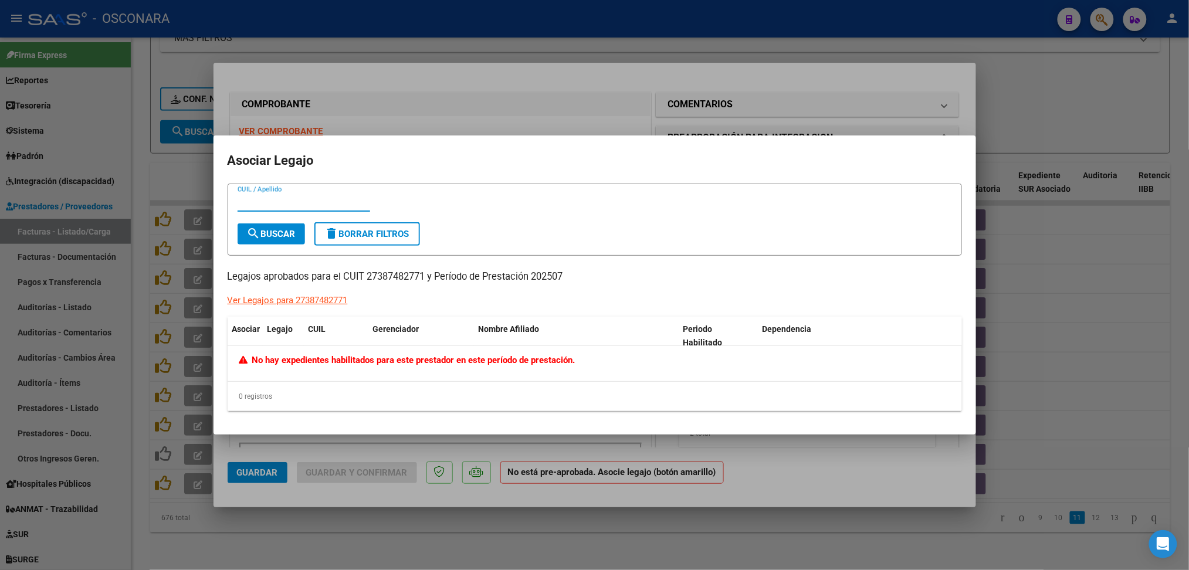
click at [717, 103] on div at bounding box center [594, 285] width 1189 height 570
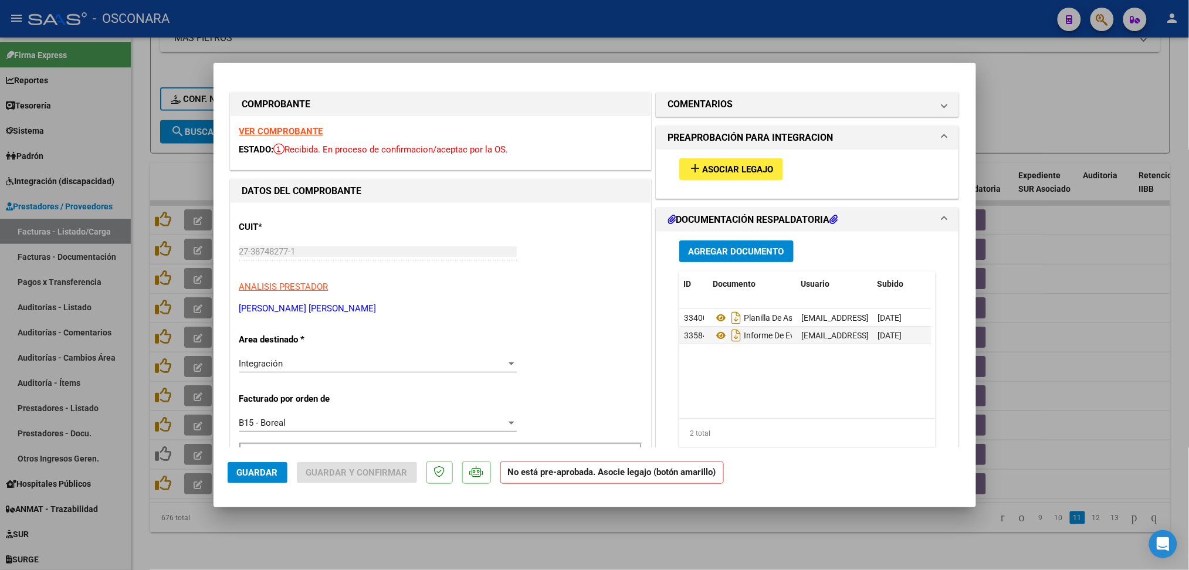
click at [717, 103] on h1 "COMENTARIOS" at bounding box center [700, 104] width 65 height 14
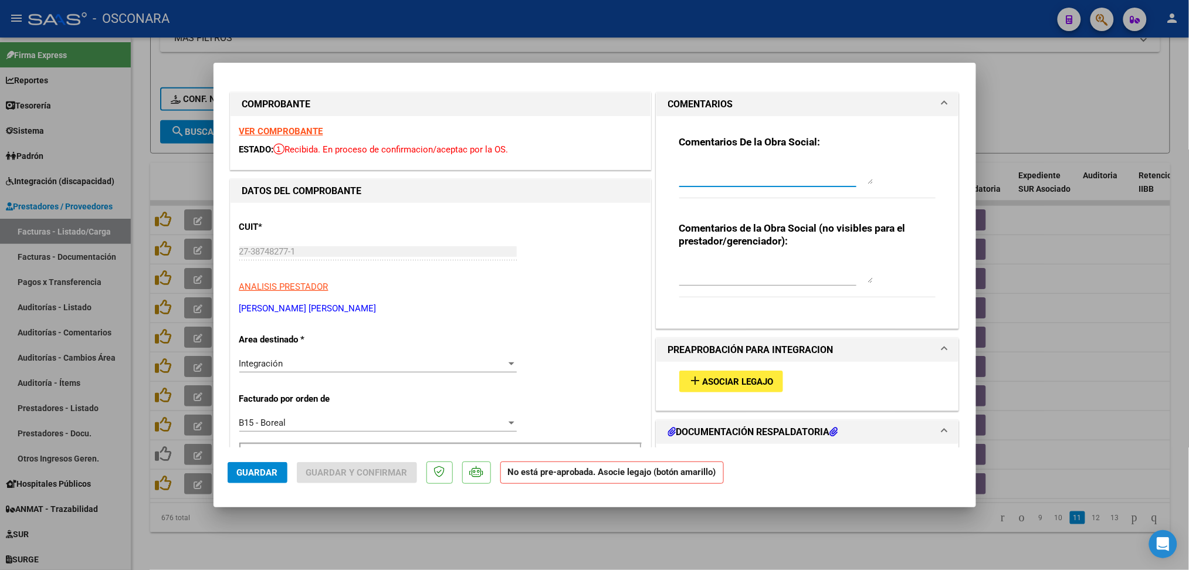
click at [719, 167] on textarea at bounding box center [776, 172] width 194 height 23
type textarea "12/8 no hay legajo habilitado"
click at [263, 472] on span "Guardar" at bounding box center [257, 472] width 41 height 11
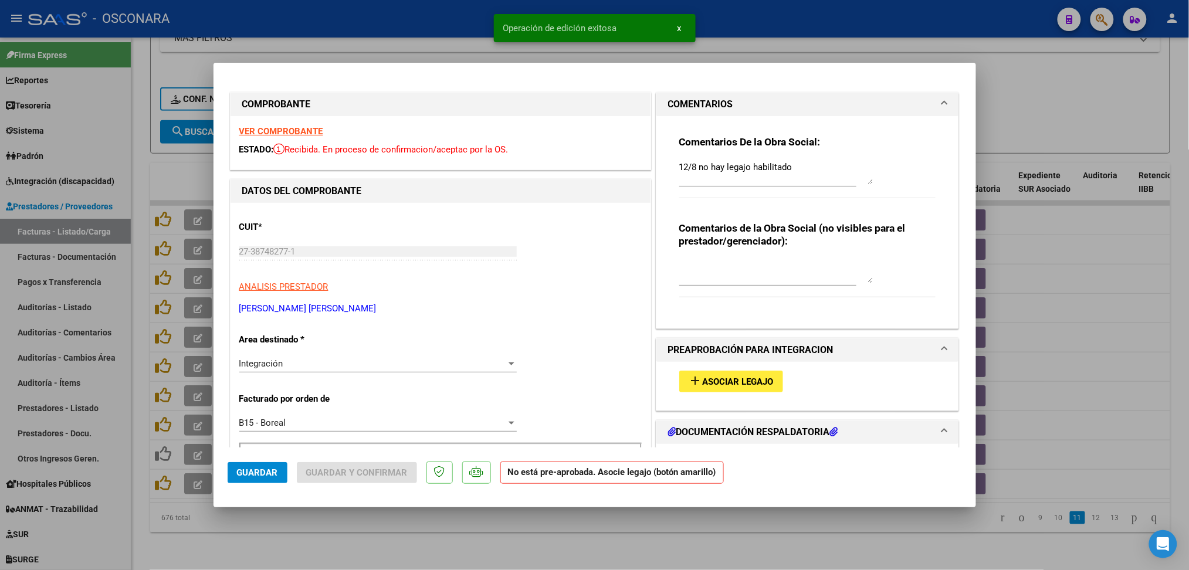
click at [313, 534] on div at bounding box center [594, 285] width 1189 height 570
type input "$ 0,00"
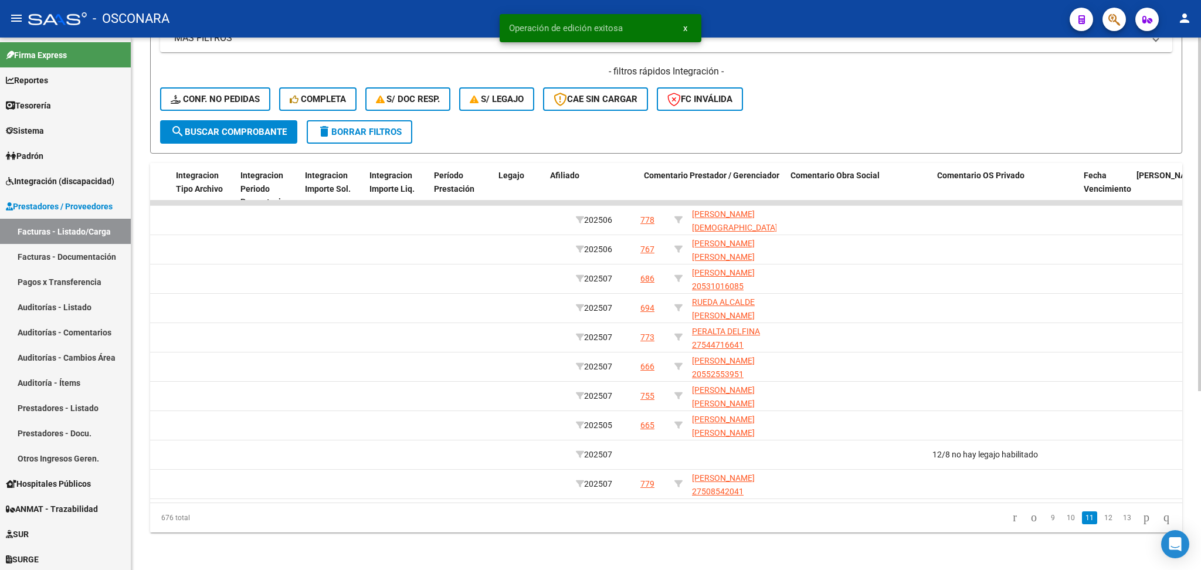
scroll to position [0, 1338]
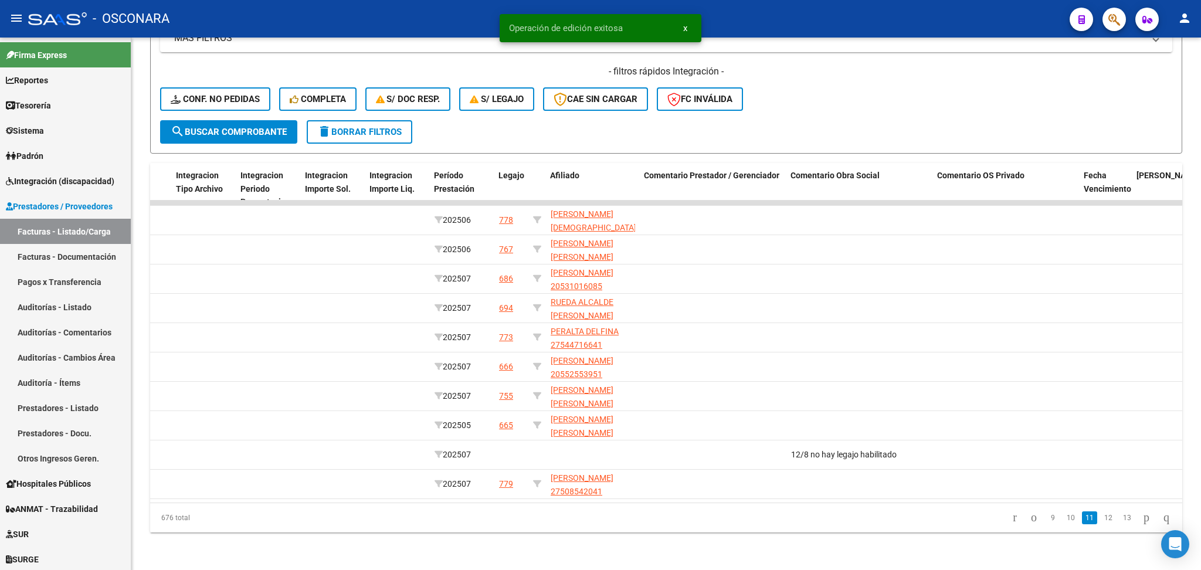
click at [1101, 517] on link "12" at bounding box center [1108, 517] width 15 height 13
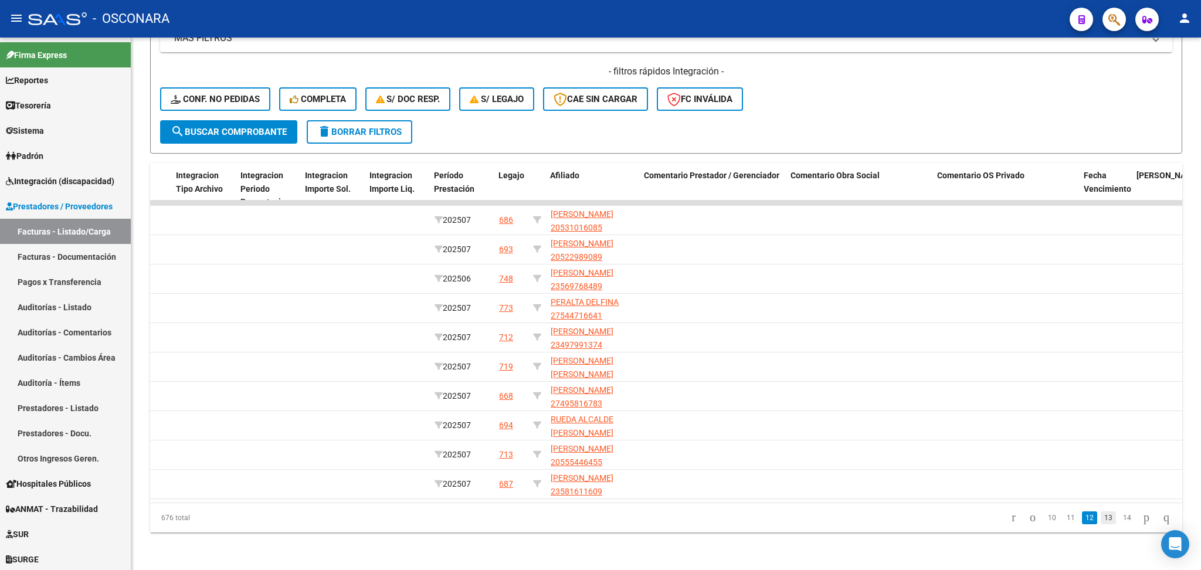
click at [1101, 518] on link "13" at bounding box center [1108, 517] width 15 height 13
click at [1101, 518] on link "14" at bounding box center [1108, 517] width 15 height 13
click at [1101, 518] on link "15" at bounding box center [1108, 517] width 15 height 13
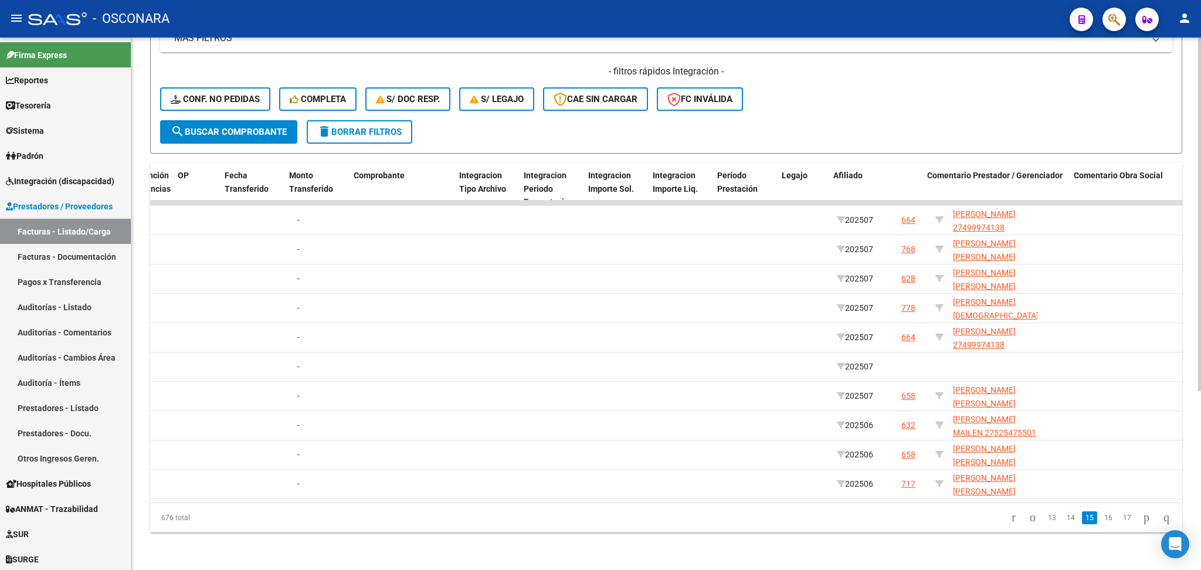
scroll to position [0, 0]
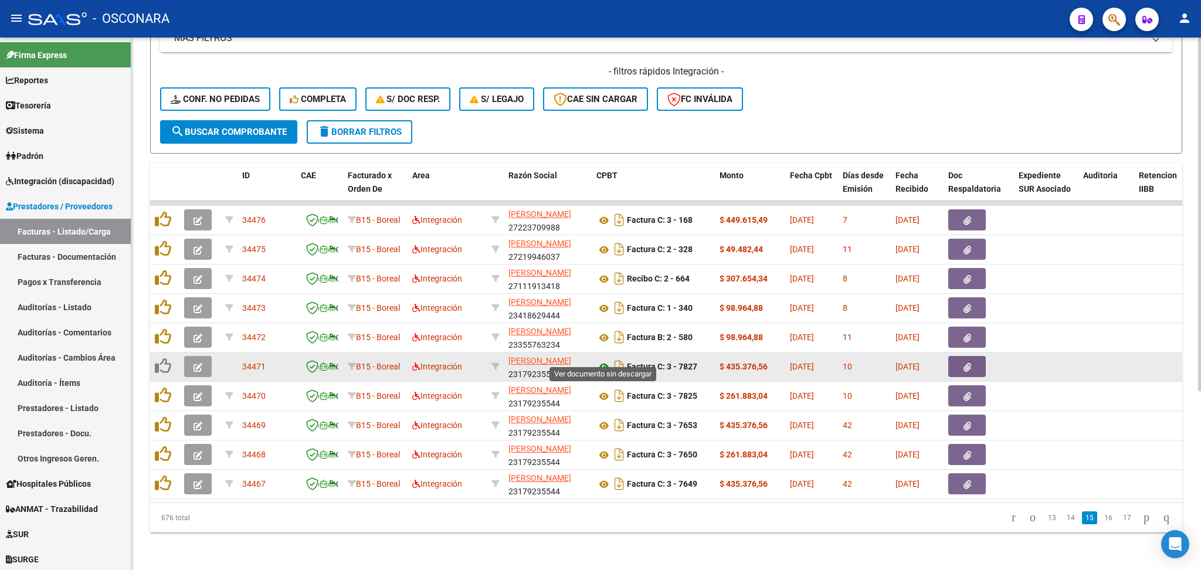
click at [602, 360] on icon at bounding box center [603, 367] width 15 height 14
click at [184, 352] on datatable-body-cell at bounding box center [199, 366] width 41 height 29
click at [191, 356] on button "button" at bounding box center [198, 366] width 28 height 21
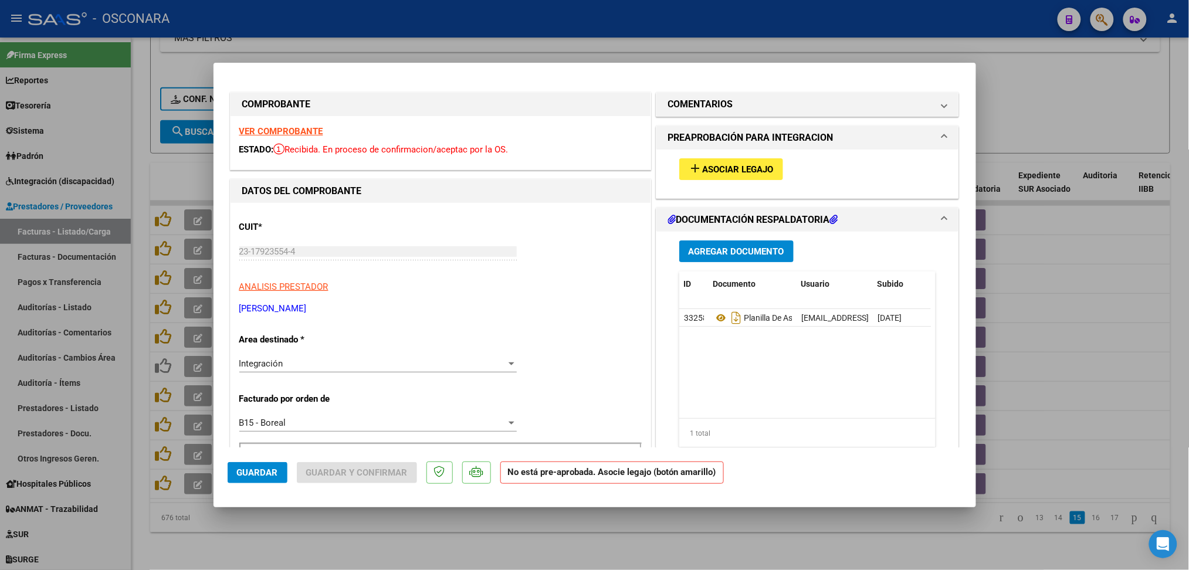
click at [739, 176] on button "add Asociar Legajo" at bounding box center [731, 169] width 104 height 22
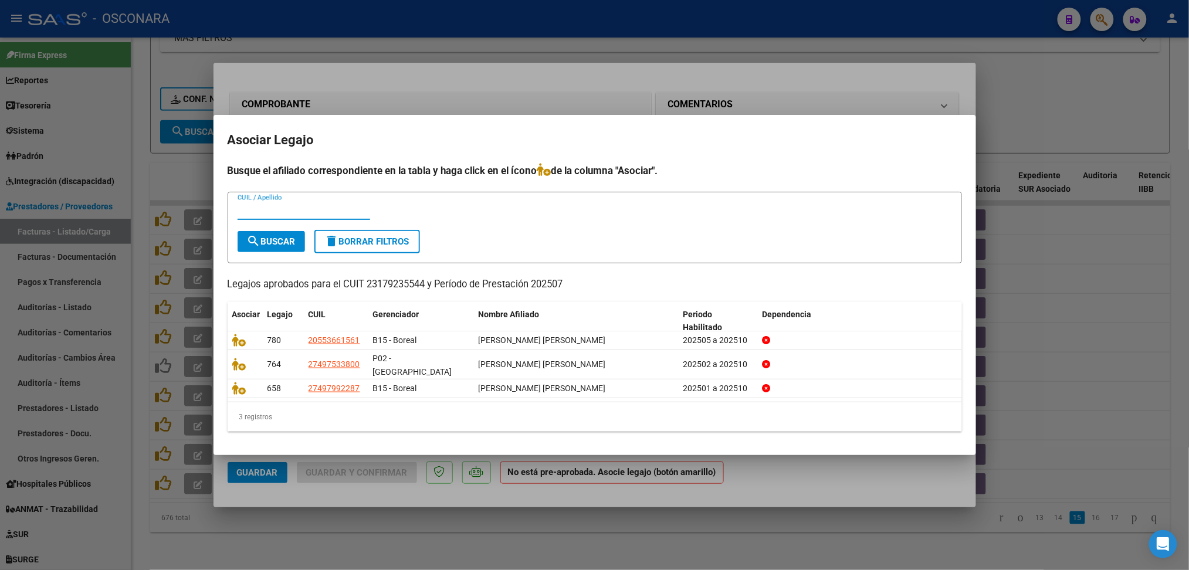
click at [741, 108] on div at bounding box center [594, 285] width 1189 height 570
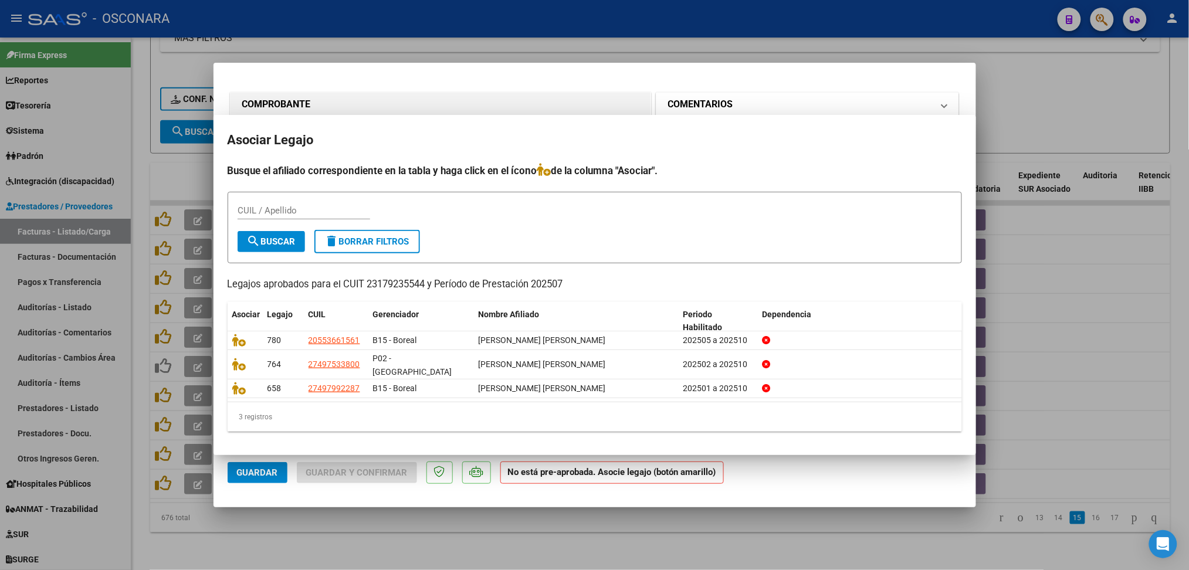
click at [741, 108] on mat-panel-title "COMENTARIOS" at bounding box center [800, 104] width 265 height 14
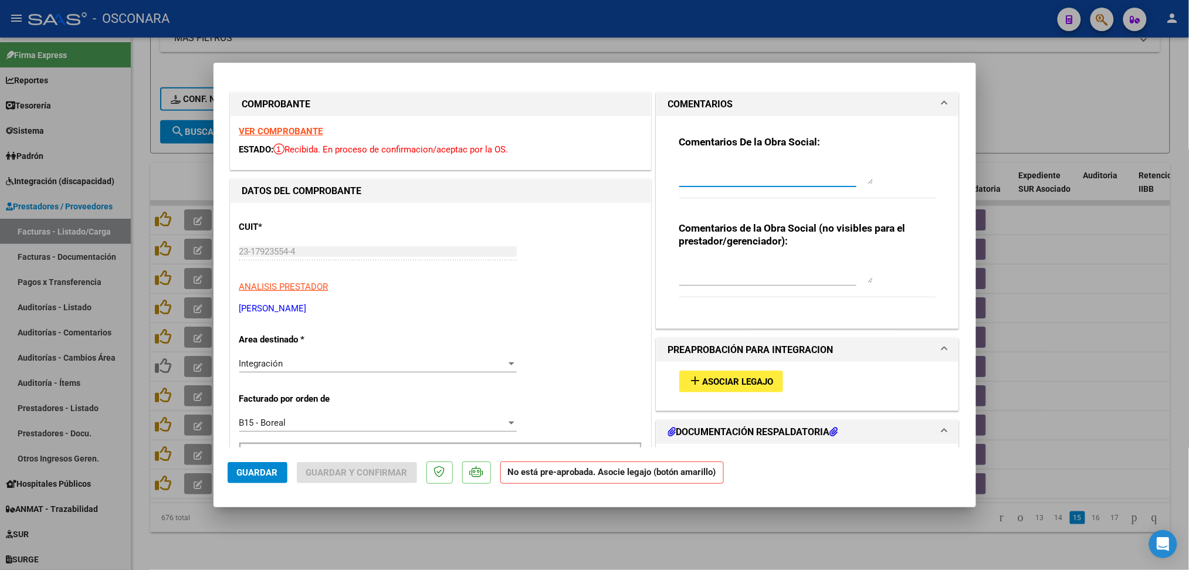
click at [727, 161] on textarea at bounding box center [776, 172] width 194 height 23
type textarea "12/8 no hay legajo habilitado"
click at [253, 470] on span "Guardar" at bounding box center [257, 472] width 41 height 11
click at [468, 535] on div at bounding box center [594, 285] width 1189 height 570
type input "$ 0,00"
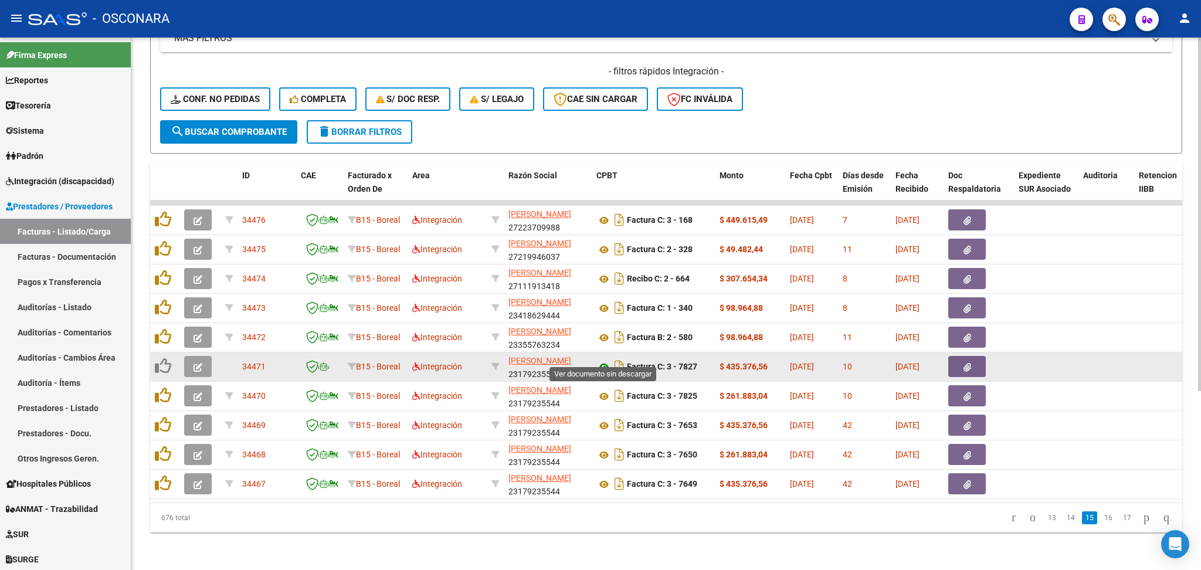
click at [605, 360] on icon at bounding box center [603, 367] width 15 height 14
click at [194, 363] on icon "button" at bounding box center [198, 367] width 9 height 9
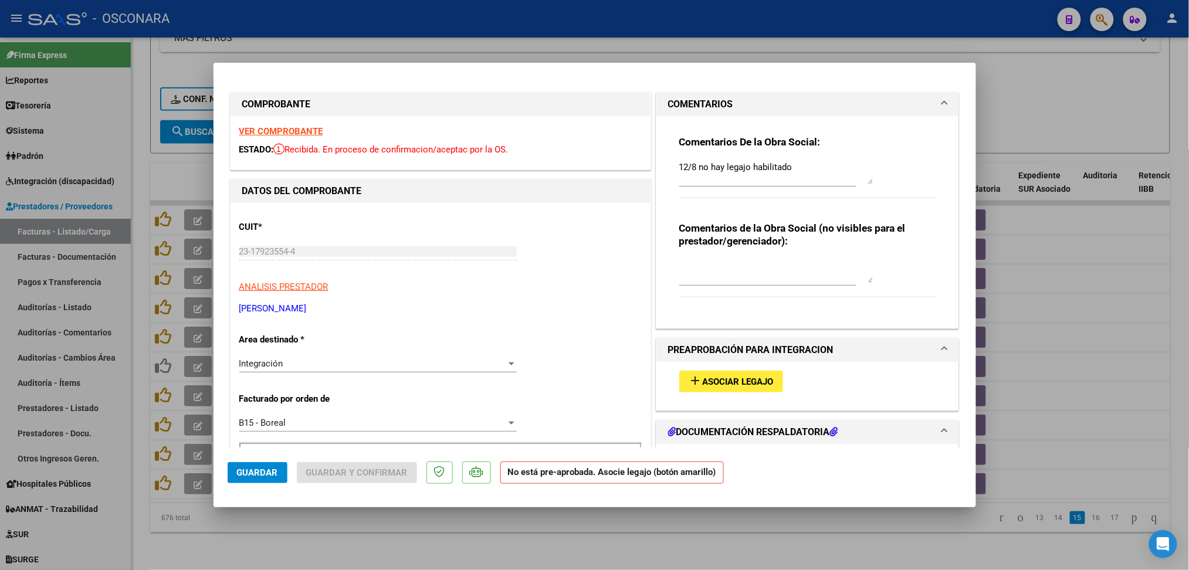
click at [761, 384] on span "Asociar Legajo" at bounding box center [737, 381] width 71 height 11
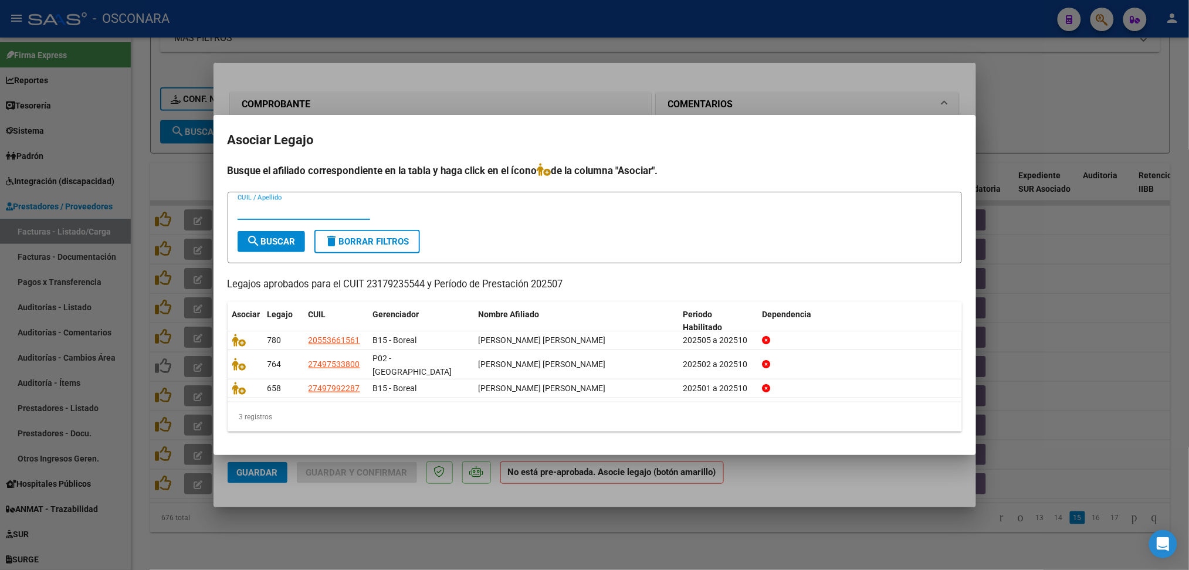
click at [740, 106] on div at bounding box center [594, 285] width 1189 height 570
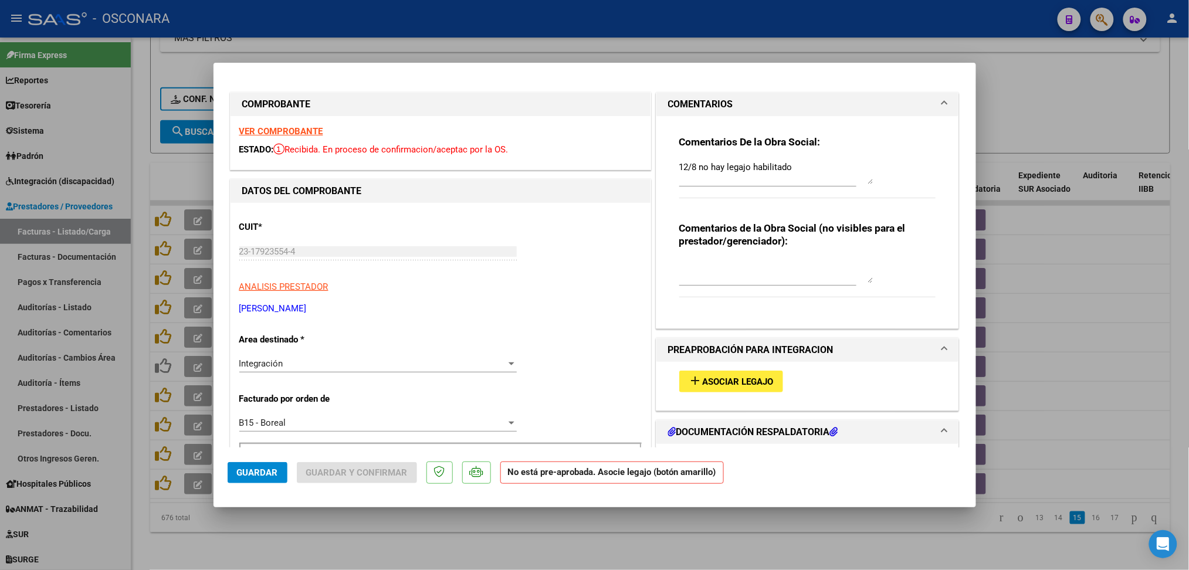
click at [472, 522] on div at bounding box center [594, 285] width 1189 height 570
type input "$ 0,00"
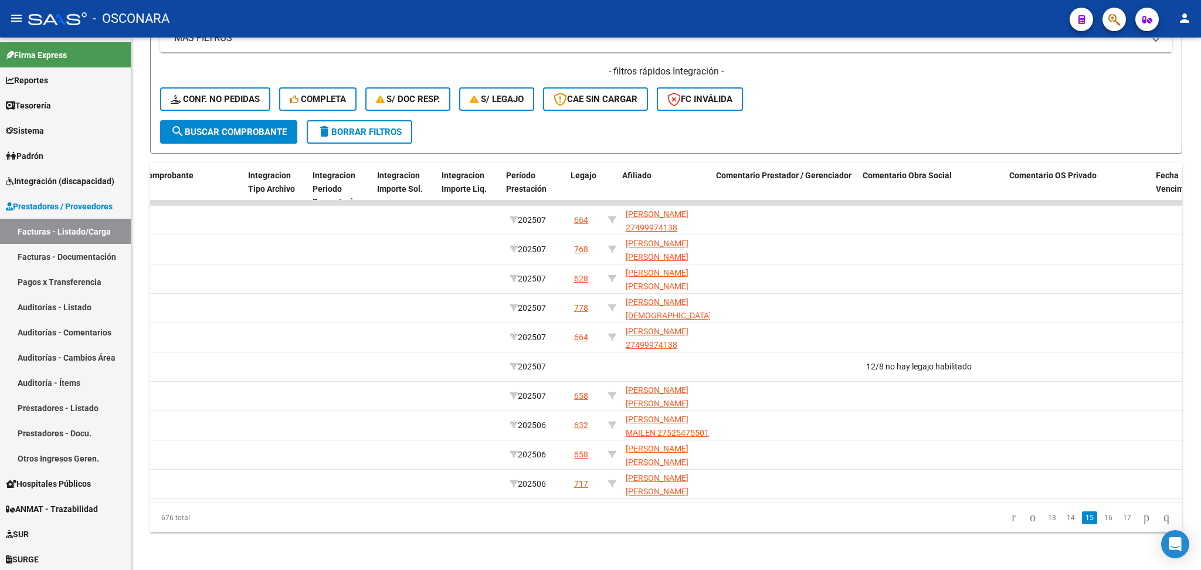
scroll to position [0, 1265]
click at [1101, 516] on link "16" at bounding box center [1108, 517] width 15 height 13
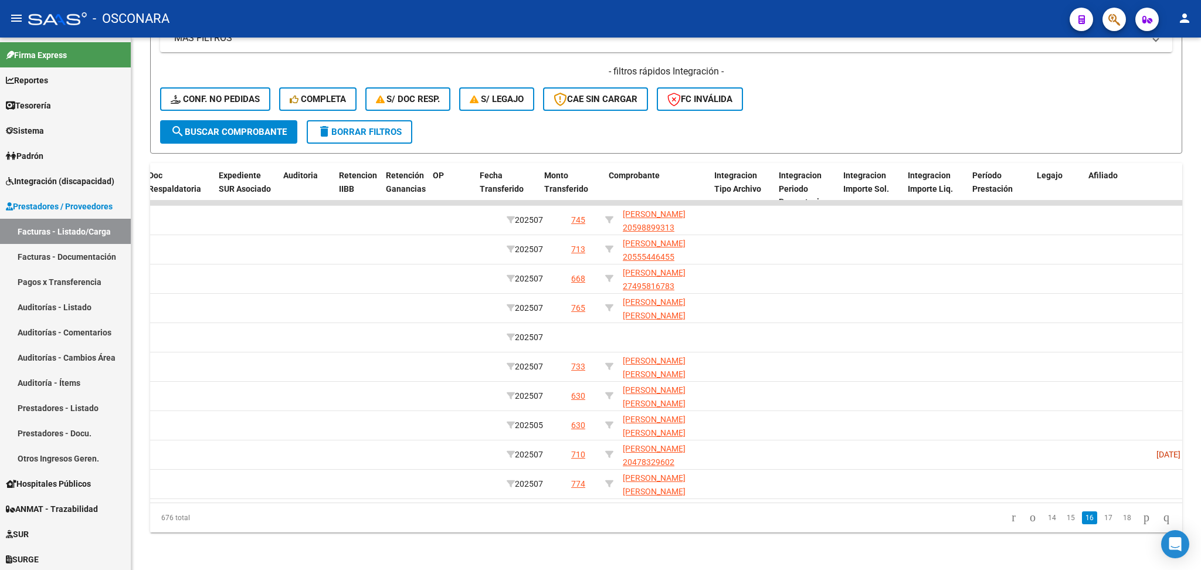
scroll to position [0, 0]
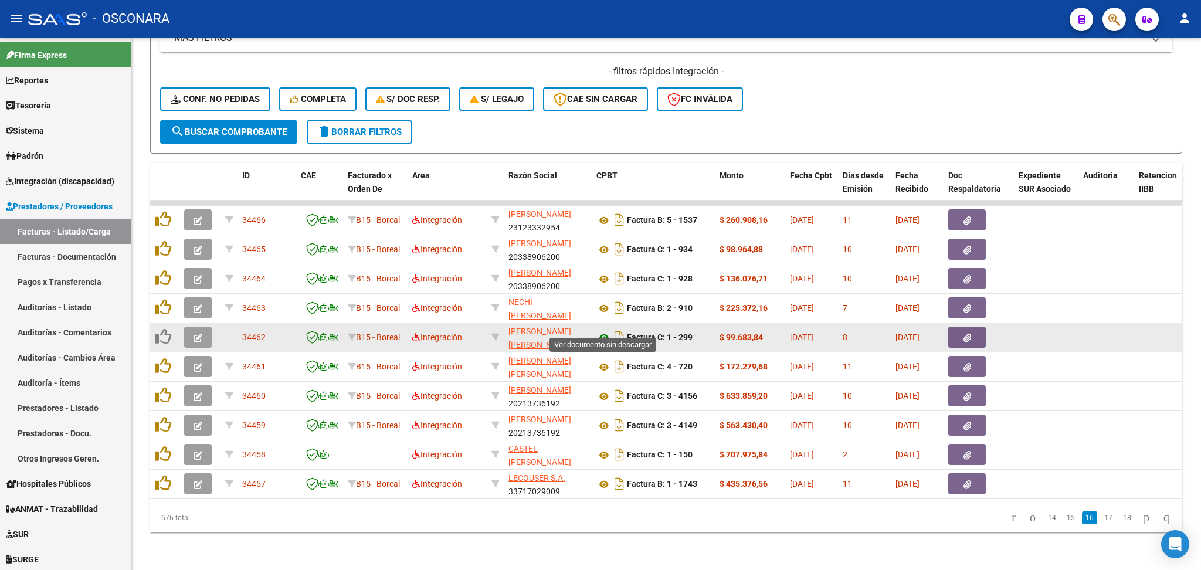
click at [605, 331] on icon at bounding box center [603, 338] width 15 height 14
click at [202, 334] on icon "button" at bounding box center [198, 338] width 9 height 9
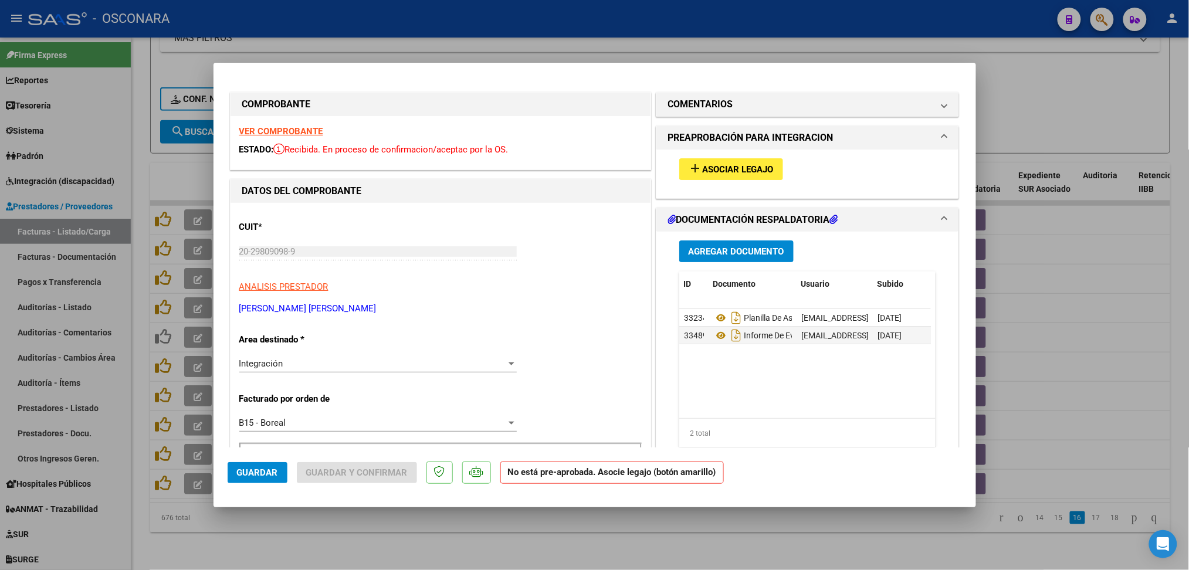
click at [712, 164] on span "Asociar Legajo" at bounding box center [737, 169] width 71 height 11
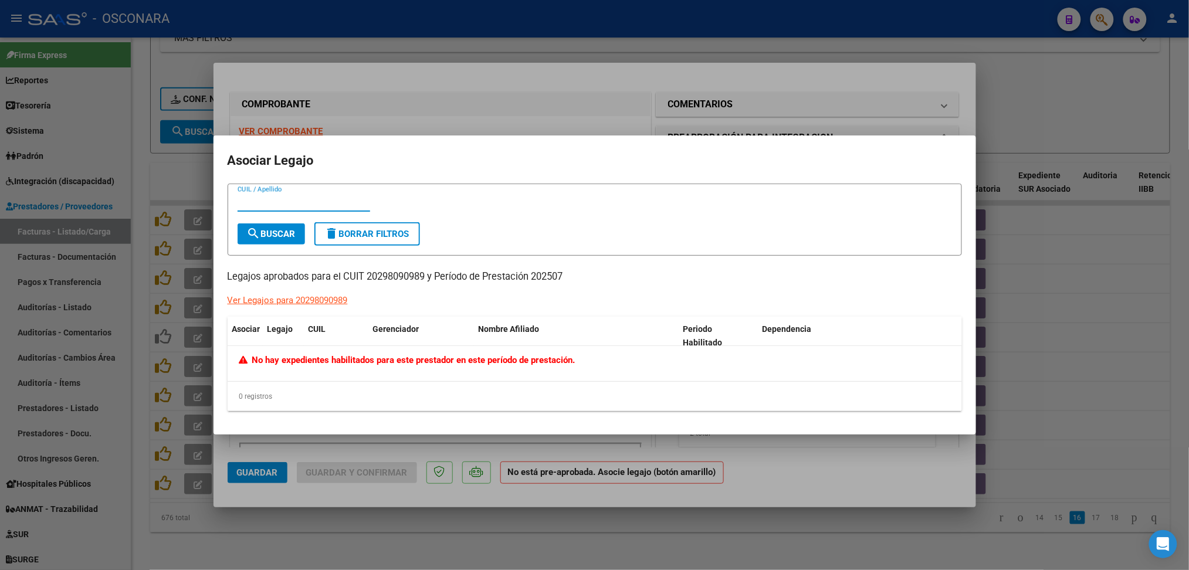
click at [738, 104] on div at bounding box center [594, 285] width 1189 height 570
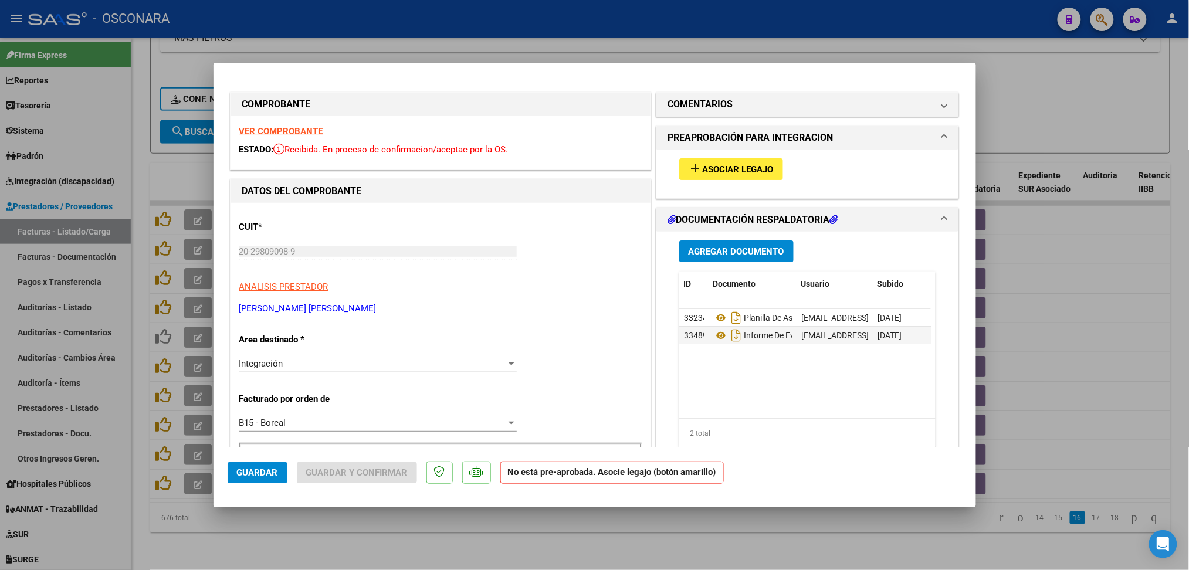
click at [738, 104] on mat-panel-title "COMENTARIOS" at bounding box center [800, 104] width 265 height 14
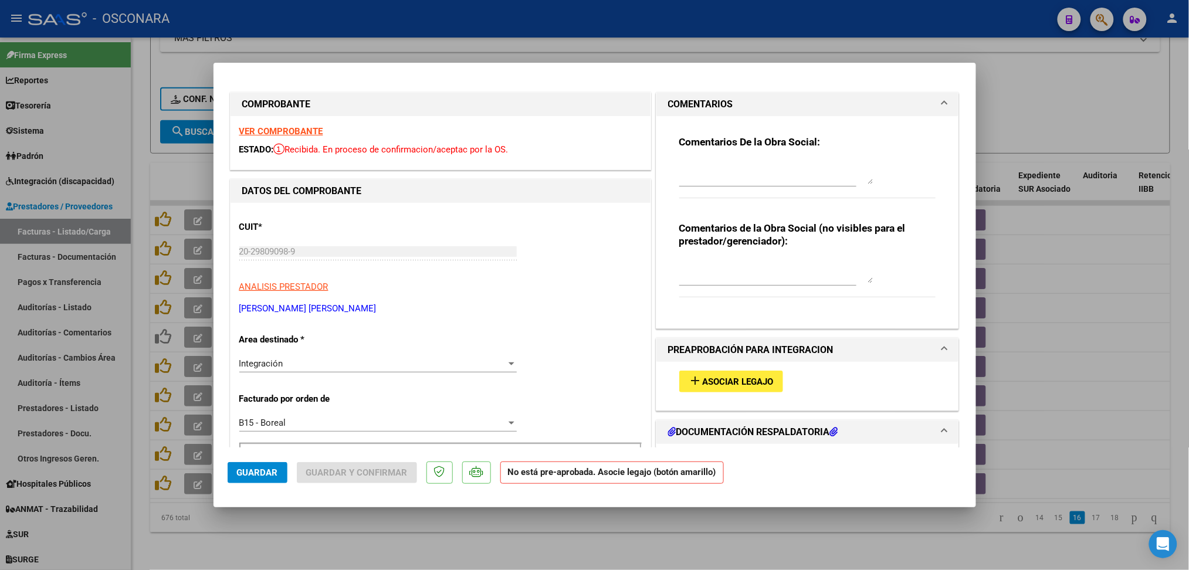
click at [726, 173] on textarea at bounding box center [776, 172] width 194 height 23
type textarea "12/8 no hay legajo habilitado"
click at [252, 477] on span "Guardar" at bounding box center [257, 472] width 41 height 11
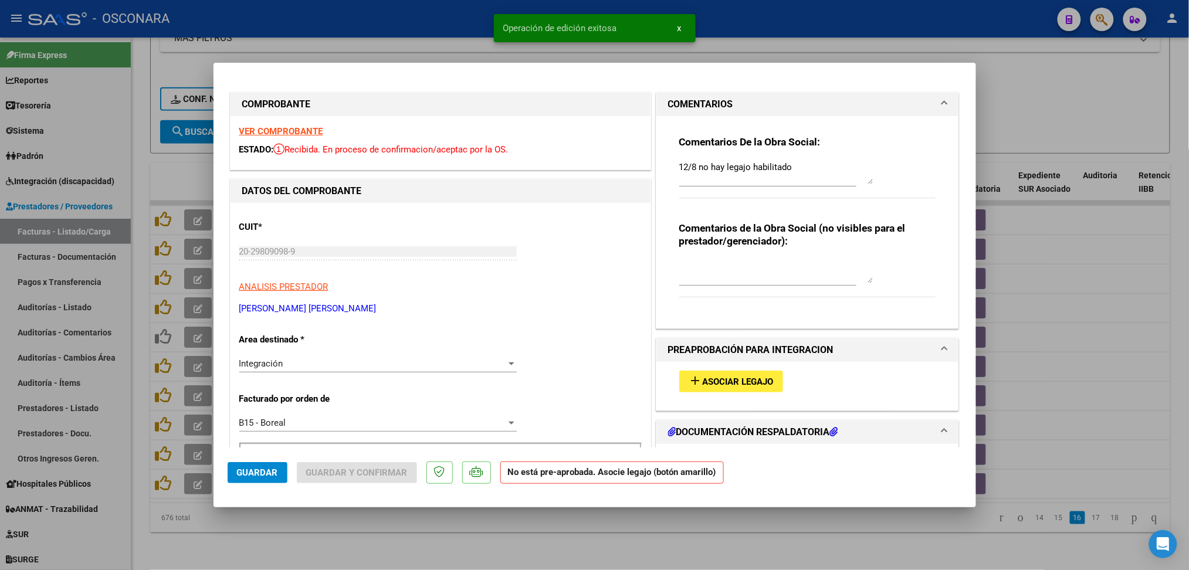
click at [311, 537] on div at bounding box center [594, 285] width 1189 height 570
type input "$ 0,00"
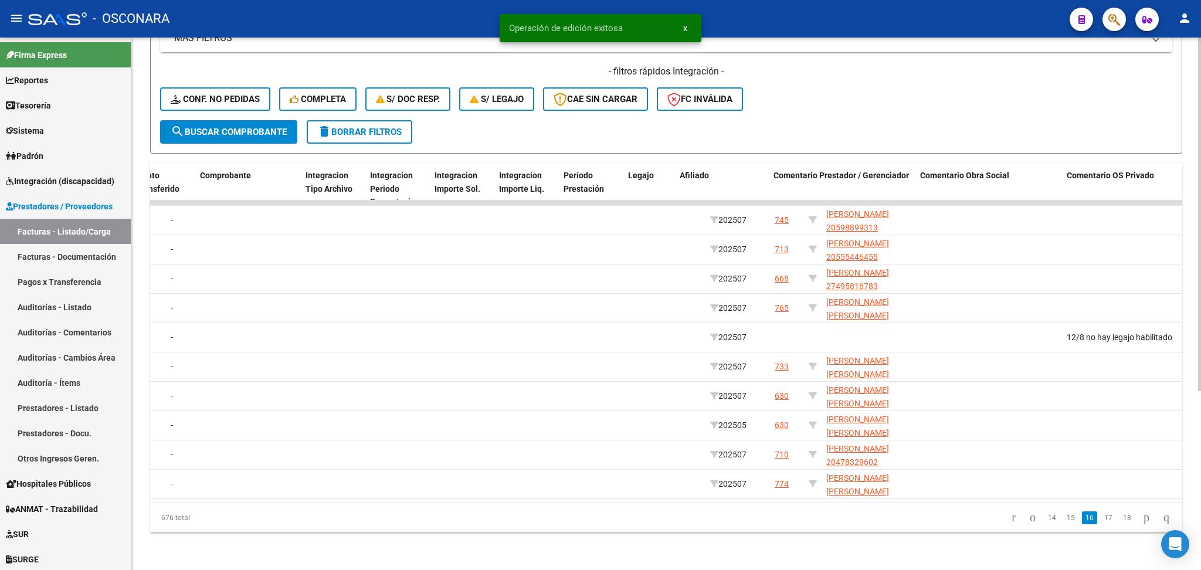
scroll to position [0, 1293]
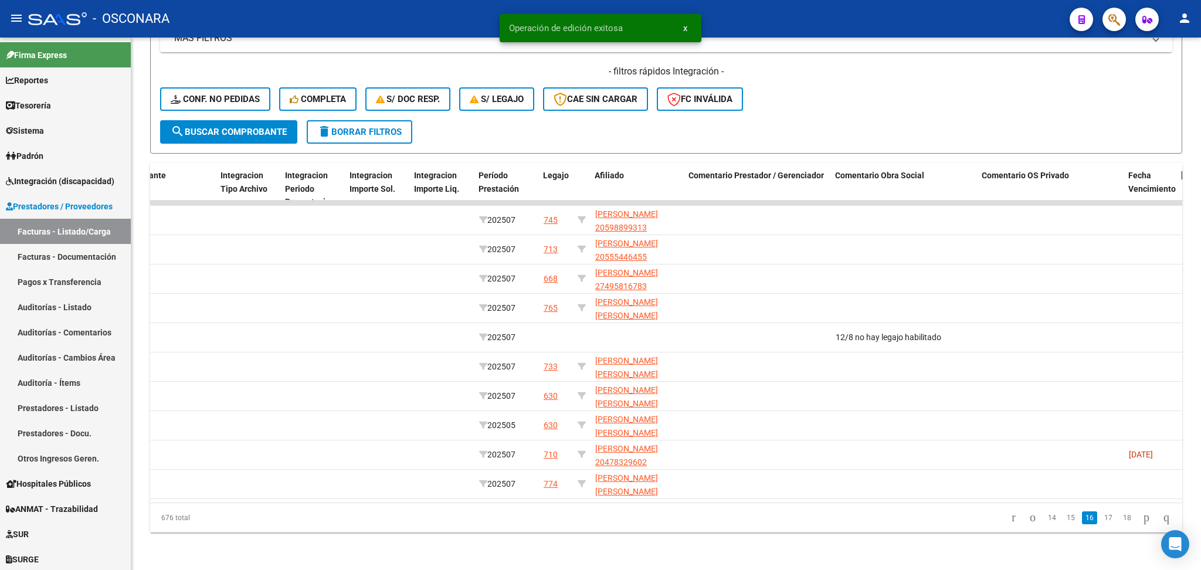
click at [1101, 517] on link "17" at bounding box center [1108, 517] width 15 height 13
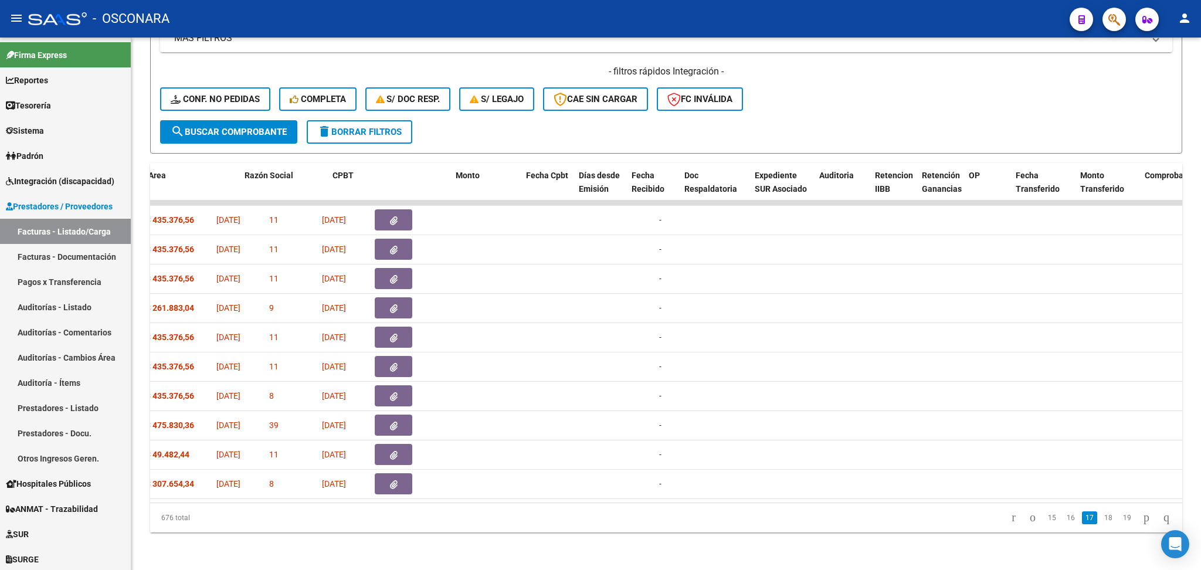
scroll to position [0, 0]
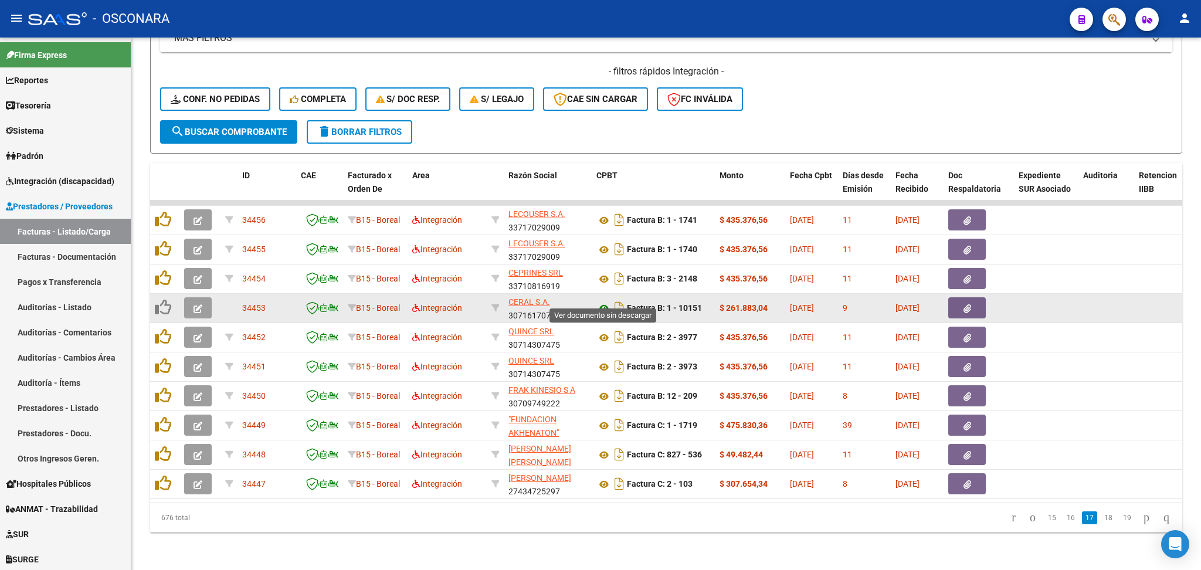
click at [606, 301] on icon at bounding box center [603, 308] width 15 height 14
click at [201, 304] on icon "button" at bounding box center [198, 308] width 9 height 9
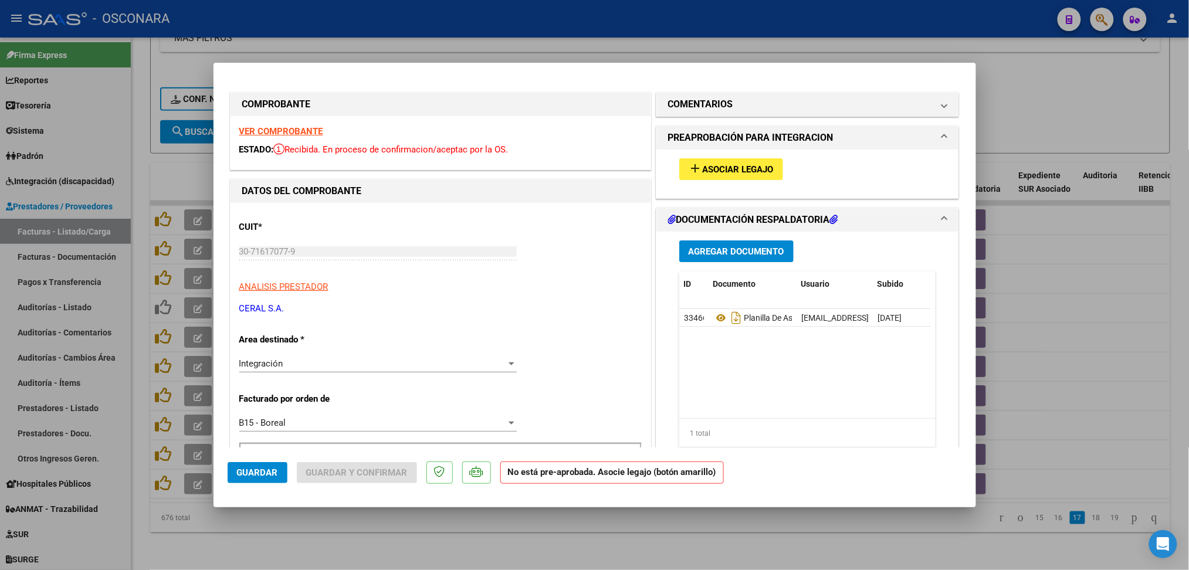
click at [730, 158] on div "add Asociar Legajo" at bounding box center [807, 169] width 274 height 39
click at [726, 175] on button "add Asociar Legajo" at bounding box center [731, 169] width 104 height 22
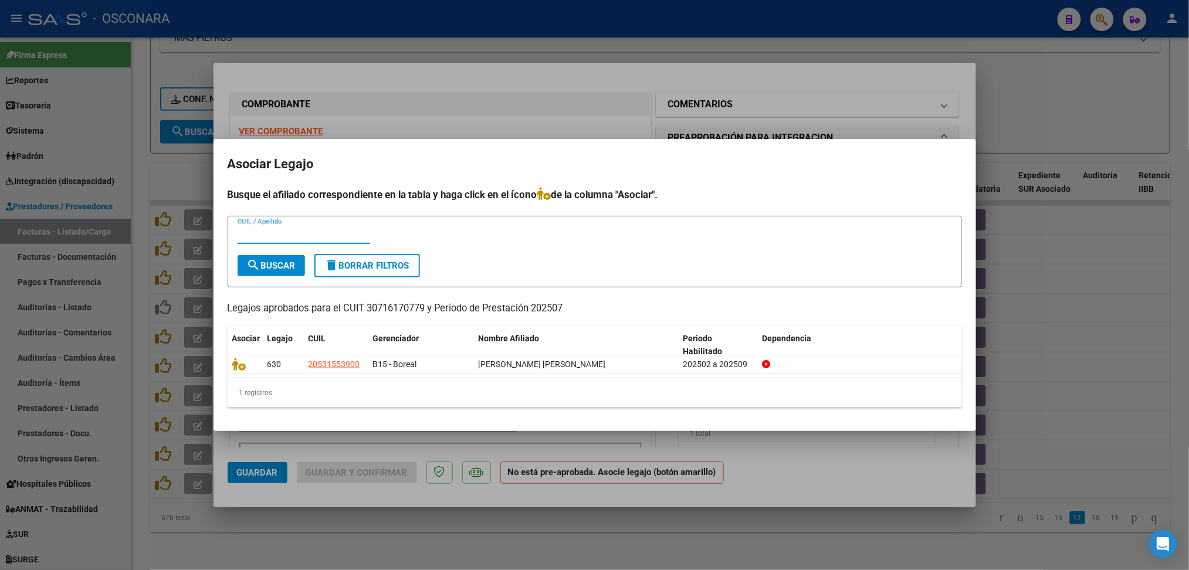
click at [713, 107] on div at bounding box center [594, 285] width 1189 height 570
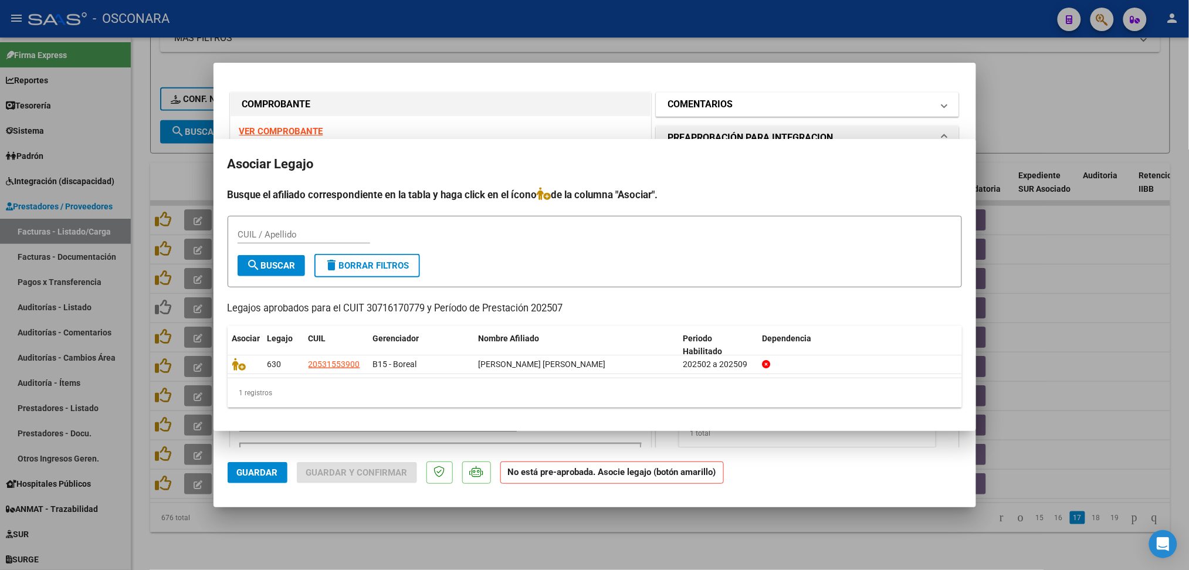
click at [718, 106] on h1 "COMENTARIOS" at bounding box center [700, 104] width 65 height 14
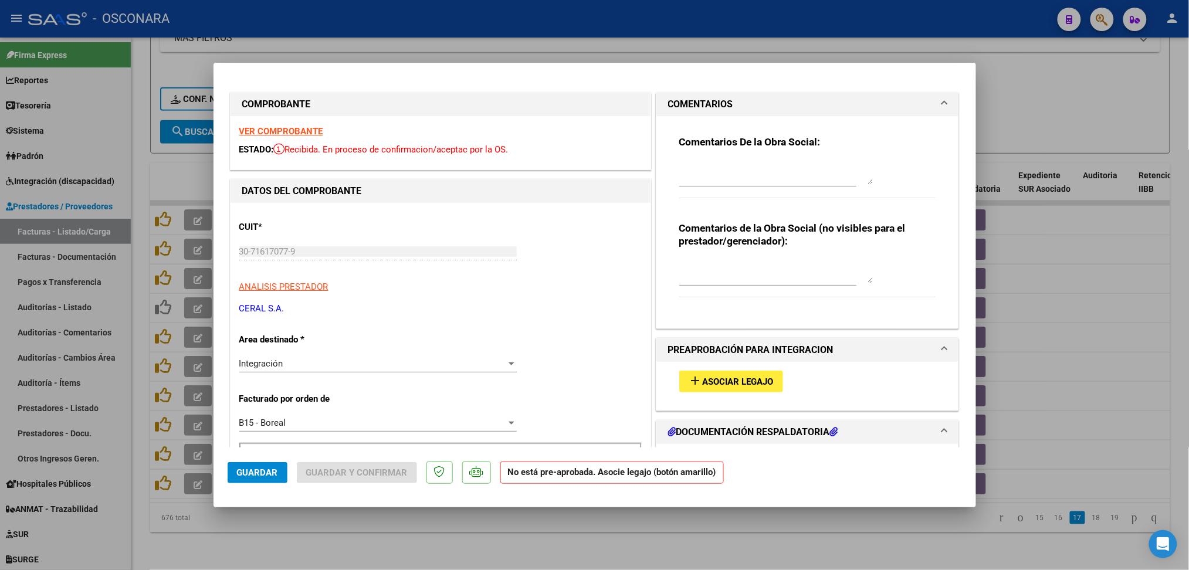
click at [711, 155] on div "Comentarios De la Obra Social:" at bounding box center [807, 173] width 257 height 76
click at [719, 172] on textarea at bounding box center [776, 172] width 194 height 23
click at [279, 472] on button "Guardar" at bounding box center [258, 472] width 60 height 21
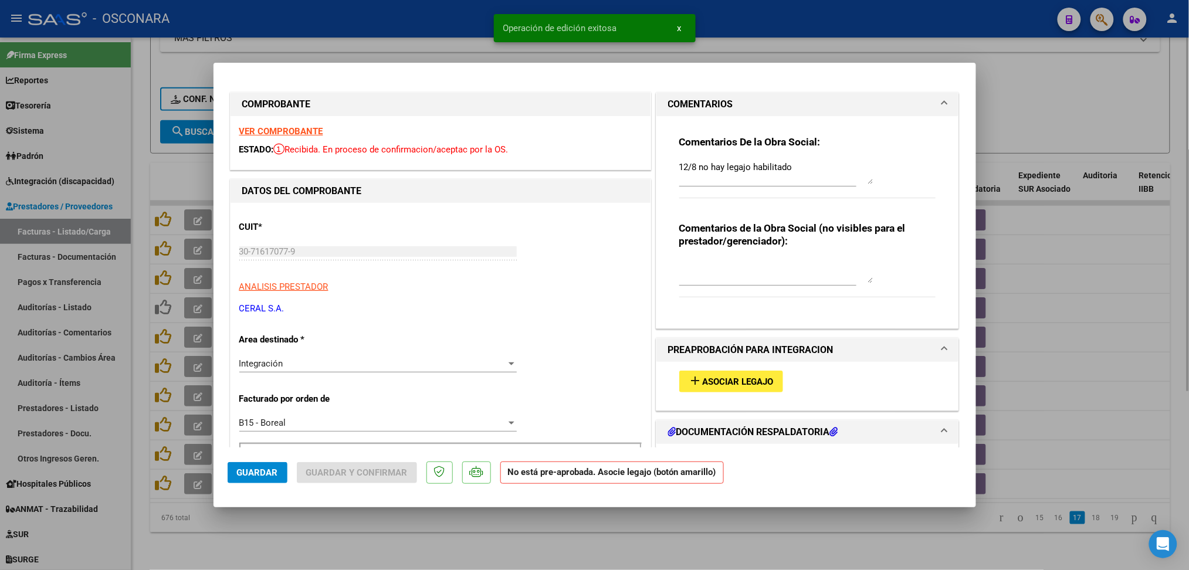
click at [398, 534] on div at bounding box center [594, 285] width 1189 height 570
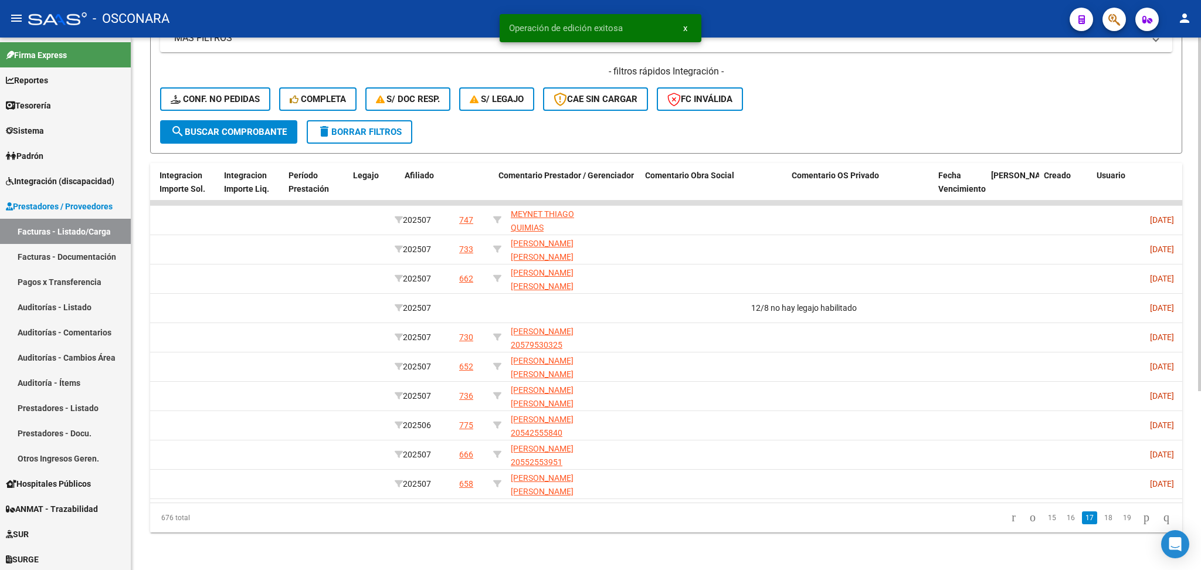
scroll to position [0, 1514]
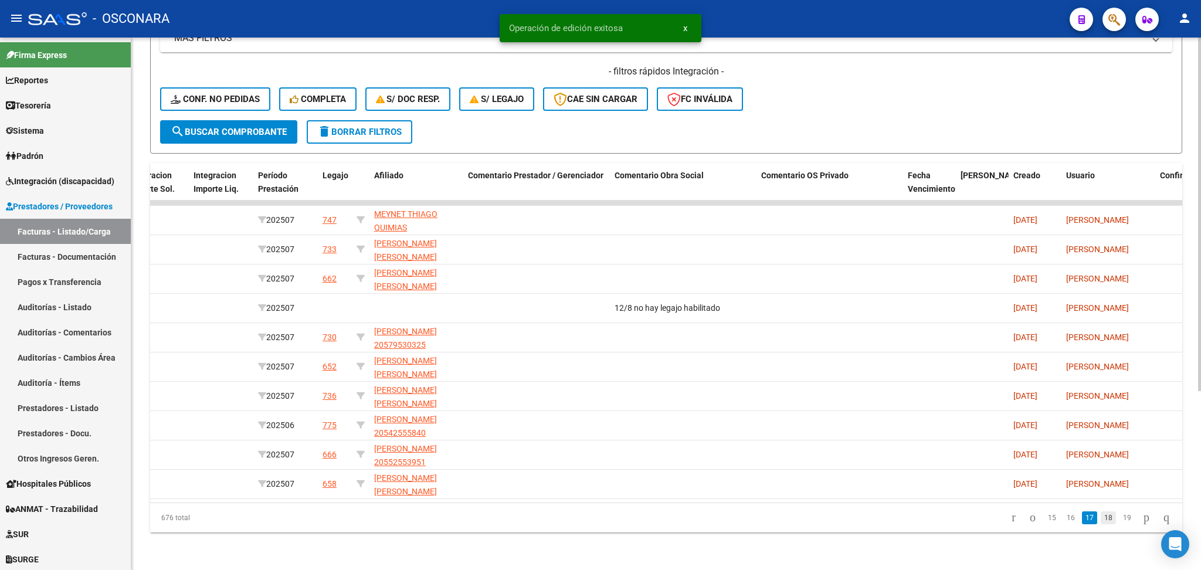
click at [1101, 517] on link "18" at bounding box center [1108, 517] width 15 height 13
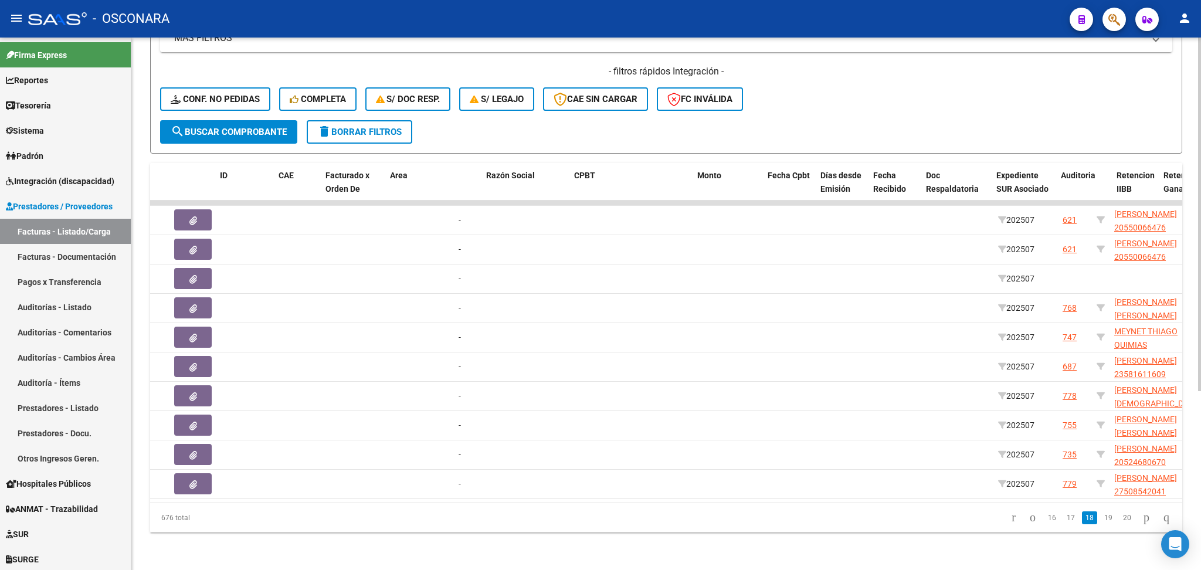
scroll to position [0, 0]
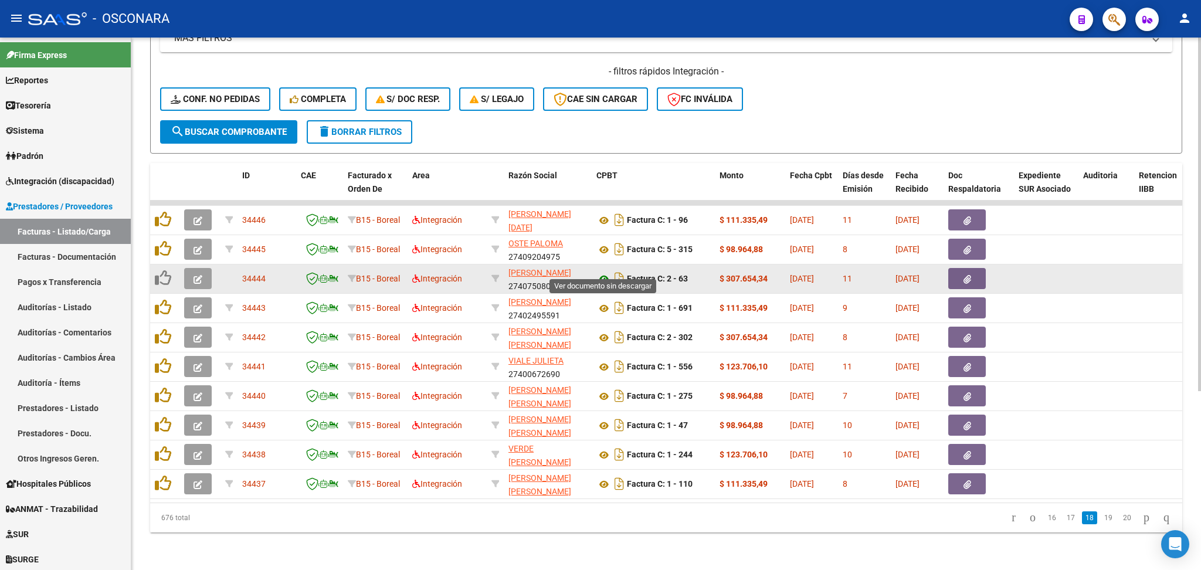
click at [606, 272] on icon at bounding box center [603, 279] width 15 height 14
click at [188, 268] on button "button" at bounding box center [198, 278] width 28 height 21
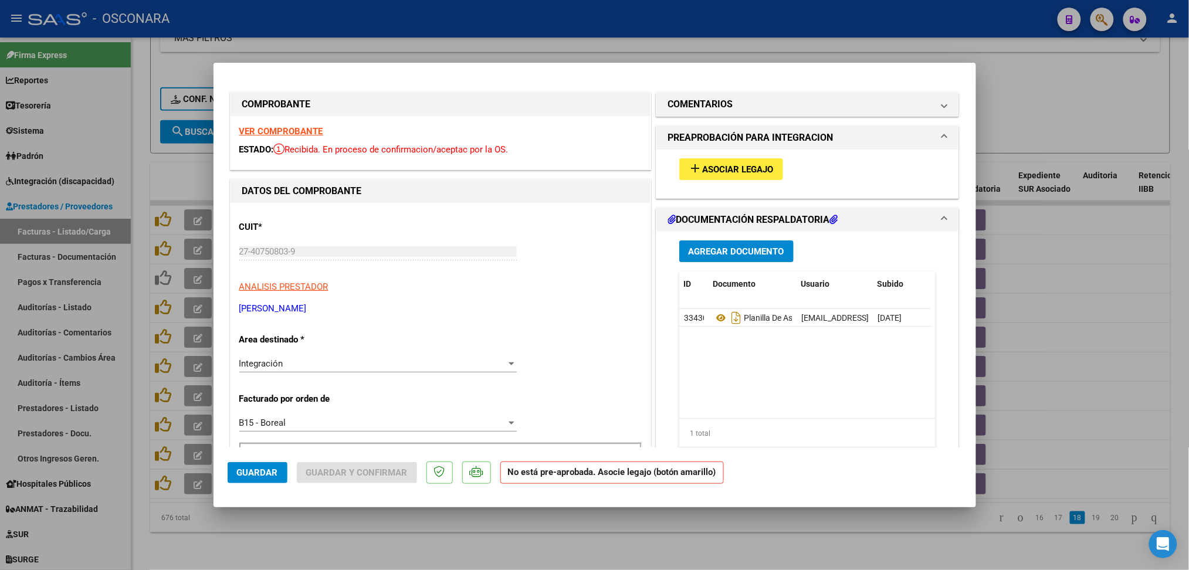
click at [747, 165] on span "Asociar Legajo" at bounding box center [737, 169] width 71 height 11
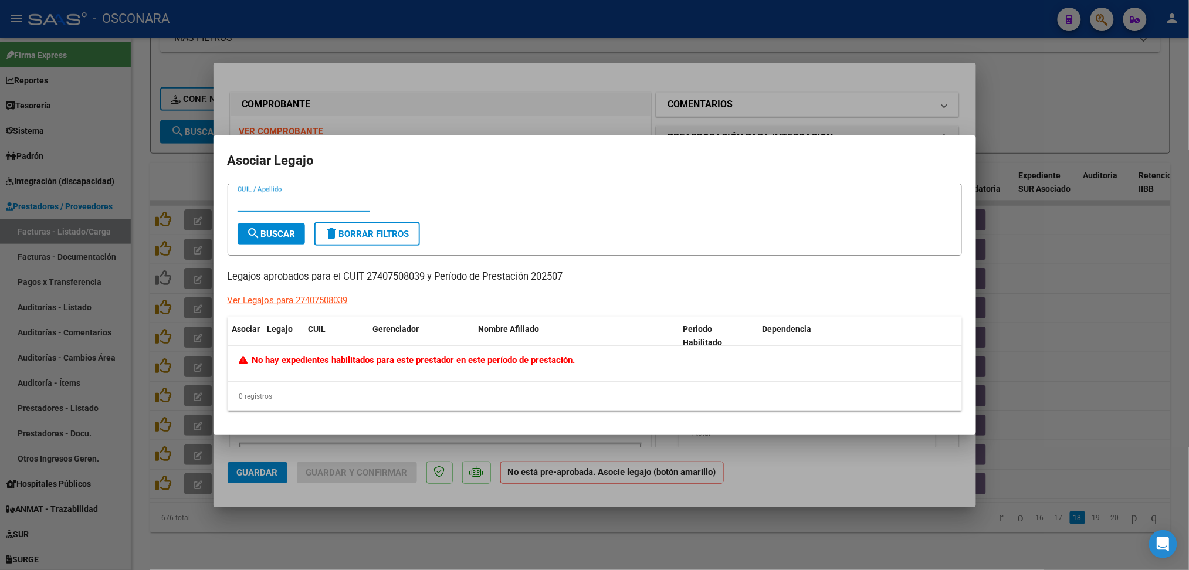
drag, startPoint x: 742, startPoint y: 120, endPoint x: 741, endPoint y: 108, distance: 12.4
click at [742, 120] on div at bounding box center [594, 285] width 1189 height 570
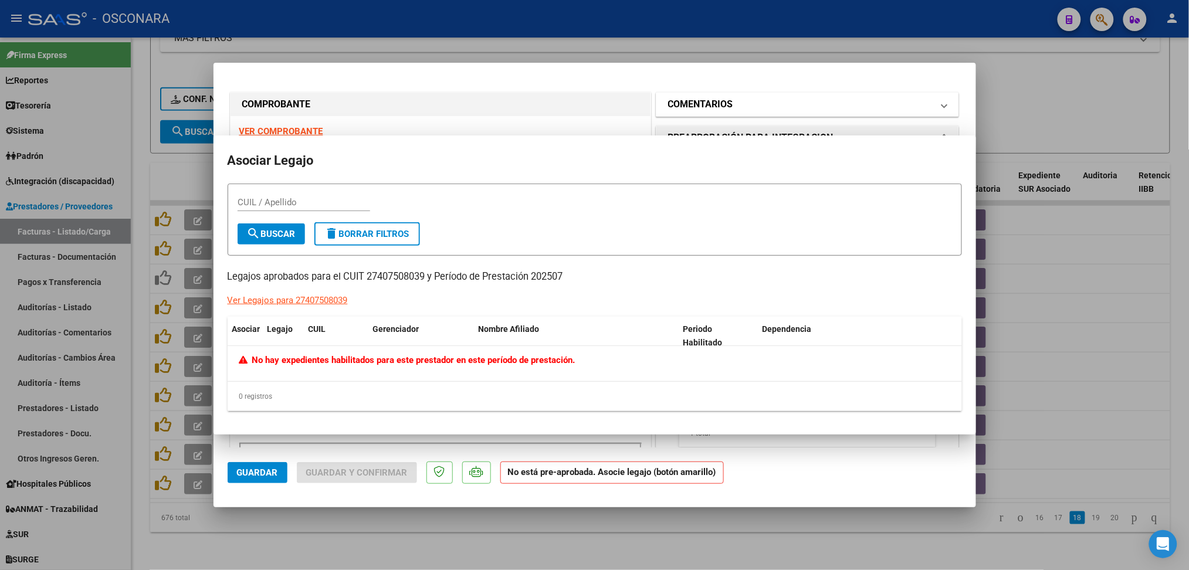
click at [740, 103] on mat-panel-title "COMENTARIOS" at bounding box center [800, 104] width 265 height 14
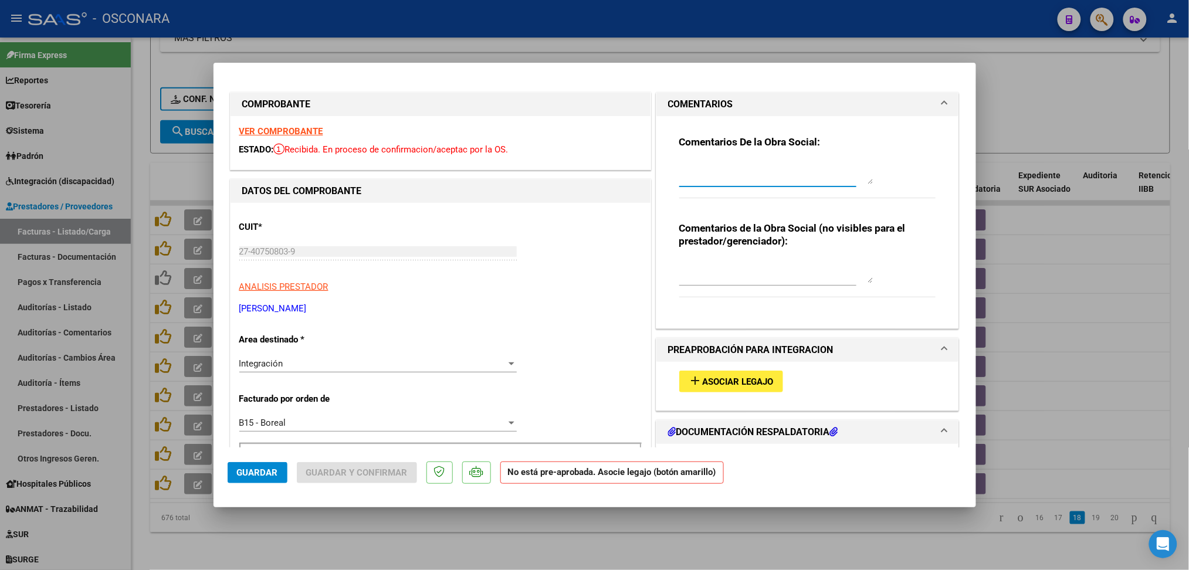
click at [733, 172] on textarea at bounding box center [776, 172] width 194 height 23
click at [274, 471] on span "Guardar" at bounding box center [257, 472] width 41 height 11
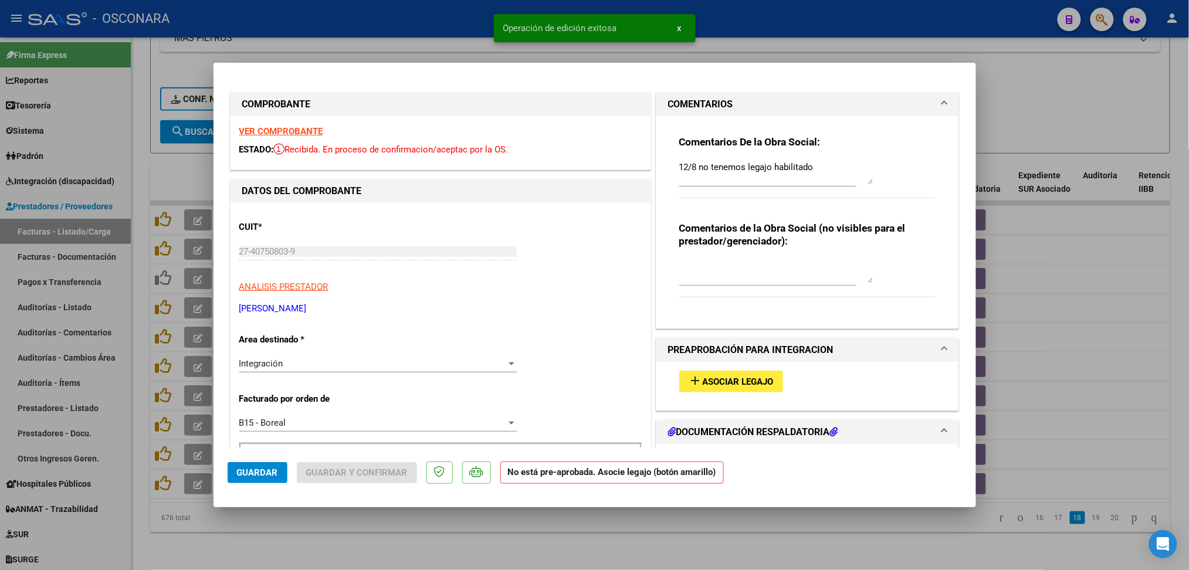
click at [391, 541] on div at bounding box center [594, 285] width 1189 height 570
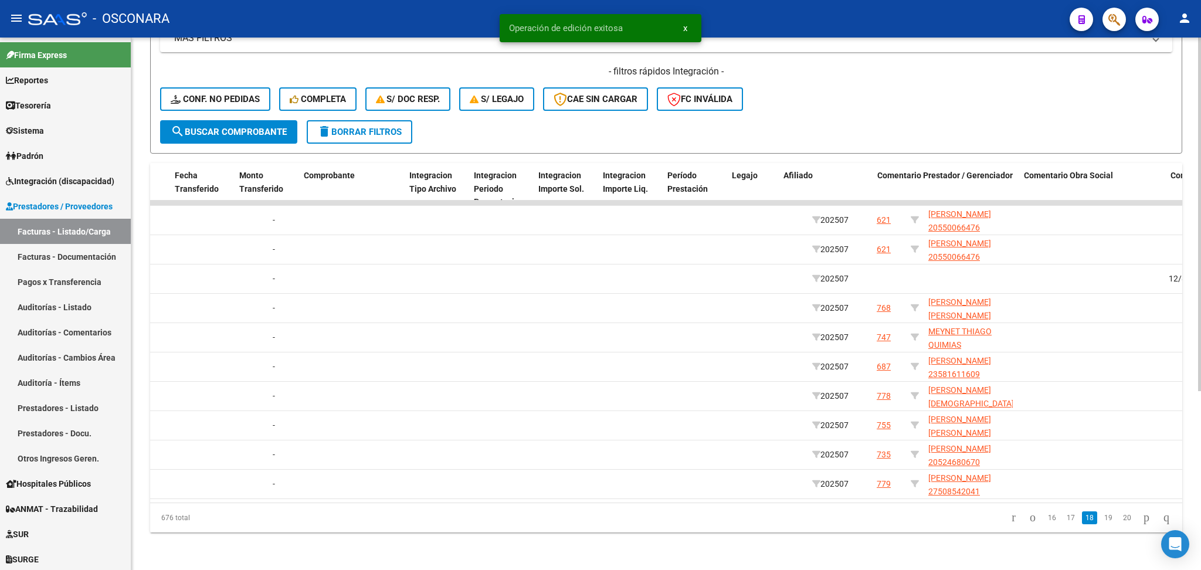
scroll to position [0, 1119]
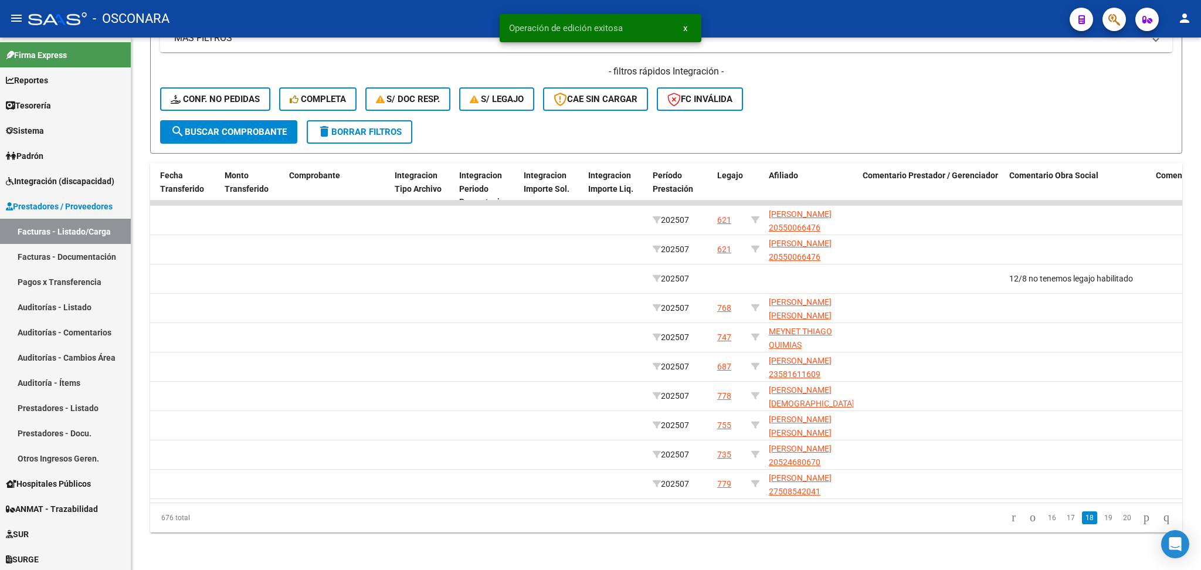
click at [1101, 519] on link "19" at bounding box center [1108, 517] width 15 height 13
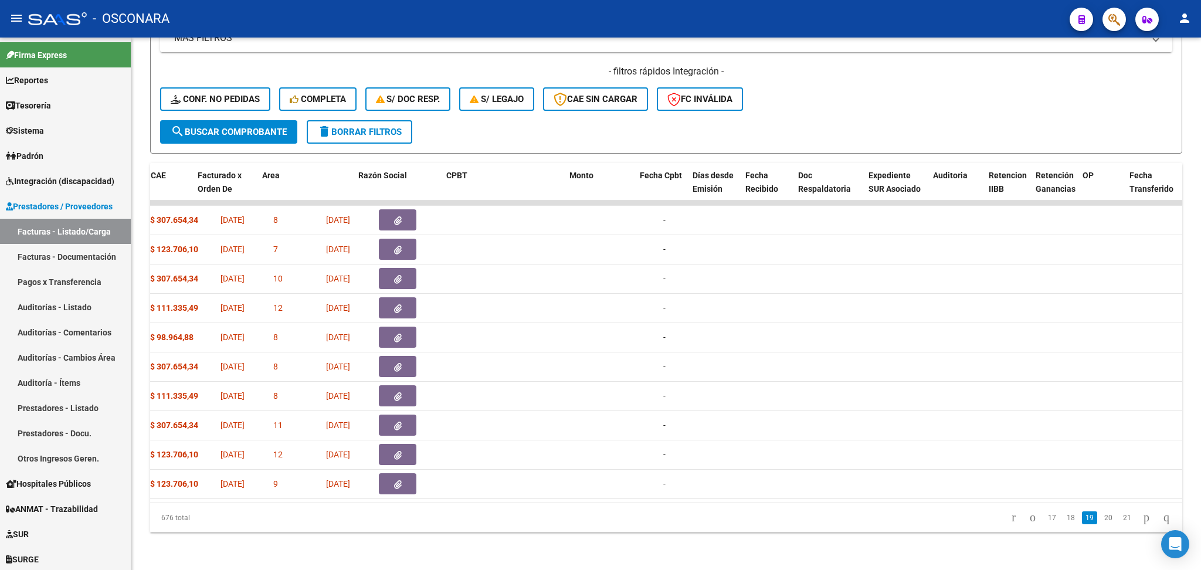
scroll to position [0, 0]
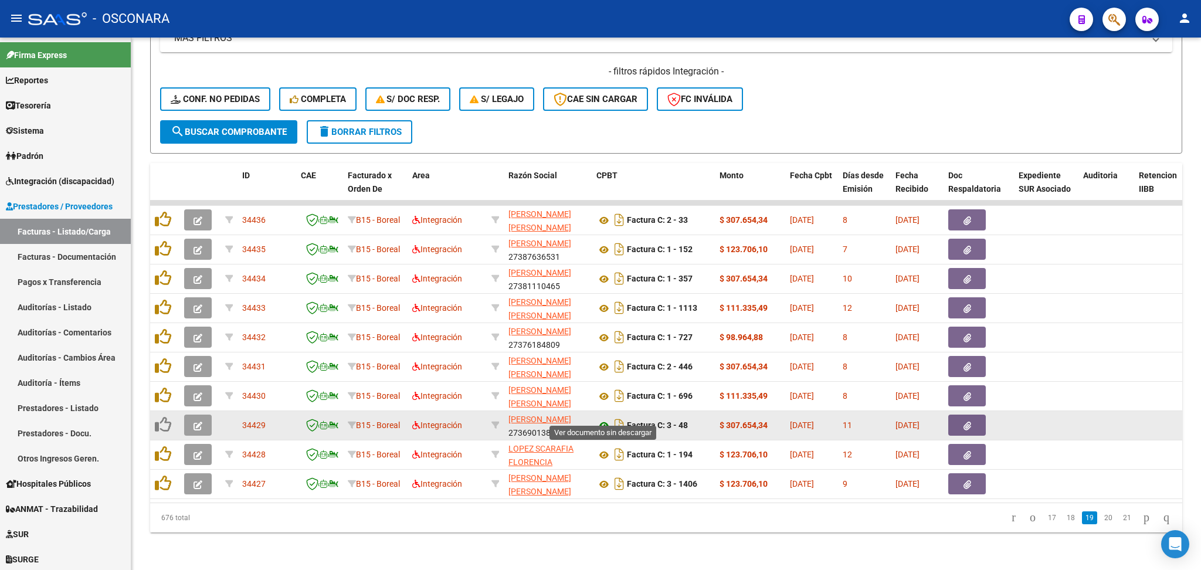
click at [605, 419] on icon at bounding box center [603, 426] width 15 height 14
click at [201, 422] on icon "button" at bounding box center [198, 426] width 9 height 9
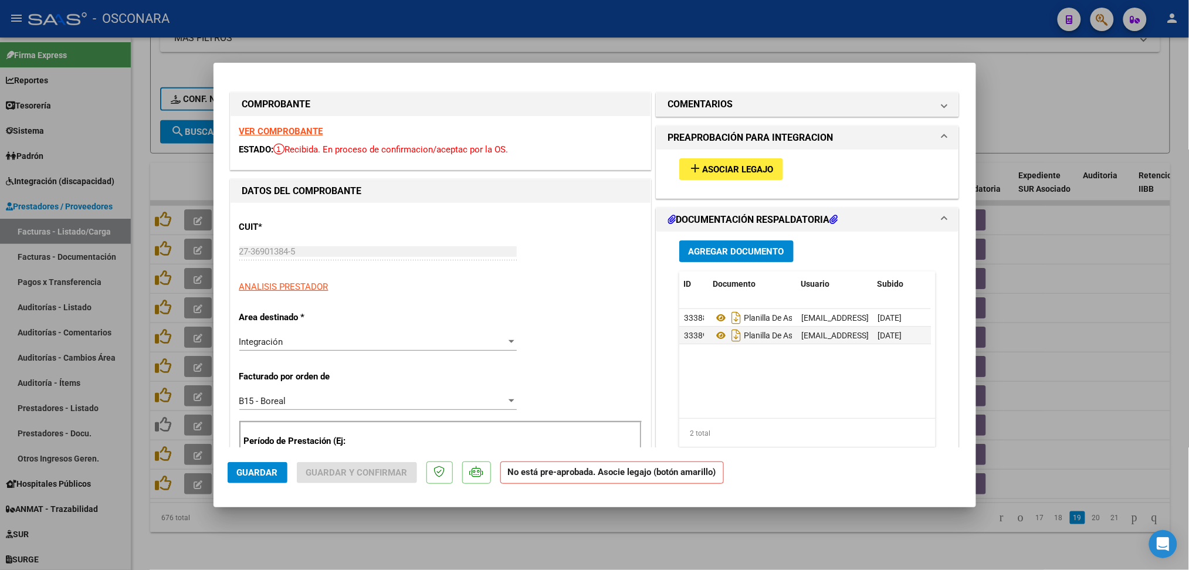
click at [738, 164] on span "Asociar Legajo" at bounding box center [737, 169] width 71 height 11
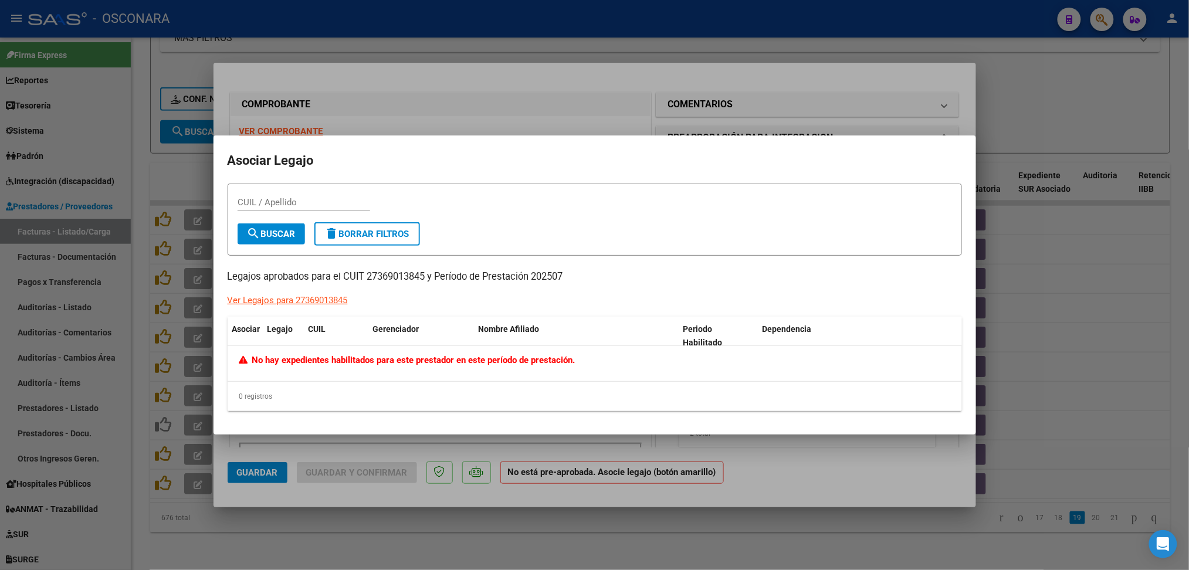
click at [719, 92] on div at bounding box center [594, 285] width 1189 height 570
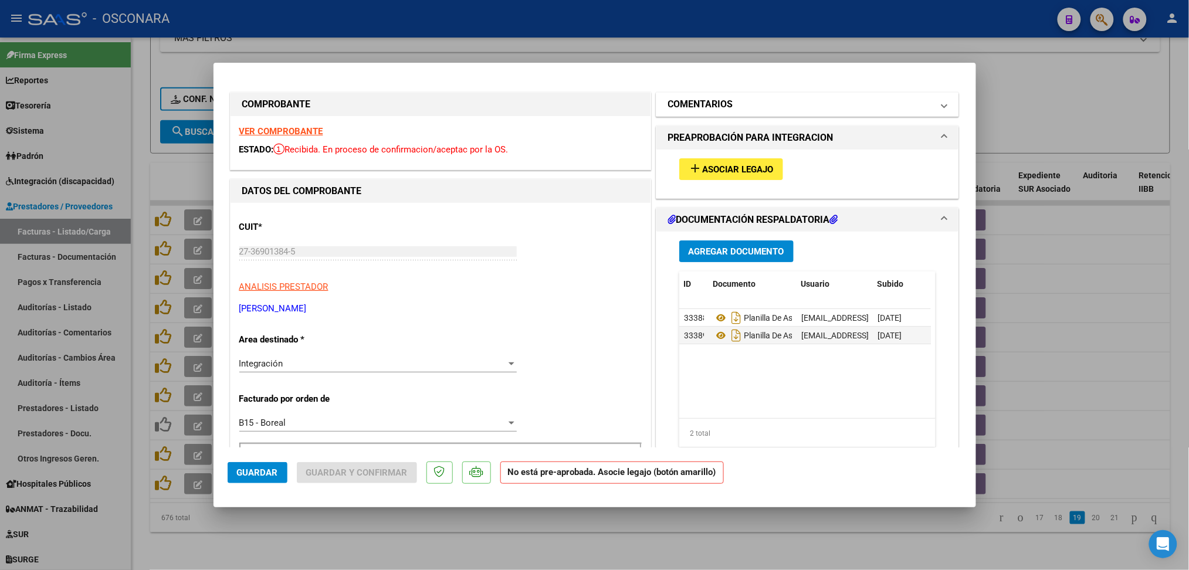
click at [721, 104] on h1 "COMENTARIOS" at bounding box center [700, 104] width 65 height 14
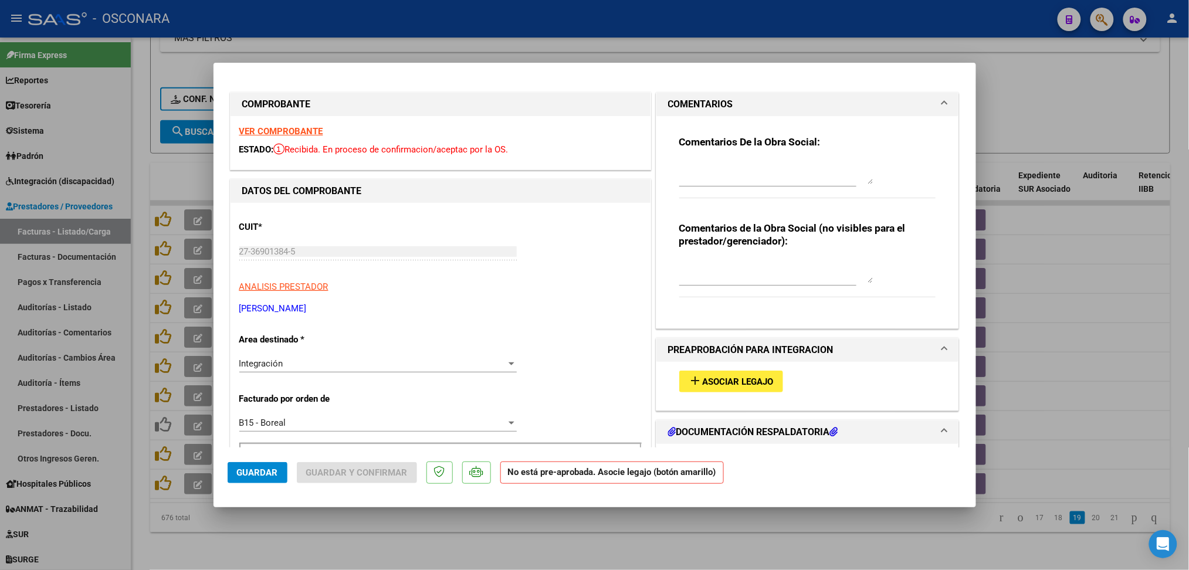
click at [728, 160] on div at bounding box center [776, 172] width 194 height 28
click at [264, 473] on span "Guardar" at bounding box center [257, 472] width 41 height 11
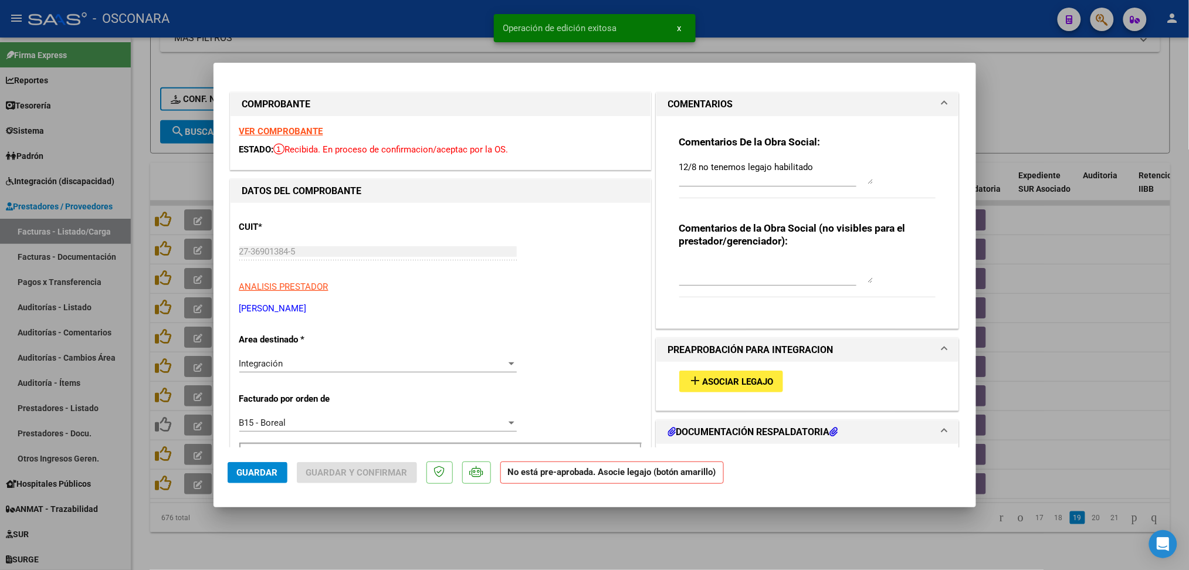
click at [371, 542] on div at bounding box center [594, 285] width 1189 height 570
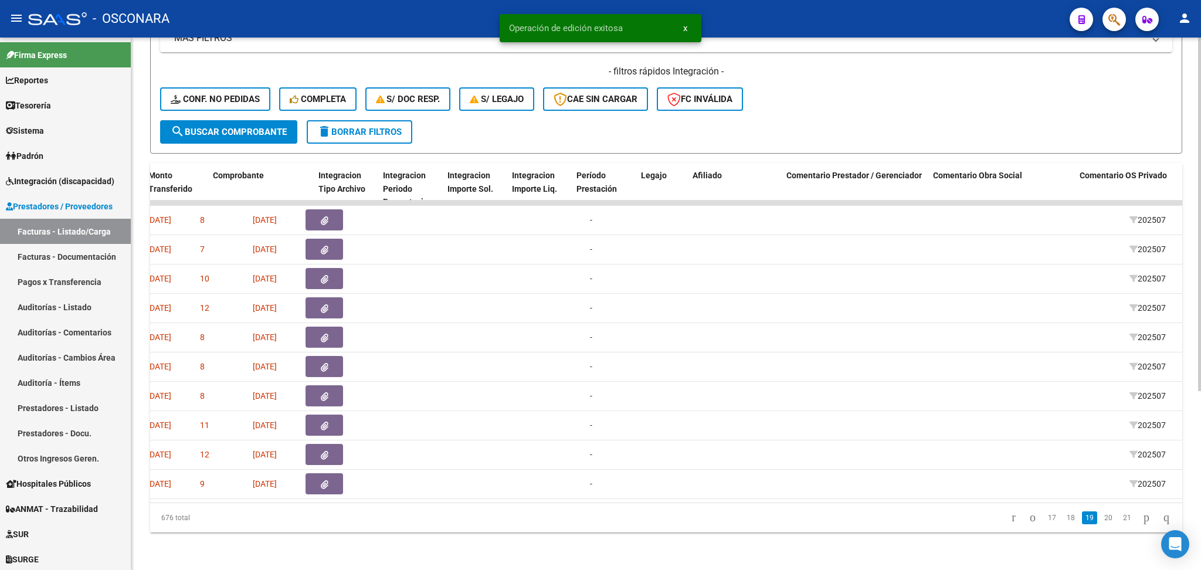
scroll to position [0, 1269]
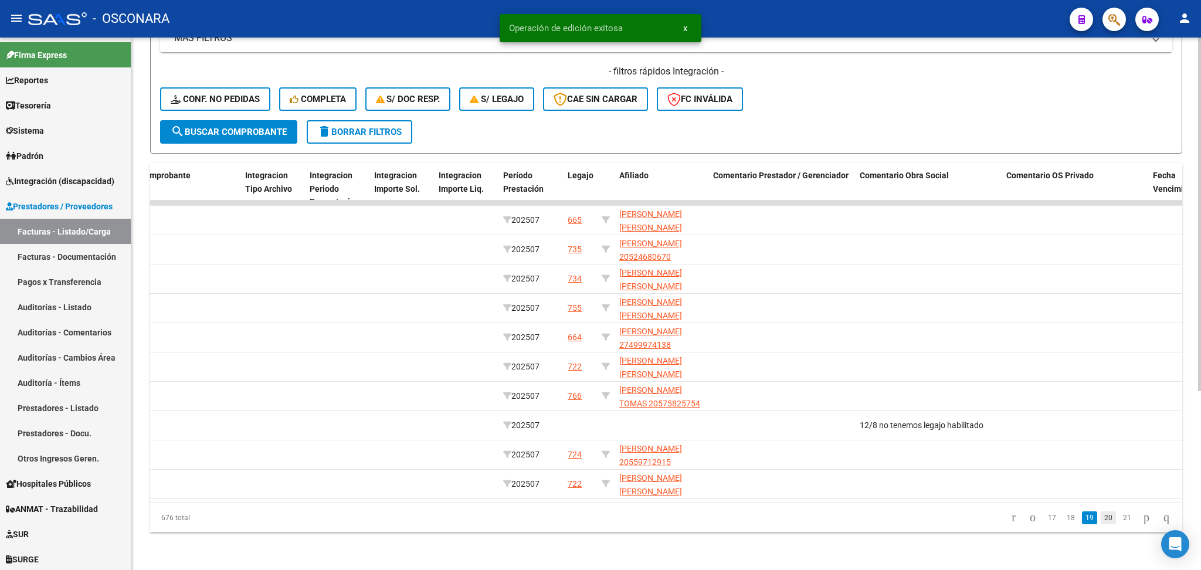
click at [1101, 519] on link "20" at bounding box center [1108, 517] width 15 height 13
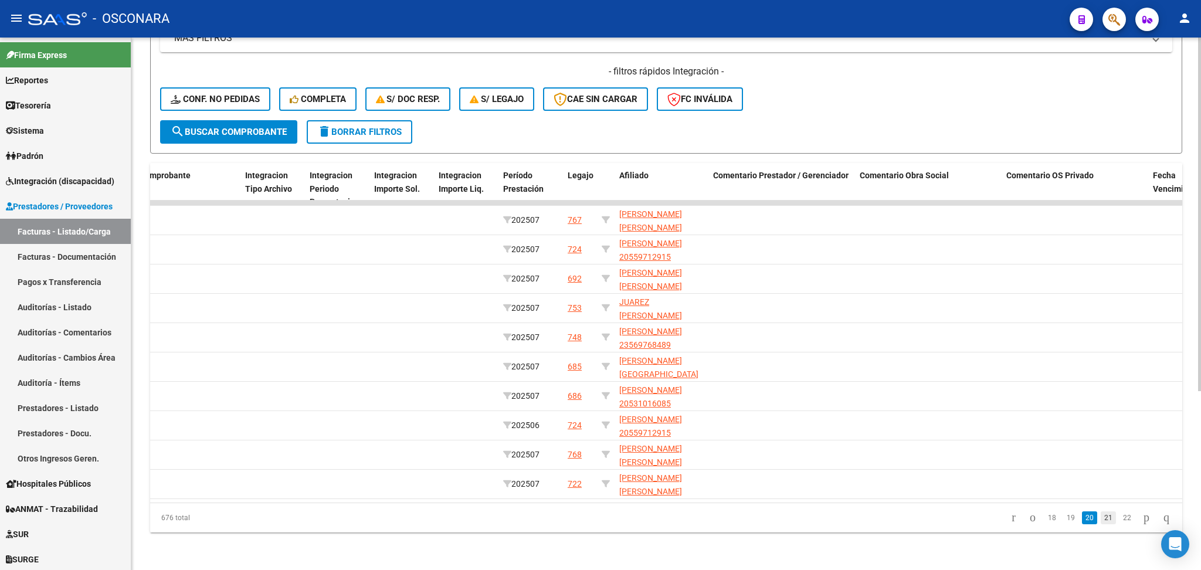
click at [1101, 521] on link "21" at bounding box center [1108, 517] width 15 height 13
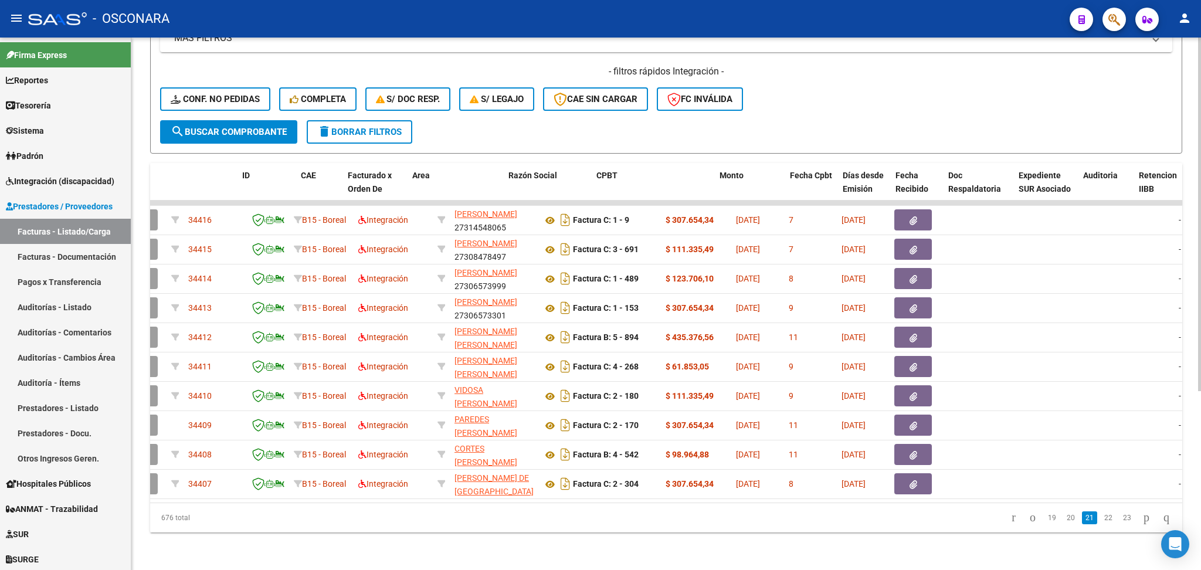
scroll to position [0, 0]
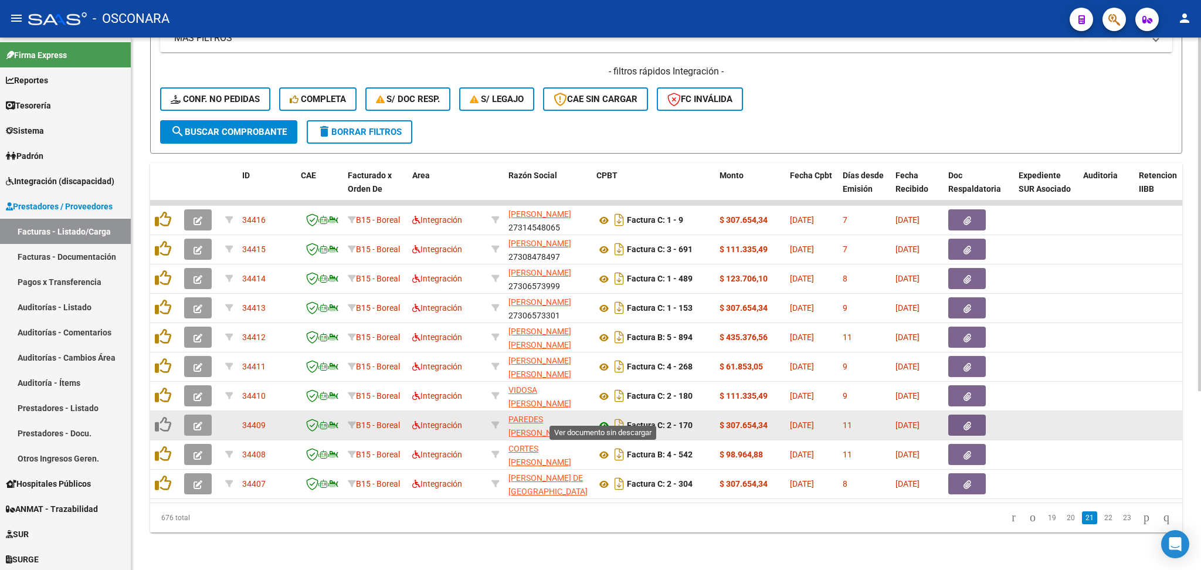
click at [603, 419] on icon at bounding box center [603, 426] width 15 height 14
click at [194, 422] on icon "button" at bounding box center [198, 426] width 9 height 9
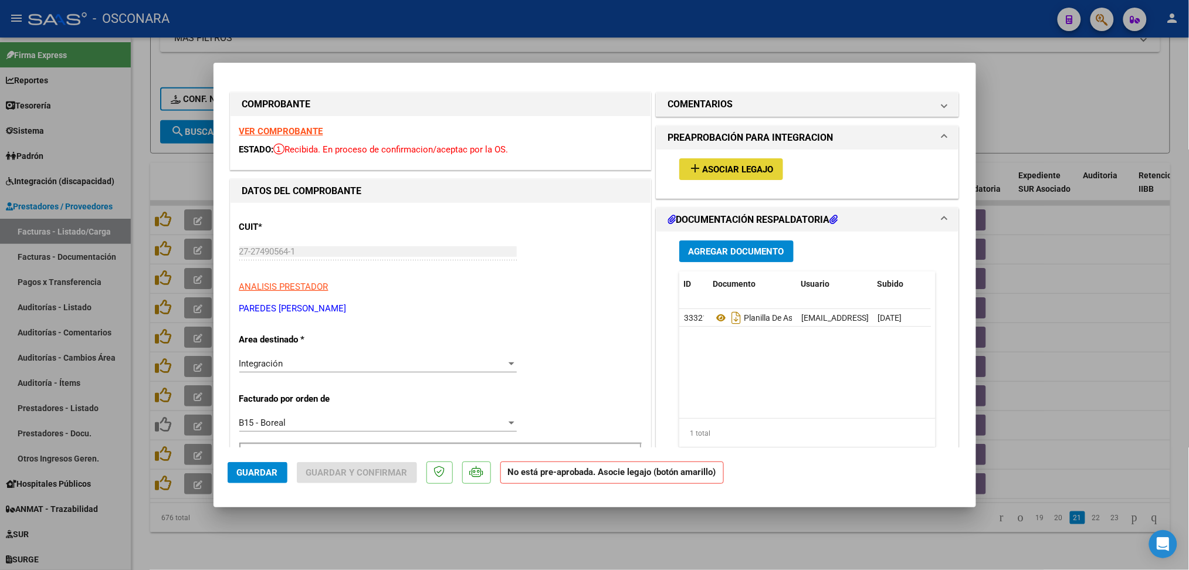
click at [700, 162] on button "add Asociar Legajo" at bounding box center [731, 169] width 104 height 22
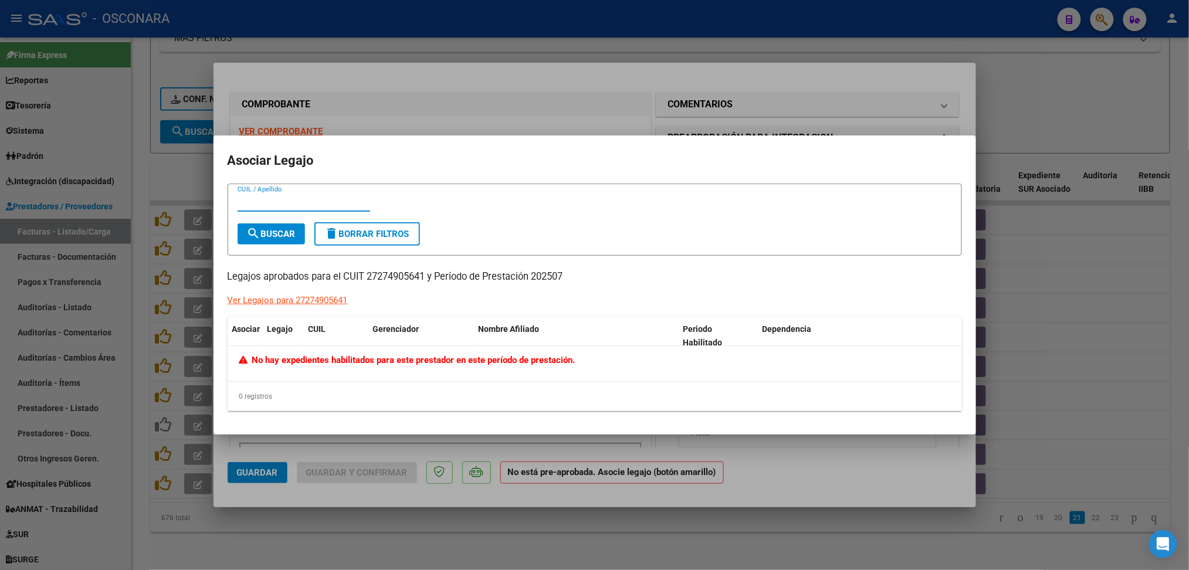
click at [682, 108] on div at bounding box center [594, 285] width 1189 height 570
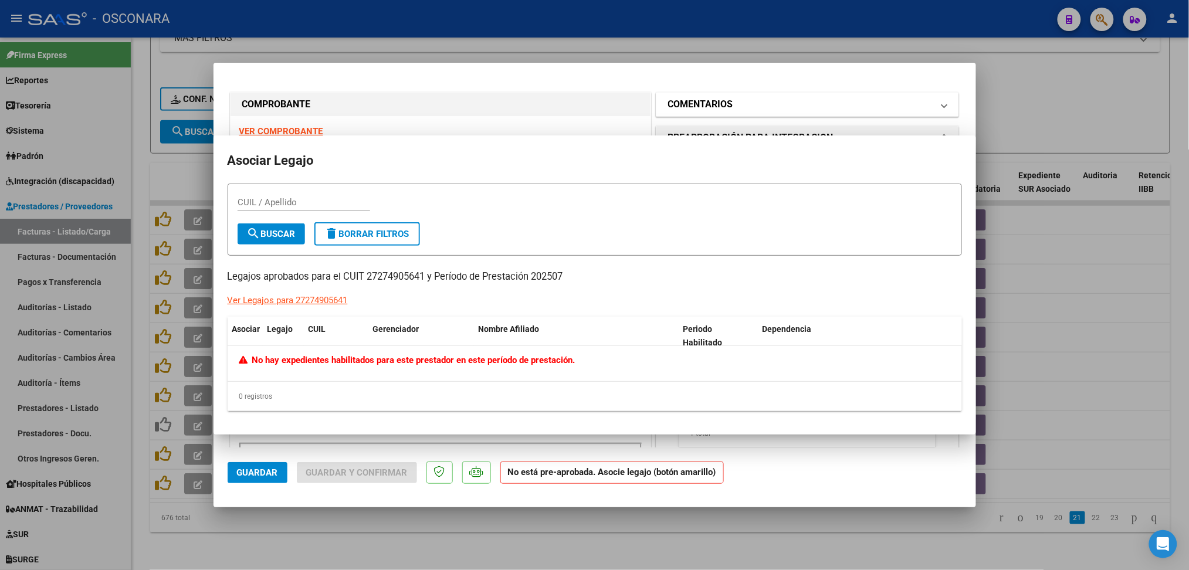
click at [685, 107] on h1 "COMENTARIOS" at bounding box center [700, 104] width 65 height 14
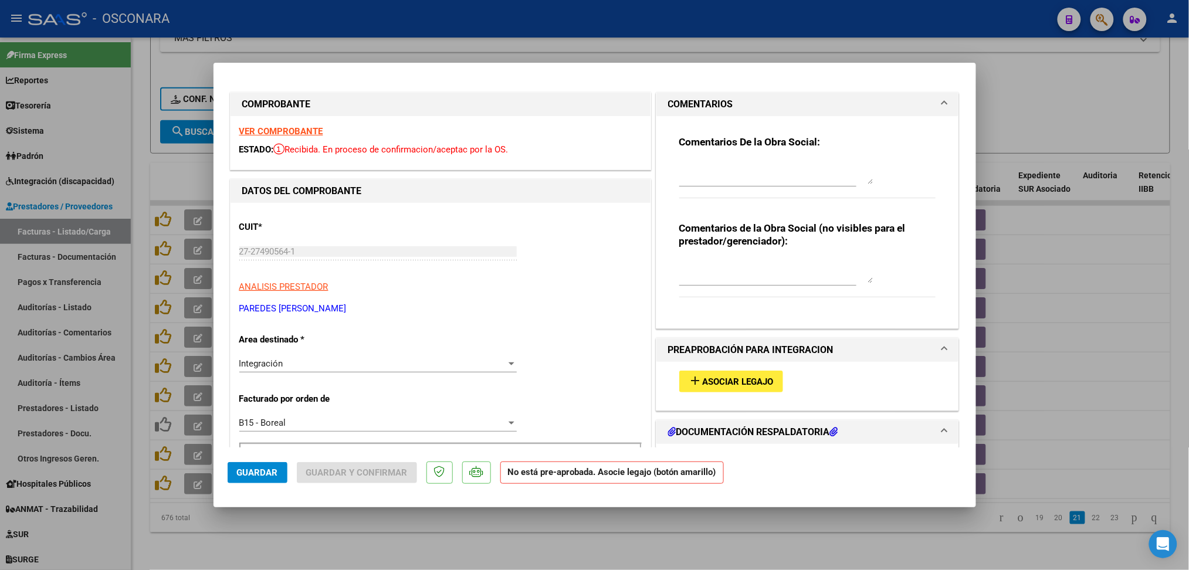
click at [684, 184] on div at bounding box center [776, 172] width 194 height 28
click at [257, 464] on button "Guardar" at bounding box center [258, 472] width 60 height 21
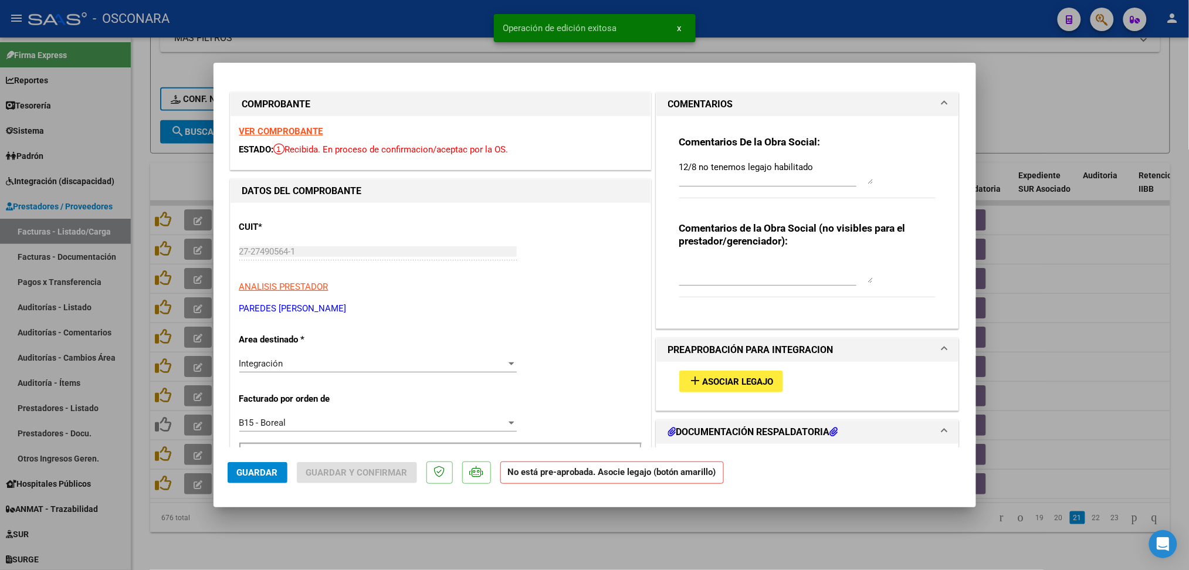
click at [335, 542] on div at bounding box center [594, 285] width 1189 height 570
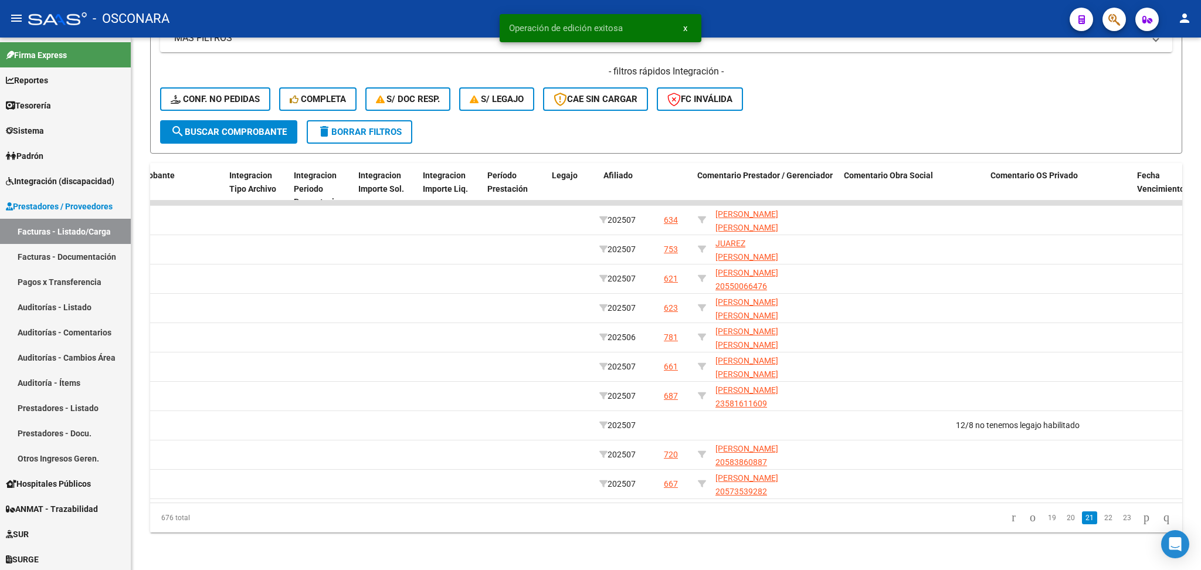
scroll to position [0, 1284]
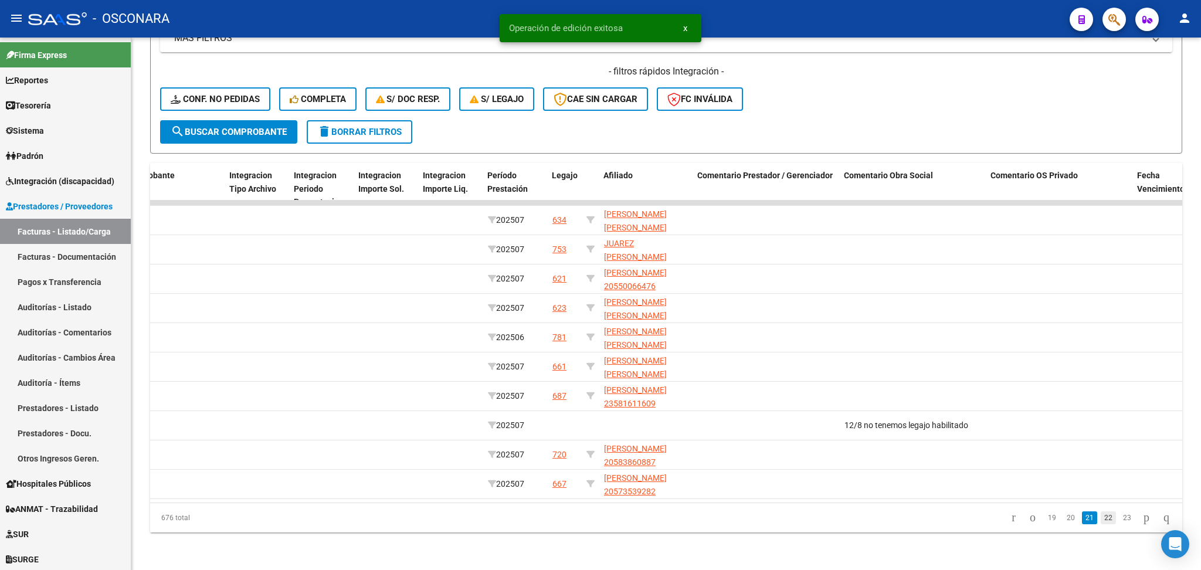
click at [1101, 515] on link "22" at bounding box center [1108, 517] width 15 height 13
click at [1101, 518] on link "23" at bounding box center [1108, 517] width 15 height 13
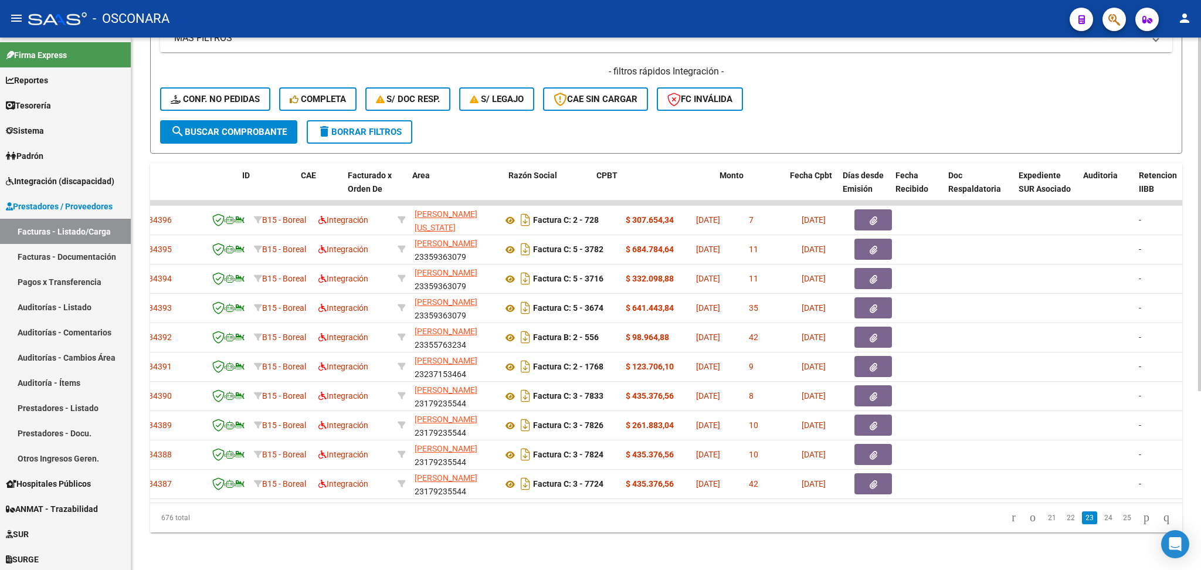
scroll to position [0, 0]
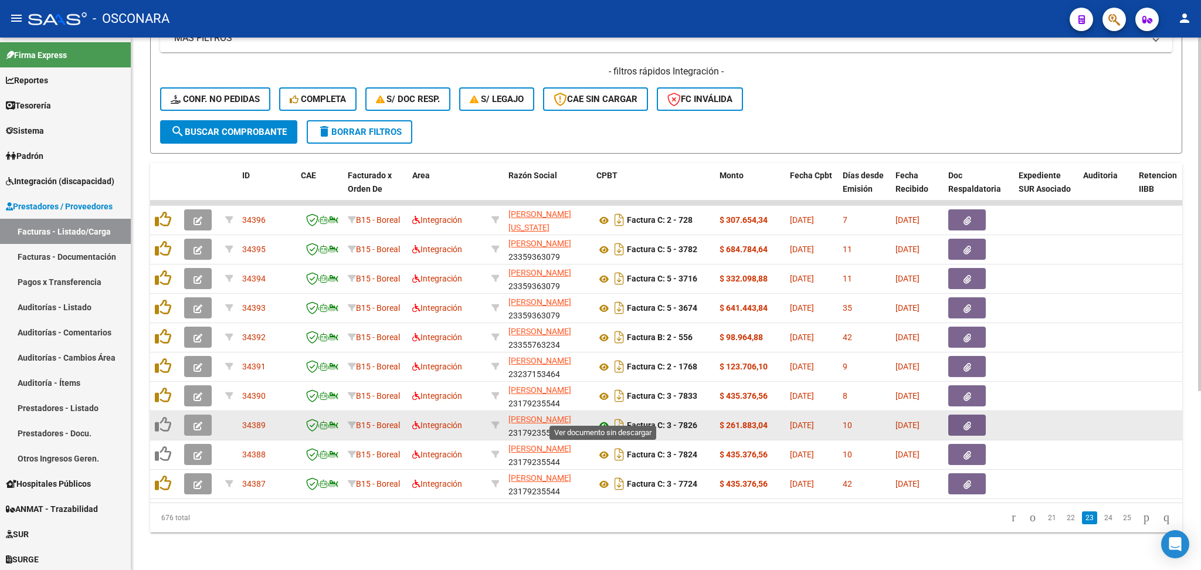
click at [605, 419] on icon at bounding box center [603, 426] width 15 height 14
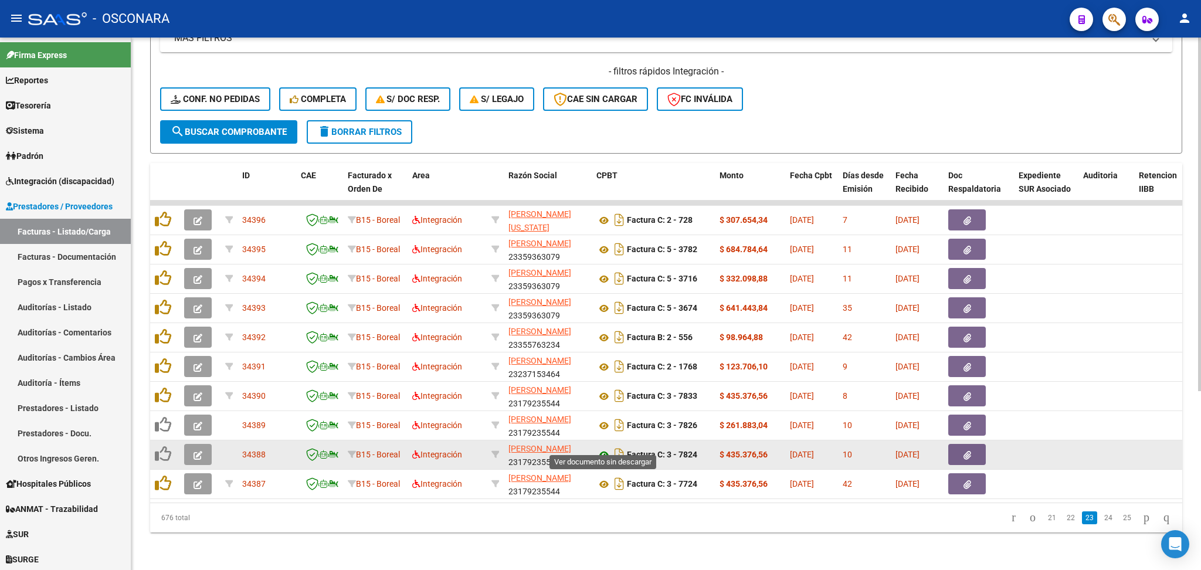
click at [605, 448] on icon at bounding box center [603, 455] width 15 height 14
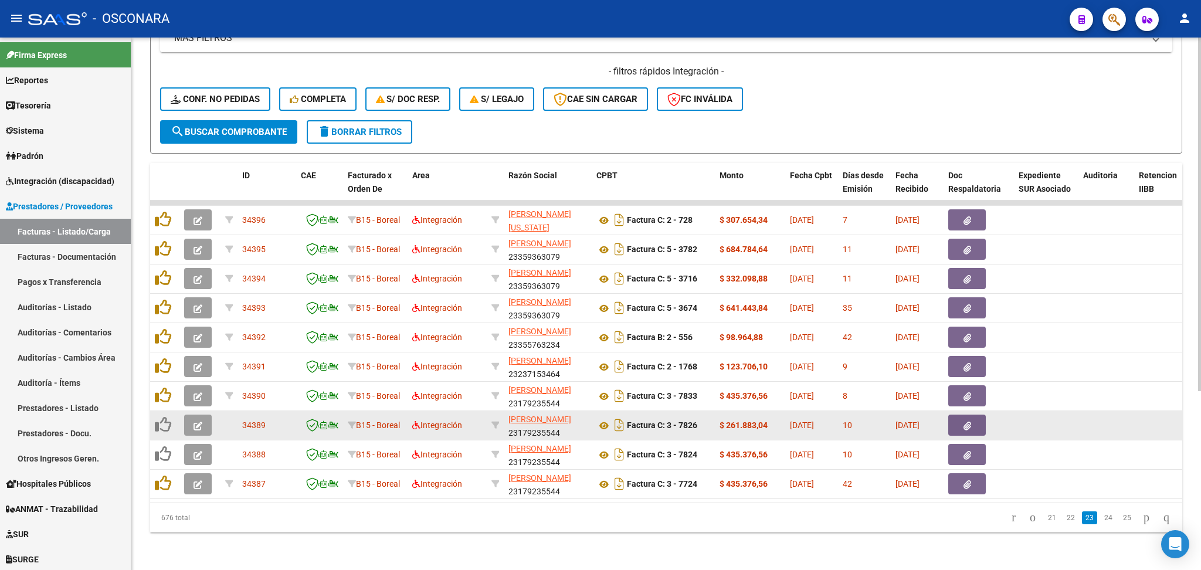
click at [192, 417] on button "button" at bounding box center [198, 425] width 28 height 21
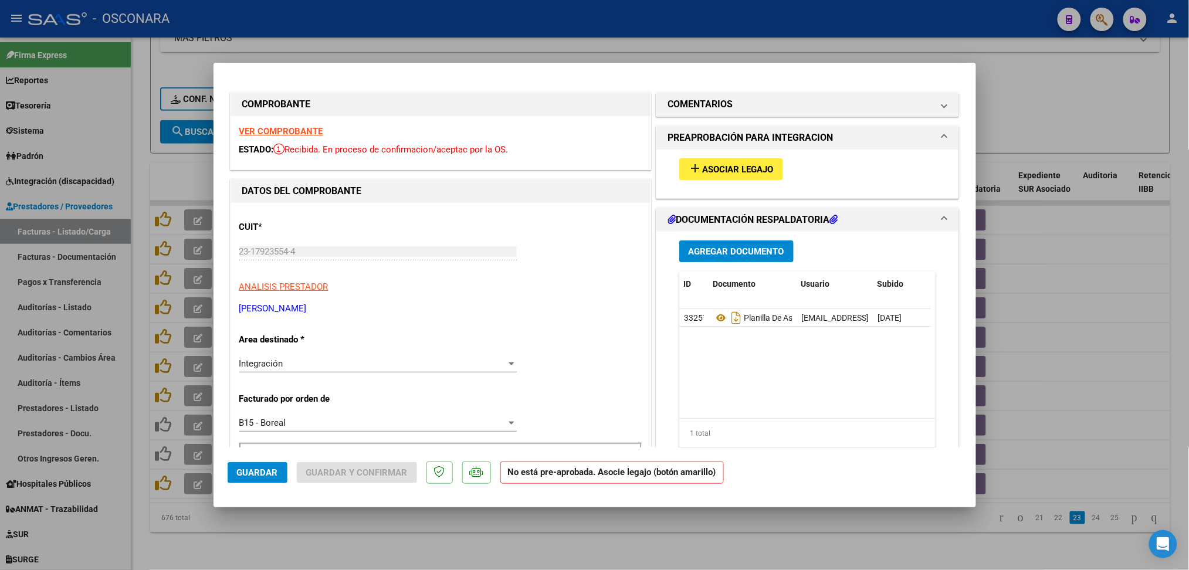
click at [707, 176] on button "add Asociar Legajo" at bounding box center [731, 169] width 104 height 22
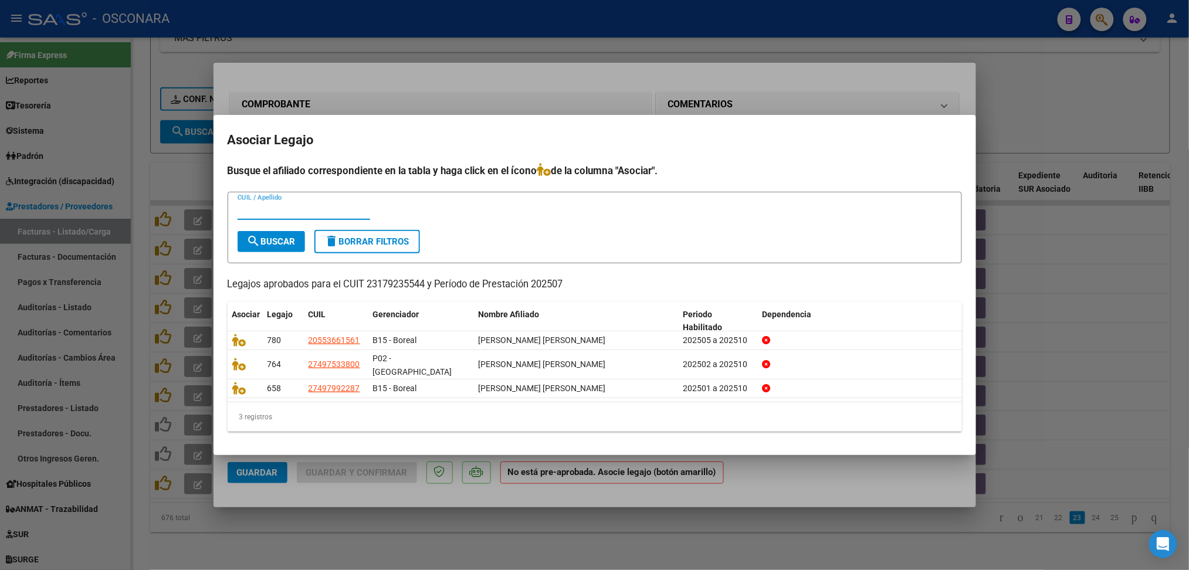
click at [728, 102] on div at bounding box center [594, 285] width 1189 height 570
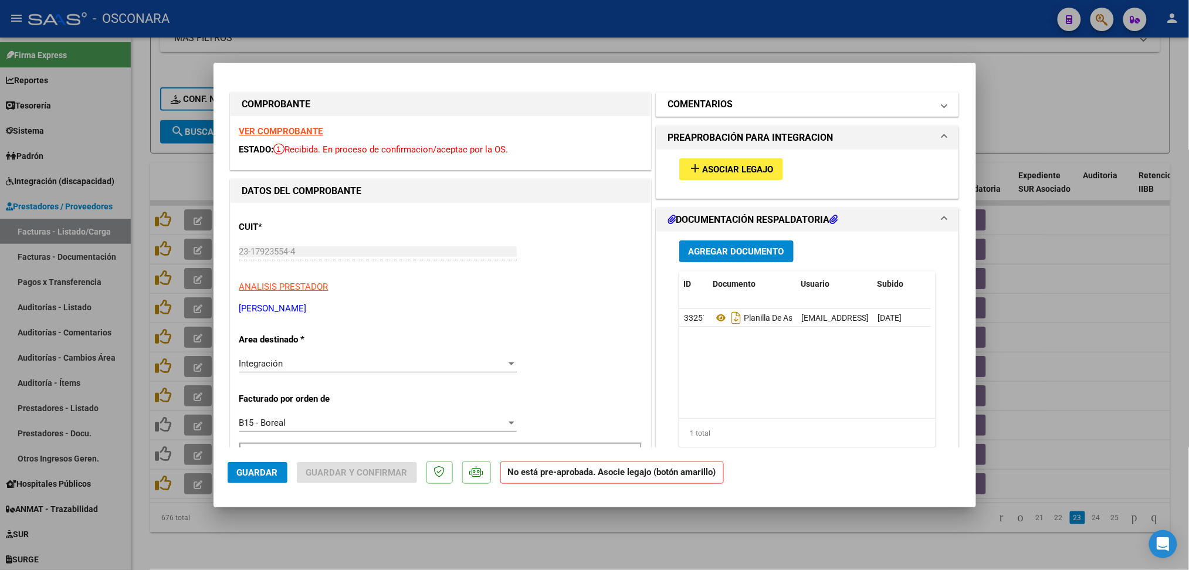
click at [729, 101] on mat-panel-title "COMENTARIOS" at bounding box center [800, 104] width 265 height 14
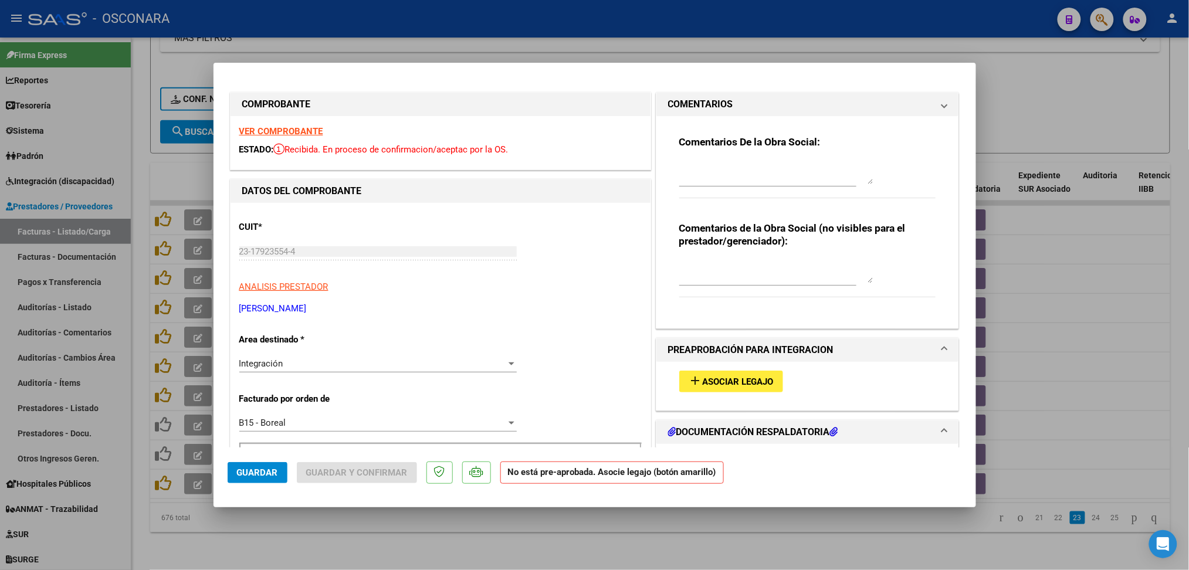
click at [721, 149] on div "Comentarios De la Obra Social:" at bounding box center [807, 173] width 257 height 76
click at [724, 171] on textarea at bounding box center [776, 172] width 194 height 23
drag, startPoint x: 810, startPoint y: 168, endPoint x: 580, endPoint y: 160, distance: 230.6
click at [237, 473] on span "Guardar" at bounding box center [257, 472] width 41 height 11
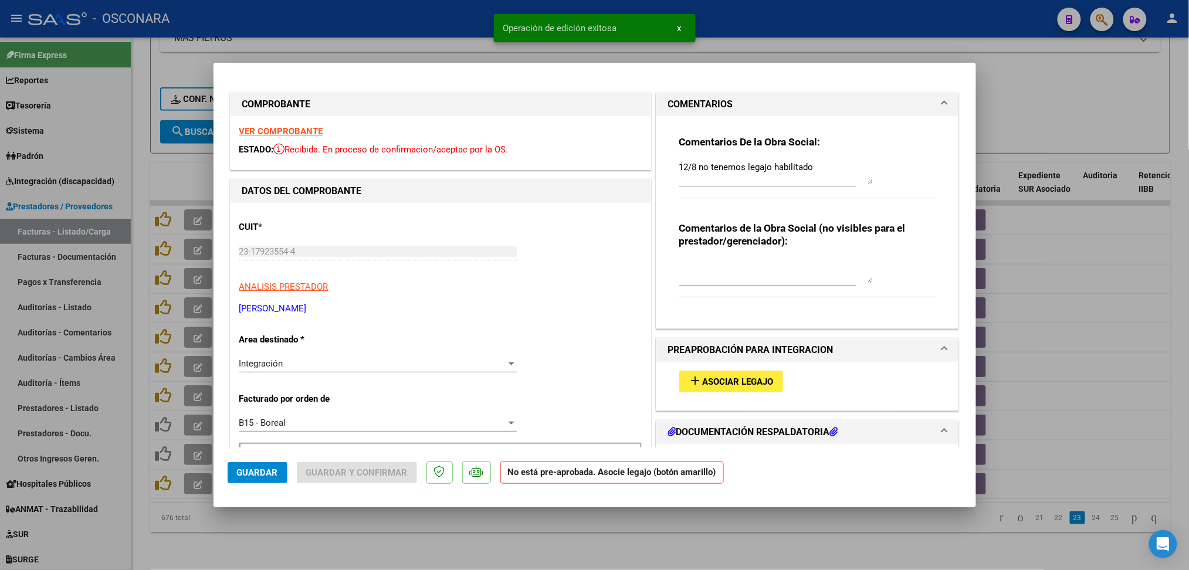
click at [263, 536] on div at bounding box center [594, 285] width 1189 height 570
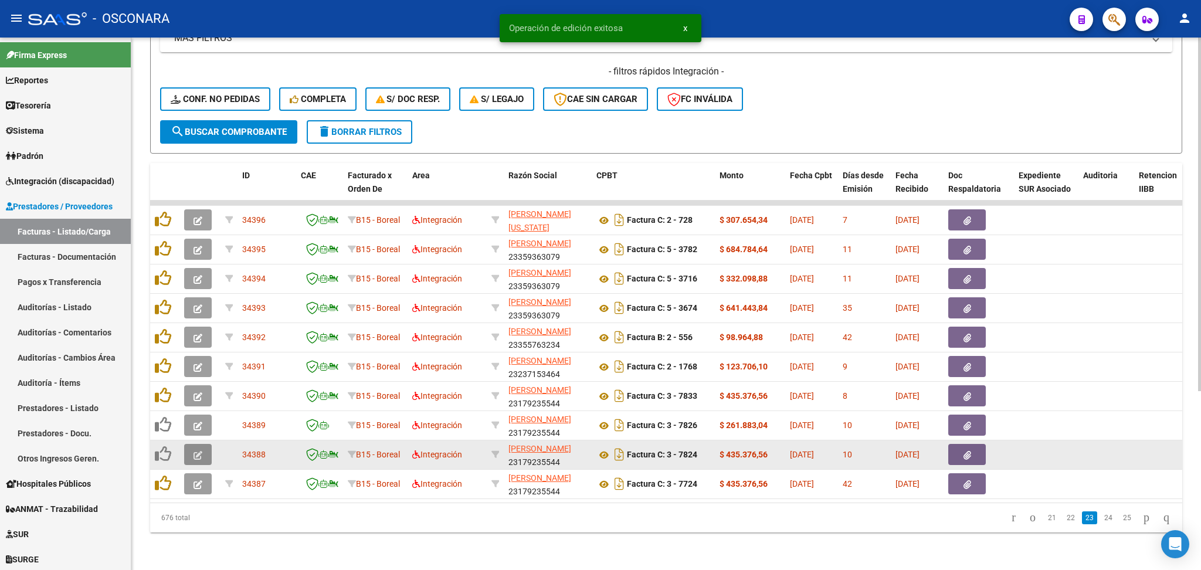
click at [200, 451] on icon "button" at bounding box center [198, 455] width 9 height 9
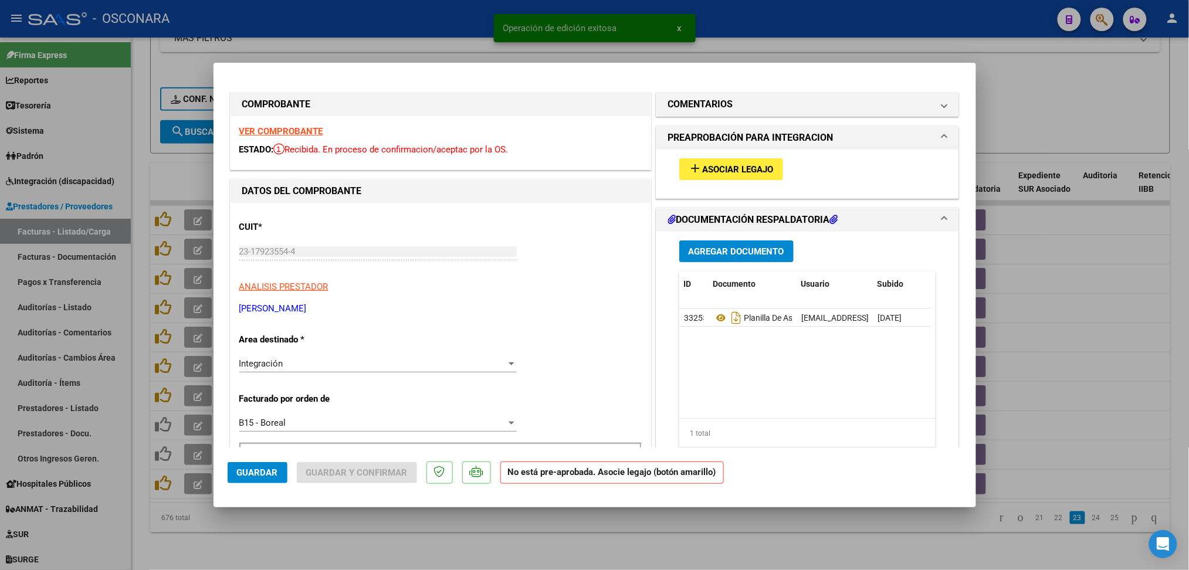
click at [729, 171] on span "Asociar Legajo" at bounding box center [737, 169] width 71 height 11
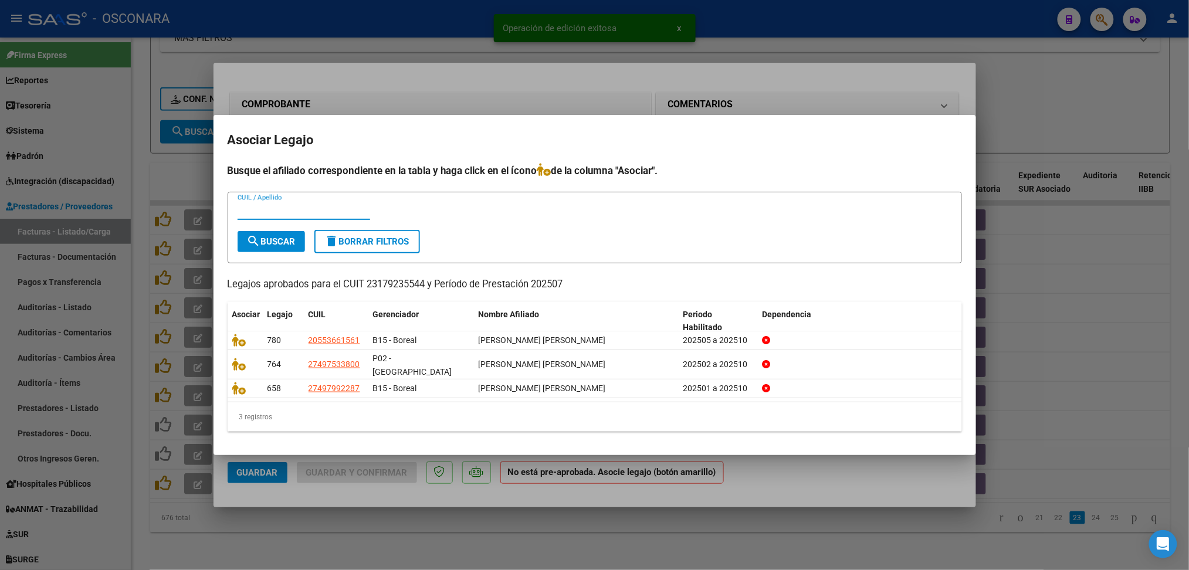
click at [725, 90] on div at bounding box center [594, 285] width 1189 height 570
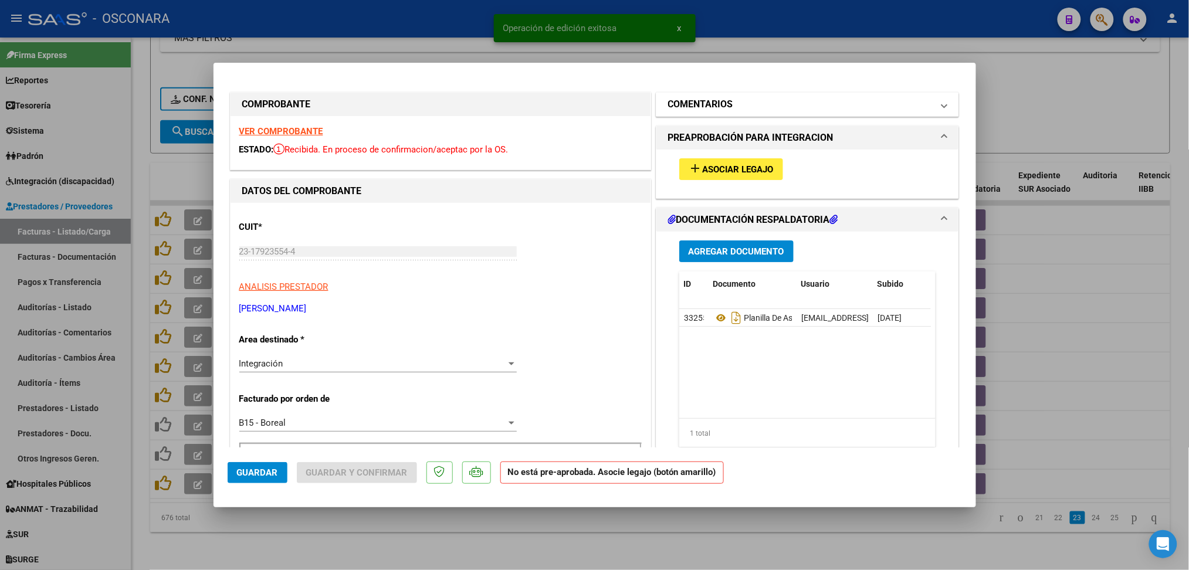
click at [726, 104] on h1 "COMENTARIOS" at bounding box center [700, 104] width 65 height 14
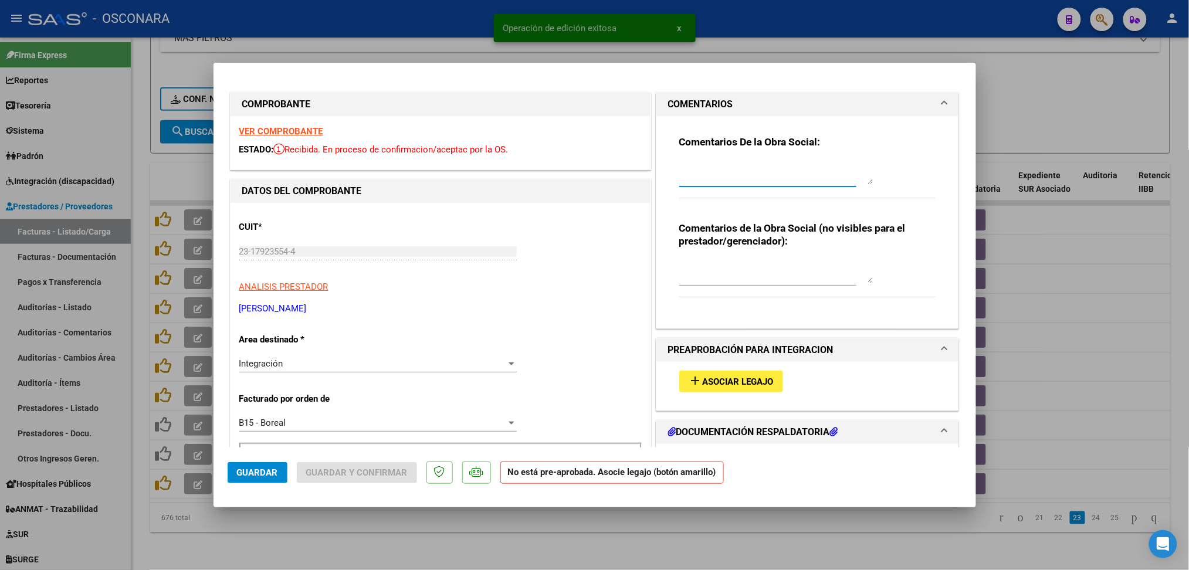
click at [727, 173] on textarea at bounding box center [776, 172] width 194 height 23
paste textarea "12/8 no tenemos legajo habilitado"
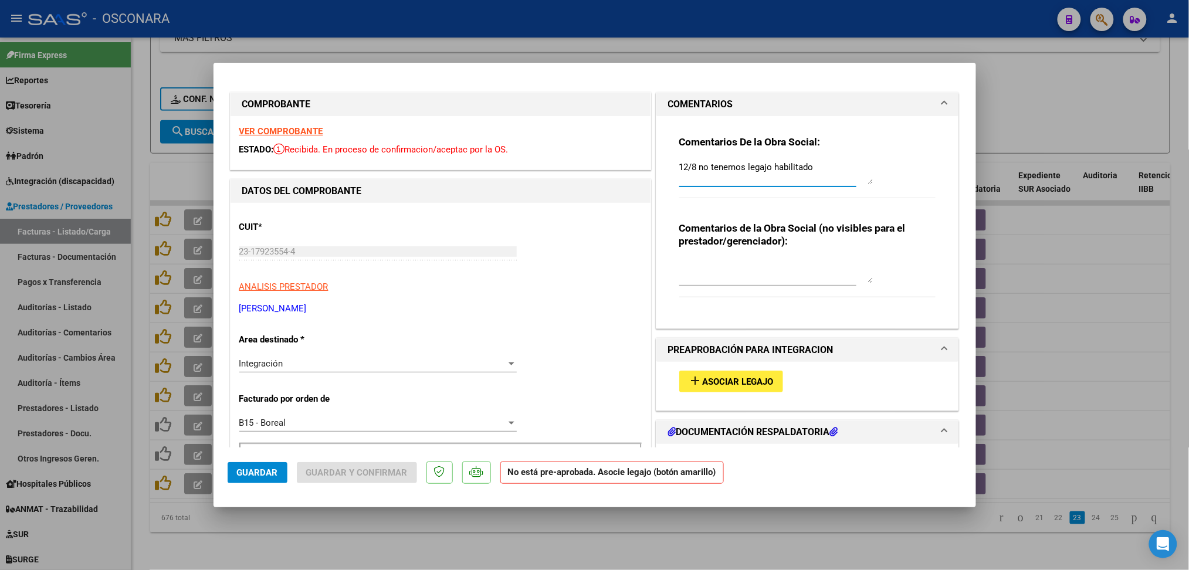
click at [278, 477] on button "Guardar" at bounding box center [258, 472] width 60 height 21
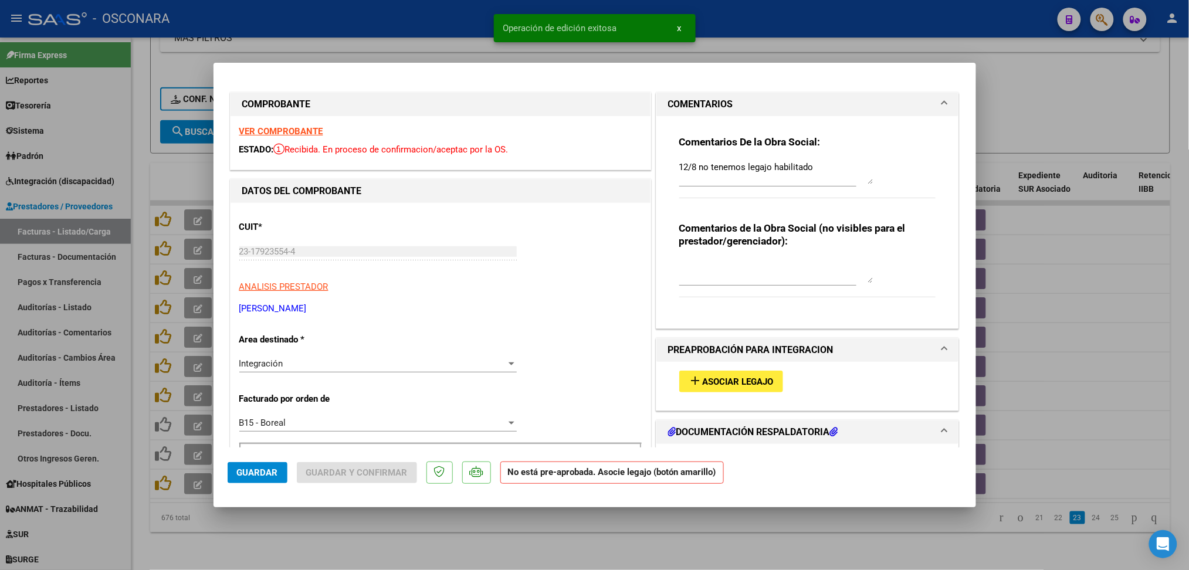
click at [534, 555] on div at bounding box center [594, 285] width 1189 height 570
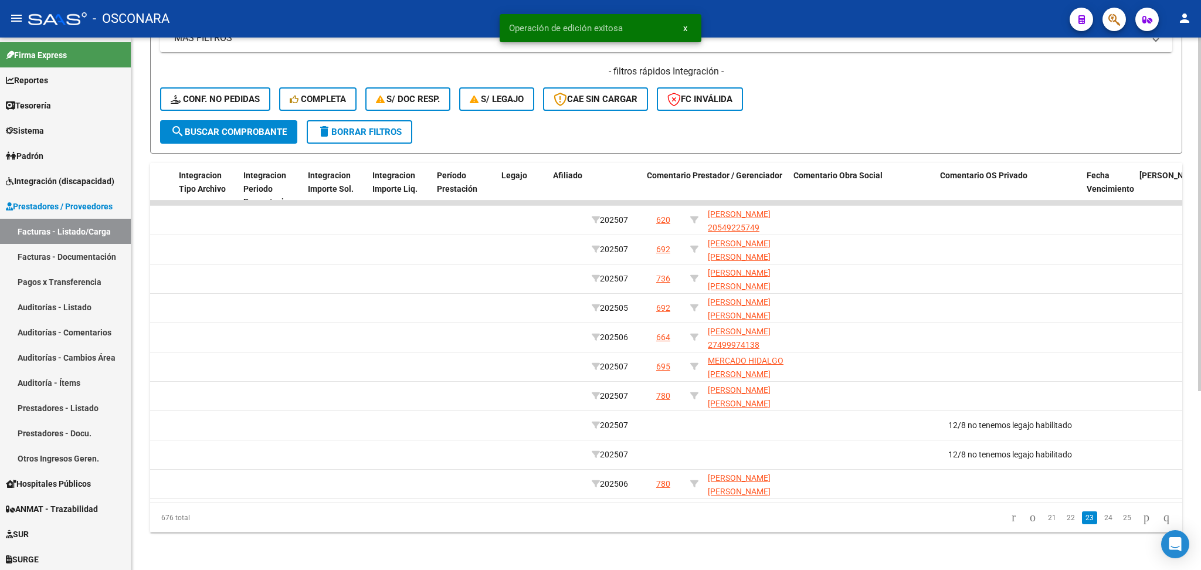
scroll to position [0, 1344]
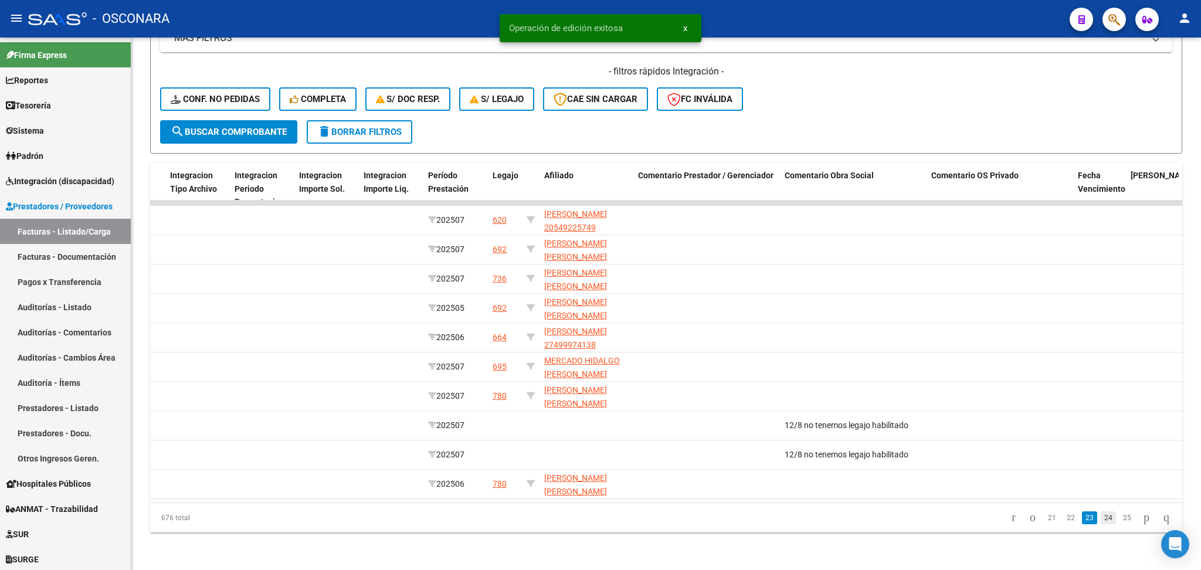
click at [1101, 516] on link "24" at bounding box center [1108, 517] width 15 height 13
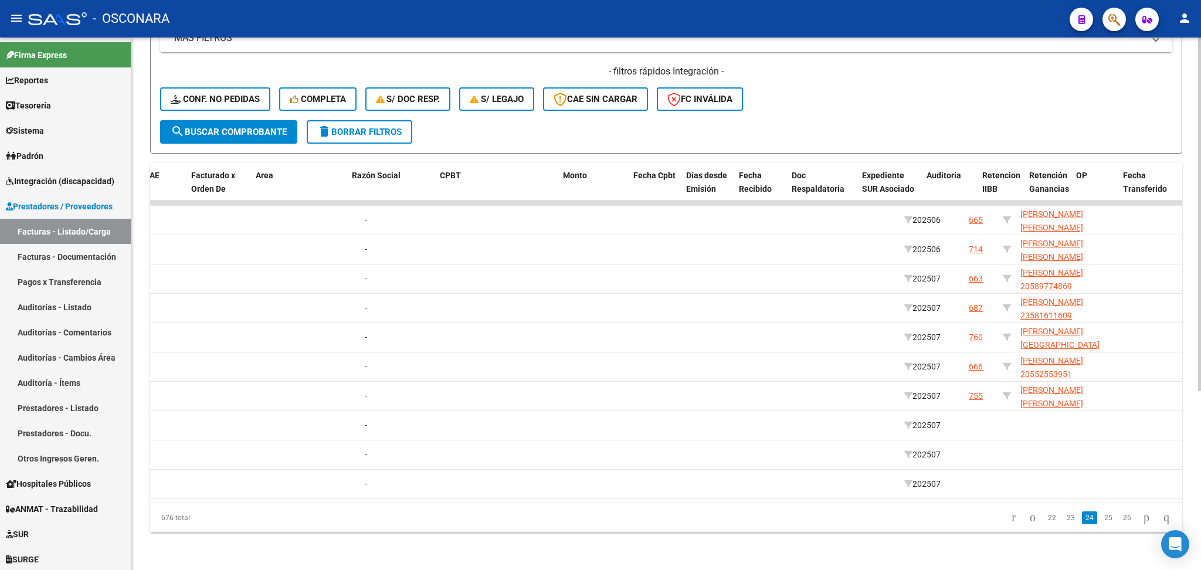
scroll to position [0, 0]
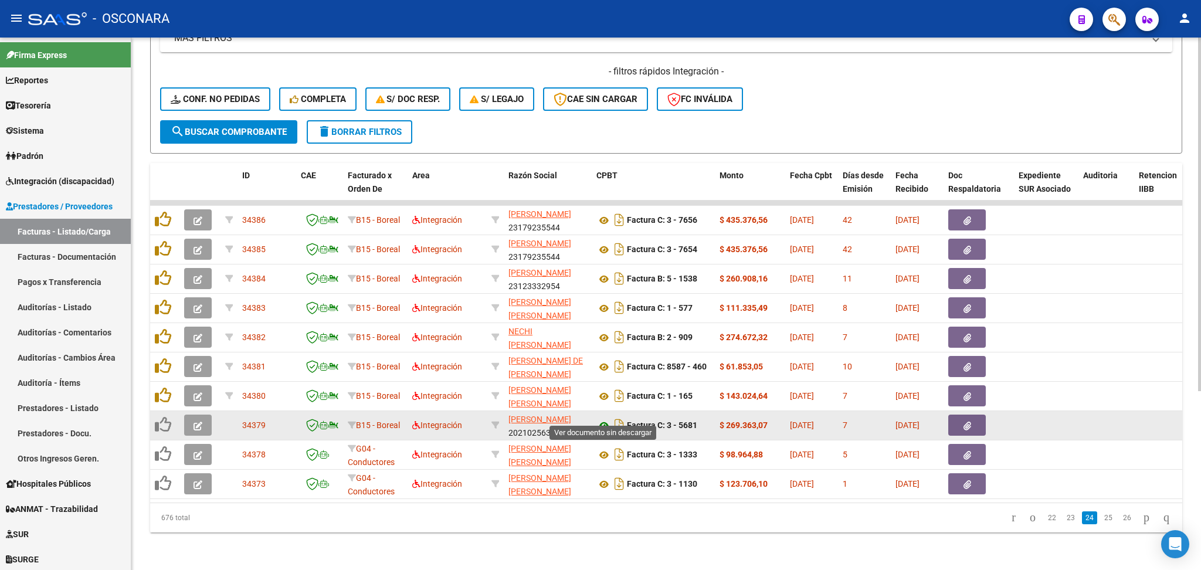
click at [604, 419] on icon at bounding box center [603, 426] width 15 height 14
click at [200, 422] on icon "button" at bounding box center [198, 426] width 9 height 9
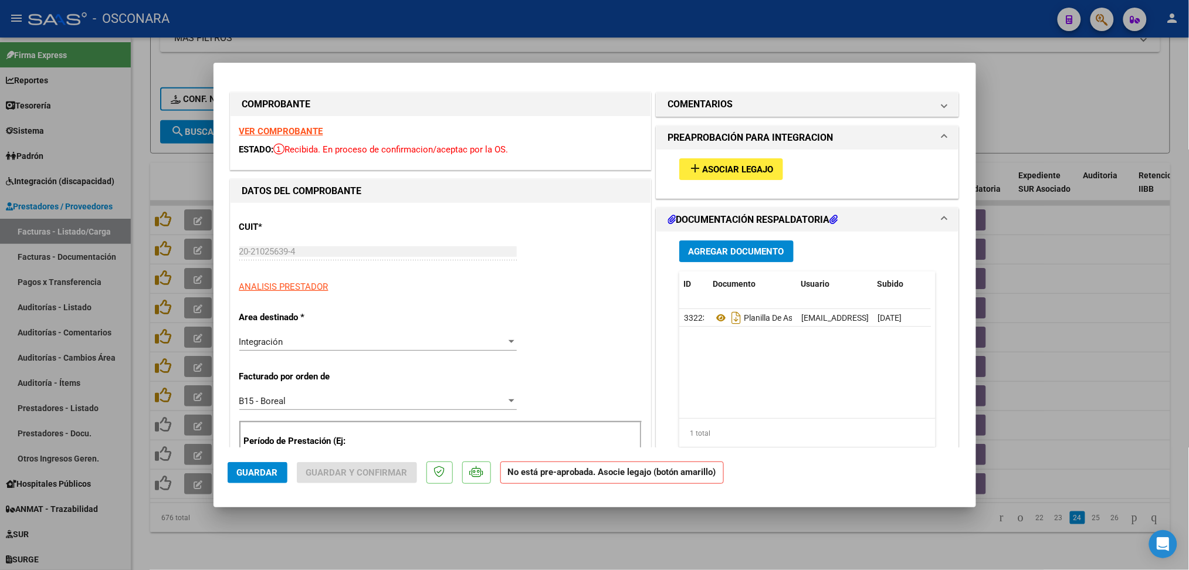
click at [727, 178] on button "add Asociar Legajo" at bounding box center [731, 169] width 104 height 22
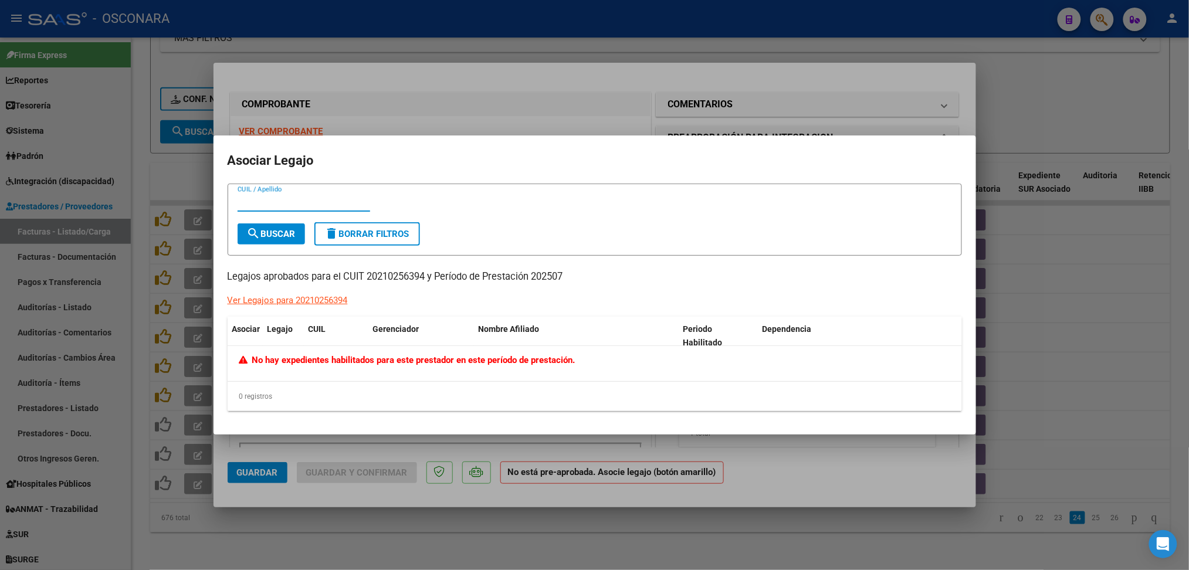
click at [722, 115] on div at bounding box center [594, 285] width 1189 height 570
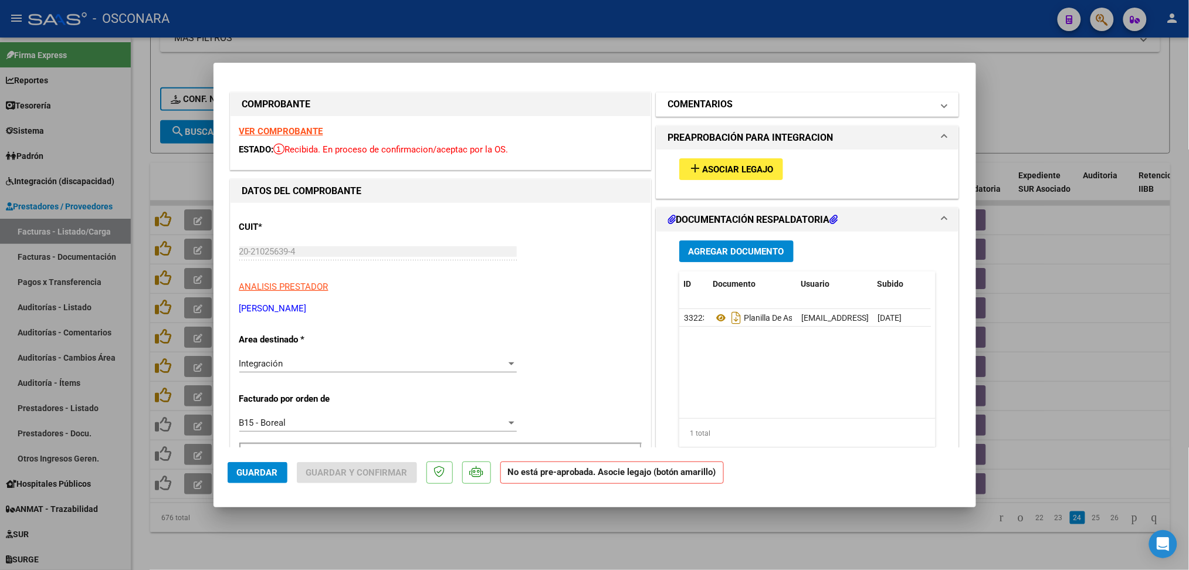
click at [724, 107] on h1 "COMENTARIOS" at bounding box center [700, 104] width 65 height 14
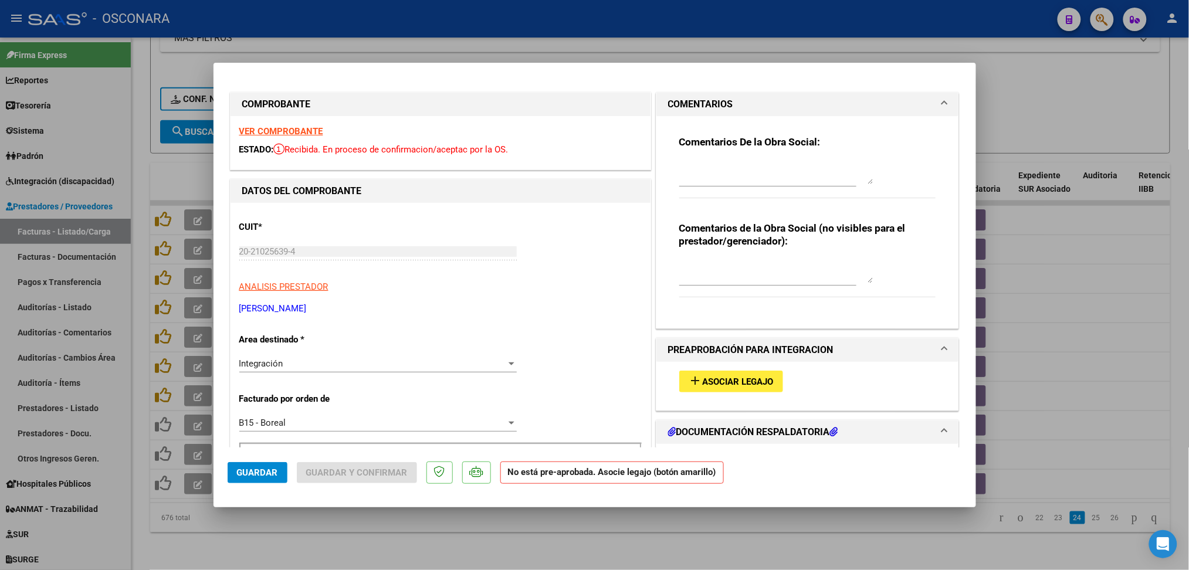
click at [726, 167] on textarea at bounding box center [776, 172] width 194 height 23
paste textarea "12/8 no tenemos legajo habilitado"
click at [260, 470] on span "Guardar" at bounding box center [257, 472] width 41 height 11
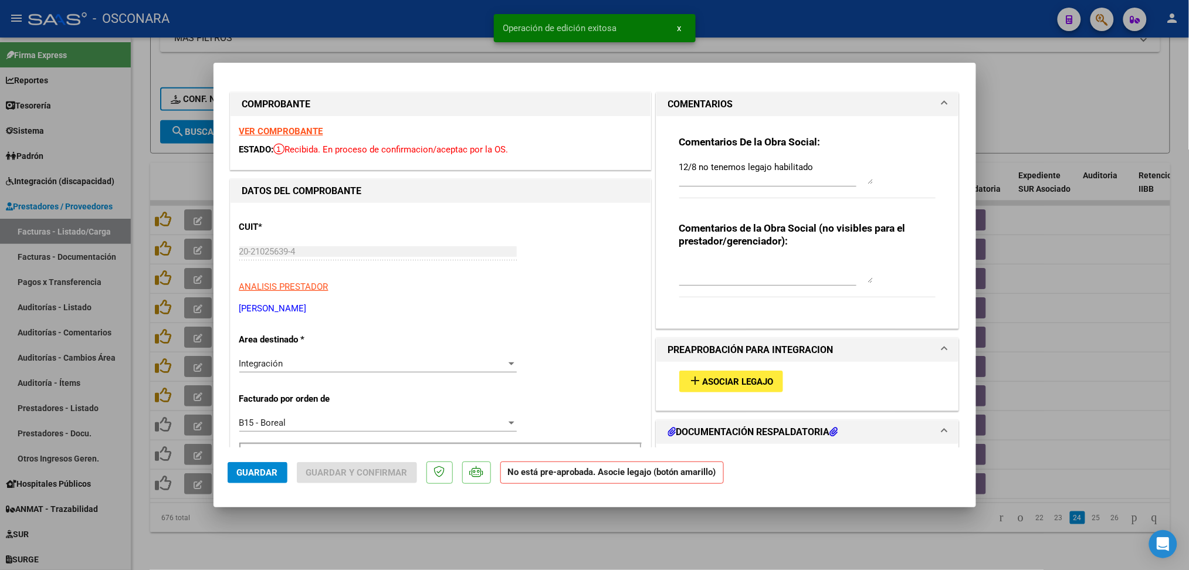
click at [345, 546] on div at bounding box center [594, 285] width 1189 height 570
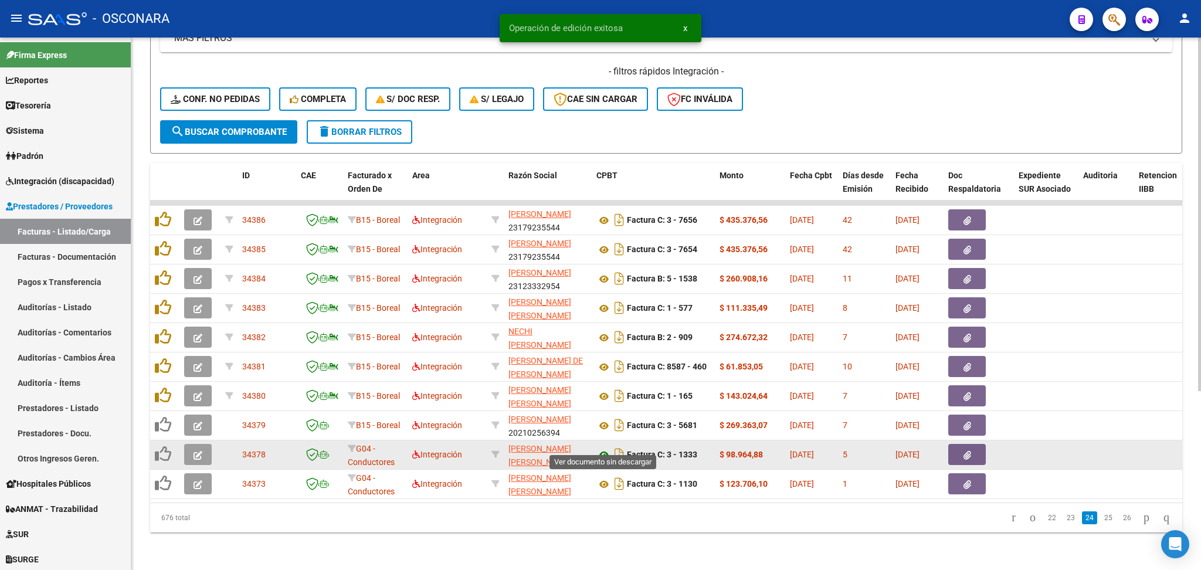
click at [605, 448] on icon at bounding box center [603, 455] width 15 height 14
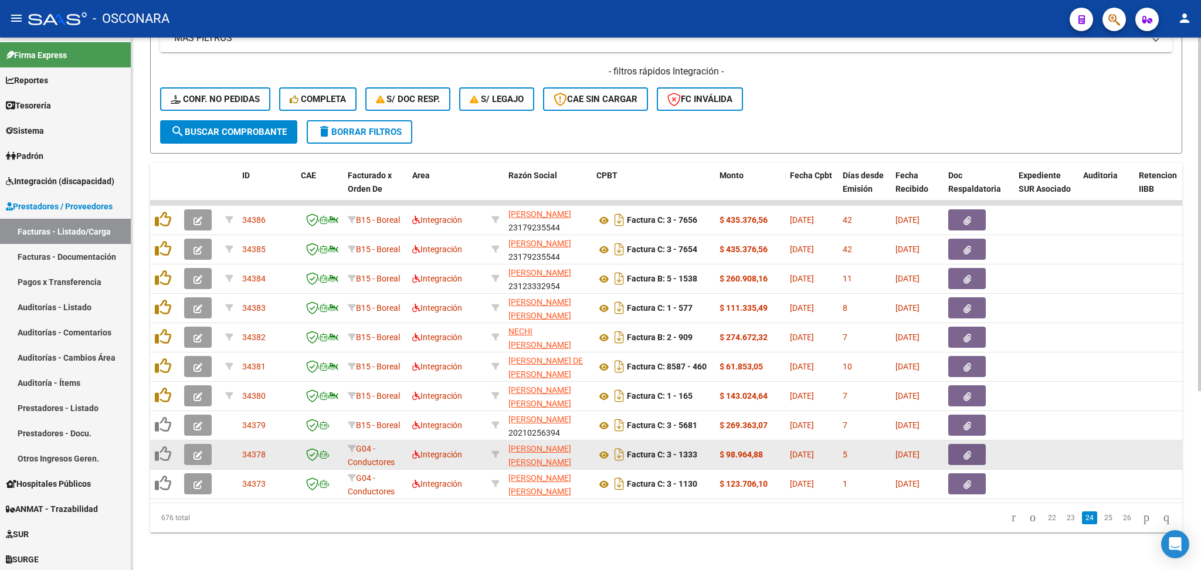
click at [193, 444] on button "button" at bounding box center [198, 454] width 28 height 21
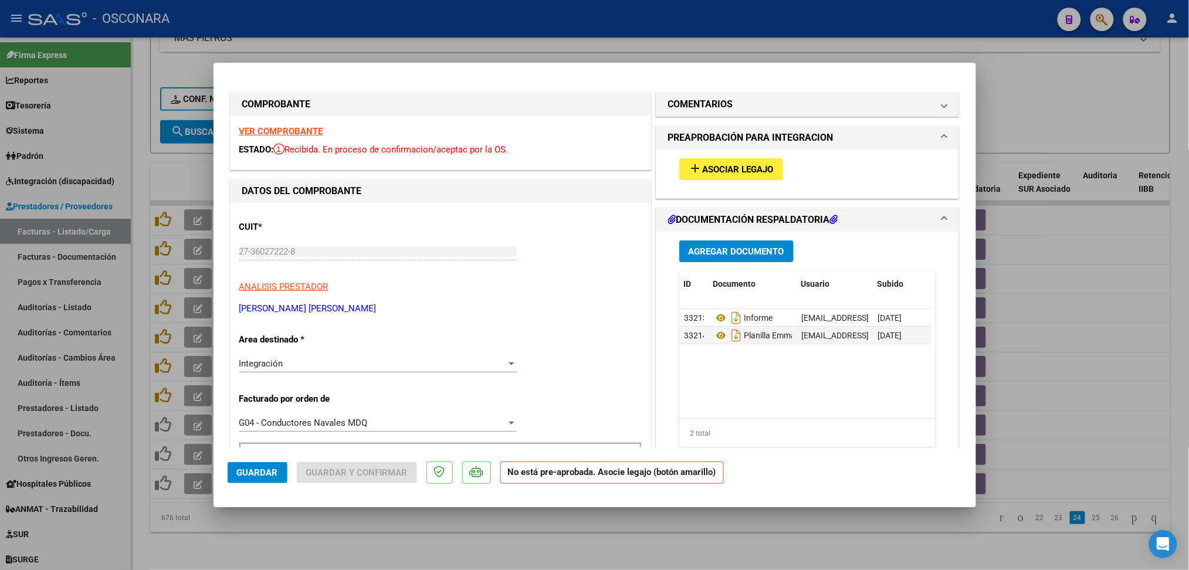
click at [756, 169] on span "Asociar Legajo" at bounding box center [737, 169] width 71 height 11
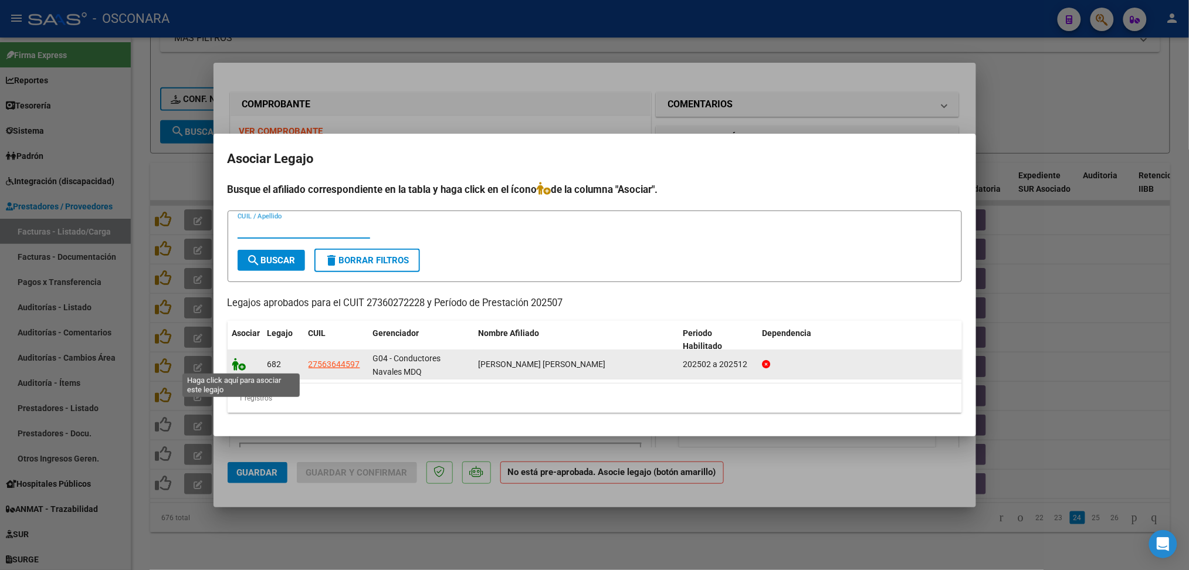
click at [240, 364] on icon at bounding box center [239, 364] width 14 height 13
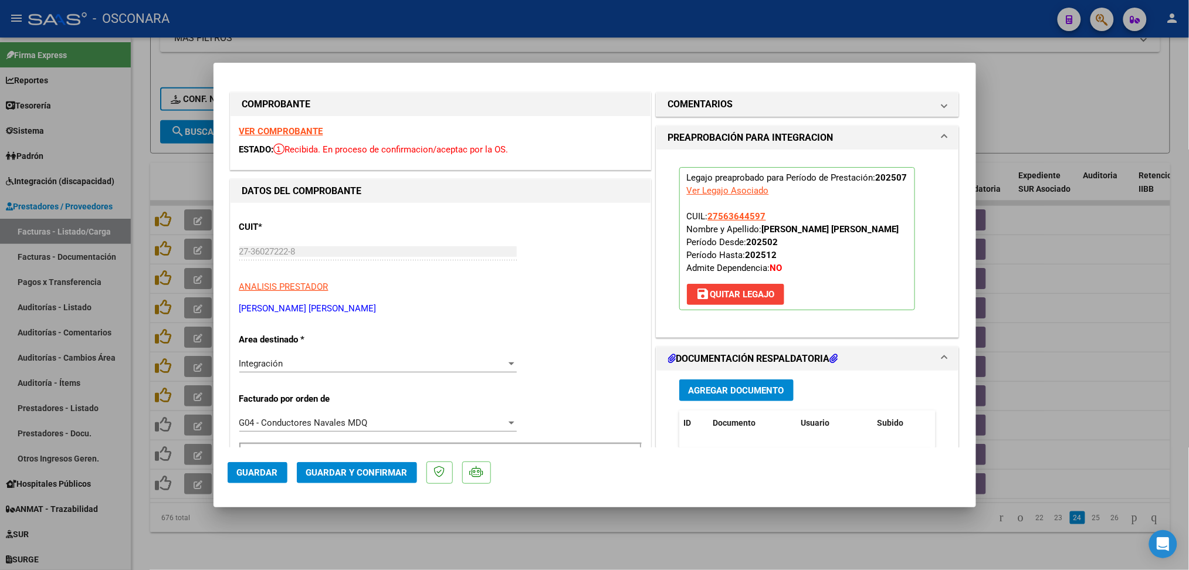
click at [528, 535] on div at bounding box center [594, 285] width 1189 height 570
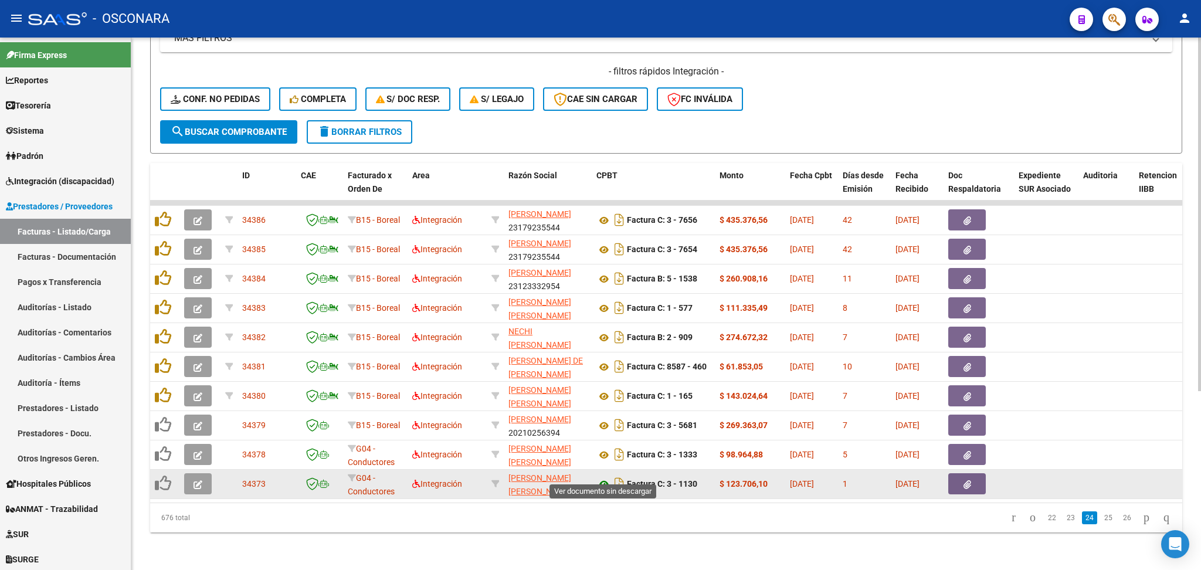
click at [605, 477] on icon at bounding box center [603, 484] width 15 height 14
click at [198, 480] on icon "button" at bounding box center [198, 484] width 9 height 9
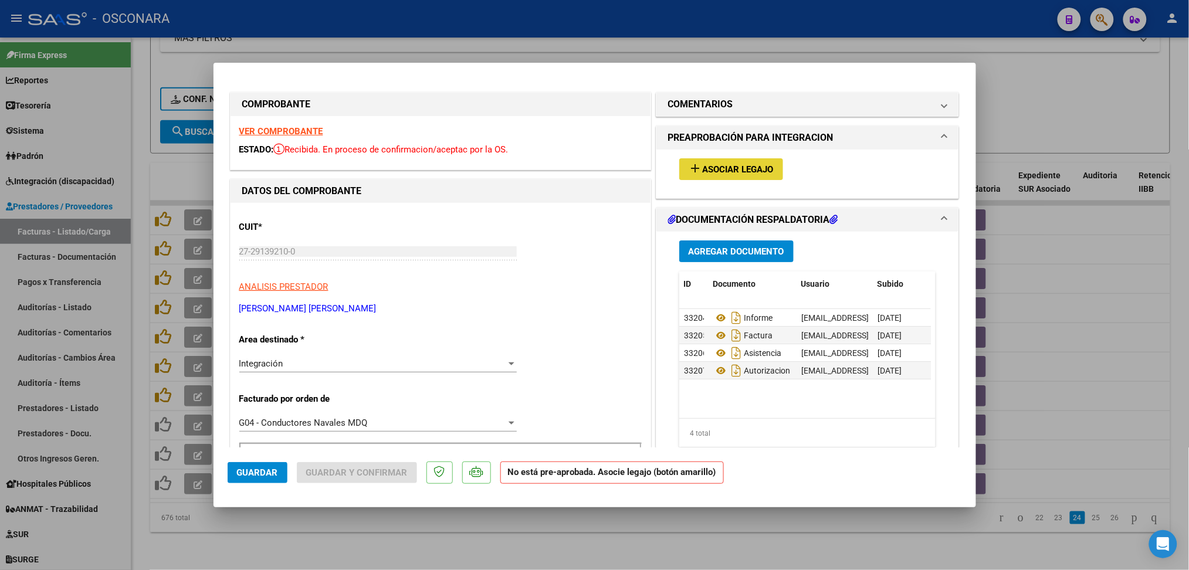
click at [768, 171] on button "add Asociar Legajo" at bounding box center [731, 169] width 104 height 22
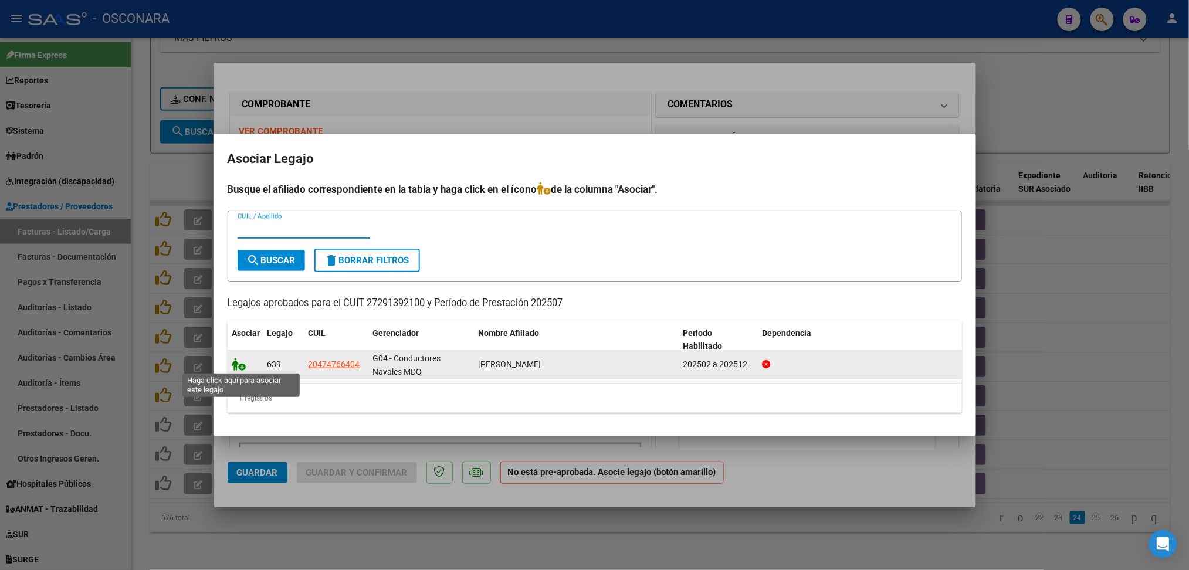
click at [240, 366] on icon at bounding box center [239, 364] width 14 height 13
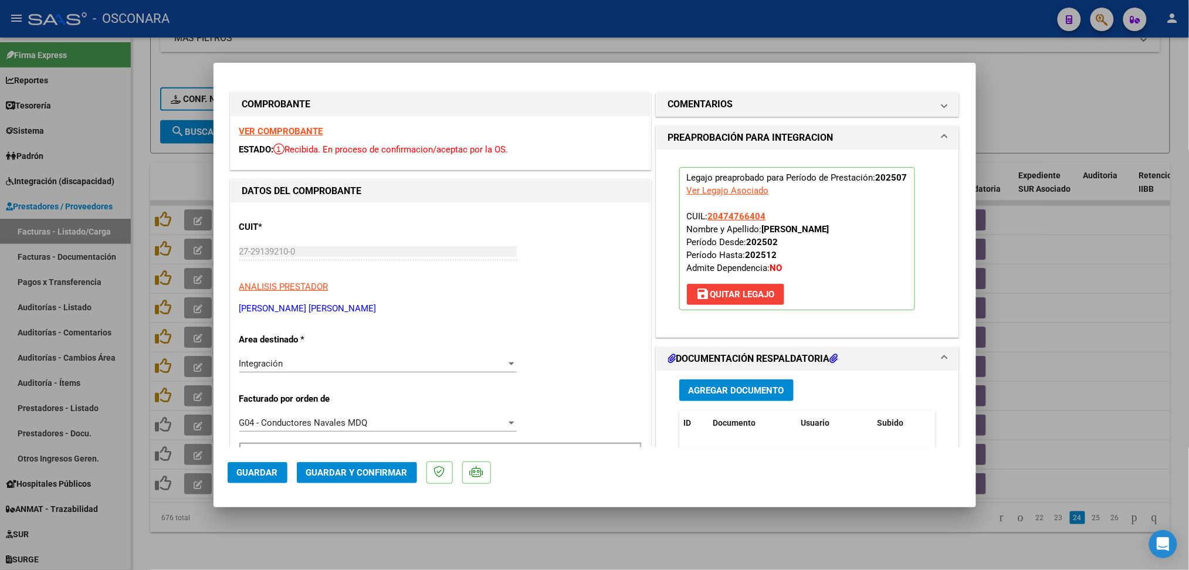
click at [424, 534] on div at bounding box center [594, 285] width 1189 height 570
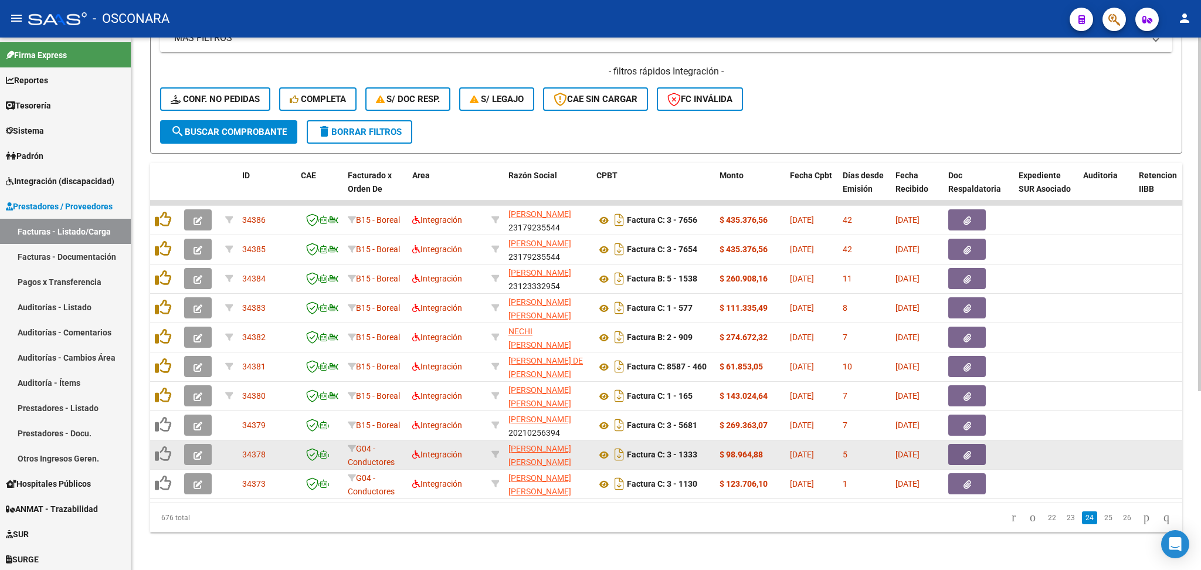
click at [195, 451] on icon "button" at bounding box center [198, 455] width 9 height 9
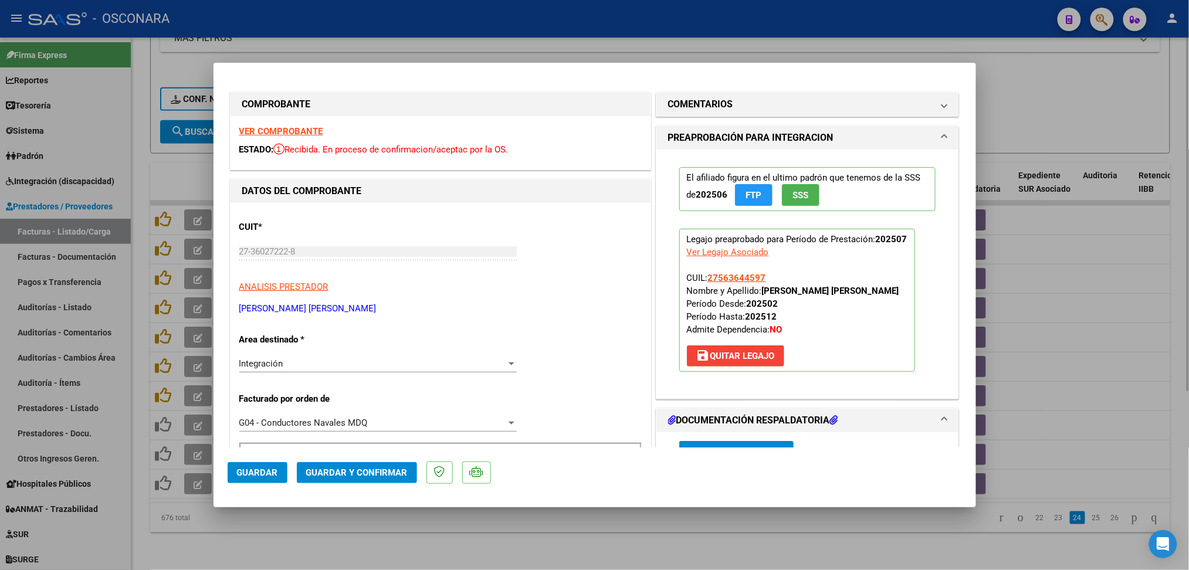
drag, startPoint x: 503, startPoint y: 518, endPoint x: 495, endPoint y: 521, distance: 7.6
click at [502, 518] on div at bounding box center [594, 285] width 1189 height 570
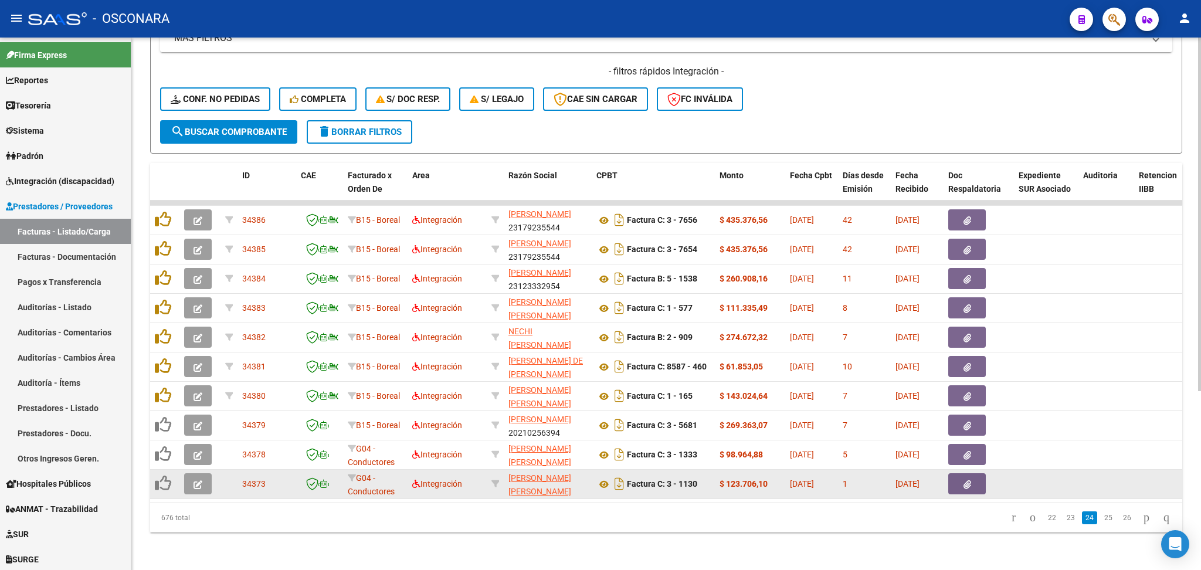
click at [198, 480] on icon "button" at bounding box center [198, 484] width 9 height 9
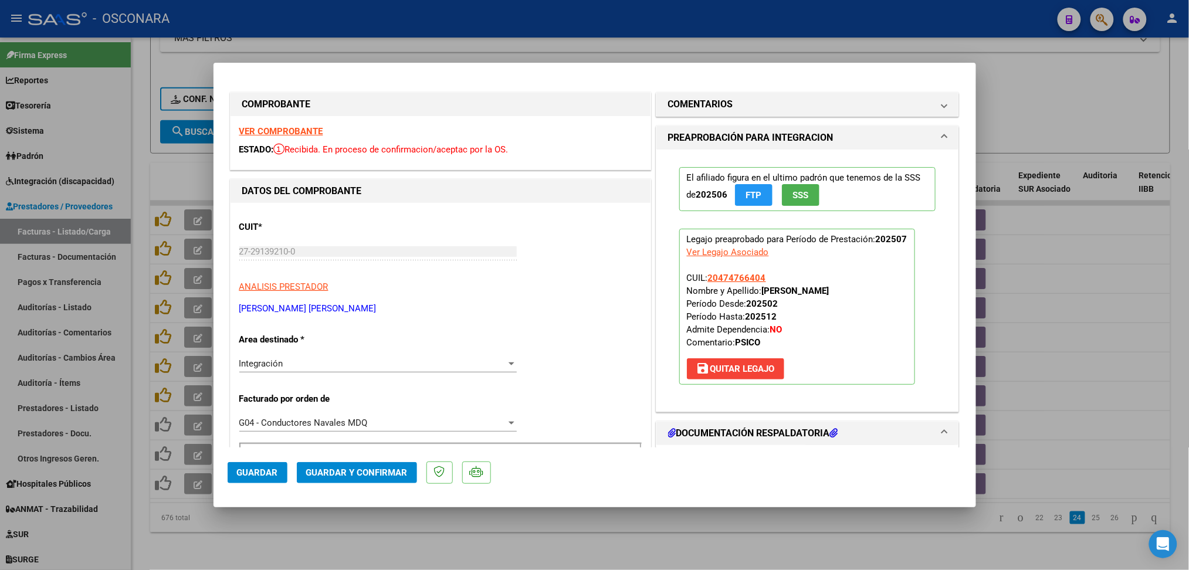
click at [268, 472] on span "Guardar" at bounding box center [257, 472] width 41 height 11
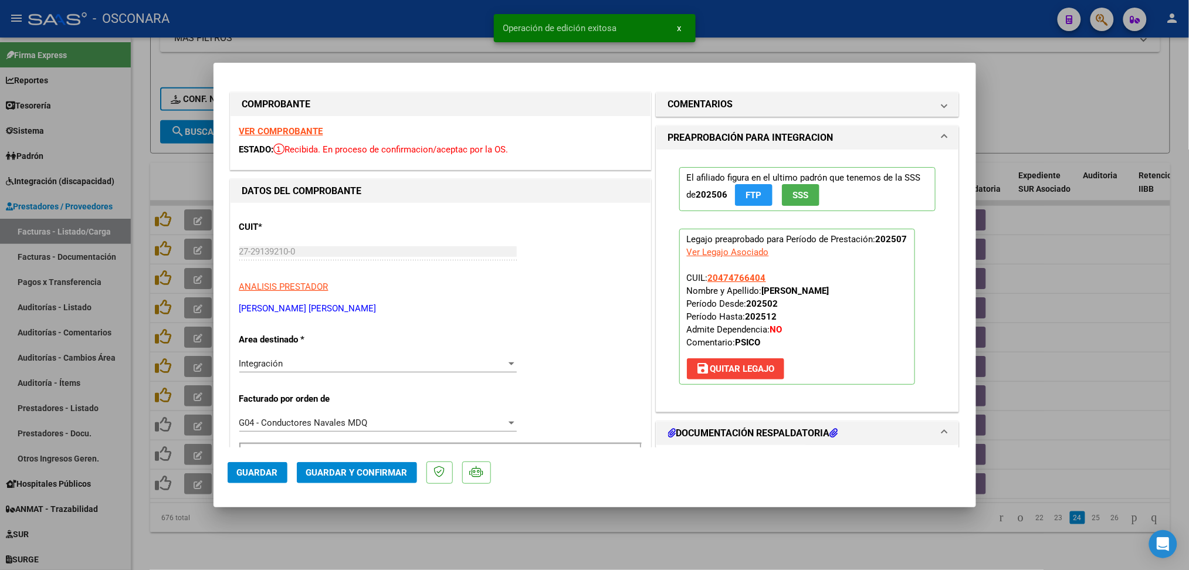
click at [339, 532] on div at bounding box center [594, 285] width 1189 height 570
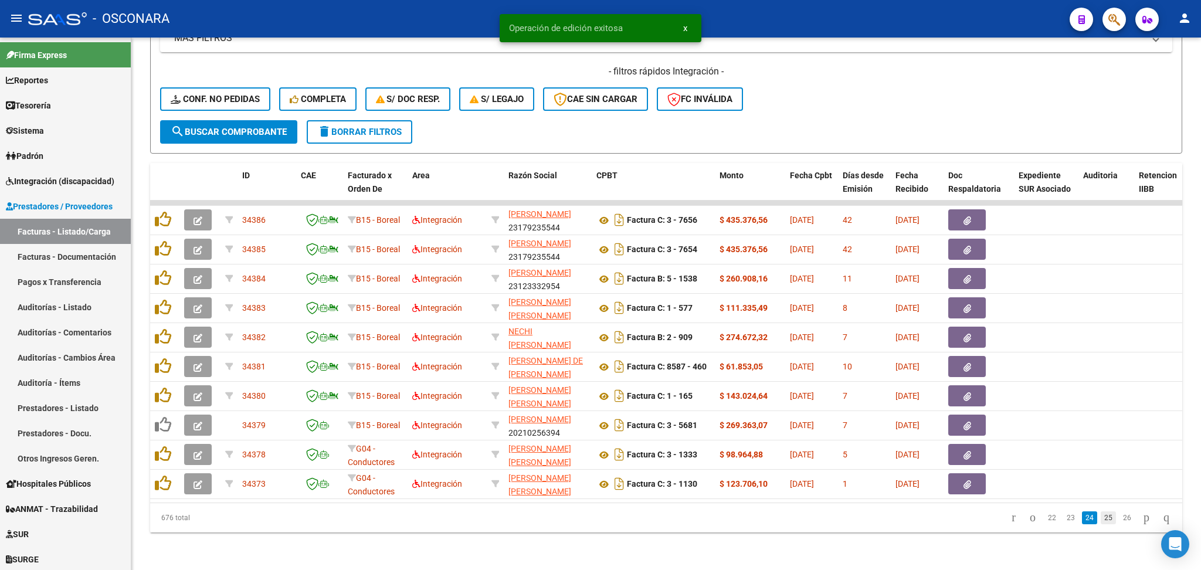
click at [1099, 525] on li "25" at bounding box center [1108, 518] width 19 height 20
drag, startPoint x: 1091, startPoint y: 520, endPoint x: 1077, endPoint y: 526, distance: 16.0
click at [1101, 520] on link "25" at bounding box center [1108, 517] width 15 height 13
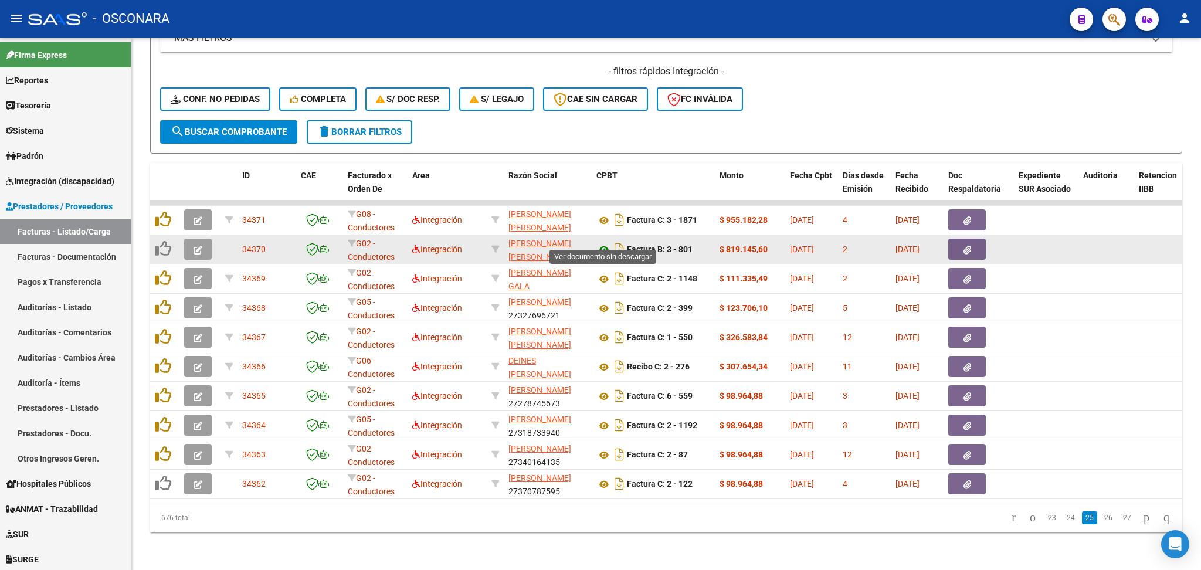
click at [603, 243] on icon at bounding box center [603, 250] width 15 height 14
click at [196, 246] on icon "button" at bounding box center [198, 250] width 9 height 9
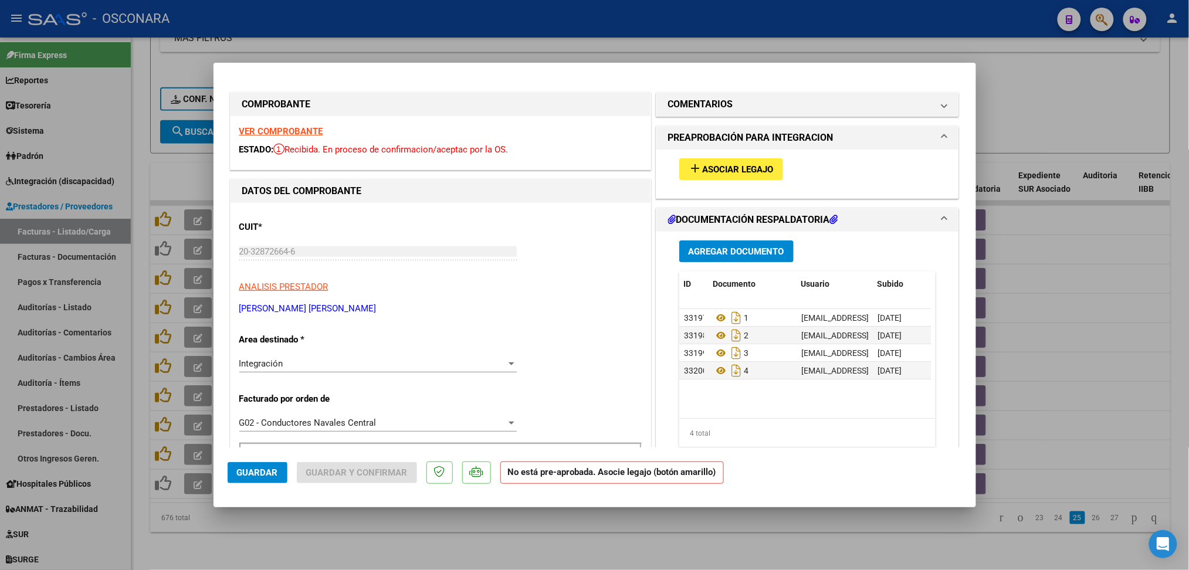
click at [707, 160] on button "add Asociar Legajo" at bounding box center [731, 169] width 104 height 22
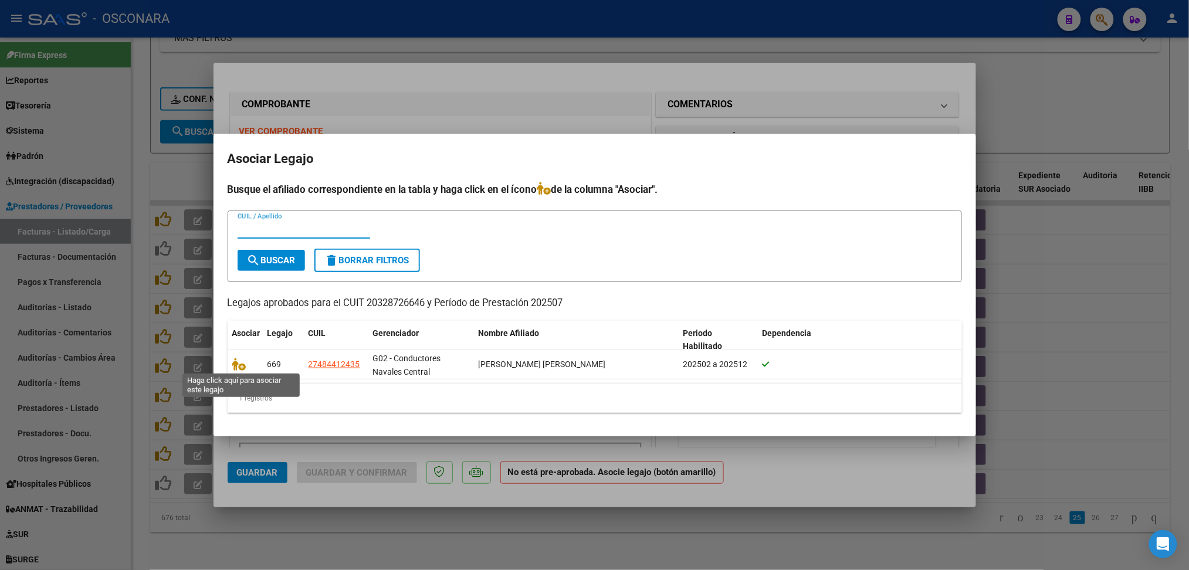
click at [239, 364] on icon at bounding box center [239, 364] width 14 height 13
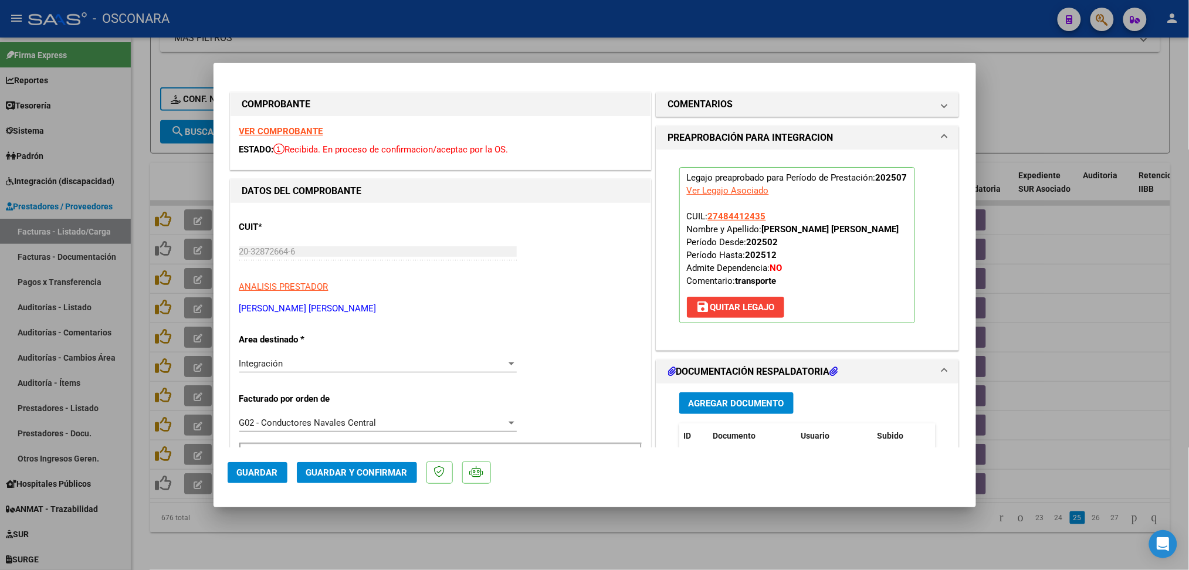
click at [429, 537] on div at bounding box center [594, 285] width 1189 height 570
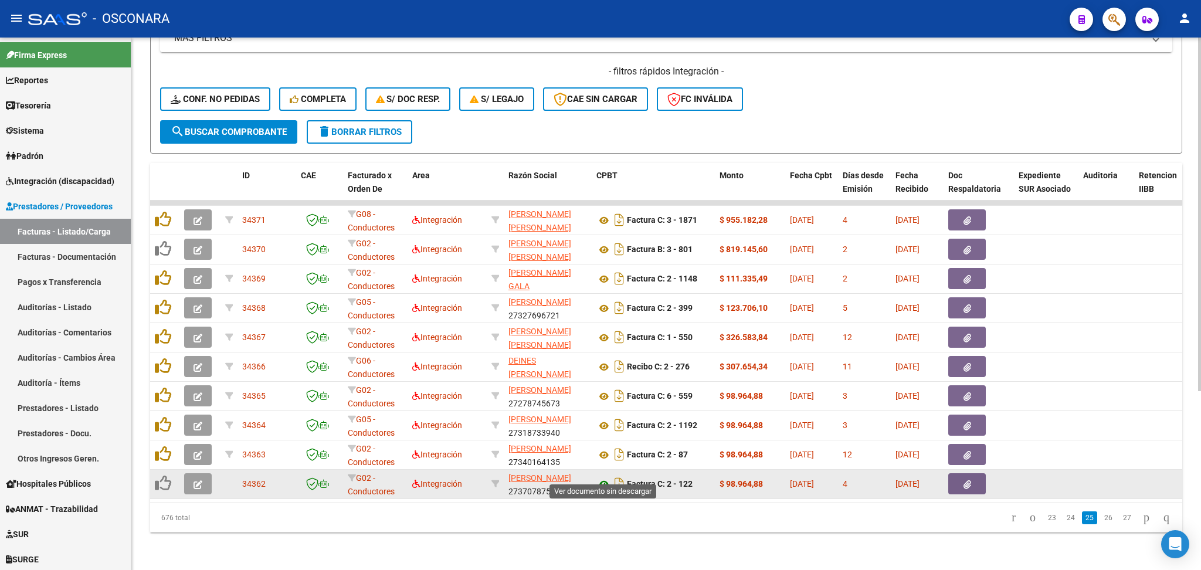
click at [603, 477] on icon at bounding box center [603, 484] width 15 height 14
click at [209, 473] on button "button" at bounding box center [198, 483] width 28 height 21
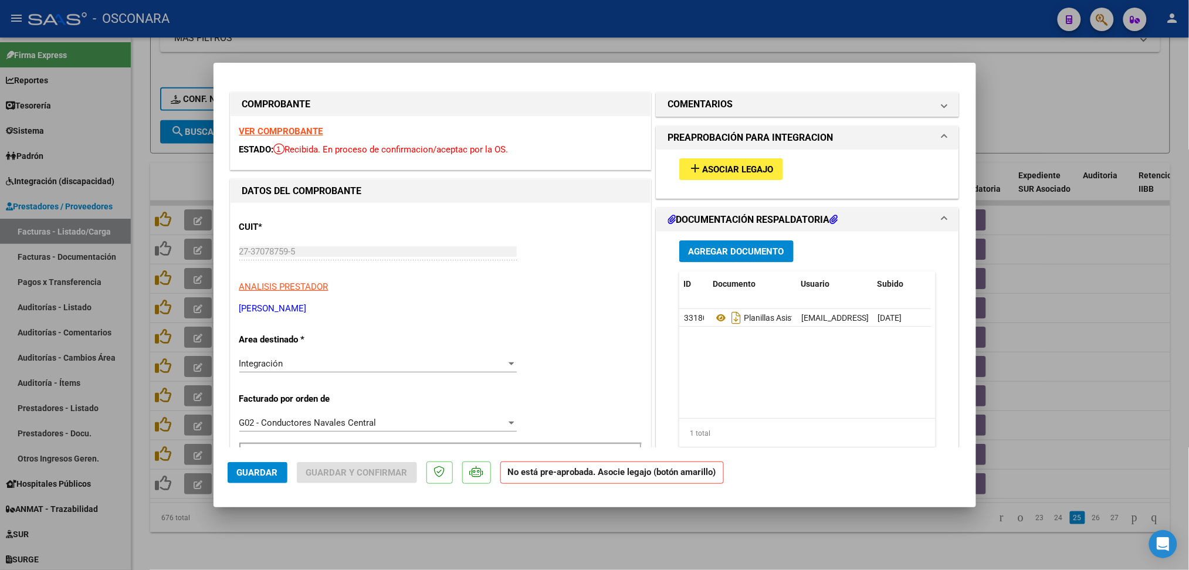
click at [734, 171] on span "Asociar Legajo" at bounding box center [737, 169] width 71 height 11
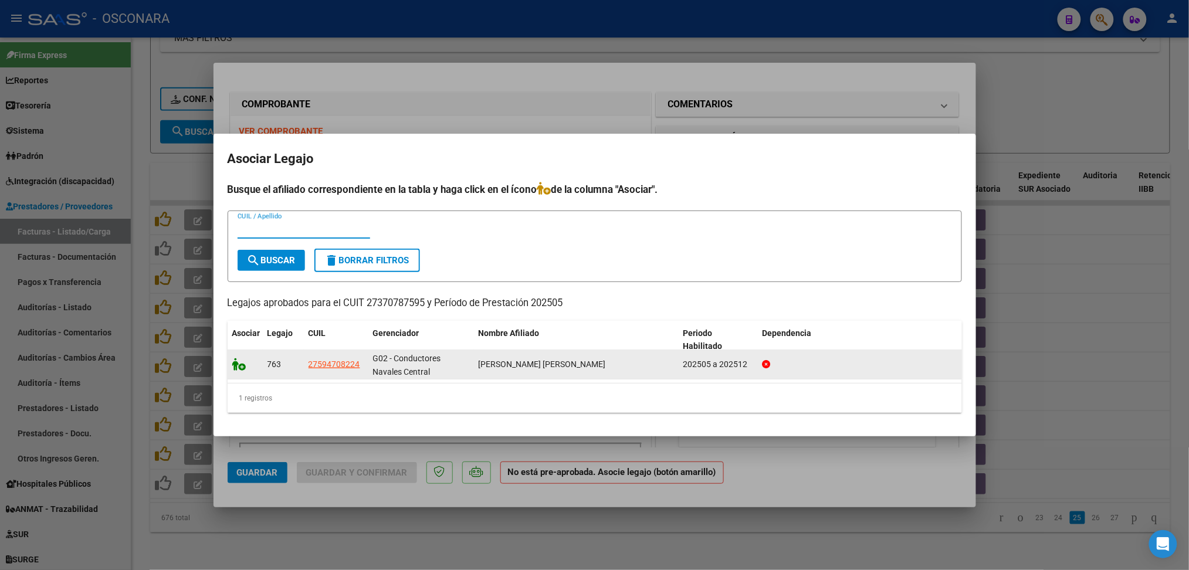
click at [237, 365] on icon at bounding box center [239, 364] width 14 height 13
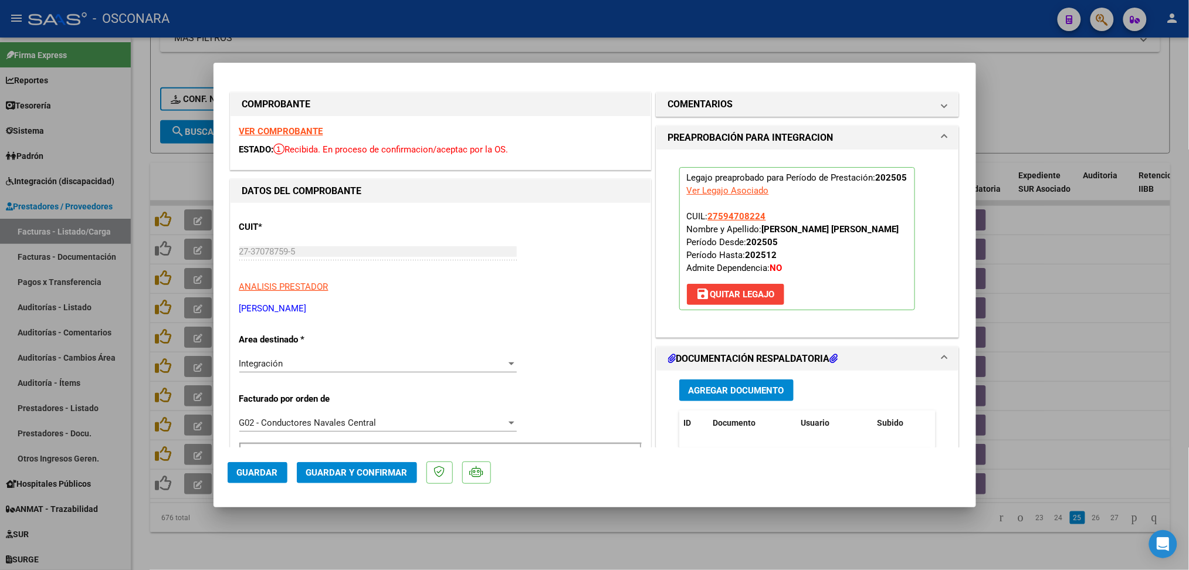
click at [473, 538] on div at bounding box center [594, 285] width 1189 height 570
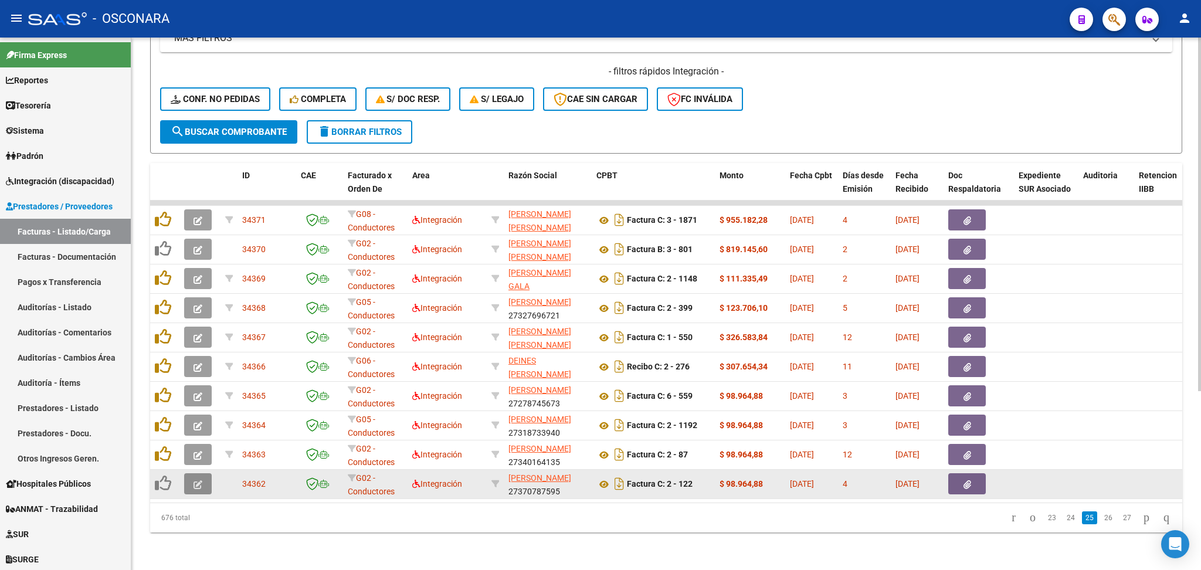
click at [201, 480] on icon "button" at bounding box center [198, 484] width 9 height 9
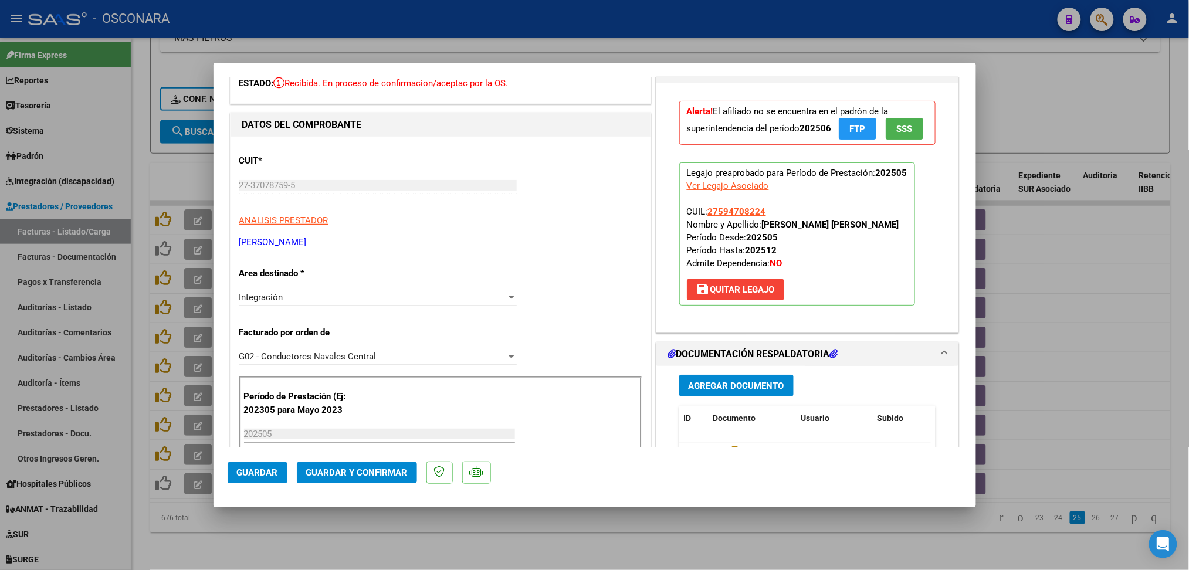
scroll to position [156, 0]
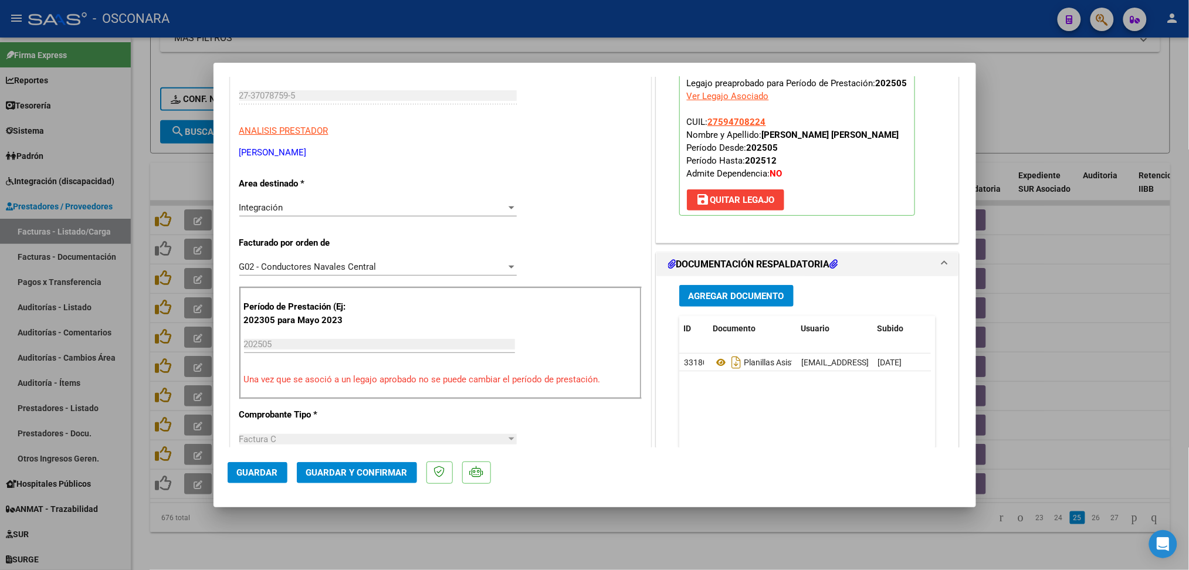
click at [251, 478] on button "Guardar" at bounding box center [258, 472] width 60 height 21
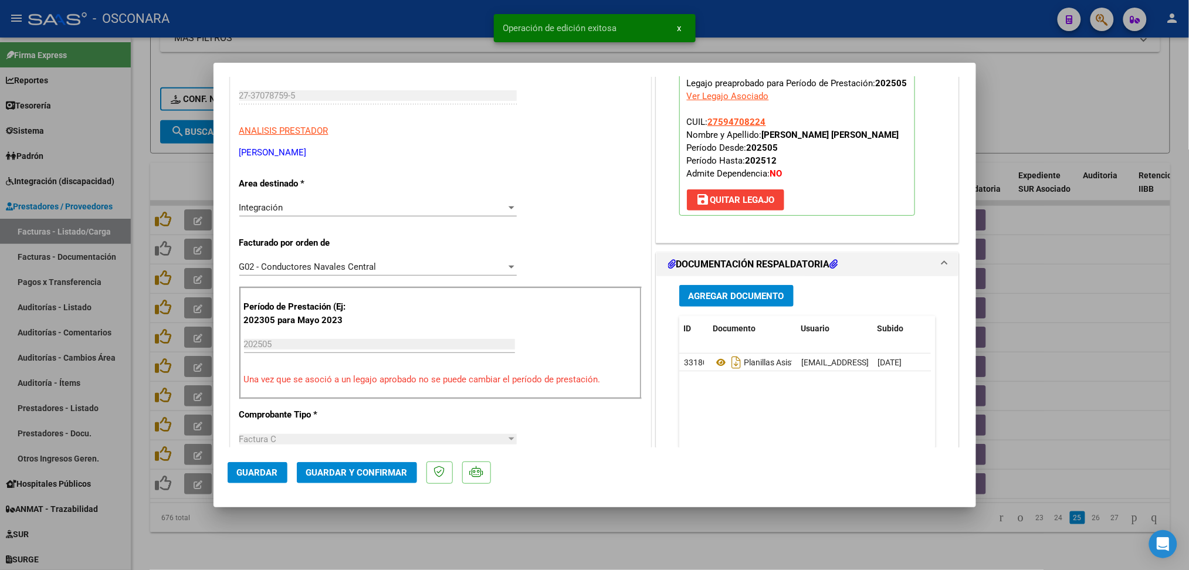
click at [296, 539] on div at bounding box center [594, 285] width 1189 height 570
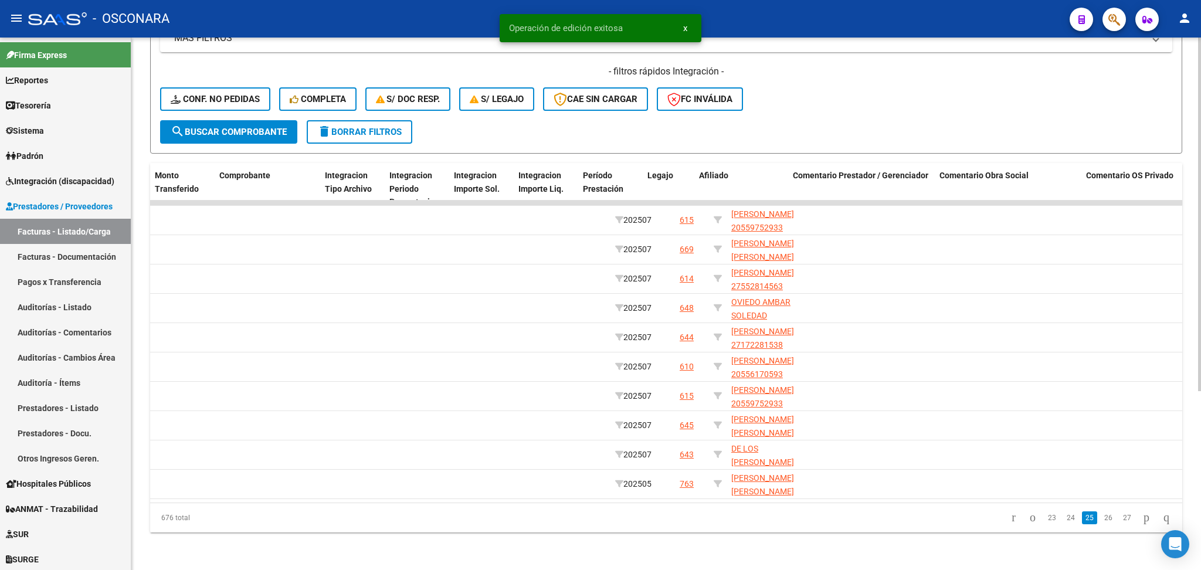
scroll to position [0, 1191]
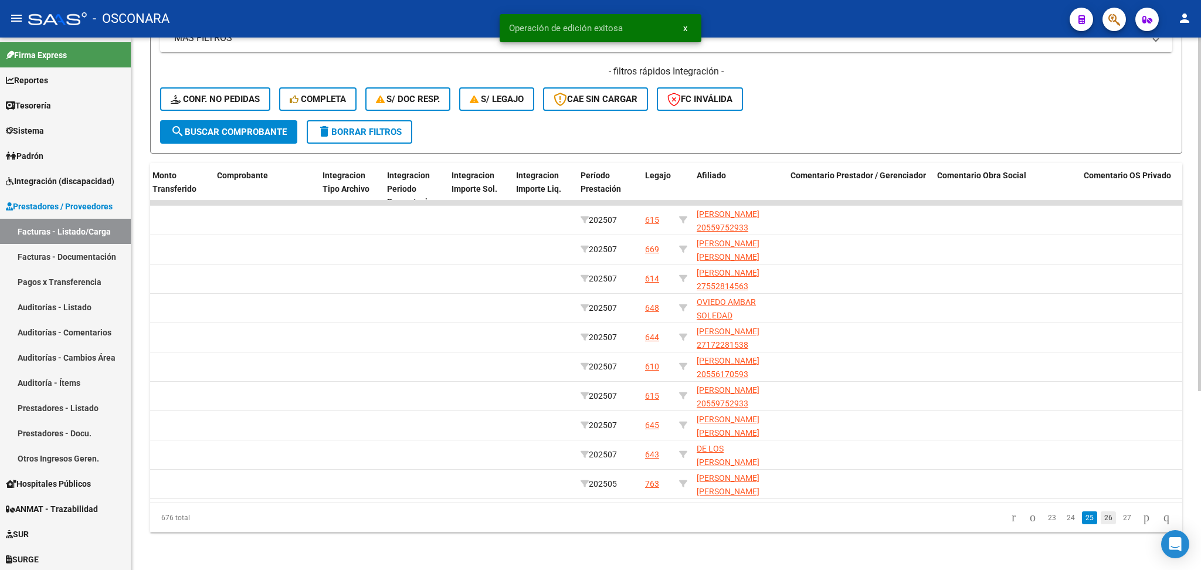
click at [1101, 521] on link "26" at bounding box center [1108, 517] width 15 height 13
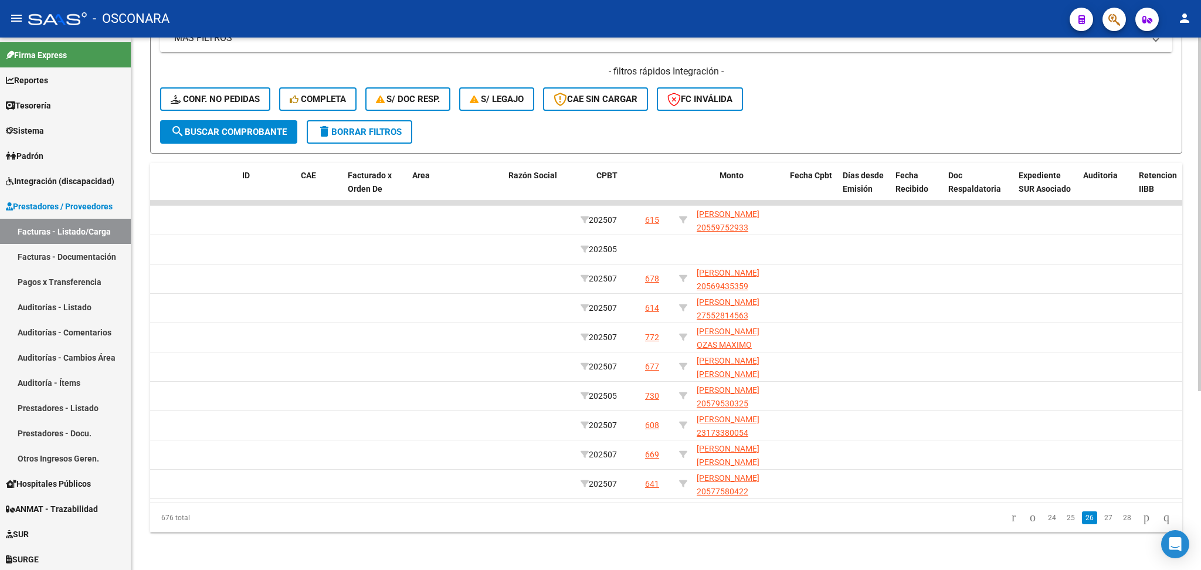
scroll to position [0, 0]
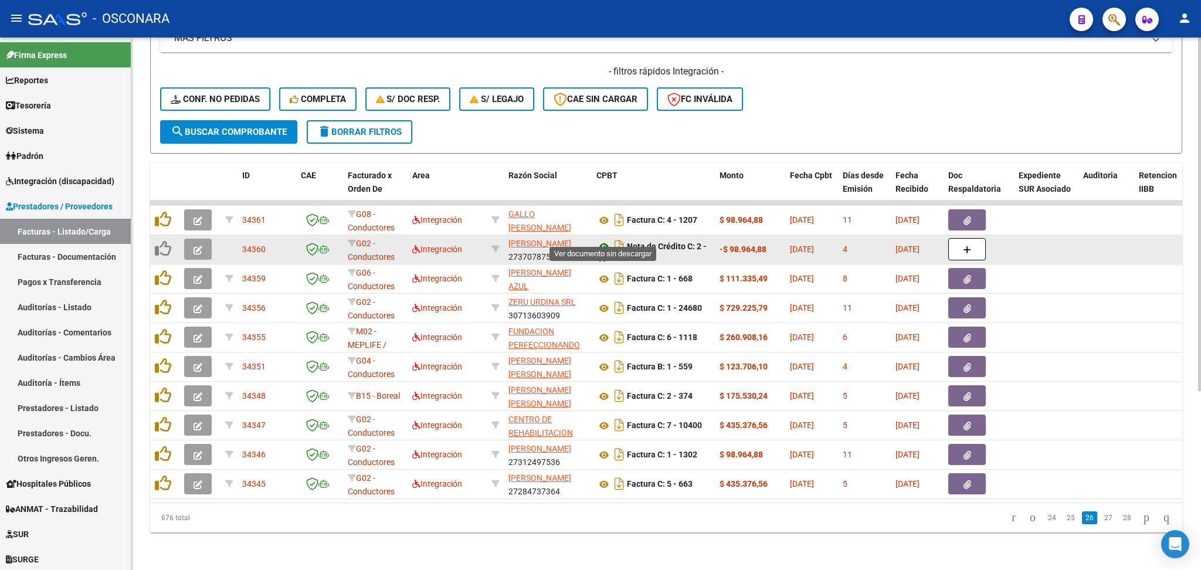
click at [603, 240] on icon at bounding box center [603, 247] width 15 height 14
click at [201, 246] on icon "button" at bounding box center [198, 250] width 9 height 9
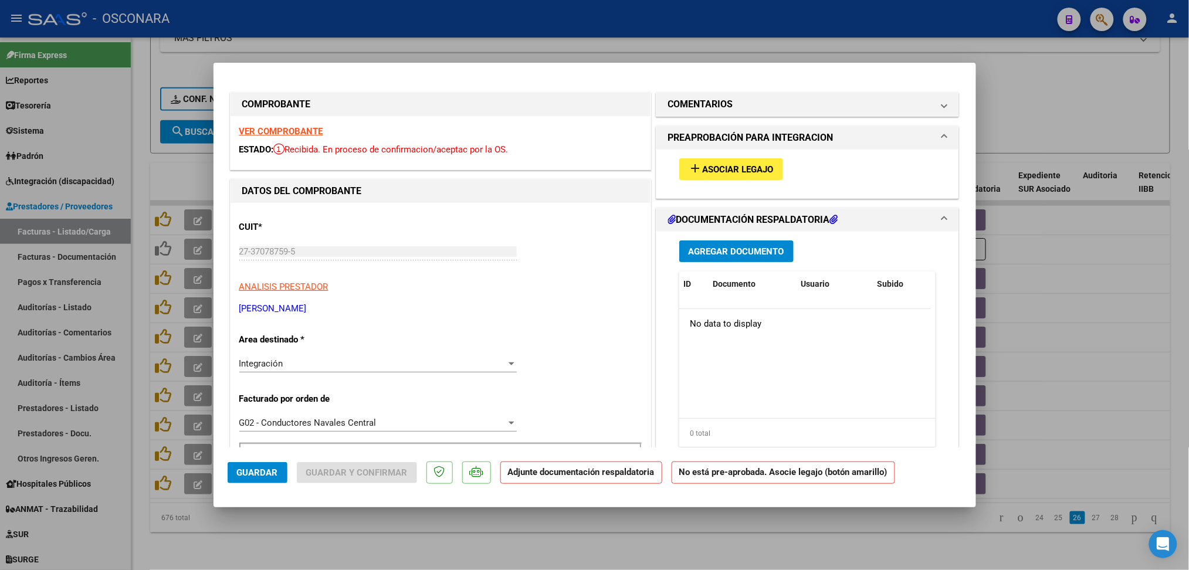
click at [747, 169] on span "Asociar Legajo" at bounding box center [737, 169] width 71 height 11
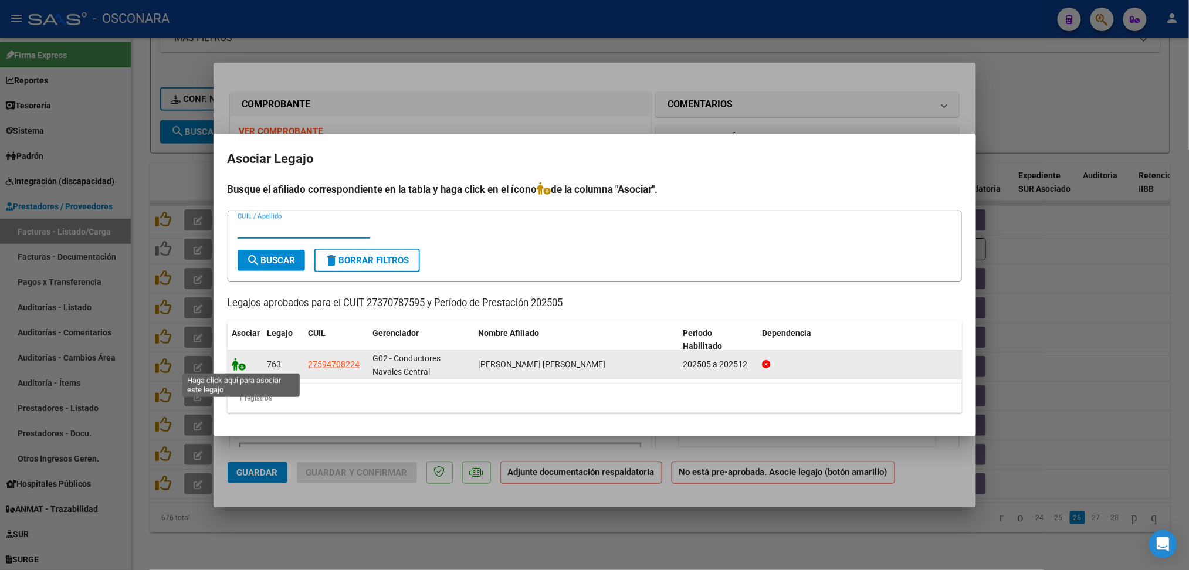
click at [242, 362] on icon at bounding box center [239, 364] width 14 height 13
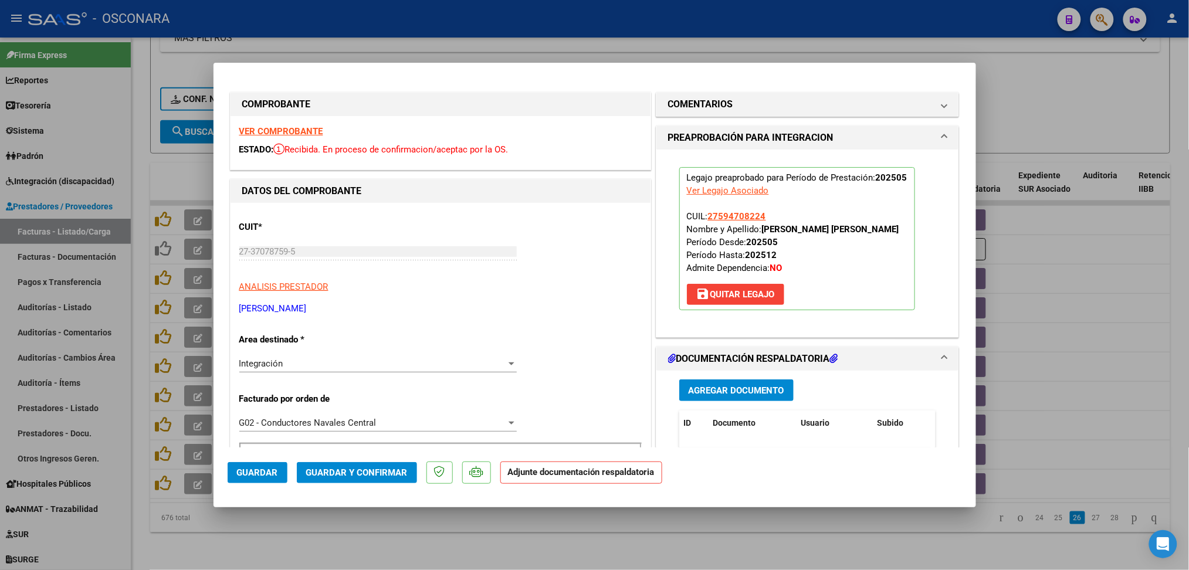
click at [269, 473] on span "Guardar" at bounding box center [257, 472] width 41 height 11
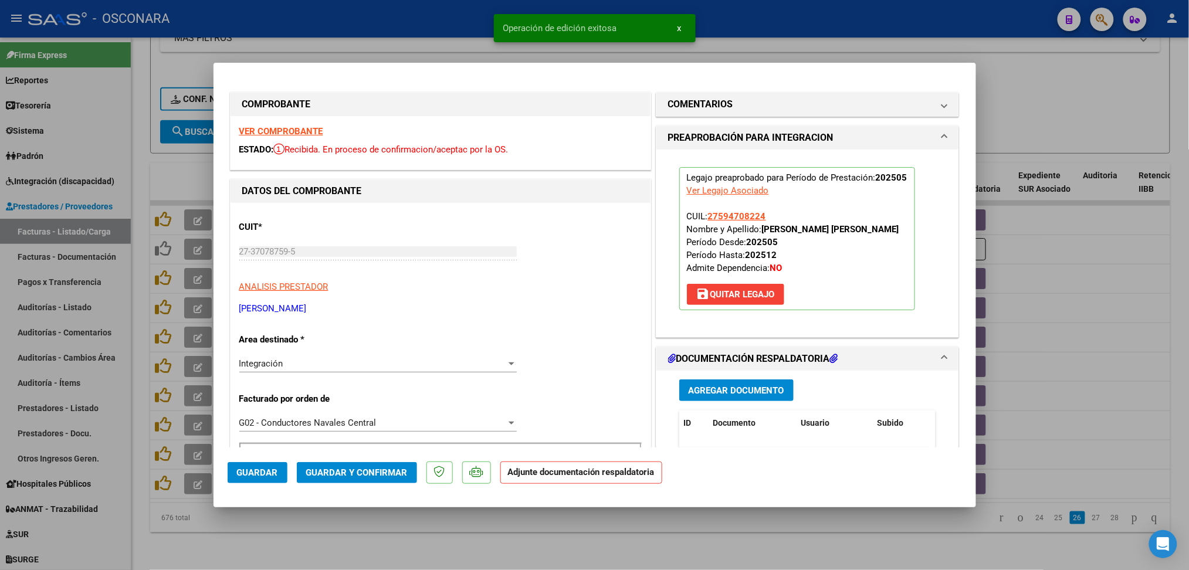
click at [382, 537] on div at bounding box center [594, 285] width 1189 height 570
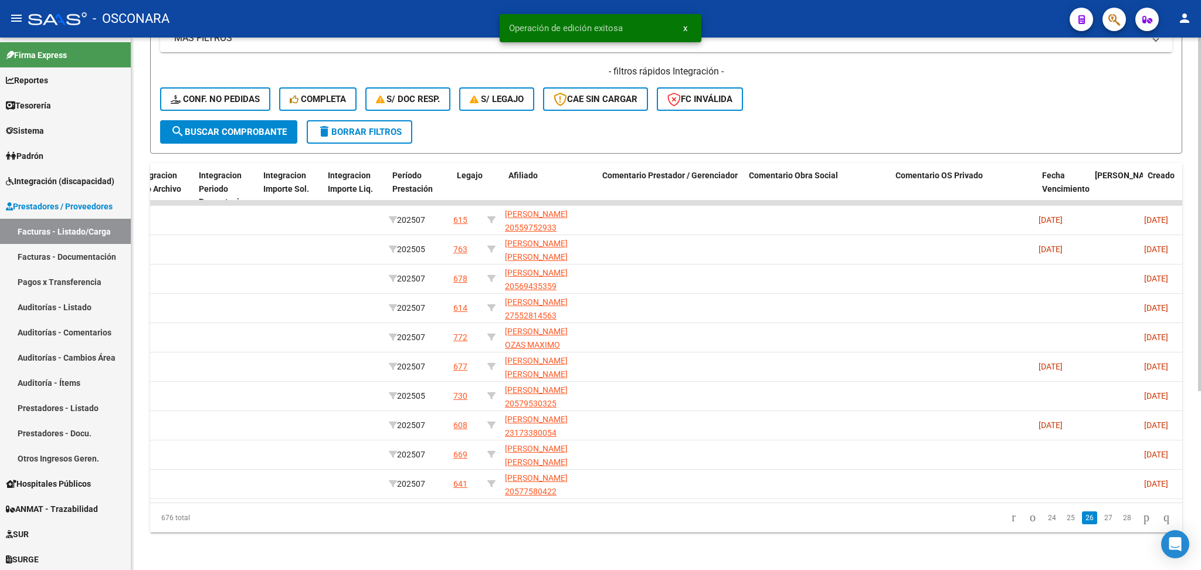
scroll to position [0, 1380]
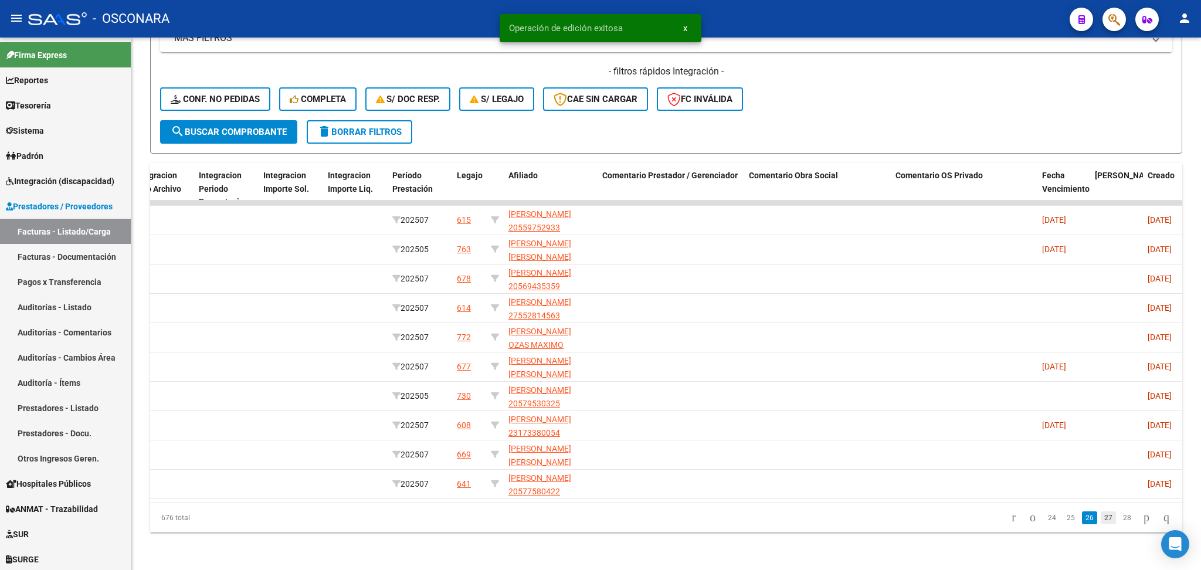
click at [1101, 518] on link "27" at bounding box center [1108, 517] width 15 height 13
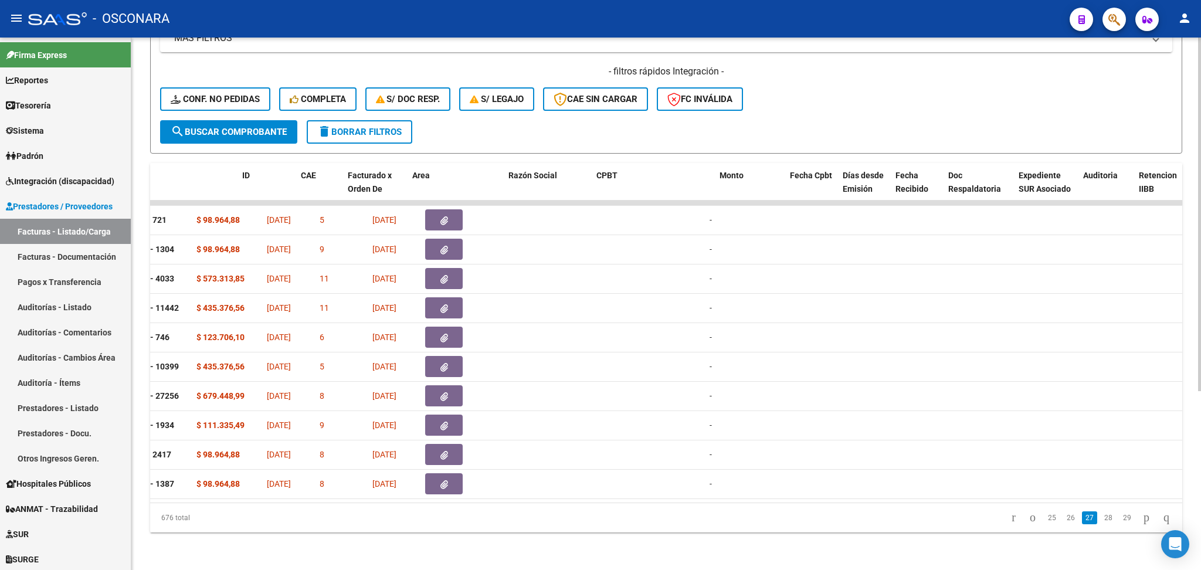
scroll to position [0, 0]
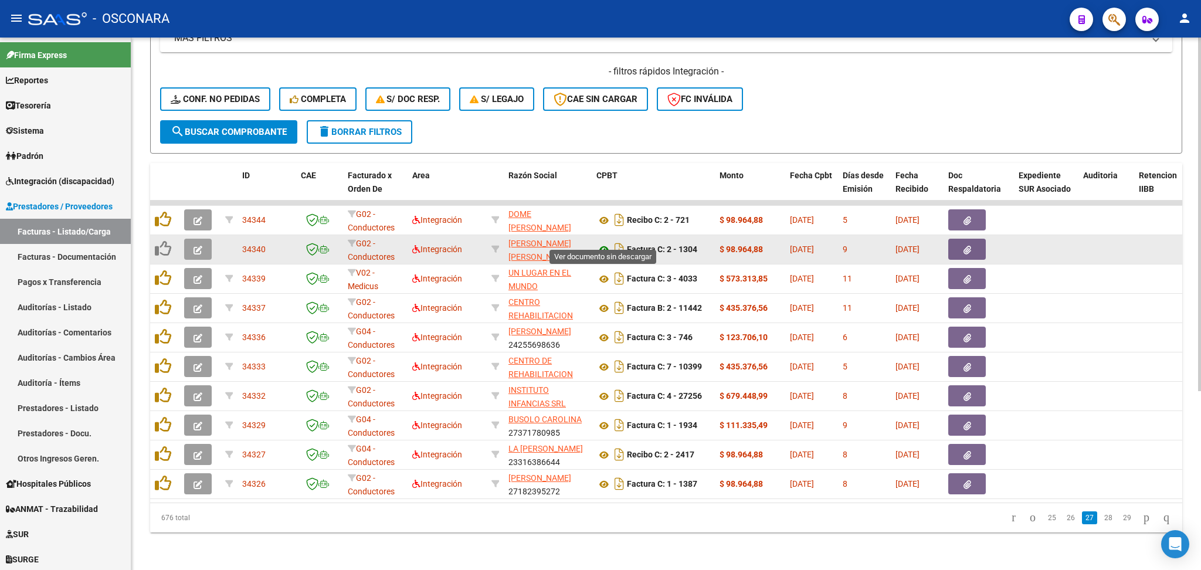
click at [607, 243] on icon at bounding box center [603, 250] width 15 height 14
click at [189, 239] on button "button" at bounding box center [198, 249] width 28 height 21
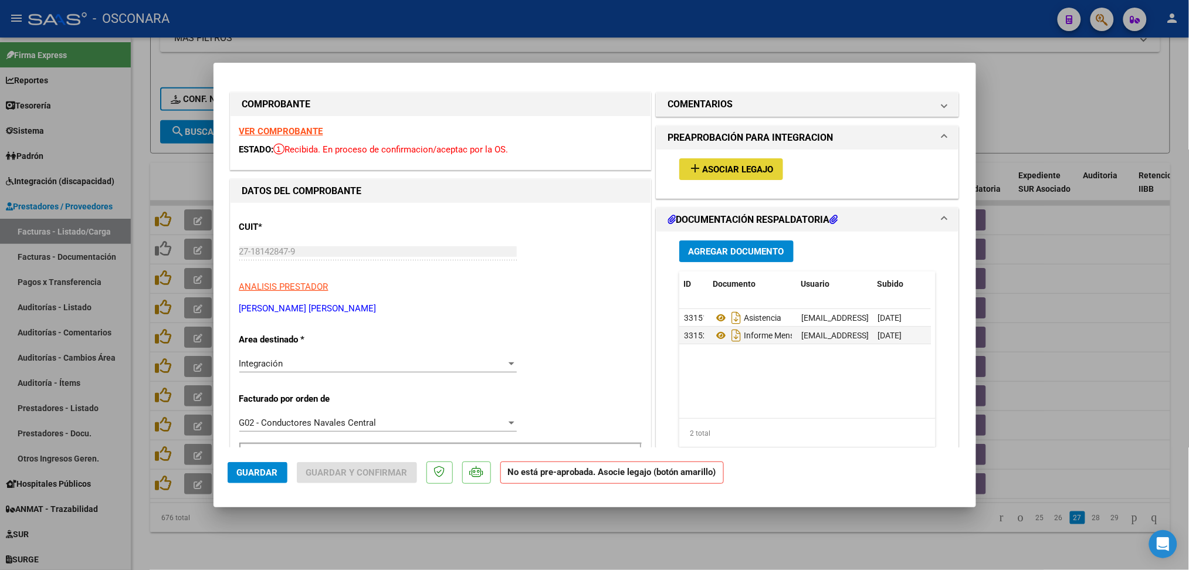
click at [707, 176] on button "add Asociar Legajo" at bounding box center [731, 169] width 104 height 22
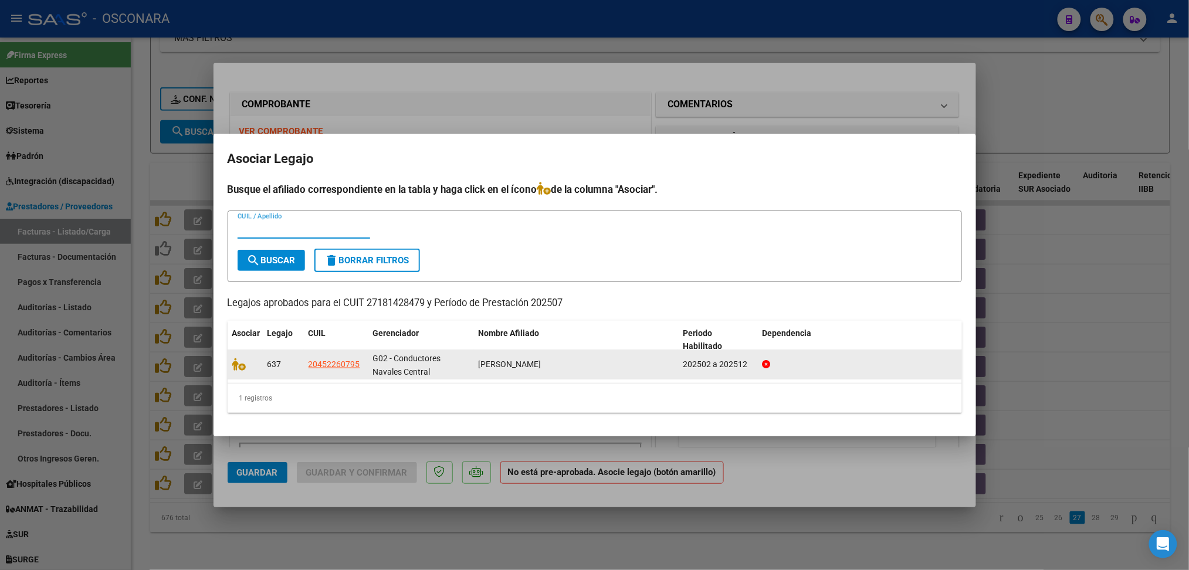
click at [229, 361] on datatable-body-cell at bounding box center [245, 364] width 35 height 29
click at [241, 366] on icon at bounding box center [239, 364] width 14 height 13
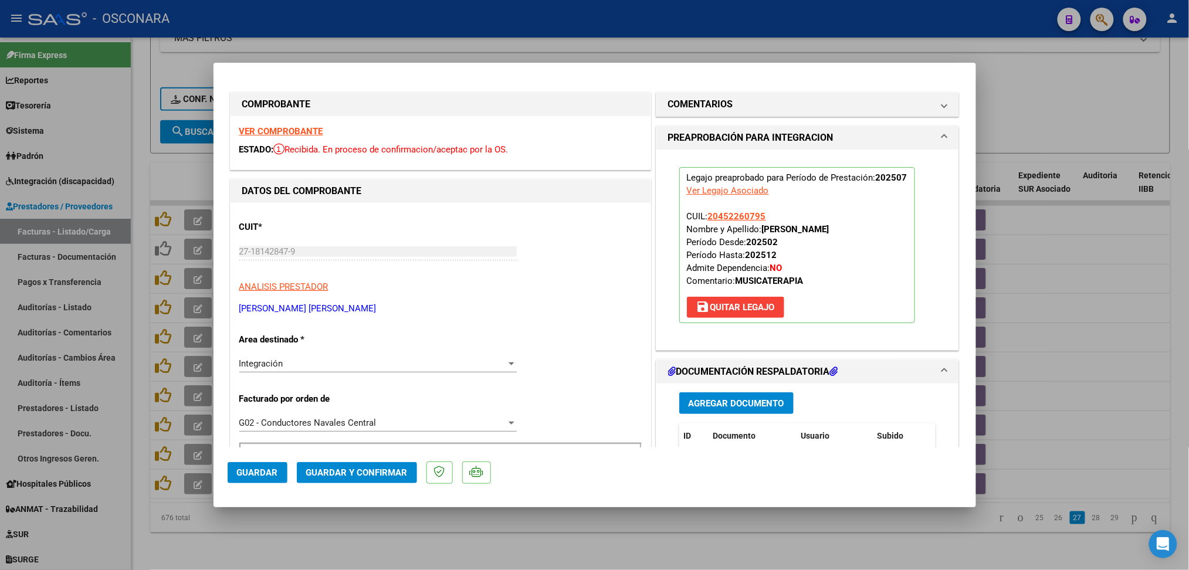
click at [494, 554] on div at bounding box center [594, 285] width 1189 height 570
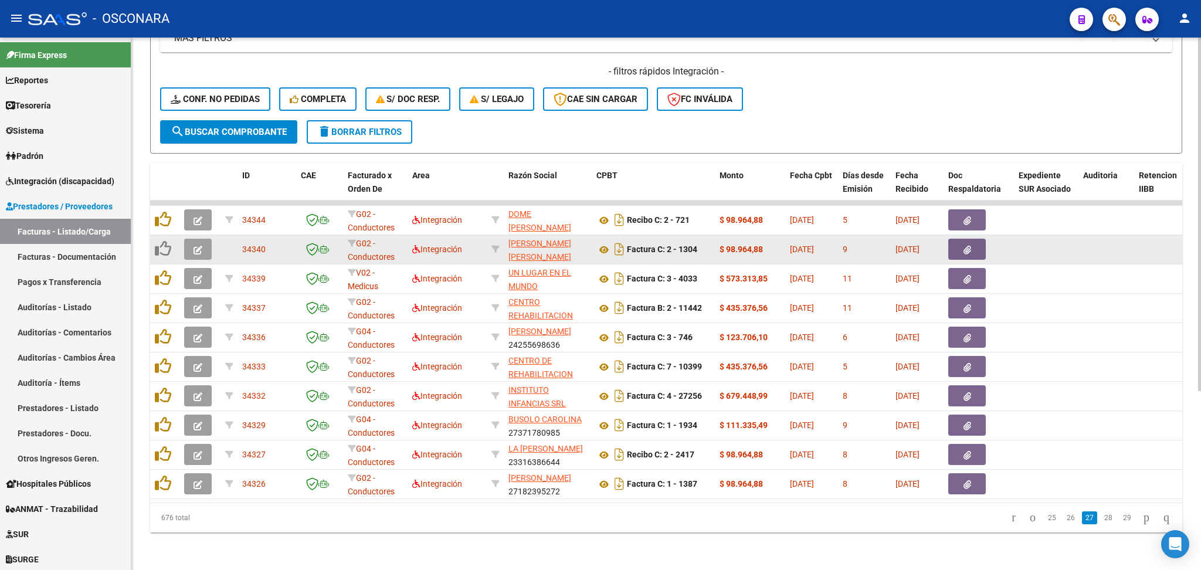
click at [197, 246] on icon "button" at bounding box center [198, 250] width 9 height 9
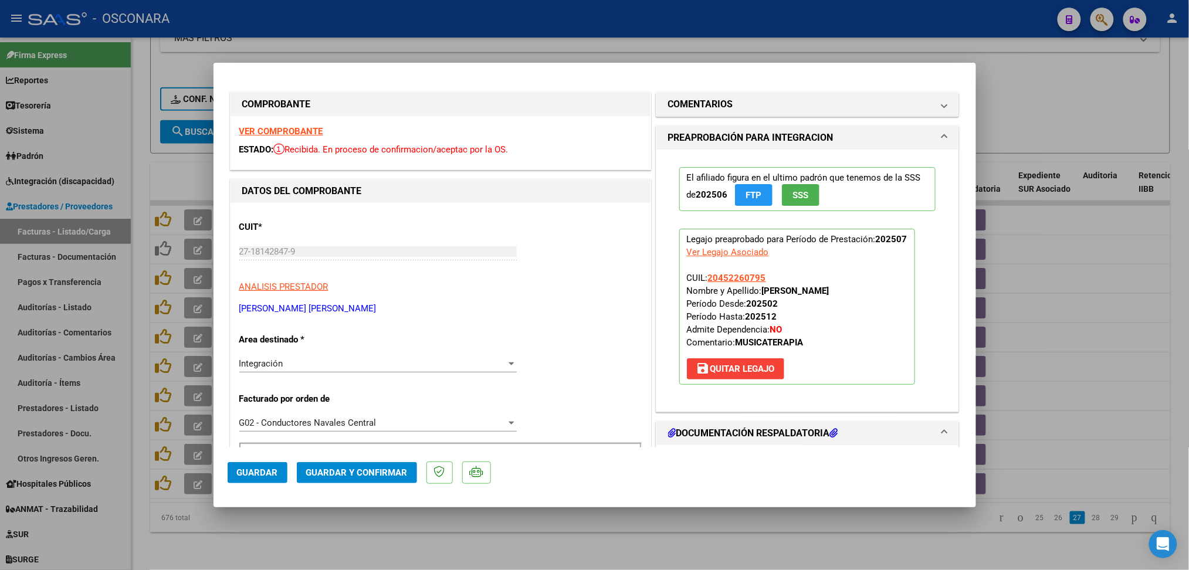
click at [269, 474] on span "Guardar" at bounding box center [257, 472] width 41 height 11
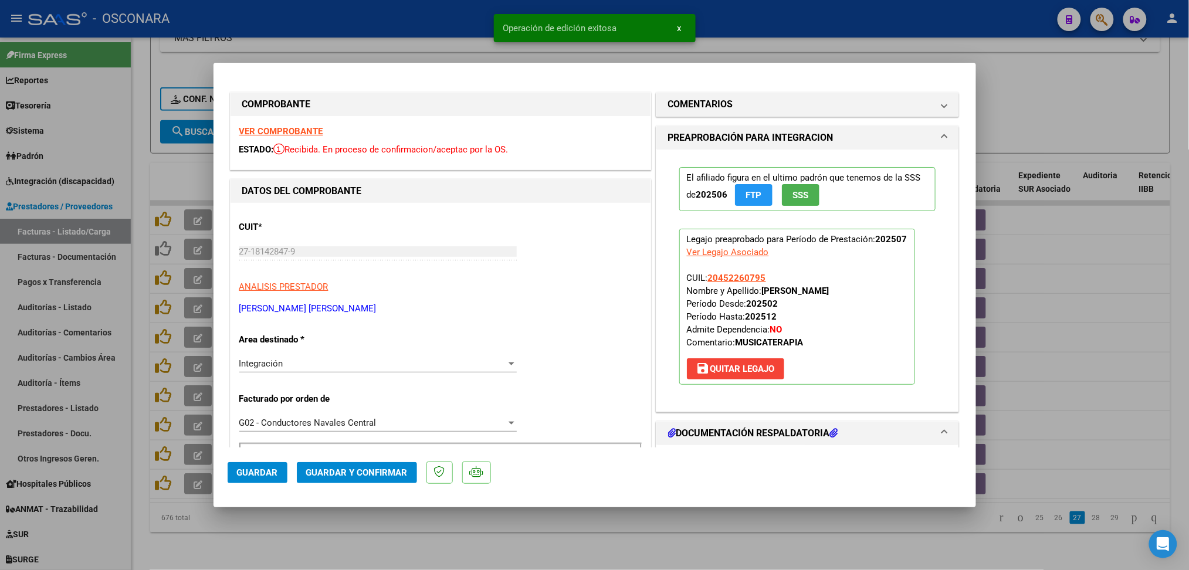
click at [347, 544] on div at bounding box center [594, 285] width 1189 height 570
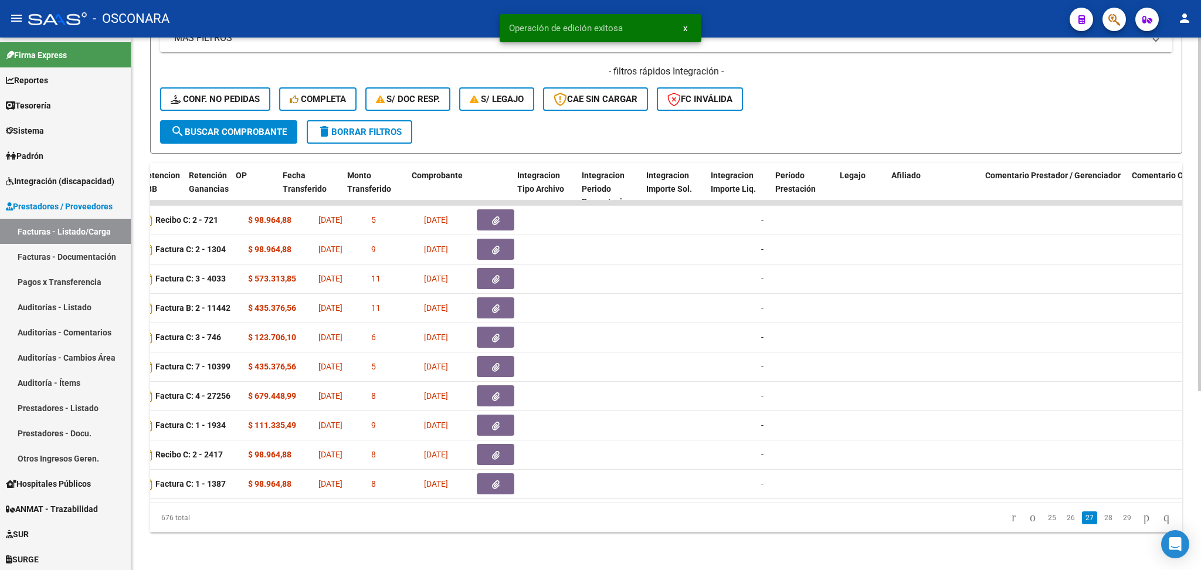
scroll to position [0, 1187]
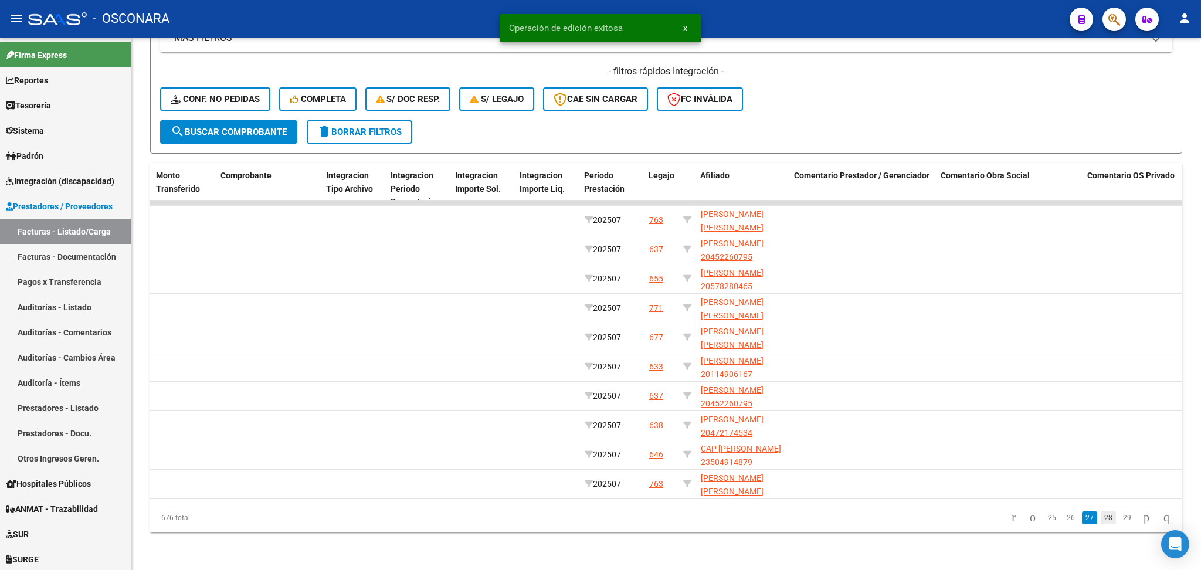
click at [1101, 518] on link "28" at bounding box center [1108, 517] width 15 height 13
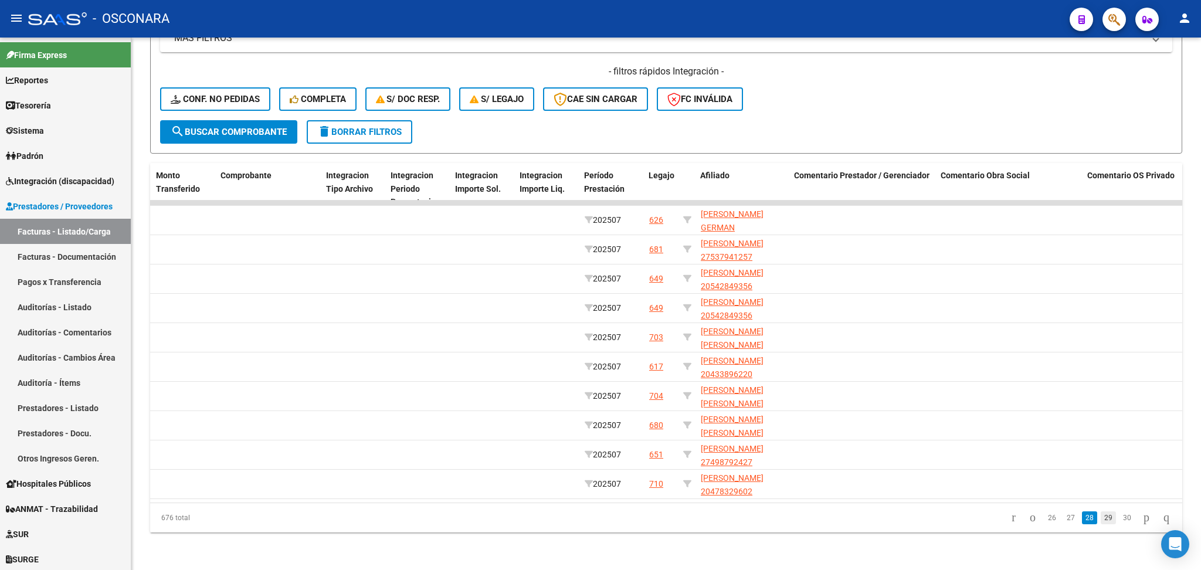
click at [1101, 518] on link "29" at bounding box center [1108, 517] width 15 height 13
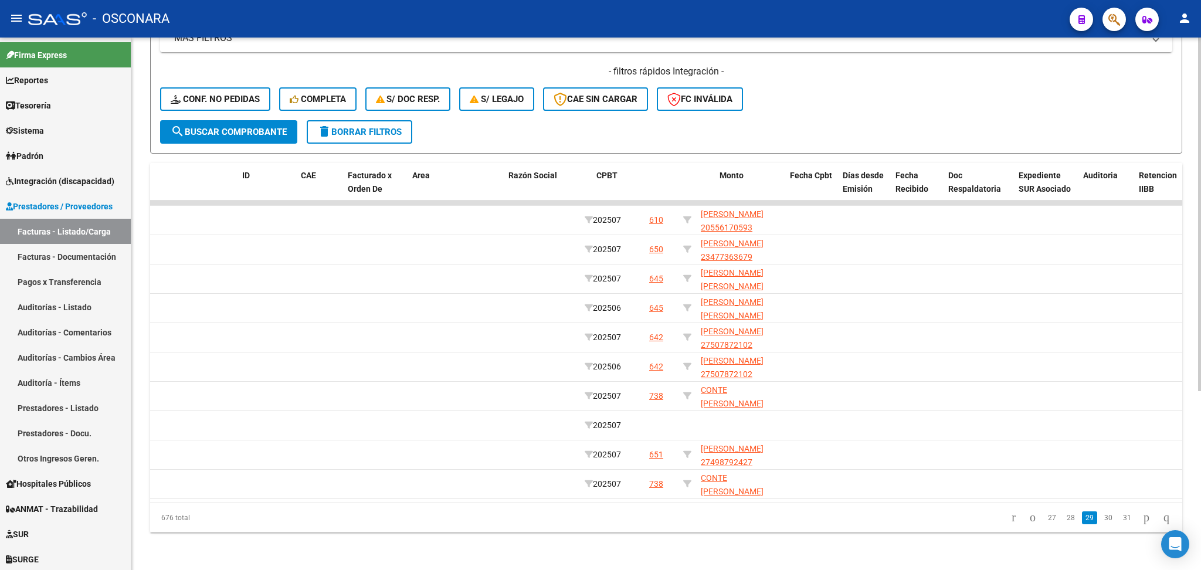
scroll to position [0, 0]
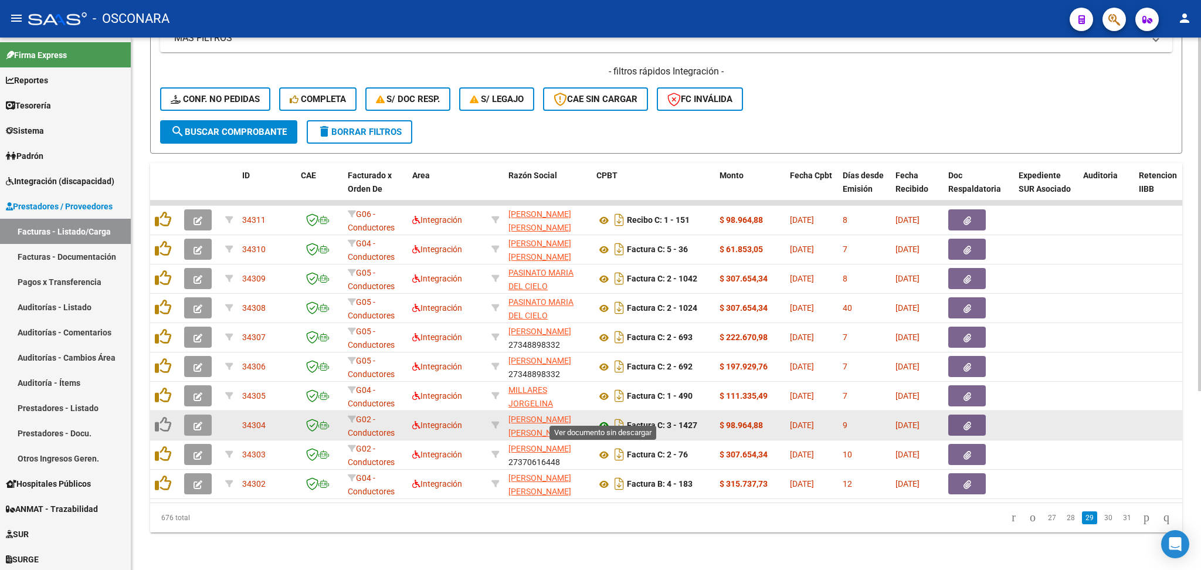
click at [605, 419] on icon at bounding box center [603, 426] width 15 height 14
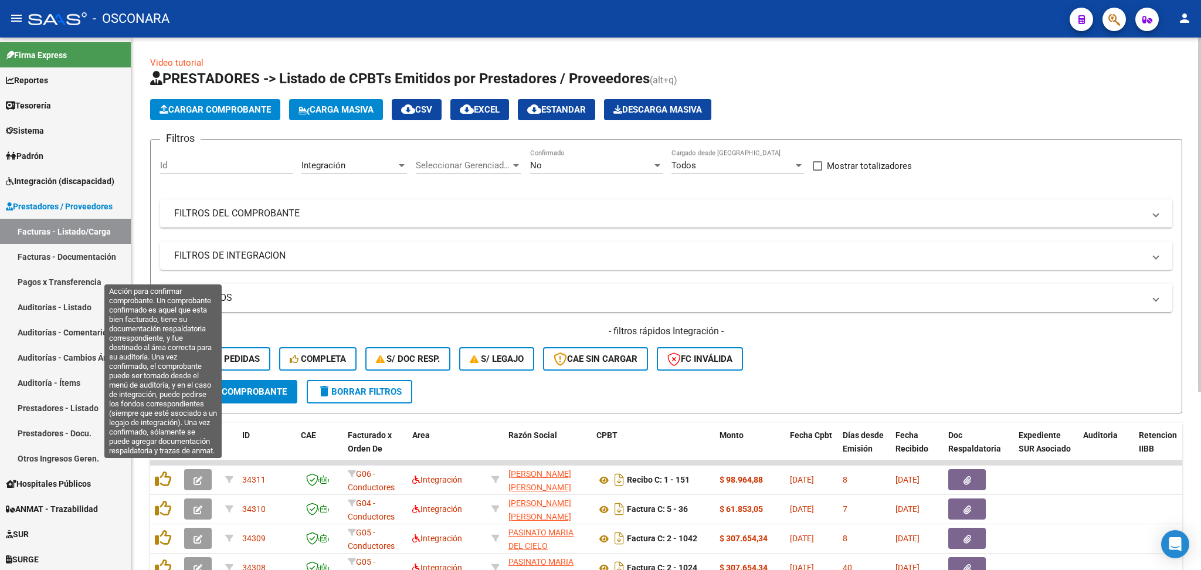
scroll to position [269, 0]
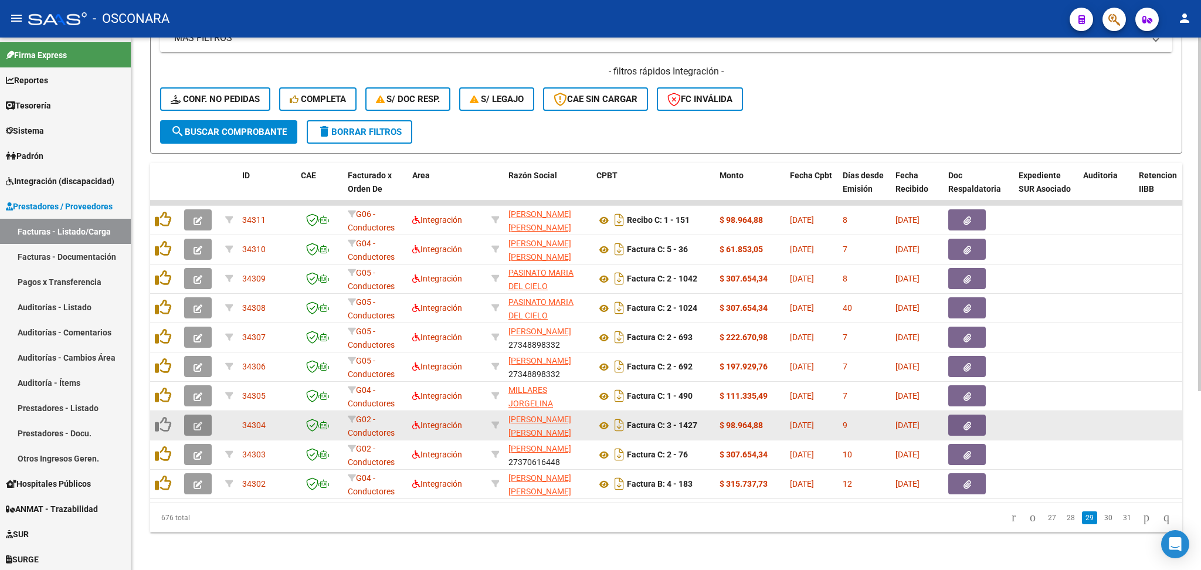
click at [198, 422] on icon "button" at bounding box center [198, 426] width 9 height 9
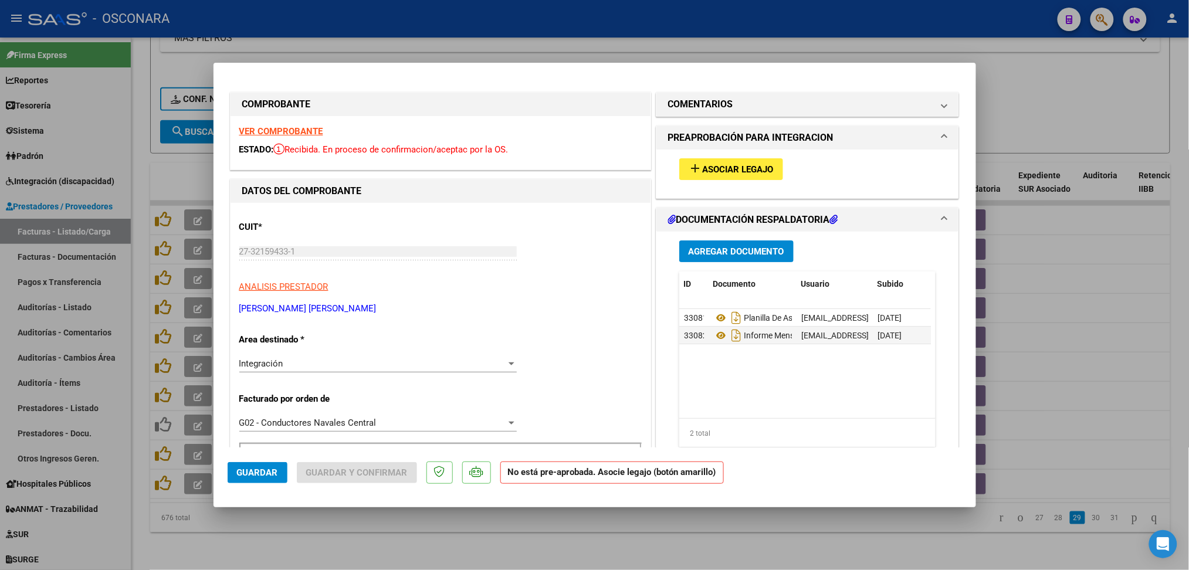
click at [731, 169] on span "Asociar Legajo" at bounding box center [737, 169] width 71 height 11
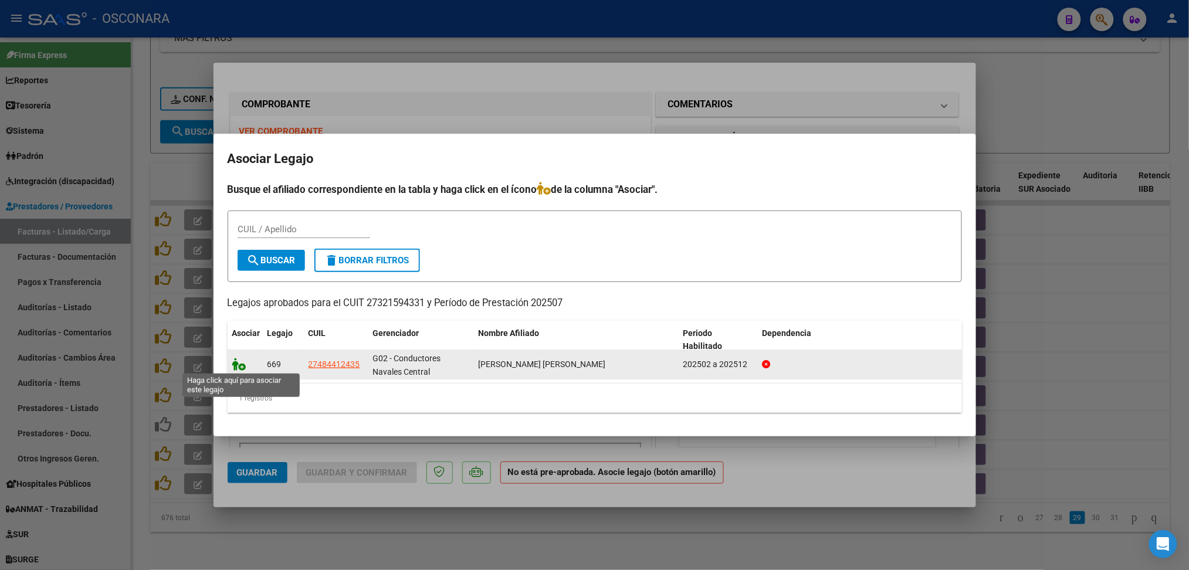
click at [236, 361] on icon at bounding box center [239, 364] width 14 height 13
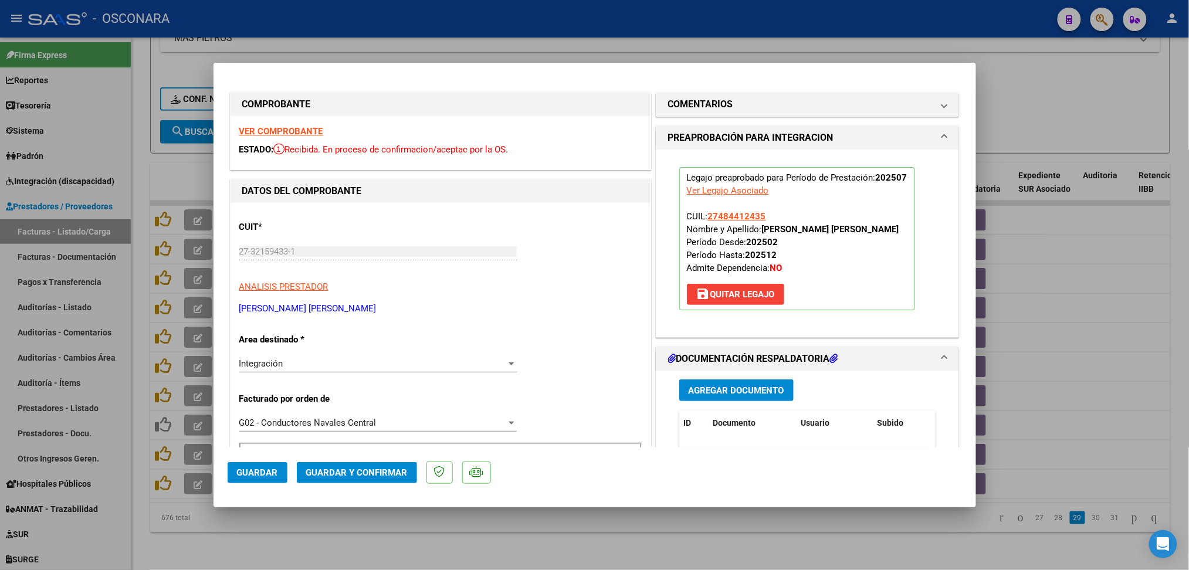
click at [246, 469] on span "Guardar" at bounding box center [257, 472] width 41 height 11
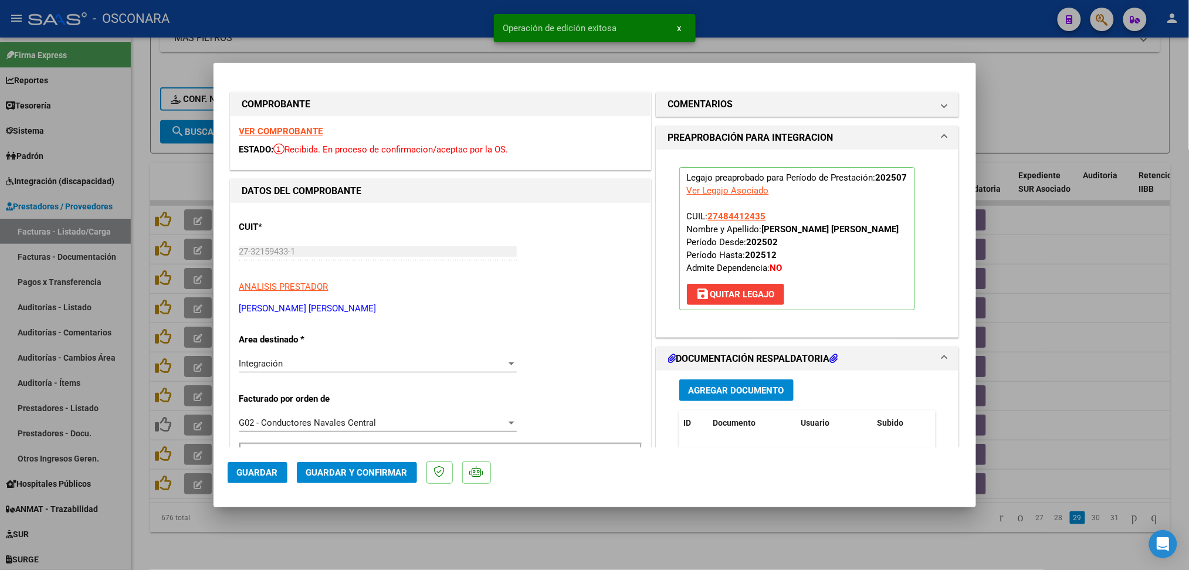
click at [313, 551] on div at bounding box center [594, 285] width 1189 height 570
type input "$ 0,00"
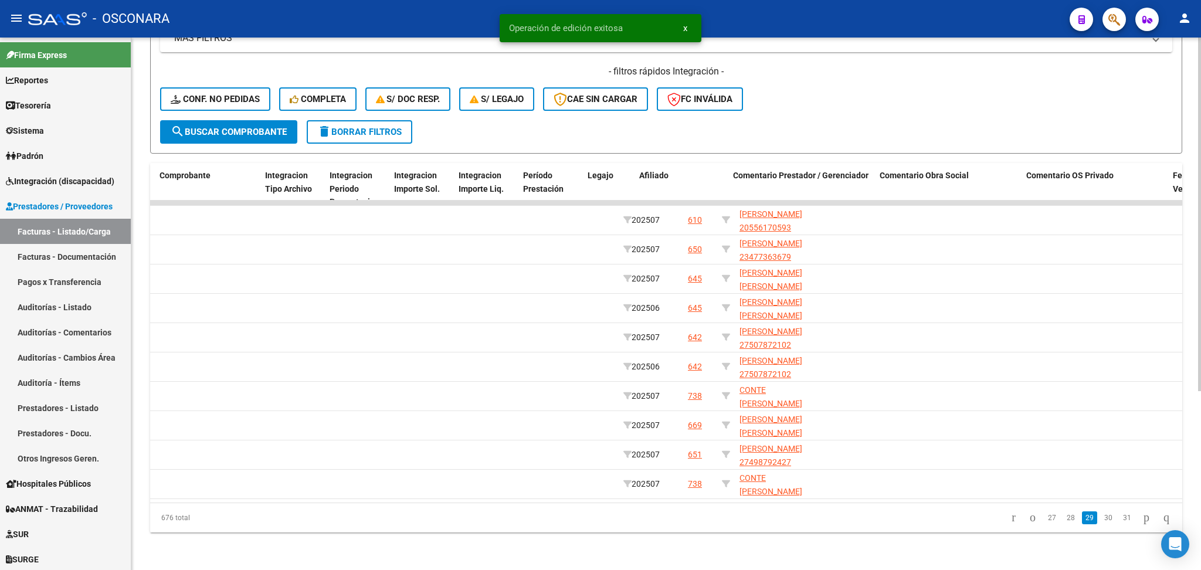
scroll to position [0, 1257]
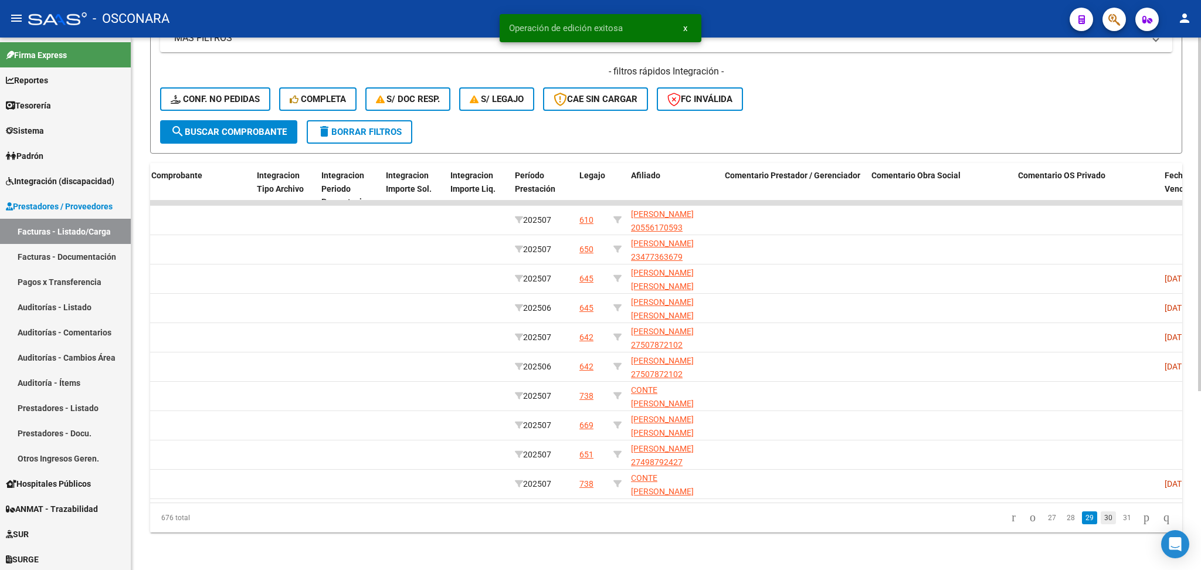
click at [1101, 520] on link "30" at bounding box center [1108, 517] width 15 height 13
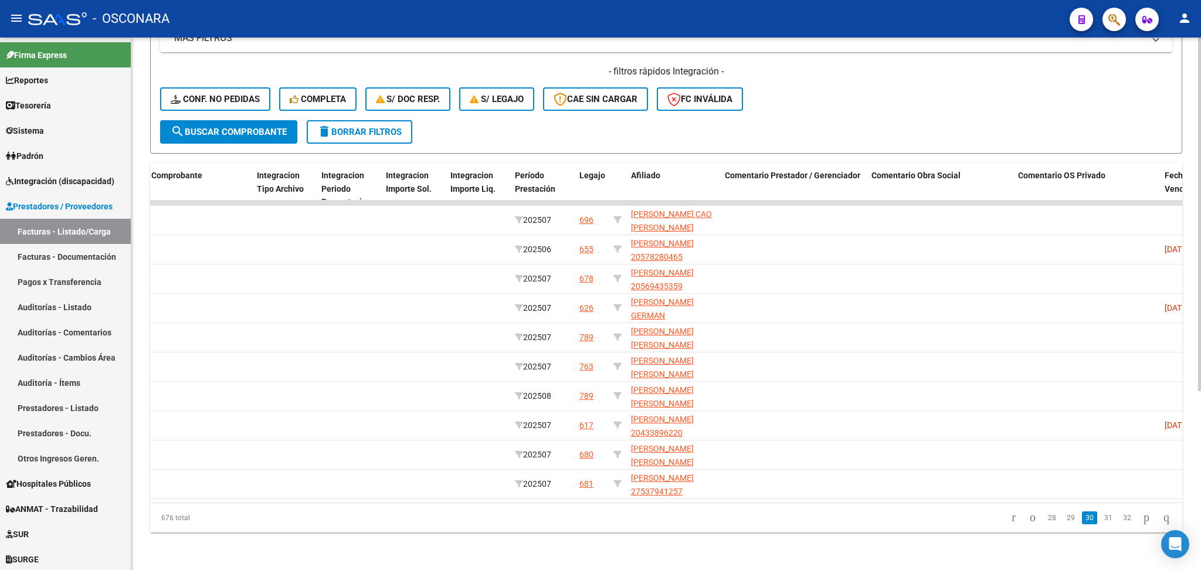
click at [1101, 520] on link "31" at bounding box center [1108, 517] width 15 height 13
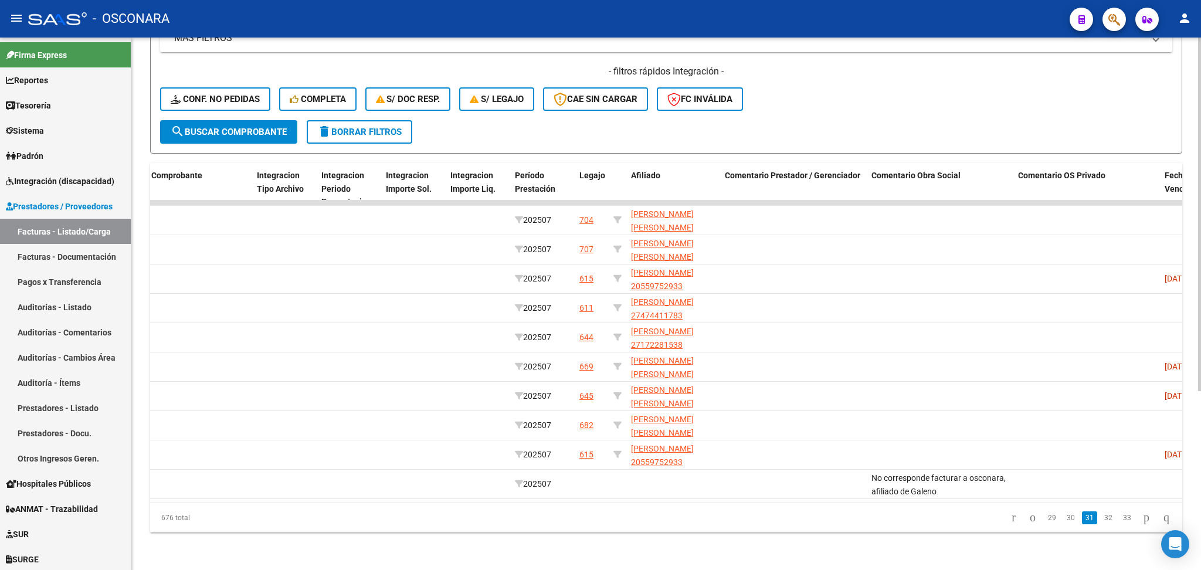
click at [1101, 520] on link "32" at bounding box center [1108, 517] width 15 height 13
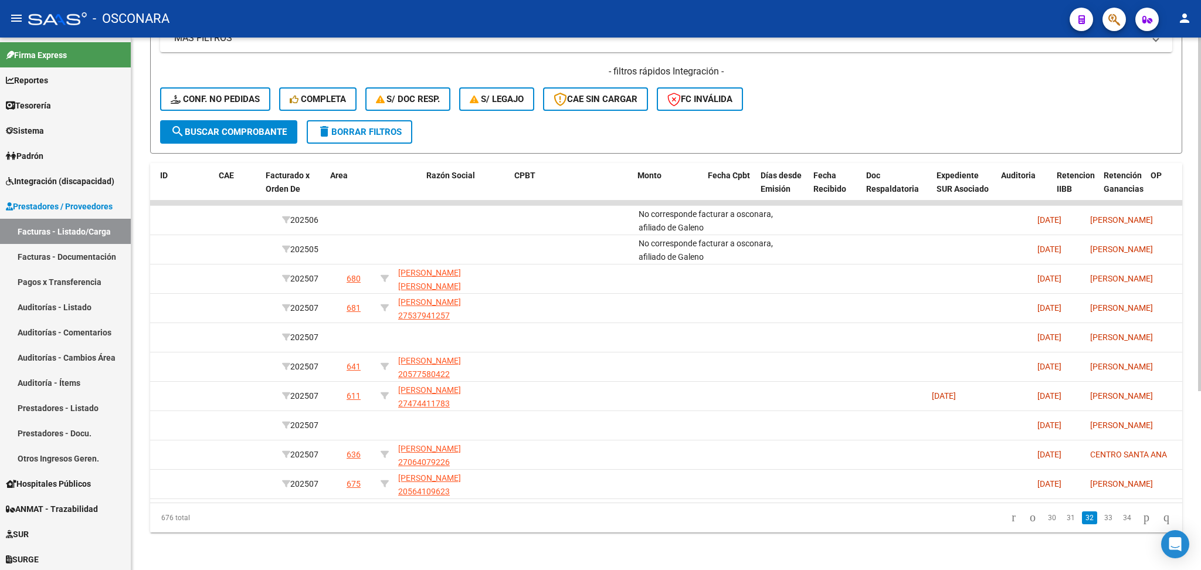
scroll to position [0, 0]
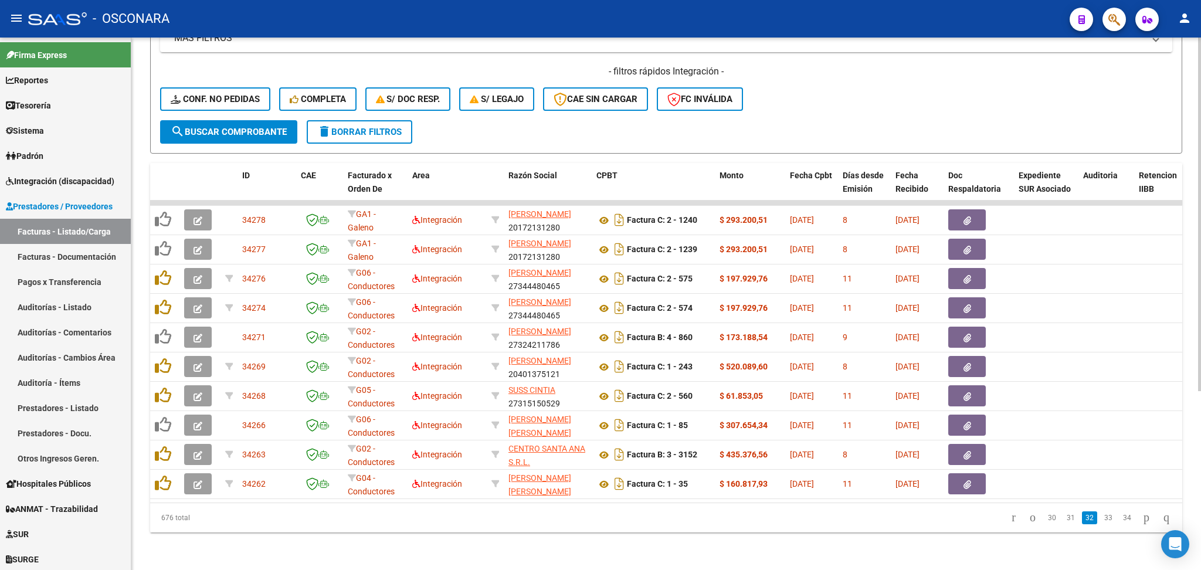
click at [824, 104] on div "- filtros rápidos Integración - Conf. no pedidas Completa S/ Doc Resp. S/ legaj…" at bounding box center [666, 92] width 1012 height 55
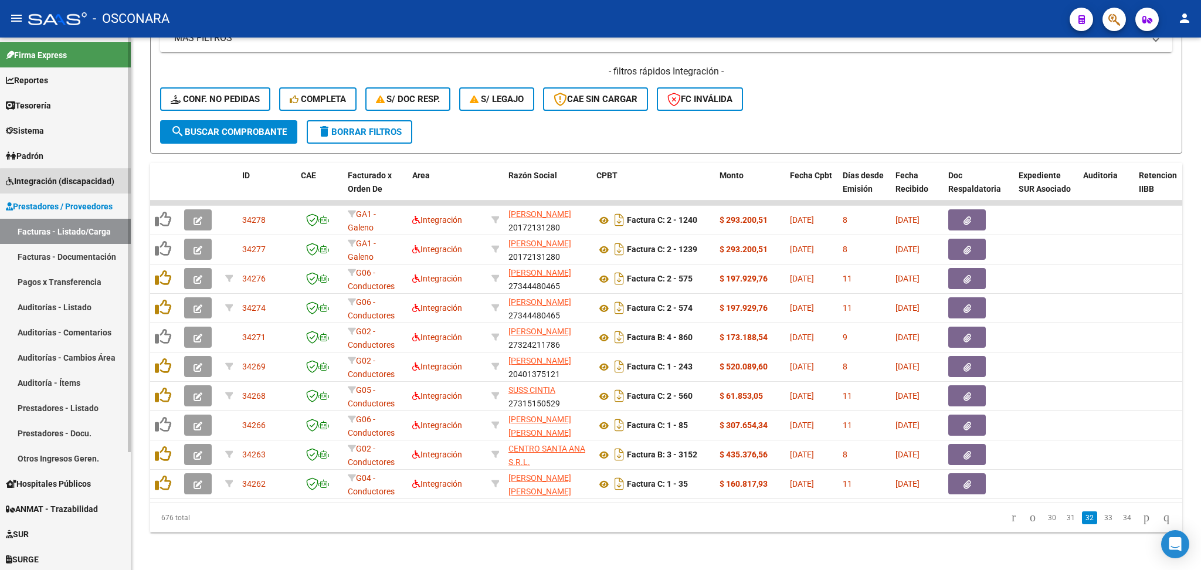
click at [79, 182] on span "Integración (discapacidad)" at bounding box center [60, 181] width 108 height 13
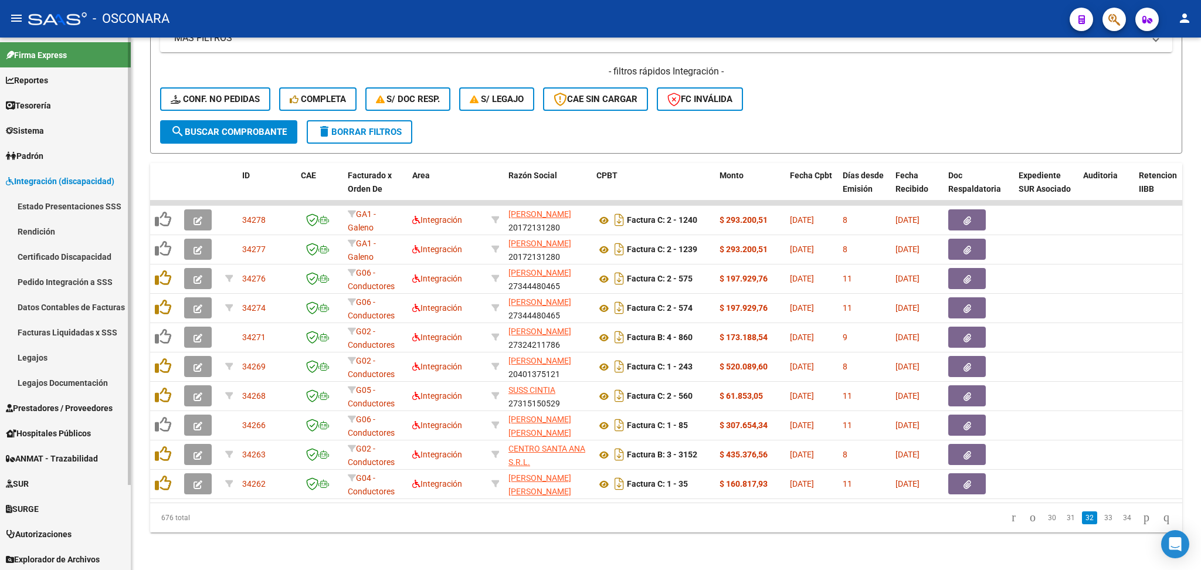
click at [77, 279] on link "Pedido Integración a SSS" at bounding box center [65, 281] width 131 height 25
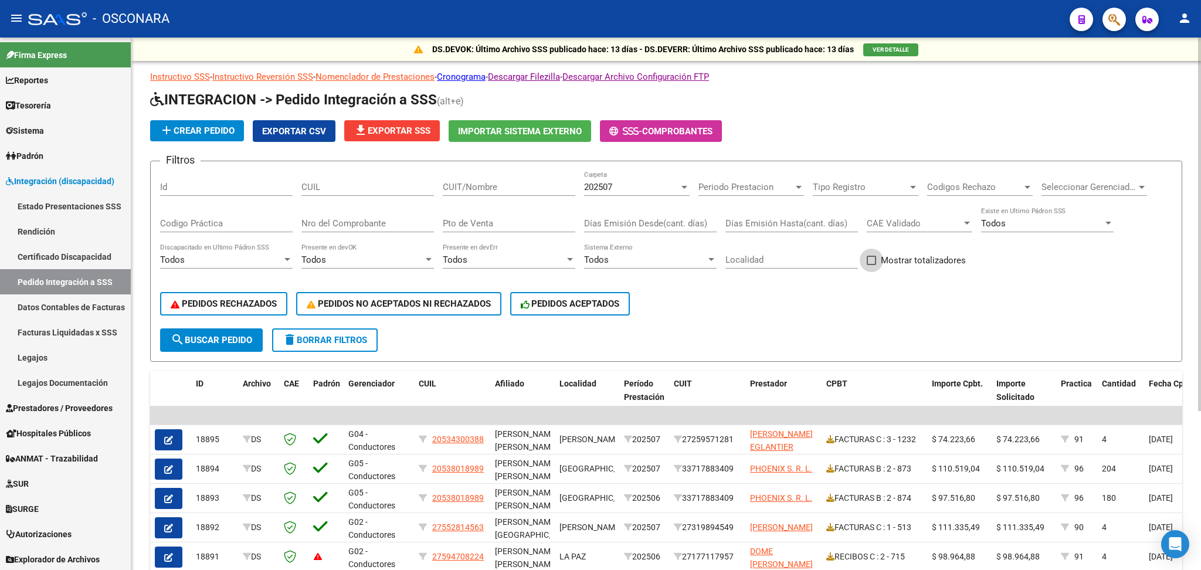
click at [868, 257] on span at bounding box center [871, 260] width 9 height 9
click at [871, 265] on input "Mostrar totalizadores" at bounding box center [871, 265] width 1 height 1
click at [227, 324] on div "PEDIDOS RECHAZADOS PEDIDOS NO ACEPTADOS NI RECHAZADOS PEDIDOS ACEPTADOS" at bounding box center [666, 303] width 1012 height 49
click at [237, 337] on span "search Buscar Pedido" at bounding box center [212, 340] width 82 height 11
click at [874, 257] on span at bounding box center [871, 260] width 9 height 9
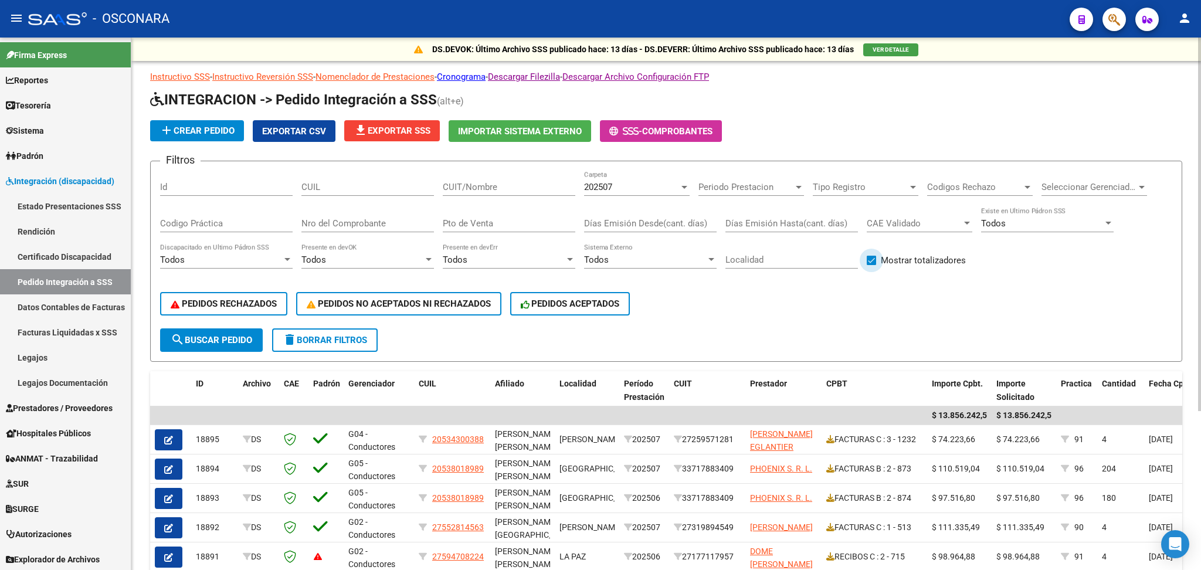
click at [871, 265] on input "Mostrar totalizadores" at bounding box center [871, 265] width 1 height 1
checkbox input "false"
click at [87, 173] on link "Integración (discapacidad)" at bounding box center [65, 180] width 131 height 25
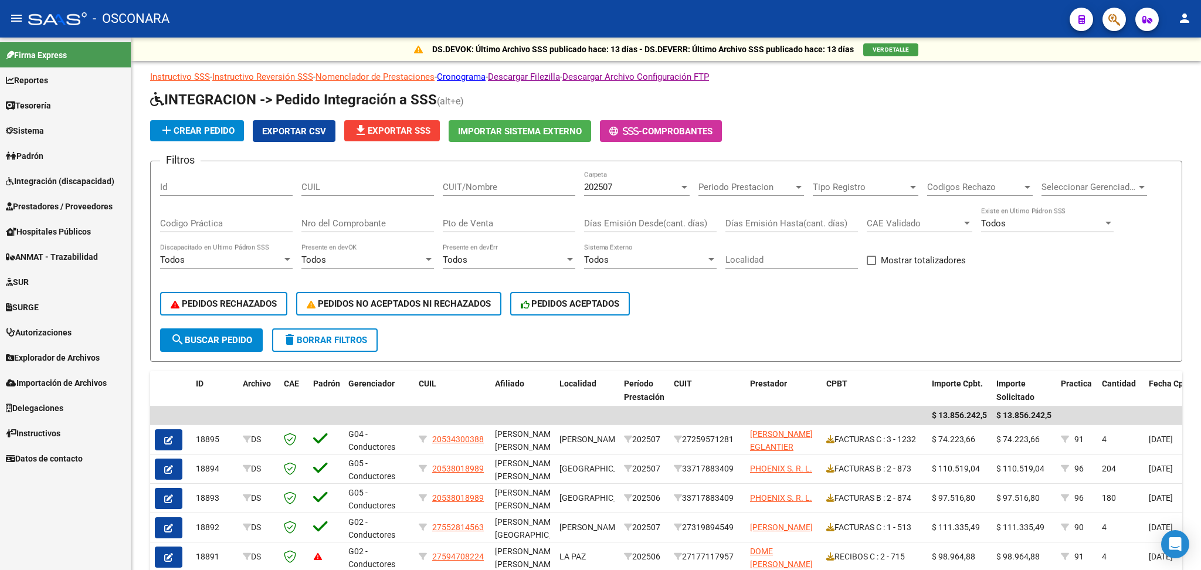
click at [77, 207] on span "Prestadores / Proveedores" at bounding box center [59, 206] width 107 height 13
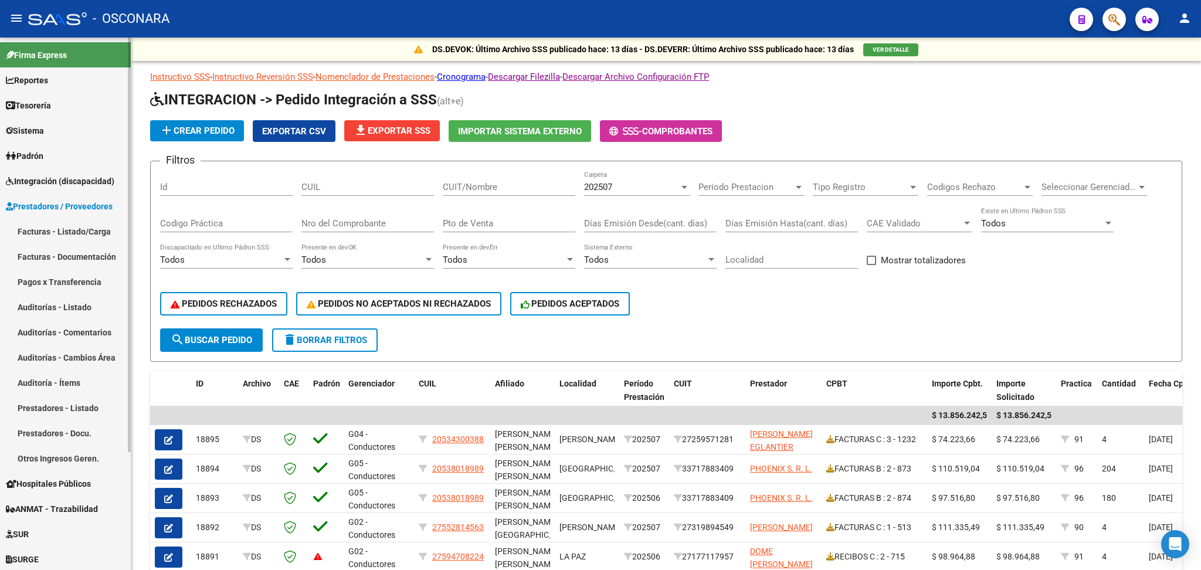
click at [79, 235] on link "Facturas - Listado/Carga" at bounding box center [65, 231] width 131 height 25
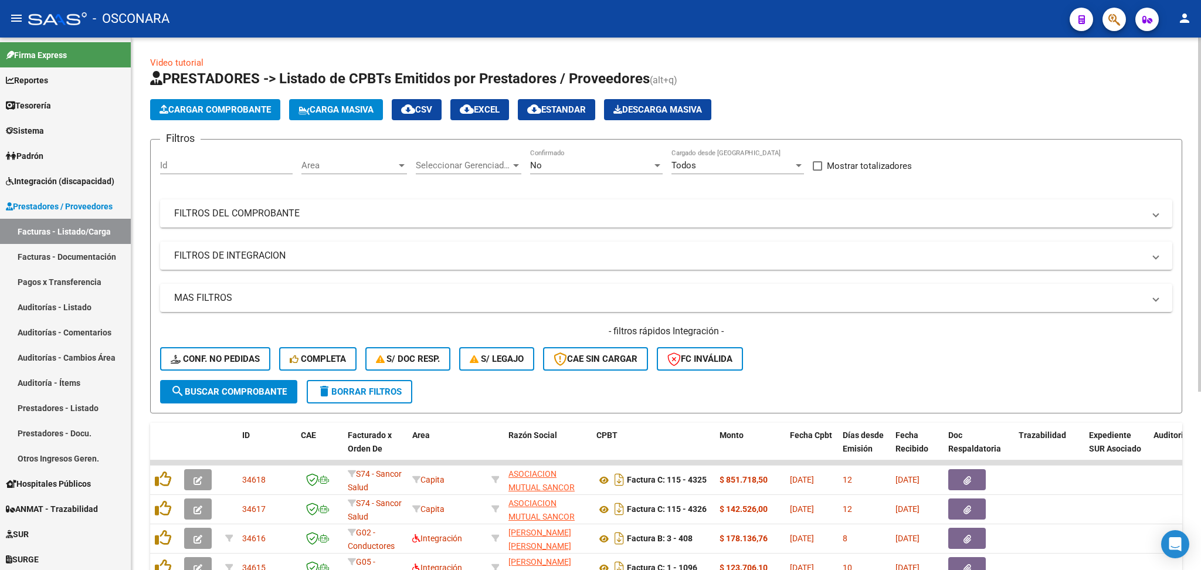
click at [880, 362] on div "- filtros rápidos Integración - Conf. no pedidas Completa S/ Doc Resp. S/ legaj…" at bounding box center [666, 352] width 1012 height 55
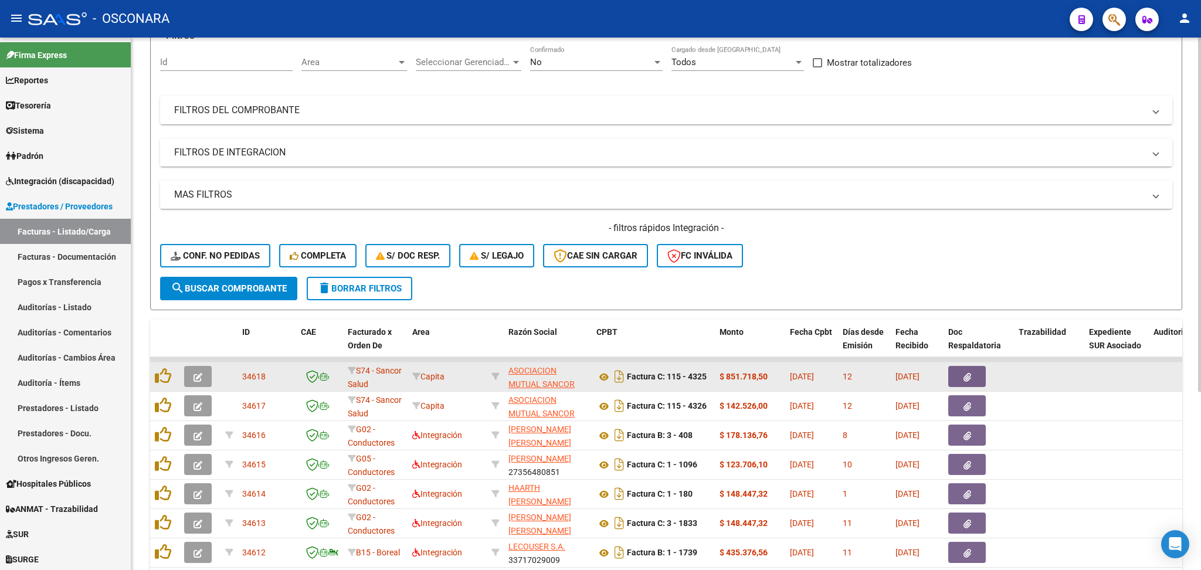
scroll to position [269, 0]
